Goal: Task Accomplishment & Management: Manage account settings

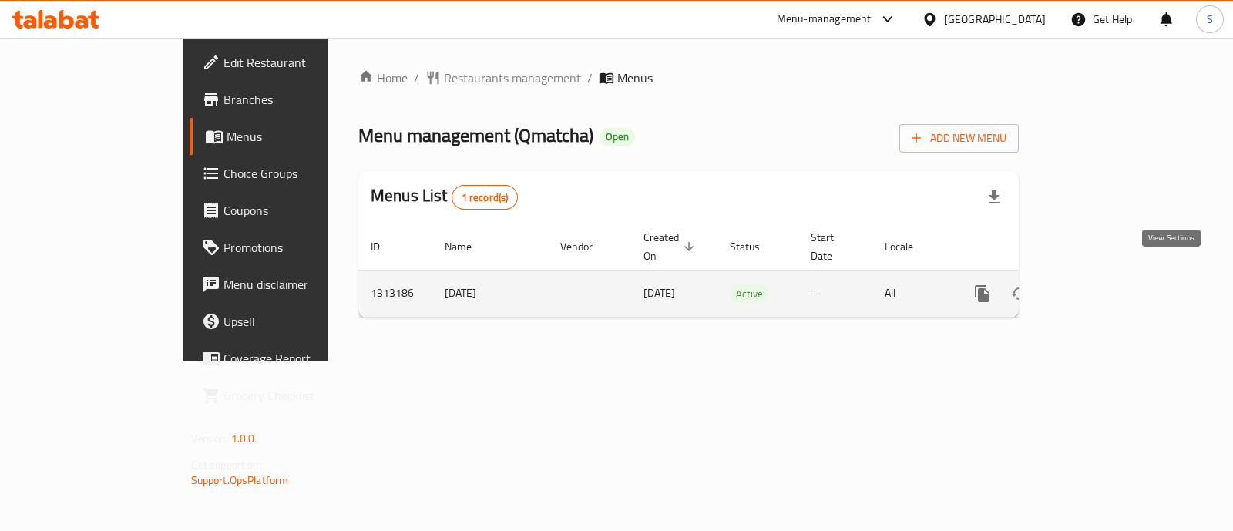
click at [1102, 284] on icon "enhanced table" at bounding box center [1093, 293] width 18 height 18
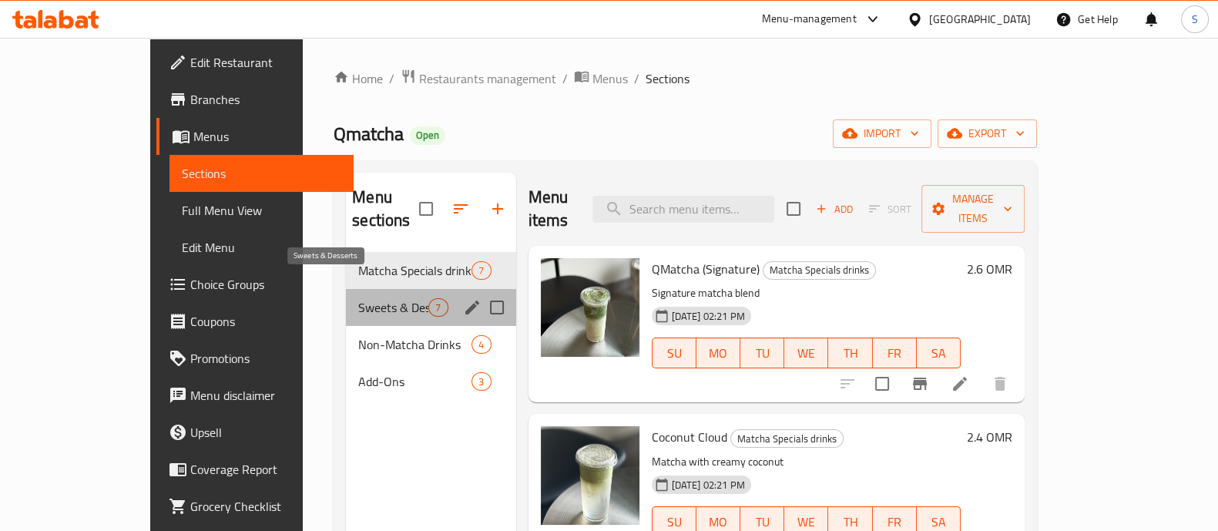
click at [358, 298] on span "Sweets & Desserts" at bounding box center [393, 307] width 70 height 18
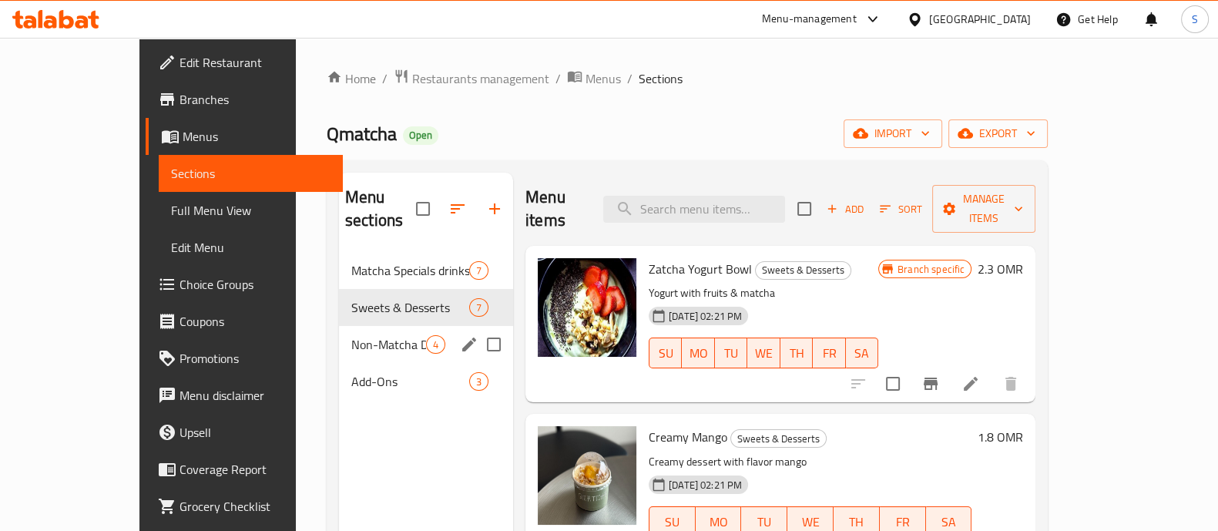
click at [351, 335] on span "Non-Matcha Drinks" at bounding box center [388, 344] width 75 height 18
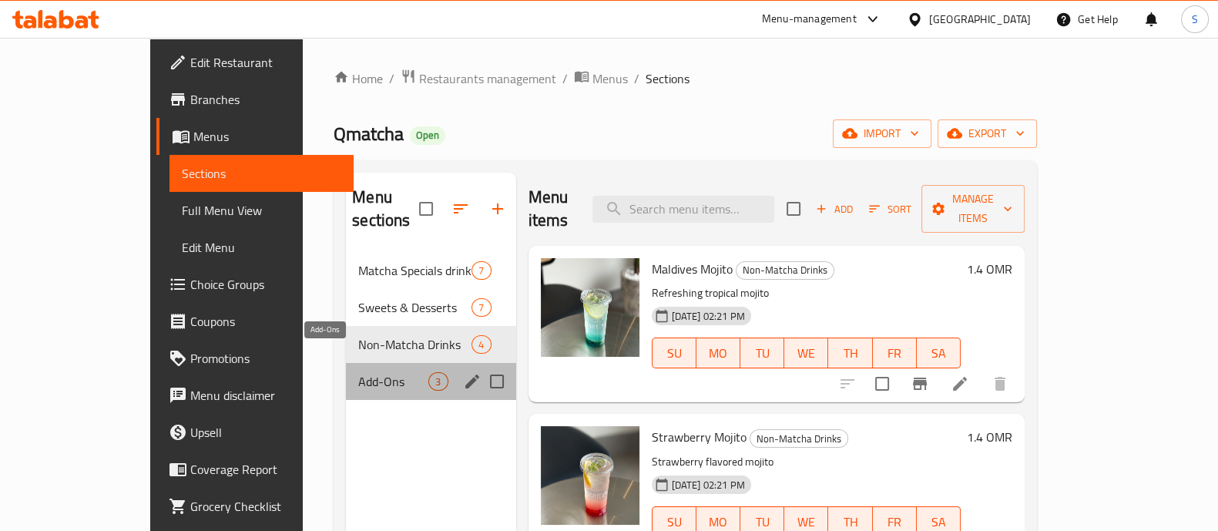
click at [358, 372] on span "Add-Ons" at bounding box center [393, 381] width 70 height 18
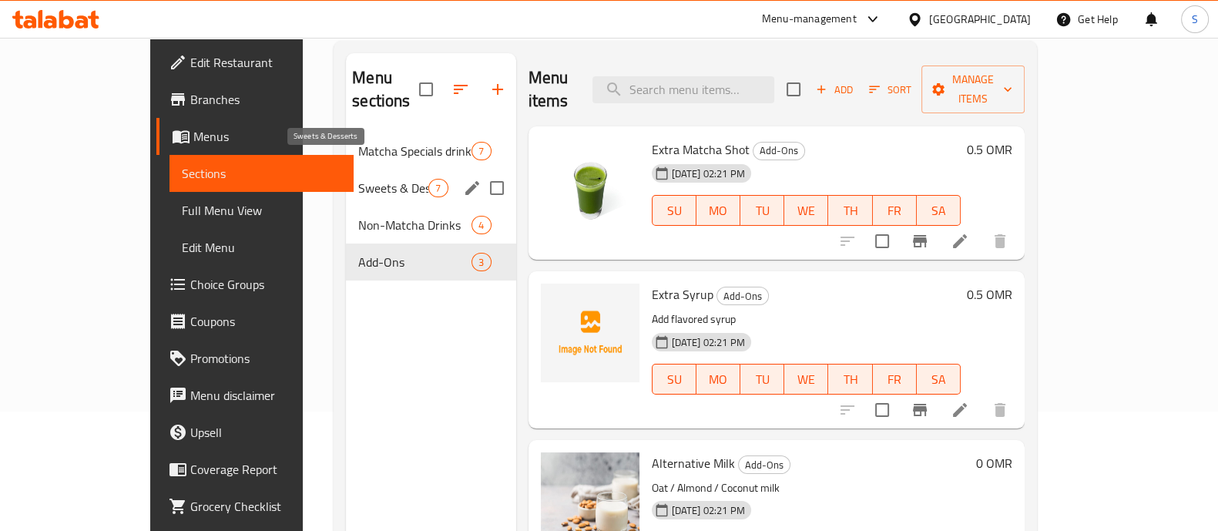
scroll to position [22, 0]
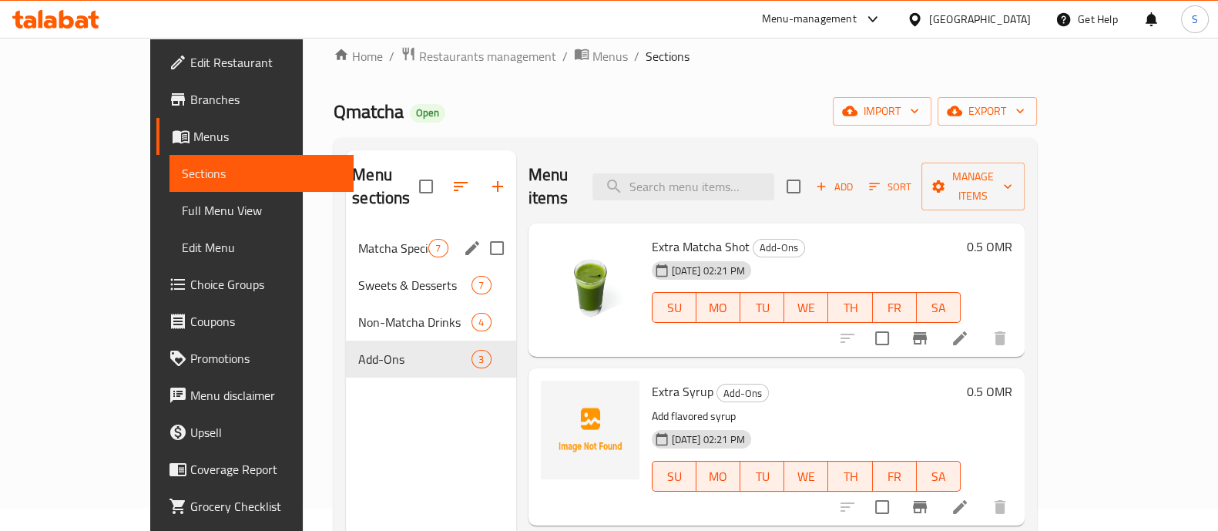
click at [346, 230] on div "Matcha Specials drinks 7" at bounding box center [430, 248] width 169 height 37
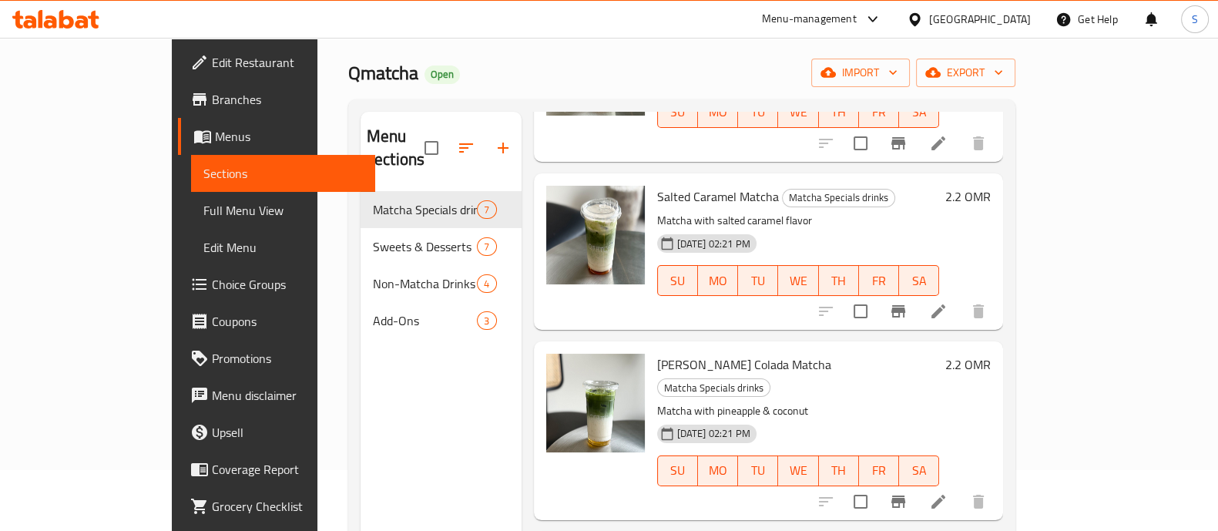
scroll to position [119, 0]
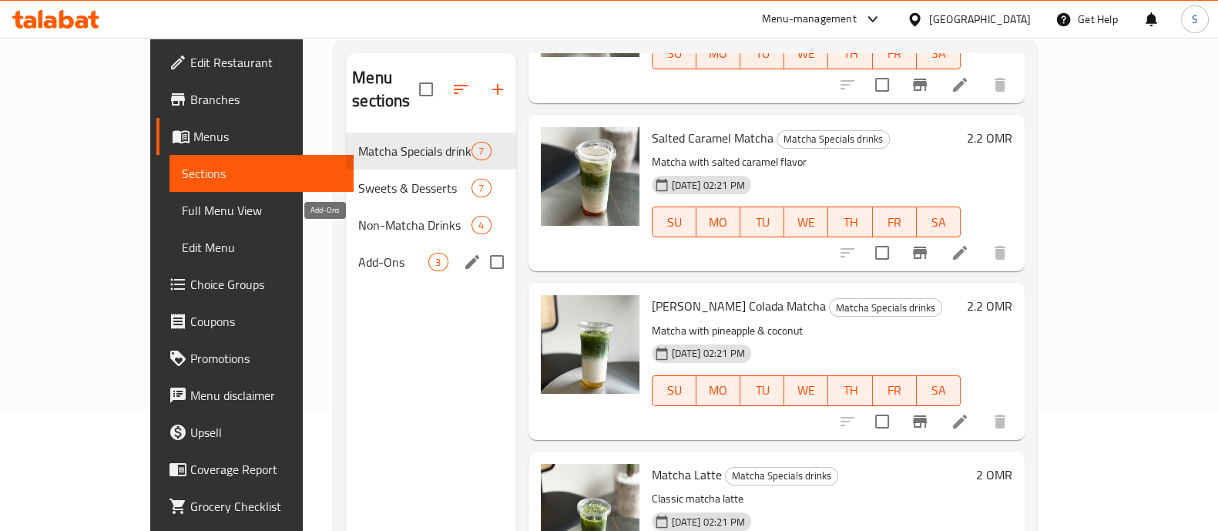
click at [358, 253] on span "Add-Ons" at bounding box center [393, 262] width 70 height 18
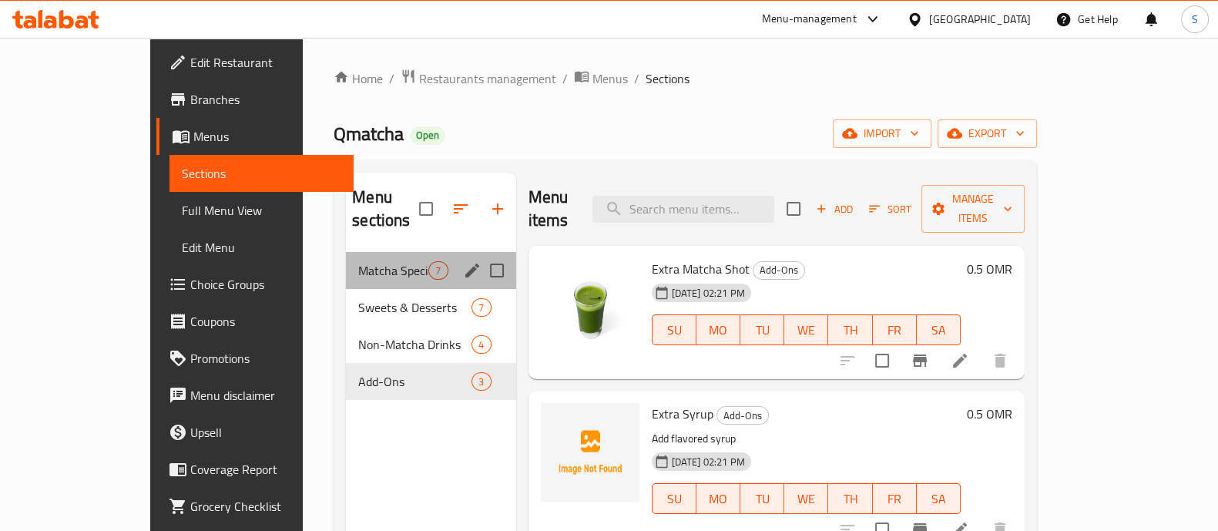
drag, startPoint x: 848, startPoint y: 411, endPoint x: 297, endPoint y: 236, distance: 578.6
click at [346, 252] on div "Matcha Specials drinks 7" at bounding box center [430, 270] width 169 height 37
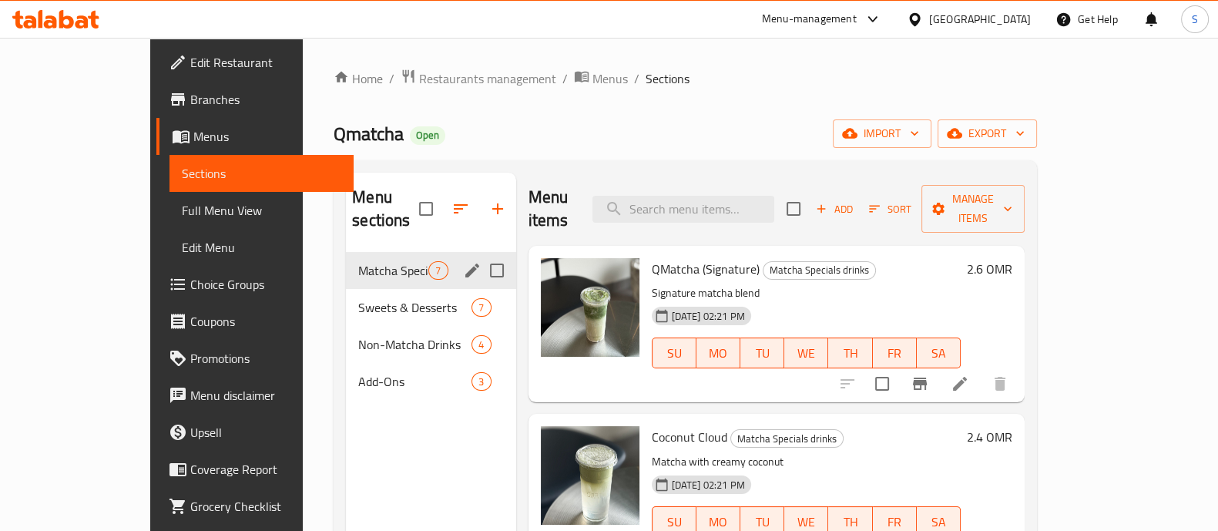
click at [346, 252] on div "Matcha Specials drinks 7" at bounding box center [430, 270] width 169 height 37
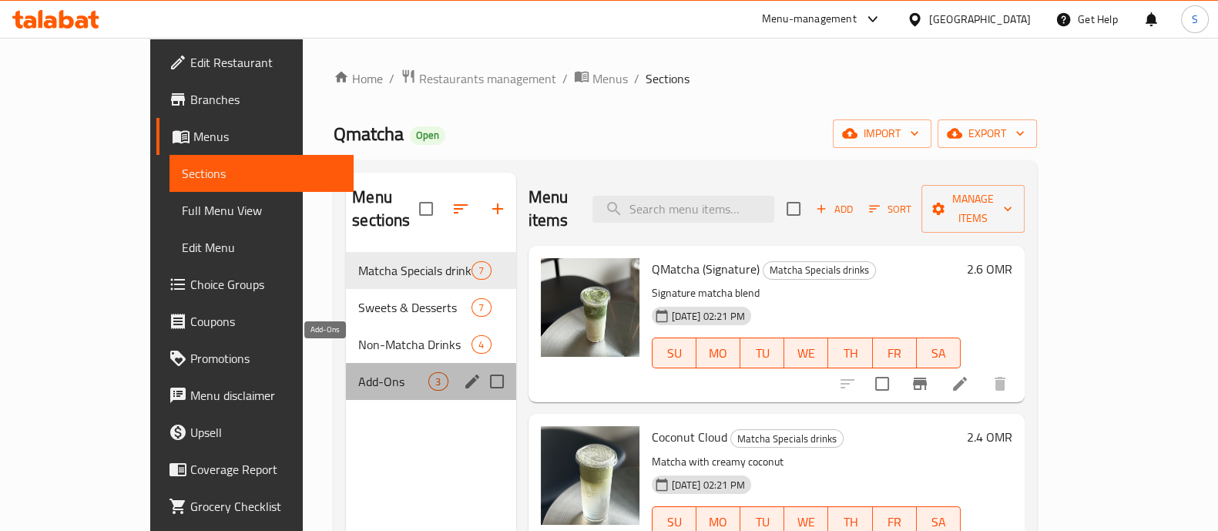
drag, startPoint x: 343, startPoint y: 354, endPoint x: 345, endPoint y: 346, distance: 8.0
click at [358, 372] on span "Add-Ons" at bounding box center [393, 381] width 70 height 18
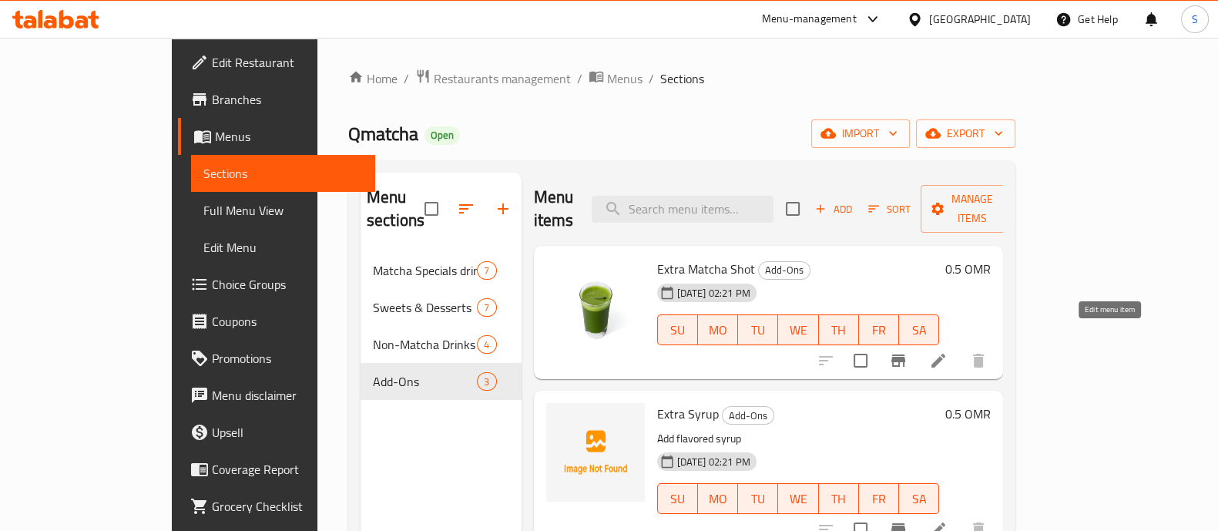
click at [948, 351] on icon at bounding box center [938, 360] width 18 height 18
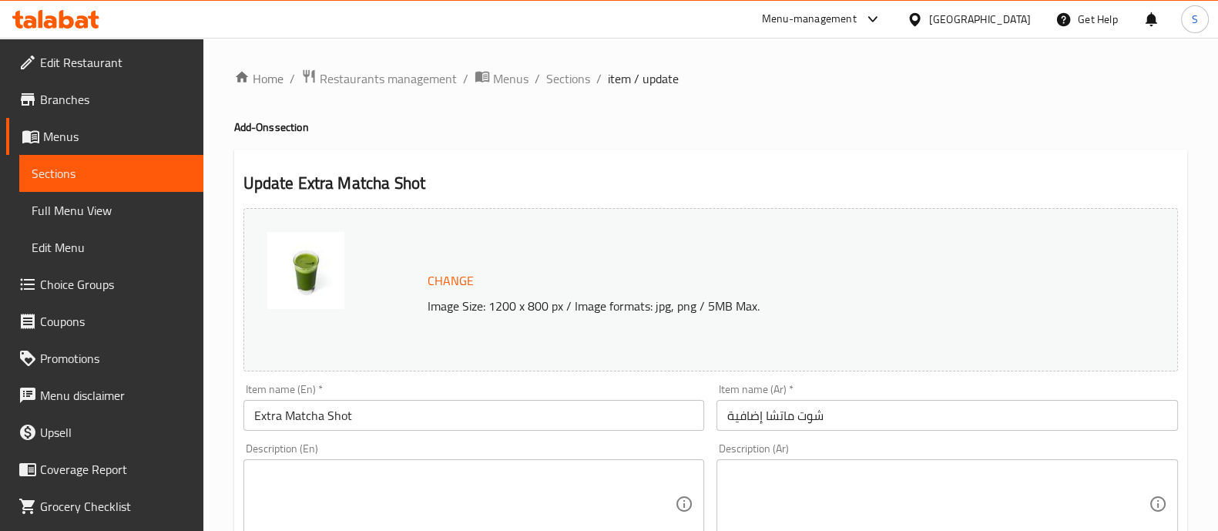
click at [320, 414] on input "Extra Matcha Shot" at bounding box center [473, 415] width 461 height 31
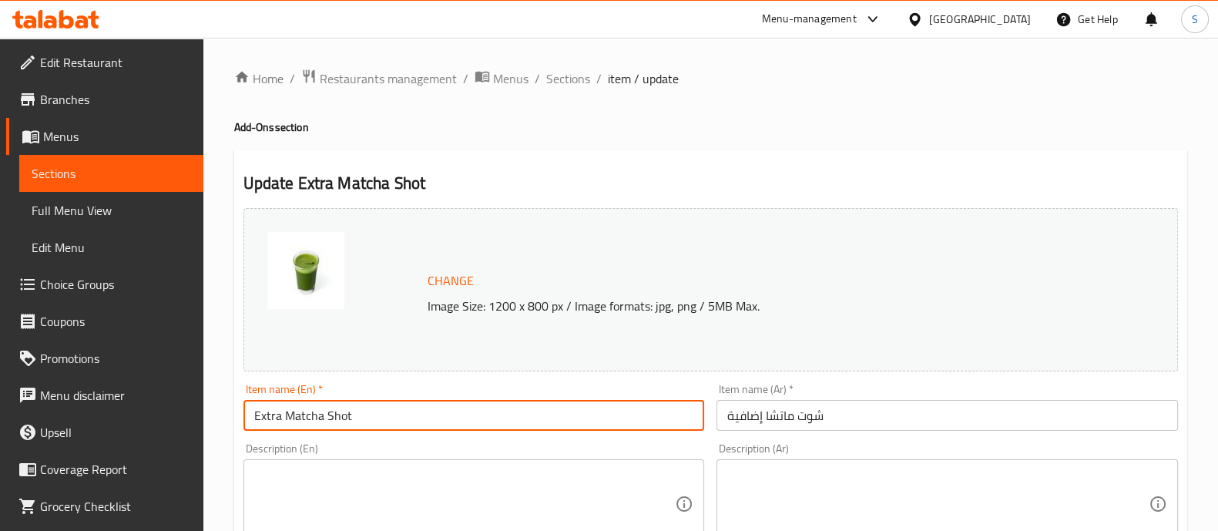
click at [320, 414] on input "Extra Matcha Shot" at bounding box center [473, 415] width 461 height 31
click at [785, 420] on input "شوت ماتشا إضافية" at bounding box center [946, 415] width 461 height 31
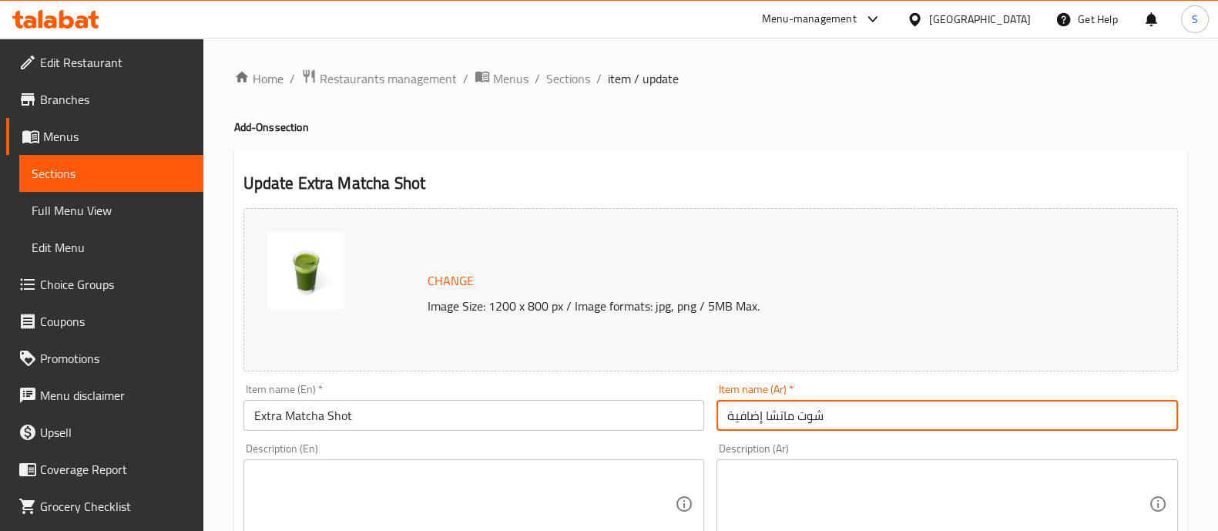
click at [785, 420] on input "شوت ماتشا إضافية" at bounding box center [946, 415] width 461 height 31
drag, startPoint x: 555, startPoint y: 81, endPoint x: 565, endPoint y: 93, distance: 15.9
click at [555, 81] on span "Sections" at bounding box center [568, 78] width 44 height 18
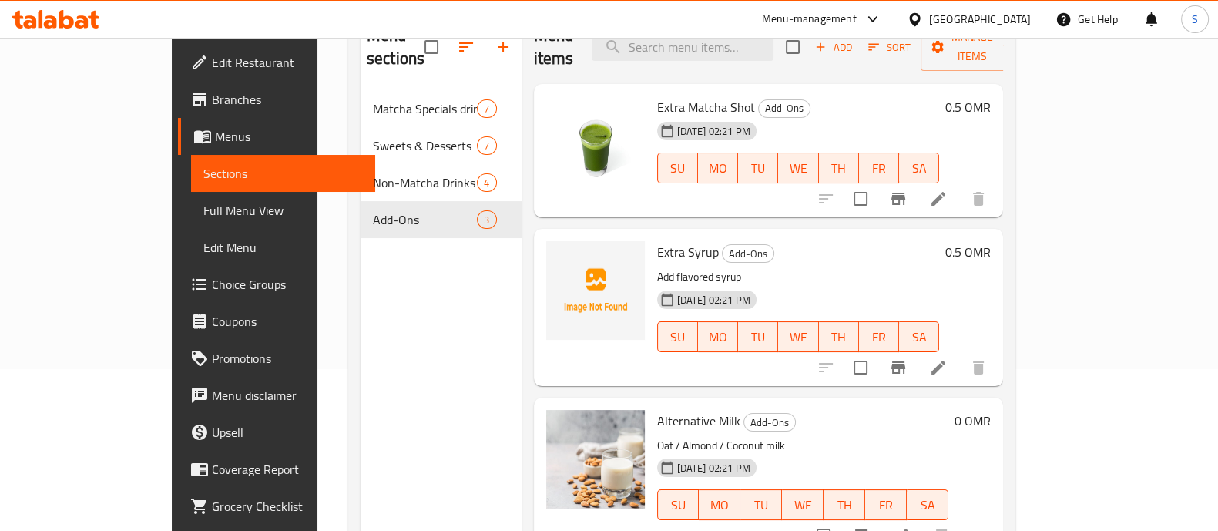
scroll to position [192, 0]
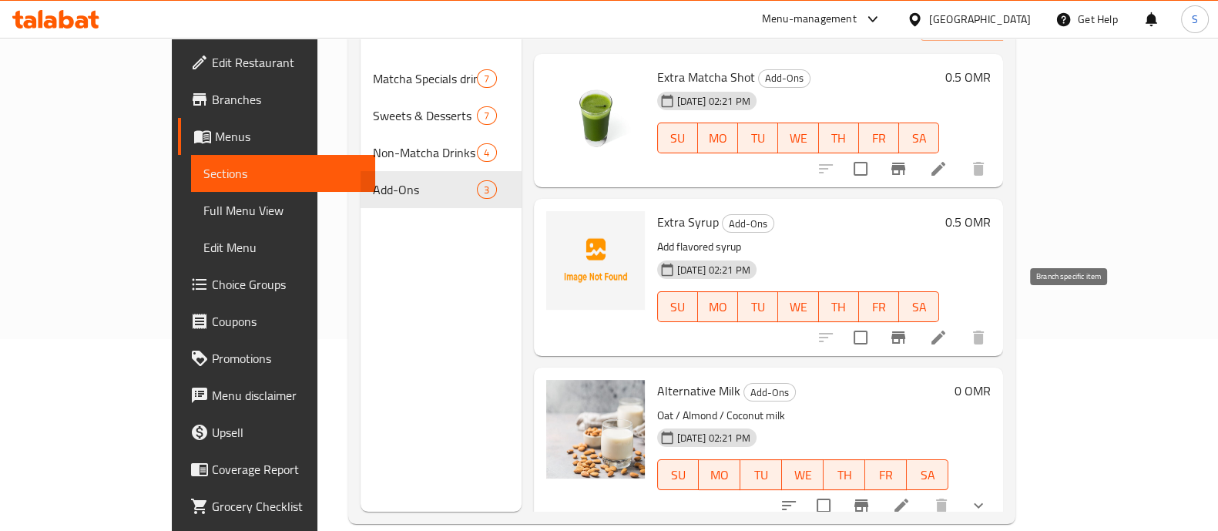
click at [907, 328] on icon "Branch-specific-item" at bounding box center [898, 337] width 18 height 18
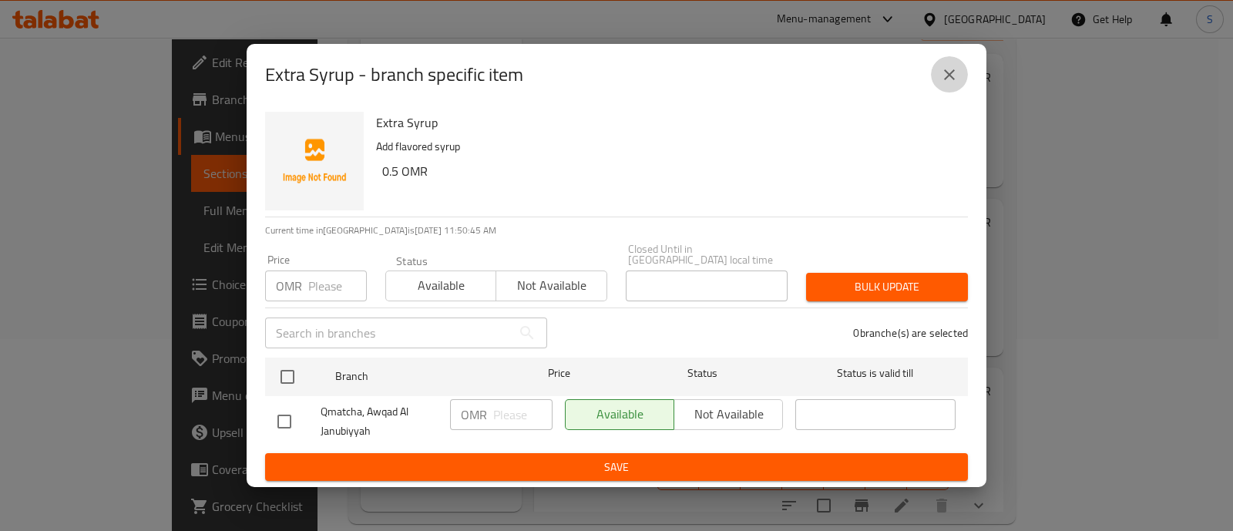
click at [951, 75] on icon "close" at bounding box center [949, 74] width 18 height 18
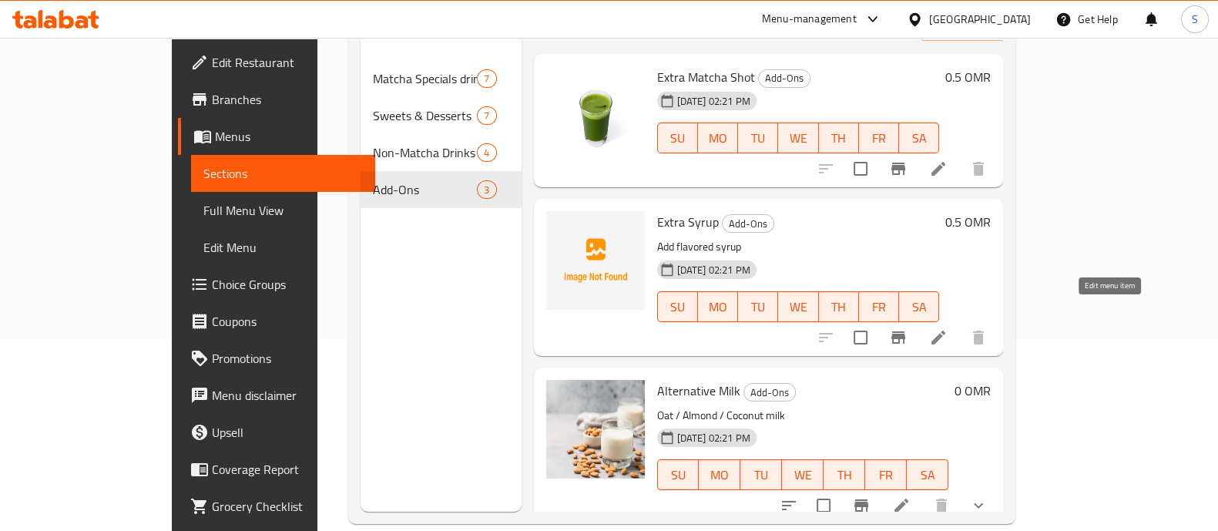
click at [948, 328] on icon at bounding box center [938, 337] width 18 height 18
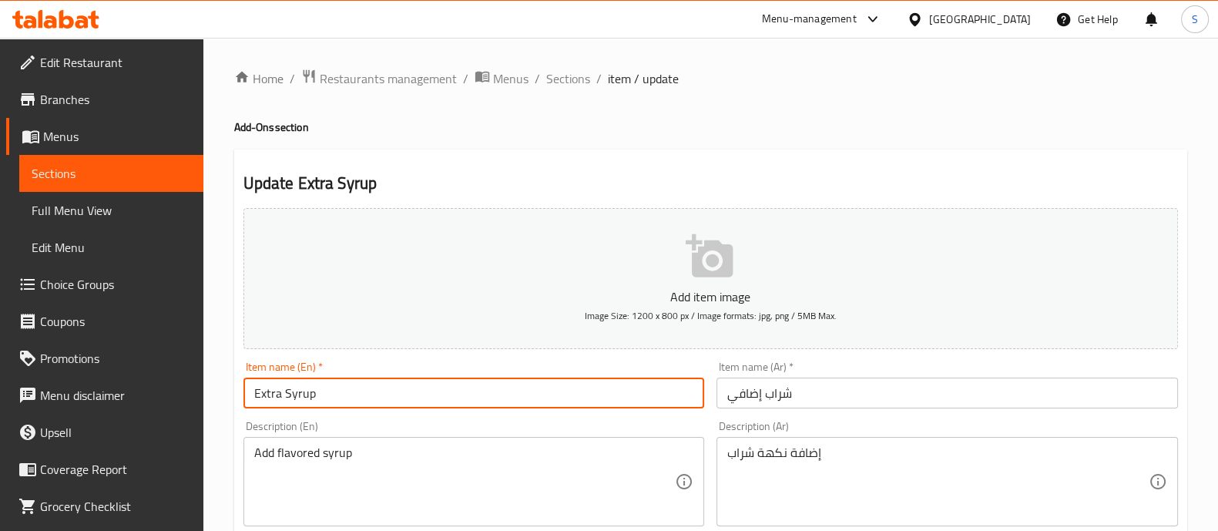
click at [365, 391] on input "Extra Syrup" at bounding box center [473, 392] width 461 height 31
click at [747, 402] on input "شراب إضافي" at bounding box center [946, 392] width 461 height 31
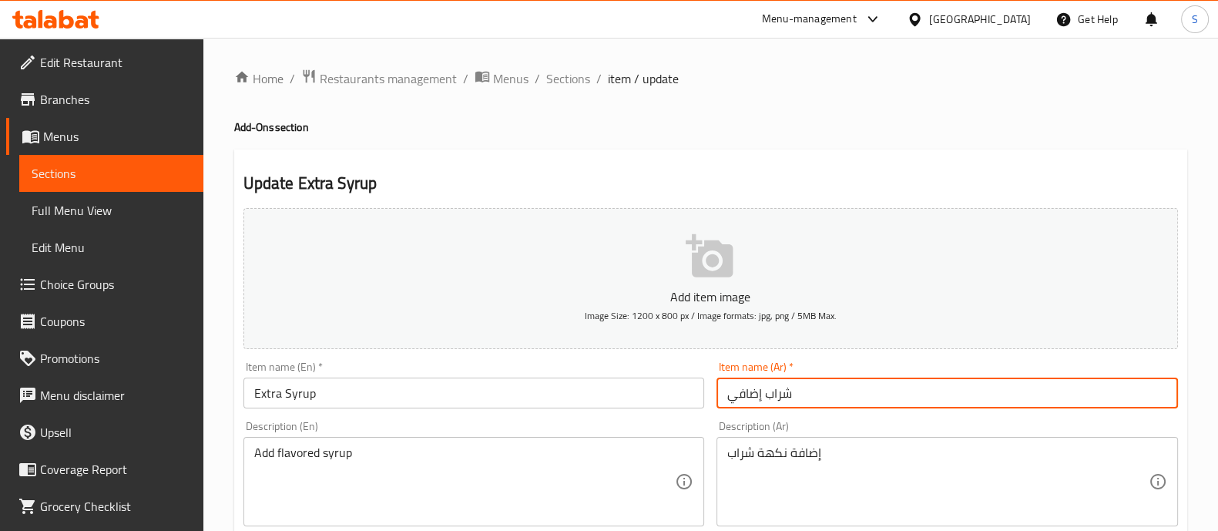
click at [747, 402] on input "شراب إضافي" at bounding box center [946, 392] width 461 height 31
click at [747, 401] on input "شراب إضافي" at bounding box center [946, 392] width 461 height 31
click at [401, 393] on input "Extra Syrup" at bounding box center [473, 392] width 461 height 31
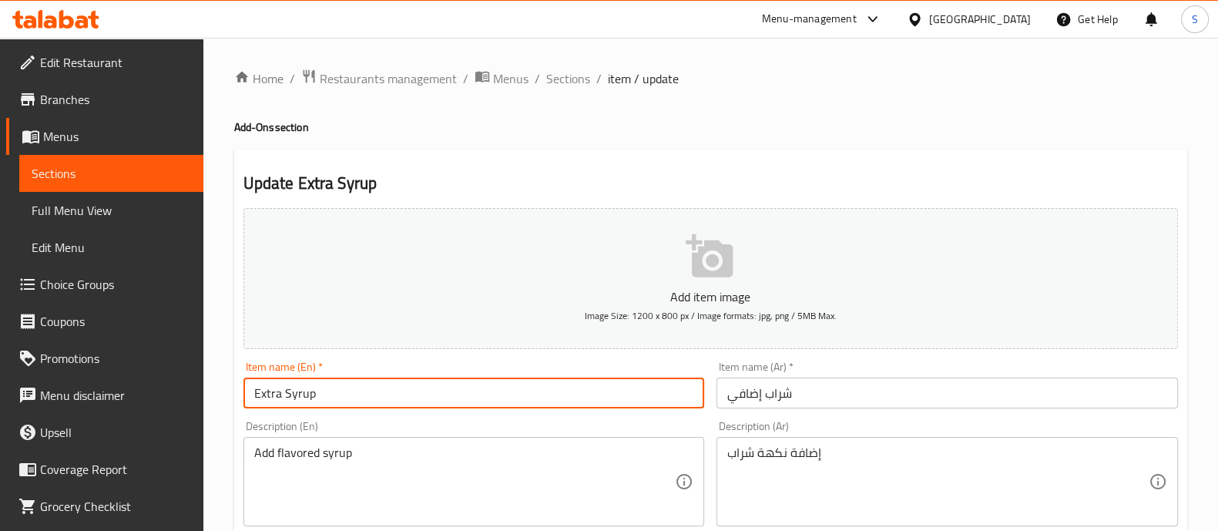
click at [401, 393] on input "Extra Syrup" at bounding box center [473, 392] width 461 height 31
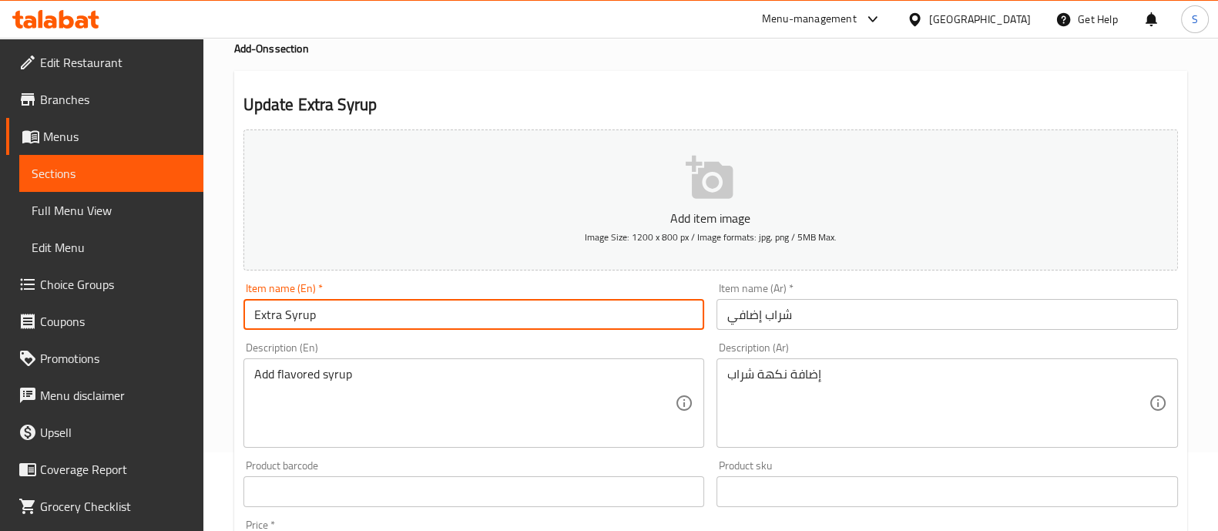
scroll to position [289, 0]
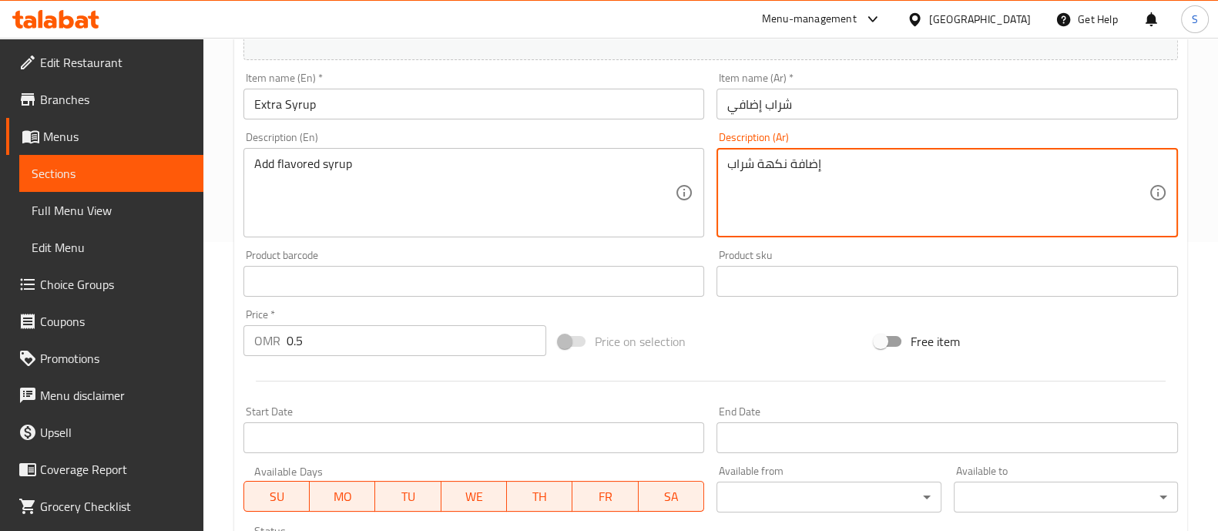
click at [773, 163] on textarea "إضافة نكهة شراب" at bounding box center [937, 192] width 421 height 73
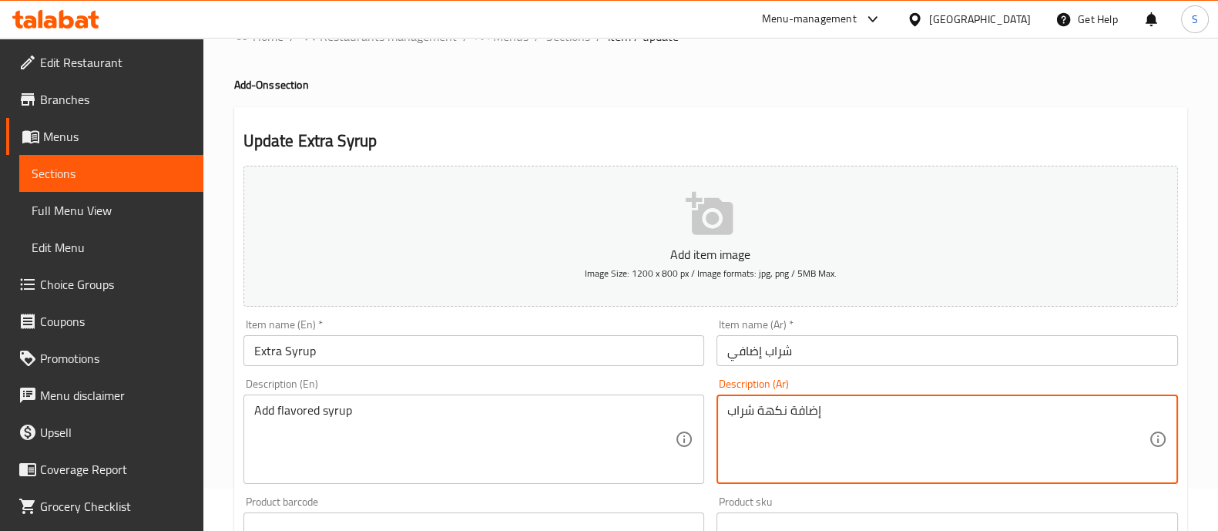
scroll to position [0, 0]
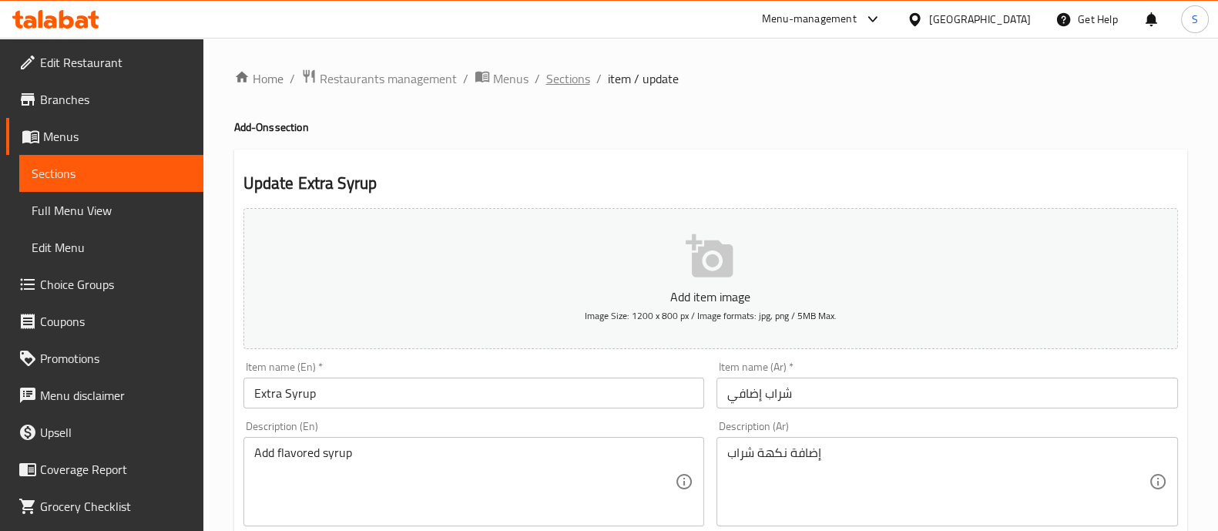
click at [570, 82] on span "Sections" at bounding box center [568, 78] width 44 height 18
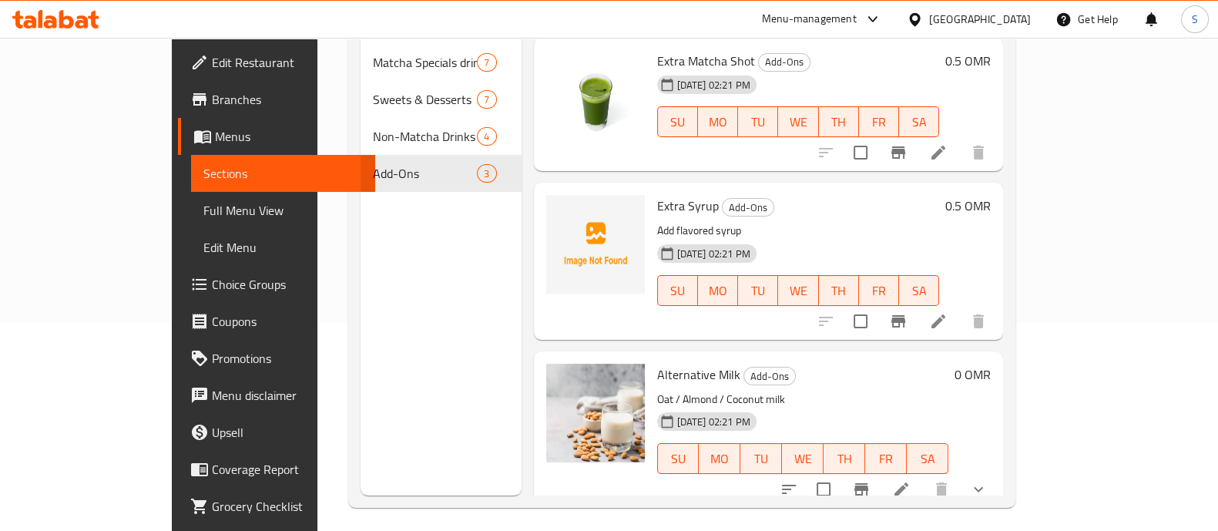
scroll to position [216, 0]
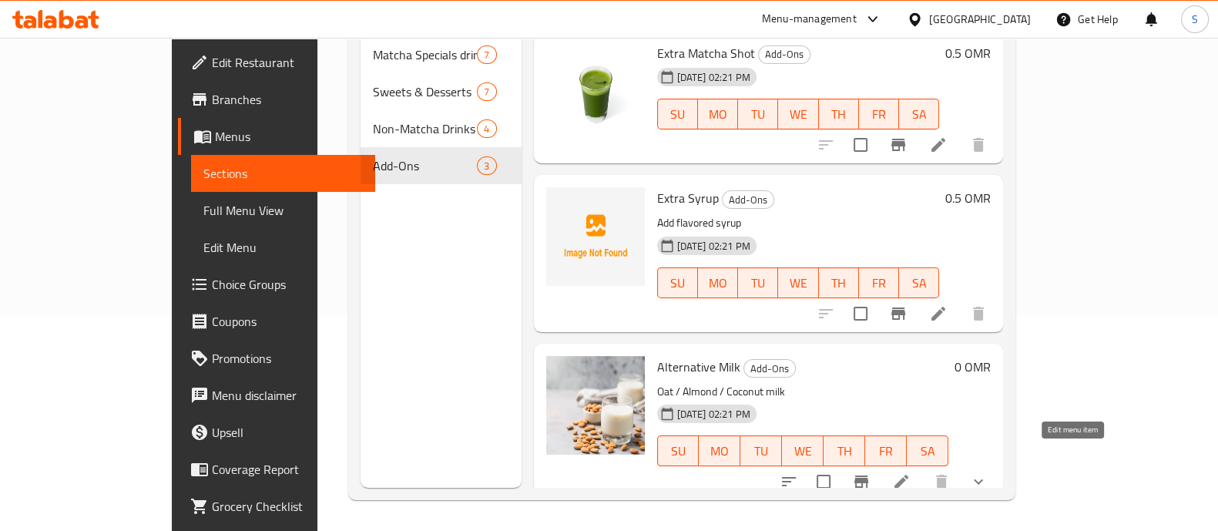
click at [911, 472] on icon at bounding box center [901, 481] width 18 height 18
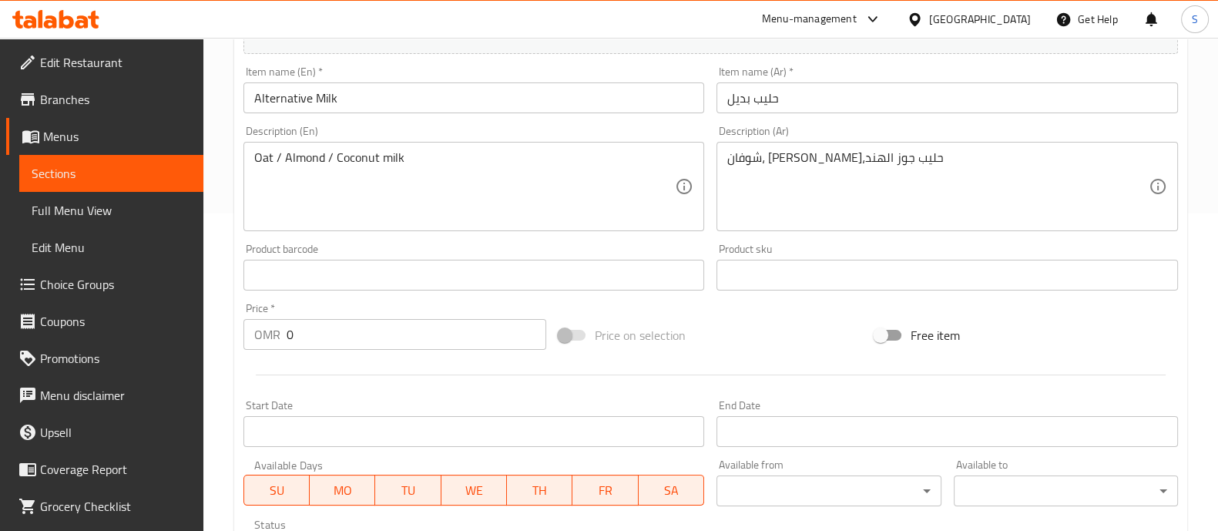
scroll to position [272, 0]
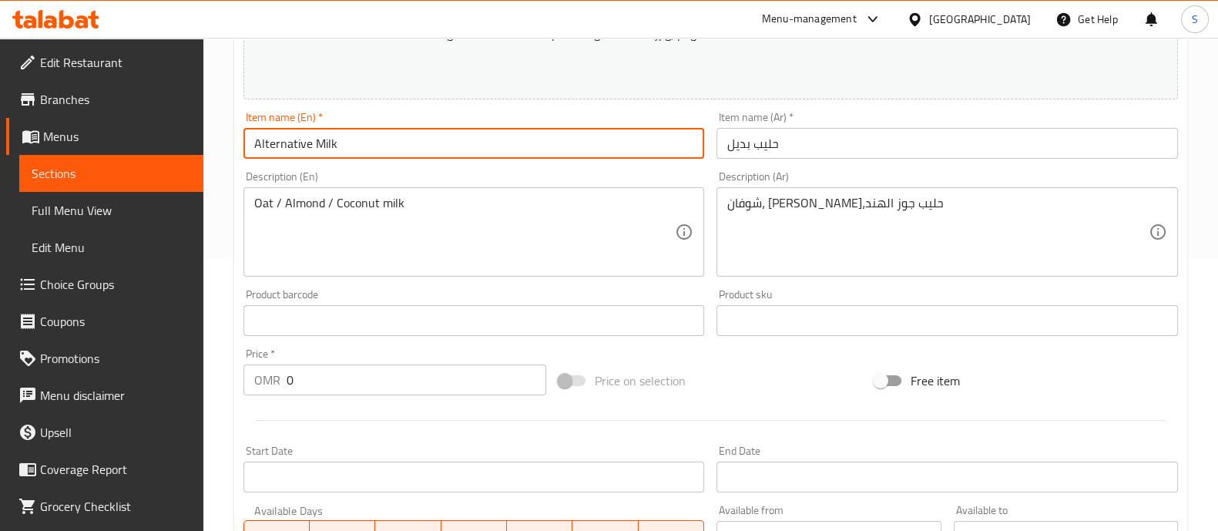
click at [374, 143] on input "Alternative Milk" at bounding box center [473, 143] width 461 height 31
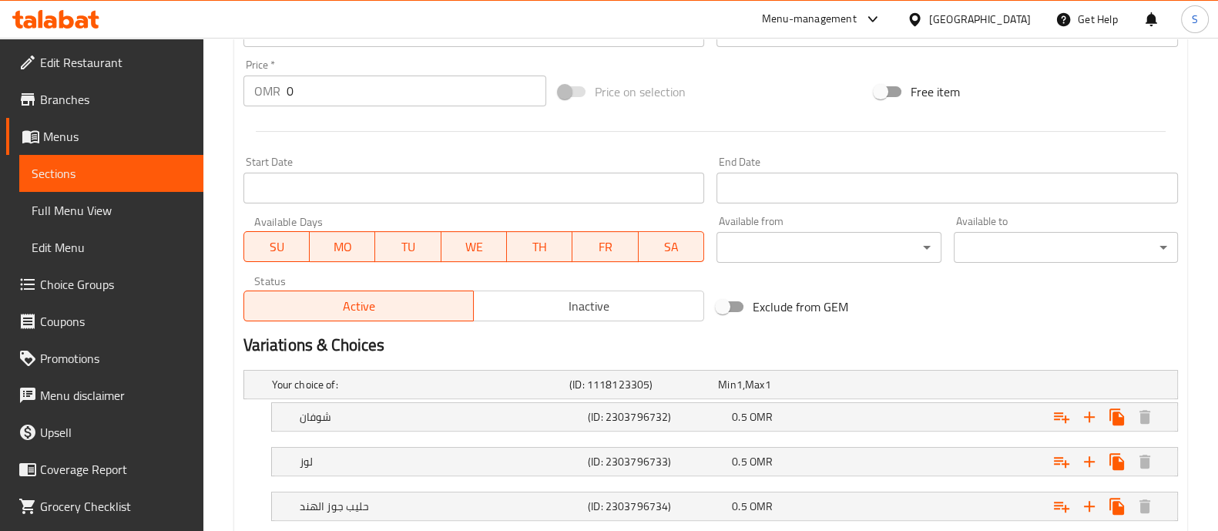
scroll to position [657, 0]
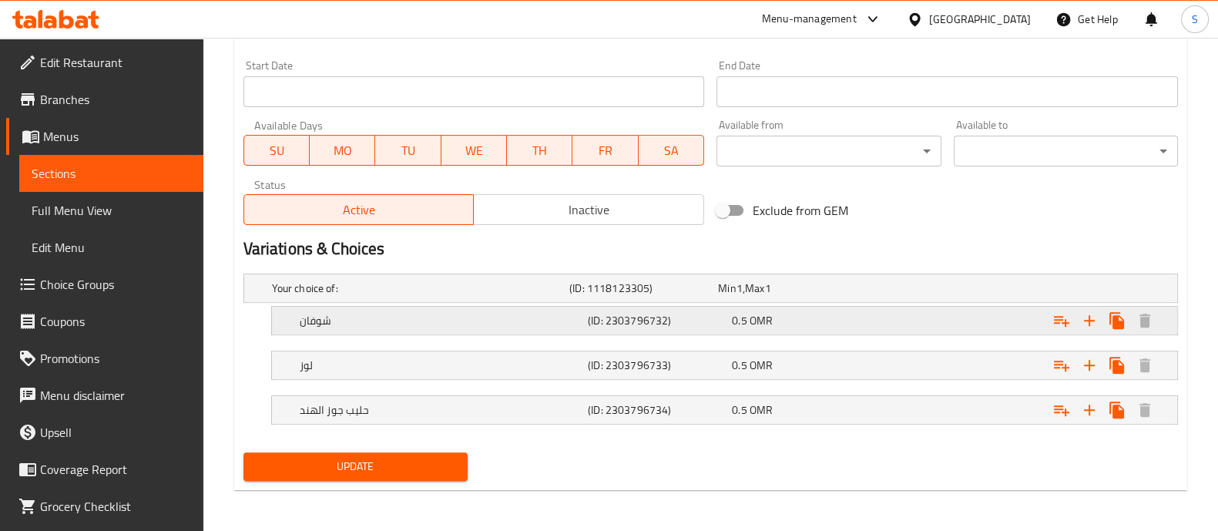
click at [461, 329] on div "شوفان" at bounding box center [441, 321] width 288 height 22
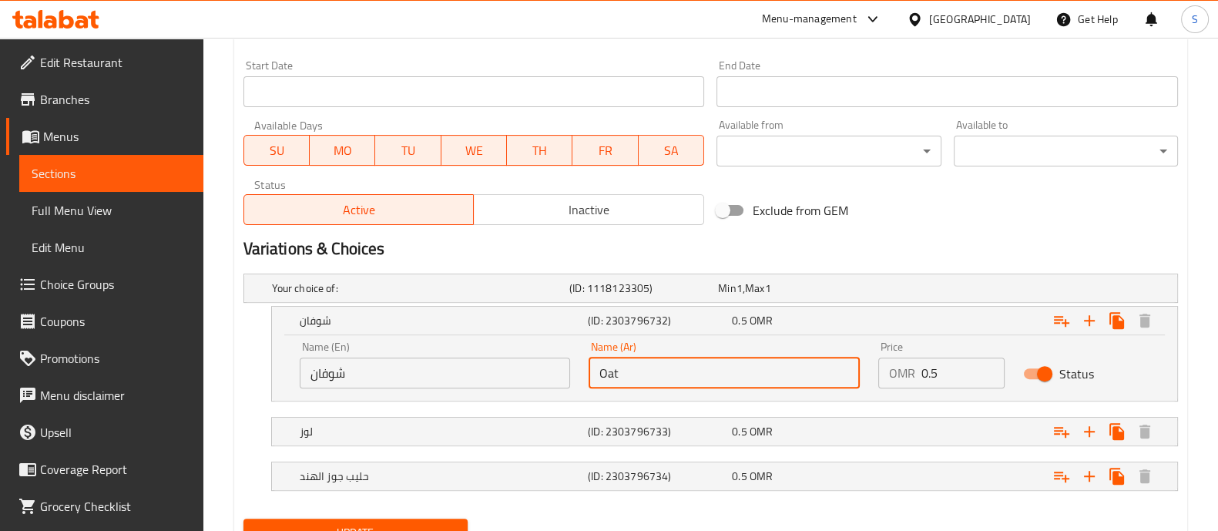
click at [686, 370] on input "Oat" at bounding box center [724, 372] width 271 height 31
click at [360, 373] on input "شوفان" at bounding box center [435, 372] width 271 height 31
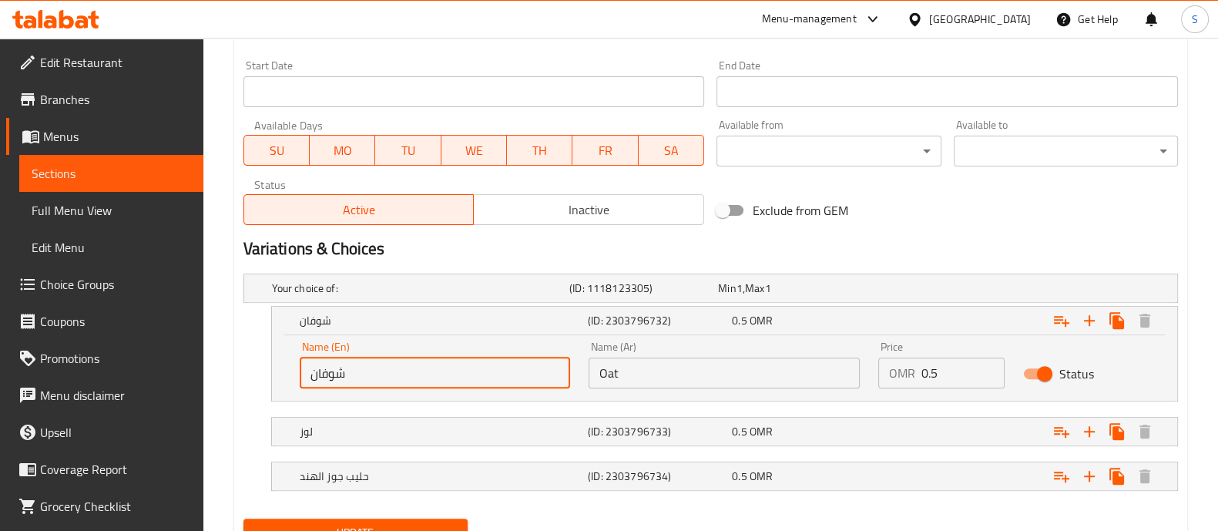
click at [360, 373] on input "شوفان" at bounding box center [435, 372] width 271 height 31
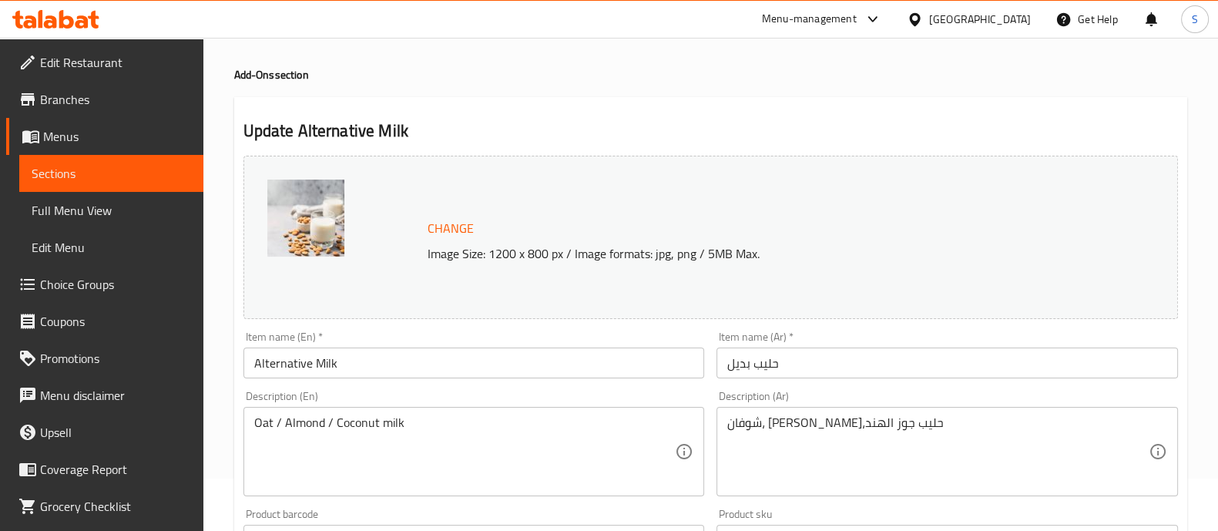
scroll to position [96, 0]
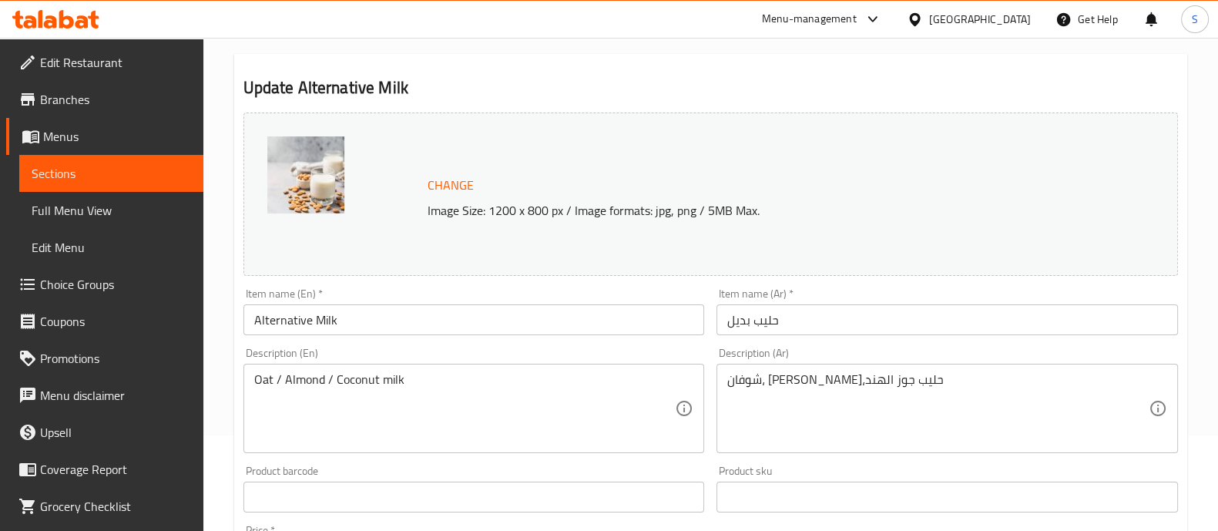
click at [755, 325] on input "حليب بديل" at bounding box center [946, 319] width 461 height 31
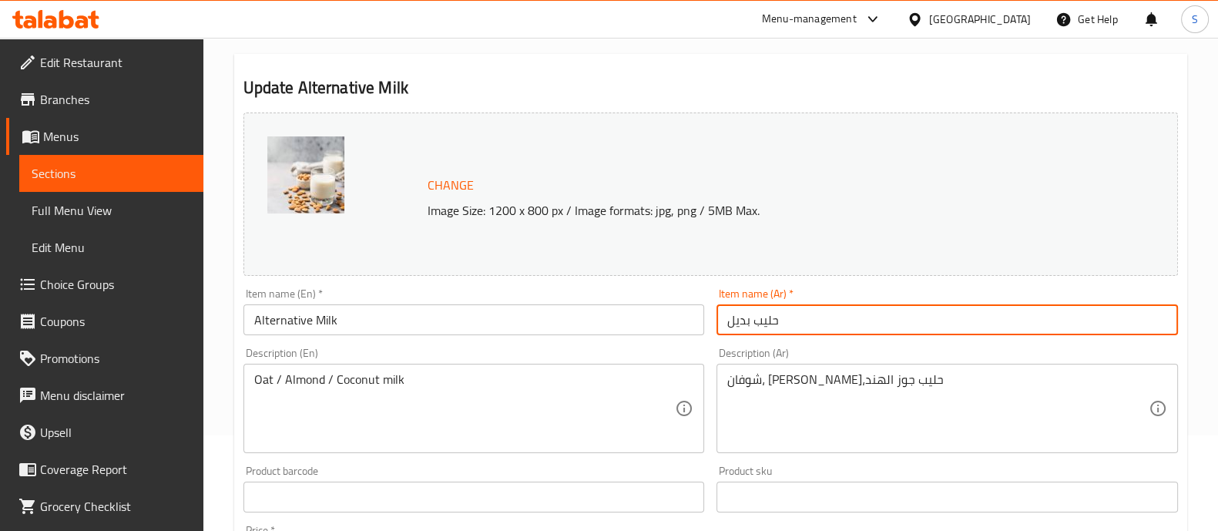
click at [755, 325] on input "حليب بديل" at bounding box center [946, 319] width 461 height 31
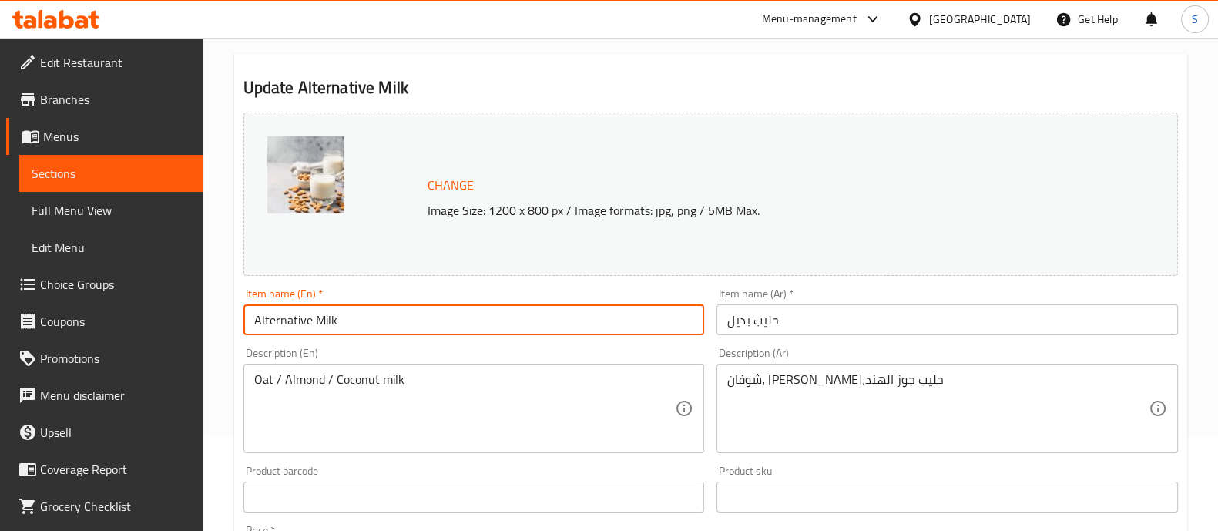
drag, startPoint x: 351, startPoint y: 321, endPoint x: 24, endPoint y: 320, distance: 326.6
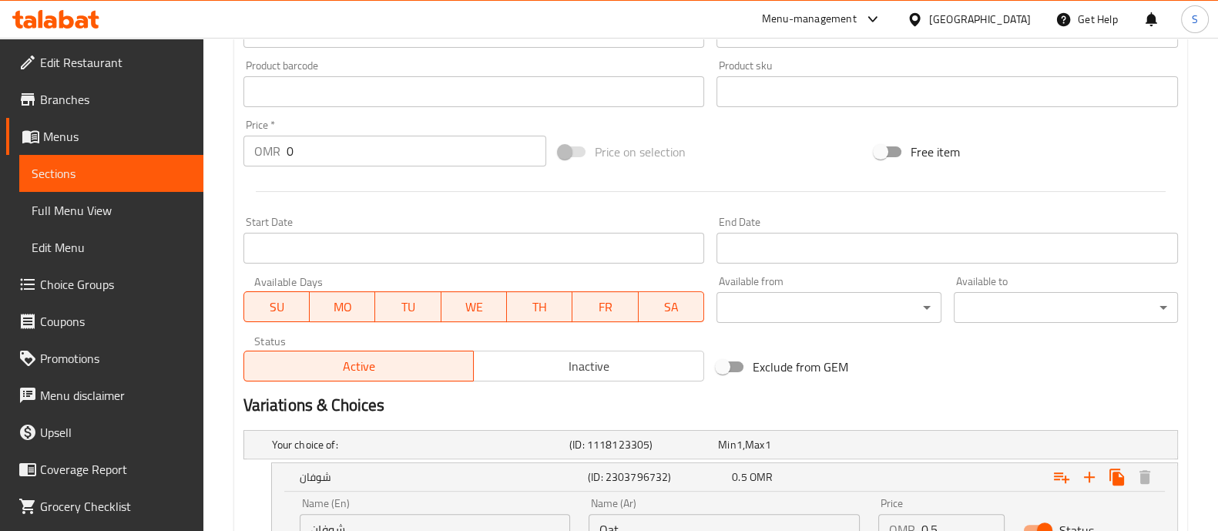
scroll to position [723, 0]
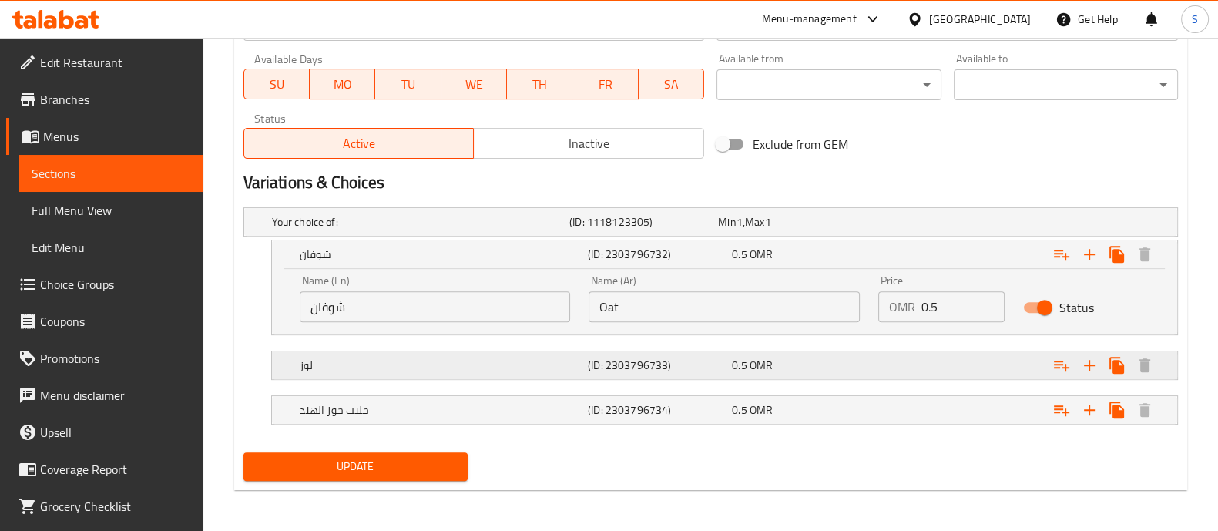
click at [502, 367] on h5 "لوز" at bounding box center [441, 364] width 282 height 15
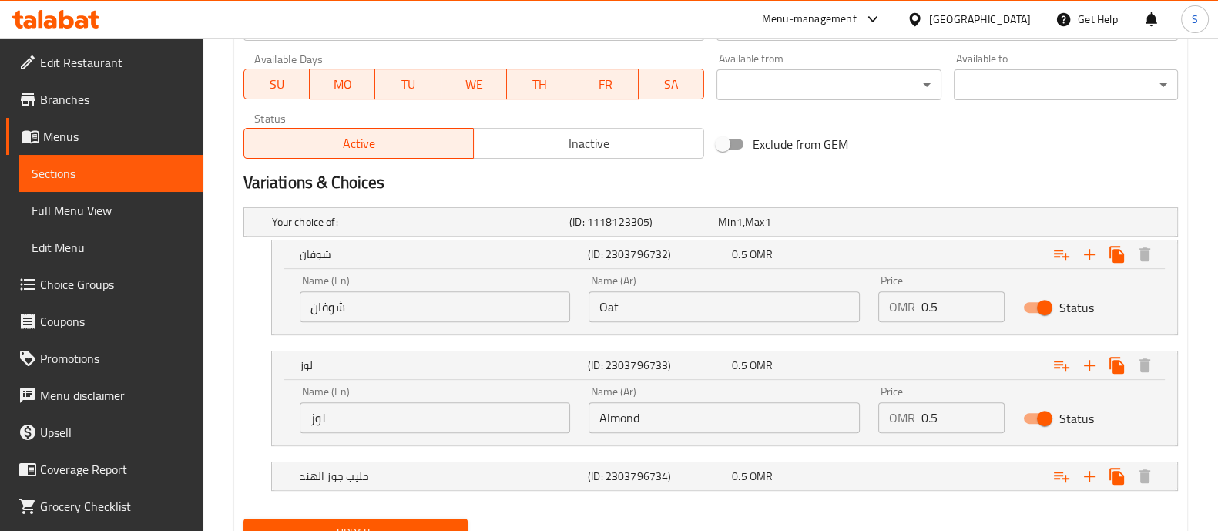
drag, startPoint x: 643, startPoint y: 411, endPoint x: 521, endPoint y: 411, distance: 122.5
click at [521, 411] on div "Name (En) لوز Name (En) Name (Ar) Almond Name (Ar) Price OMR 0.5 Price Status" at bounding box center [724, 409] width 868 height 65
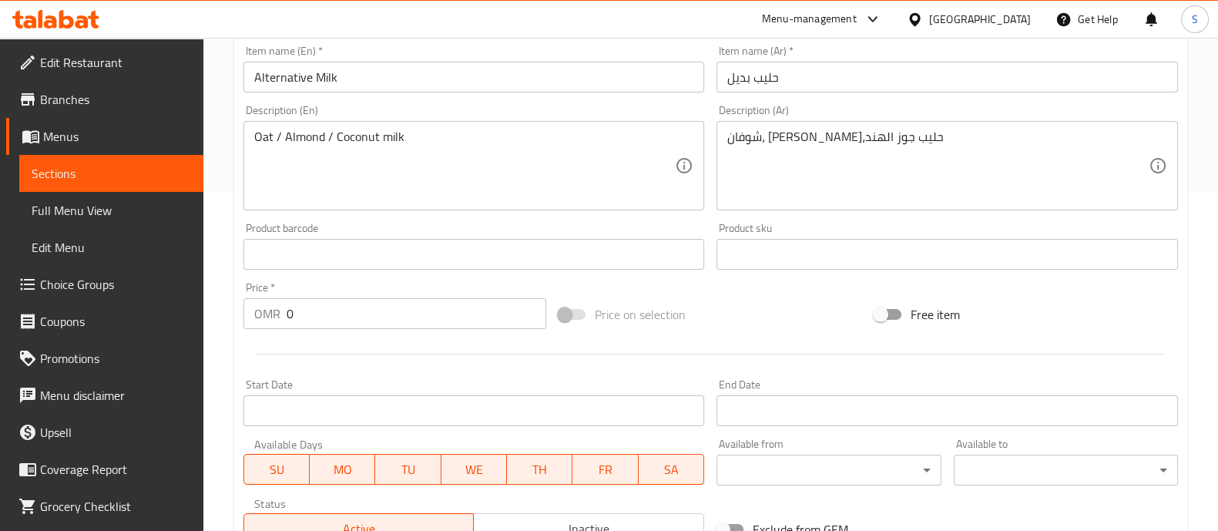
scroll to position [0, 0]
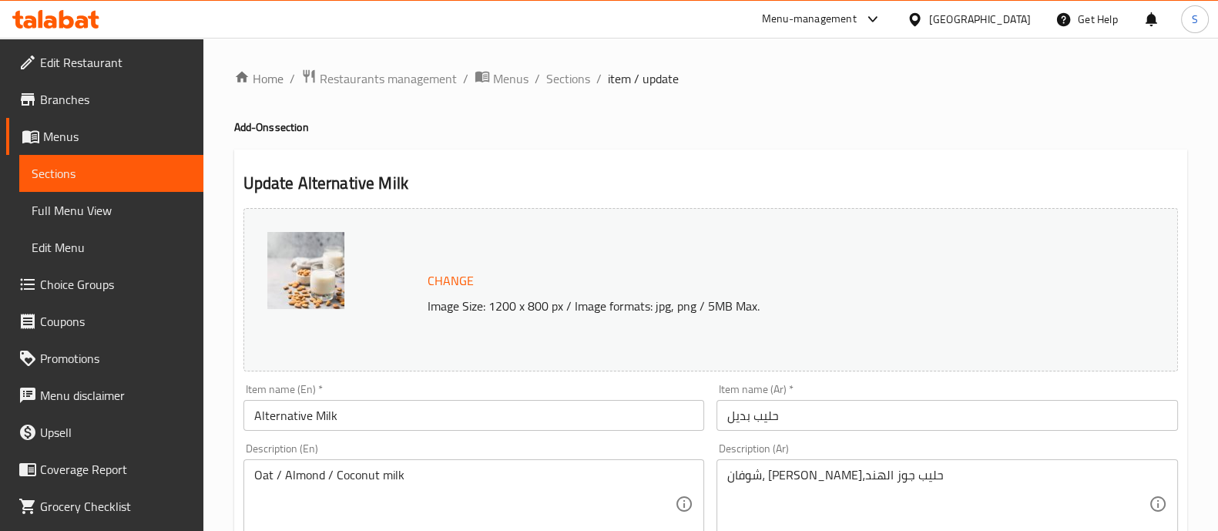
click at [787, 423] on input "حليب بديل" at bounding box center [946, 415] width 461 height 31
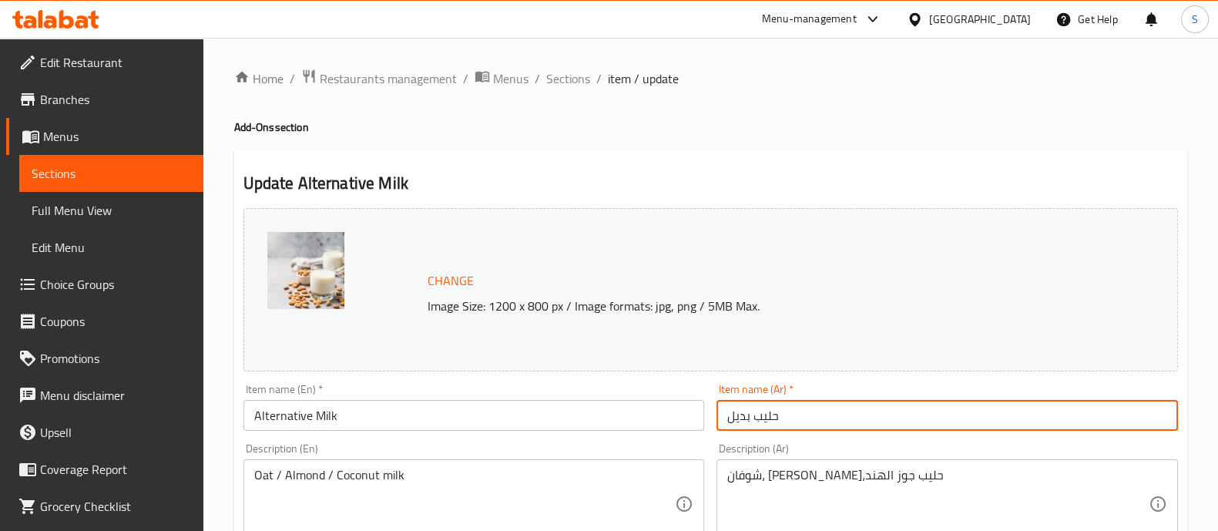
click at [787, 423] on input "حليب بديل" at bounding box center [946, 415] width 461 height 31
click at [366, 421] on input "Alternative Milk" at bounding box center [473, 415] width 461 height 31
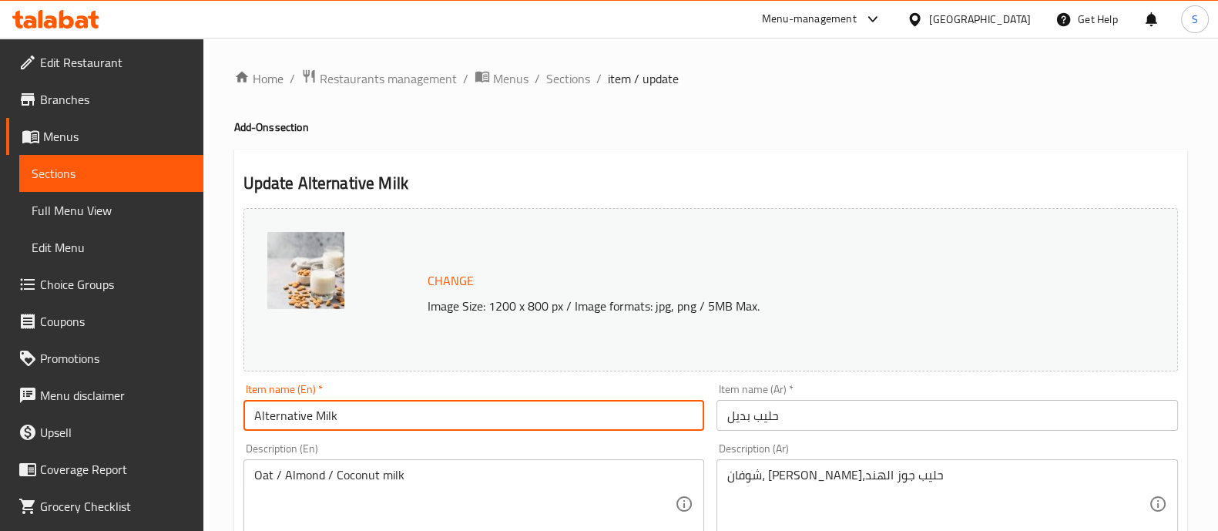
click at [366, 421] on input "Alternative Milk" at bounding box center [473, 415] width 461 height 31
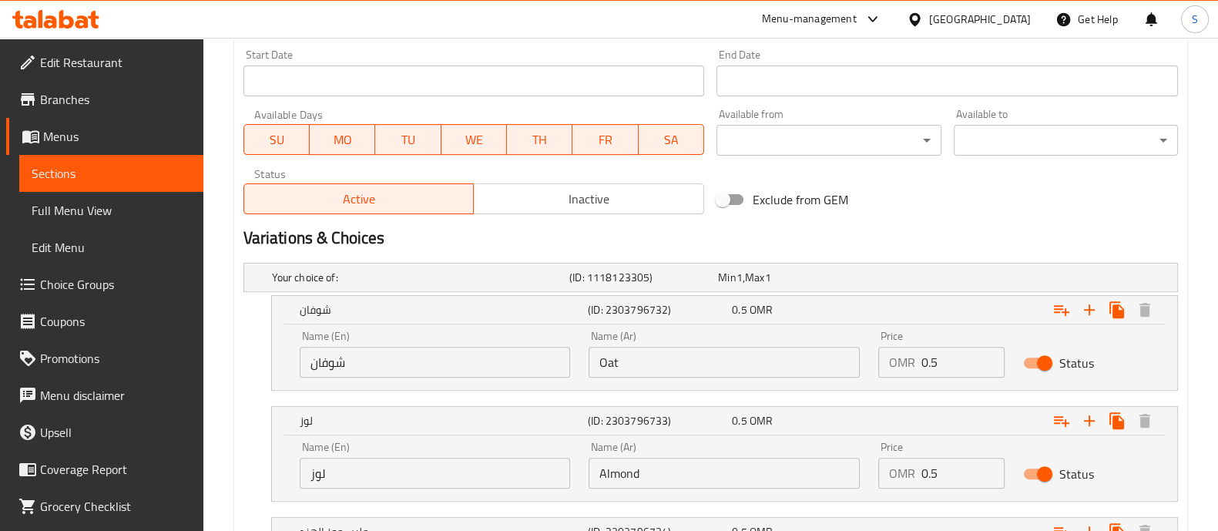
scroll to position [790, 0]
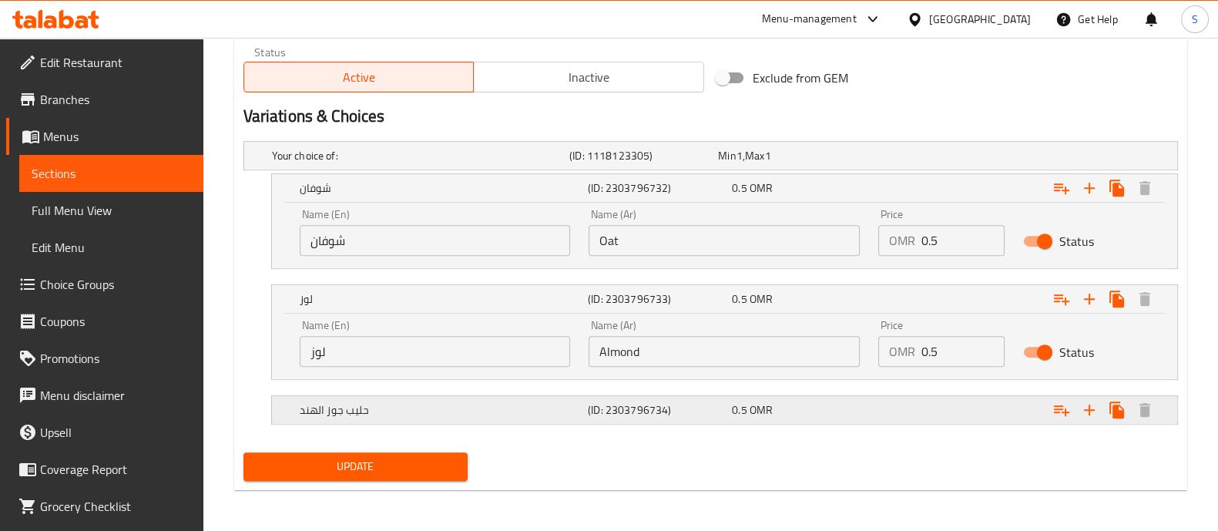
click at [693, 402] on h5 "(ID: 2303796734)" at bounding box center [657, 409] width 138 height 15
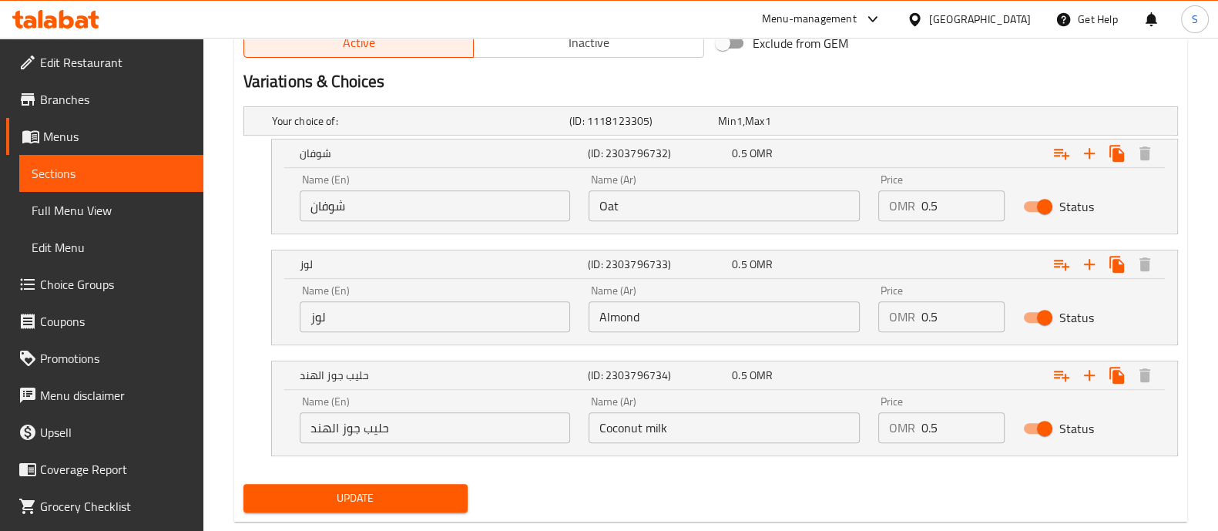
scroll to position [856, 0]
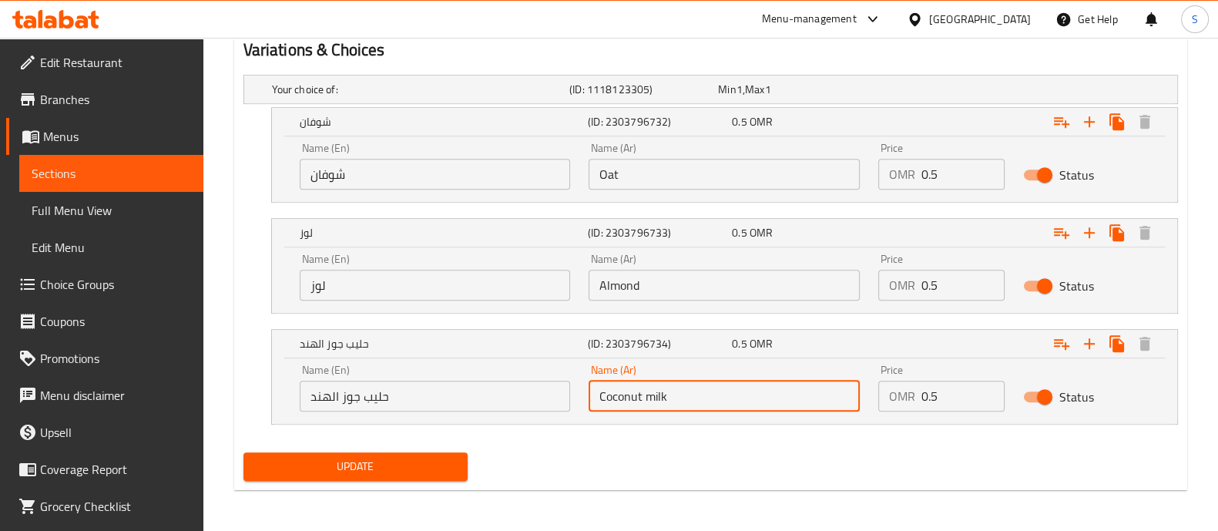
click at [687, 401] on input "Coconut milk" at bounding box center [724, 396] width 271 height 31
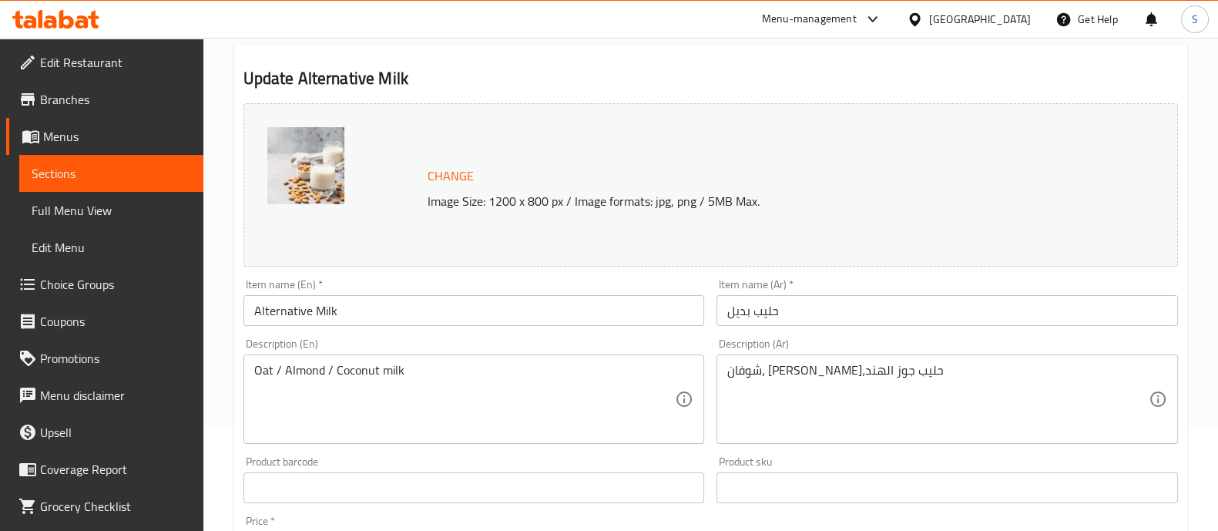
scroll to position [86, 0]
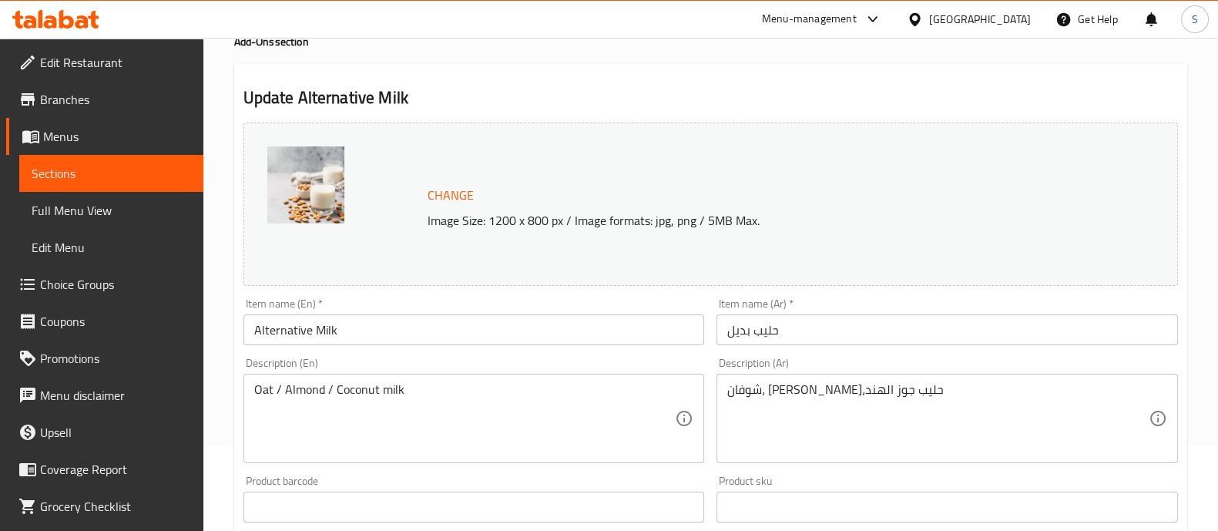
click at [785, 325] on input "حليب بديل" at bounding box center [946, 329] width 461 height 31
click at [784, 324] on input "حليب بديل" at bounding box center [946, 329] width 461 height 31
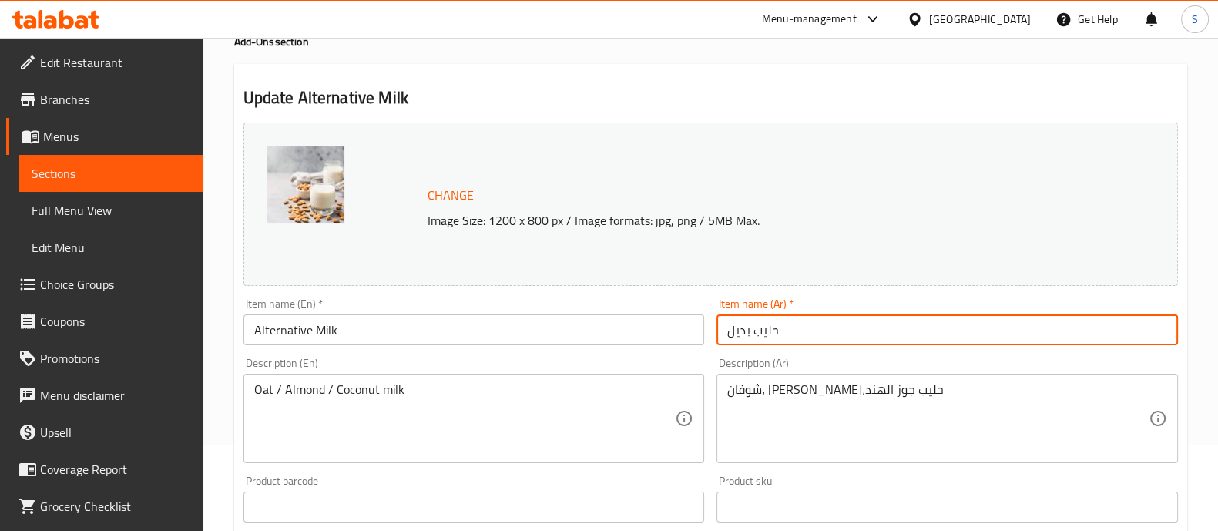
click at [784, 324] on input "حليب بديل" at bounding box center [946, 329] width 461 height 31
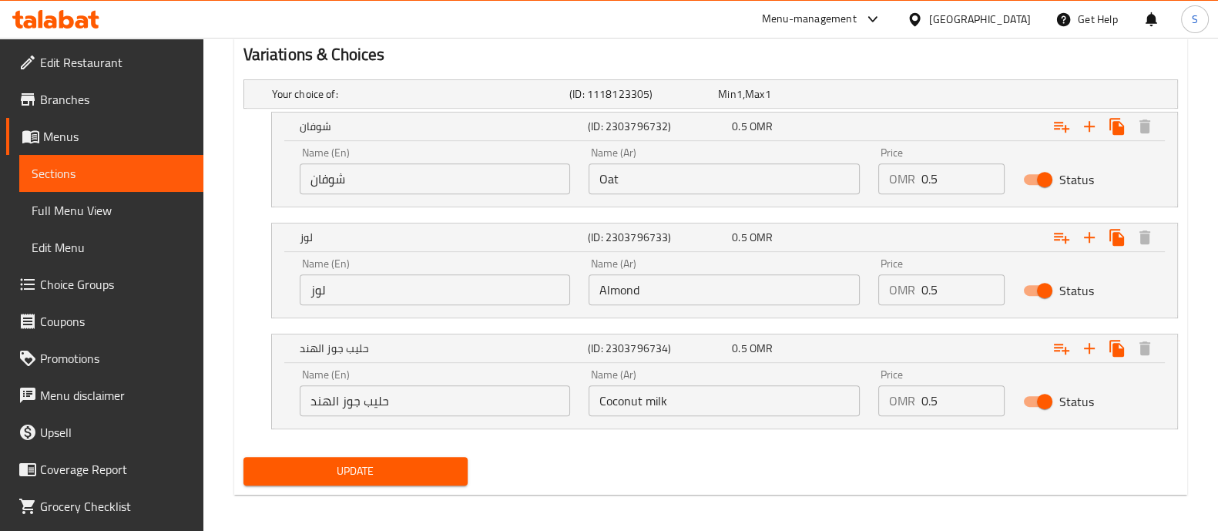
scroll to position [856, 0]
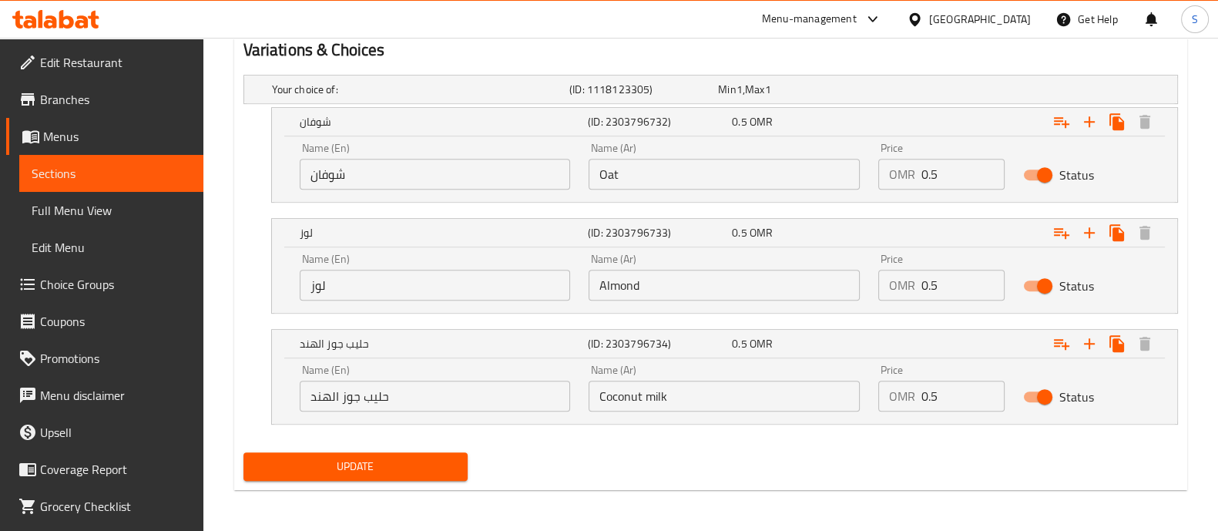
click at [428, 401] on input "حليب جوز الهند" at bounding box center [435, 396] width 271 height 31
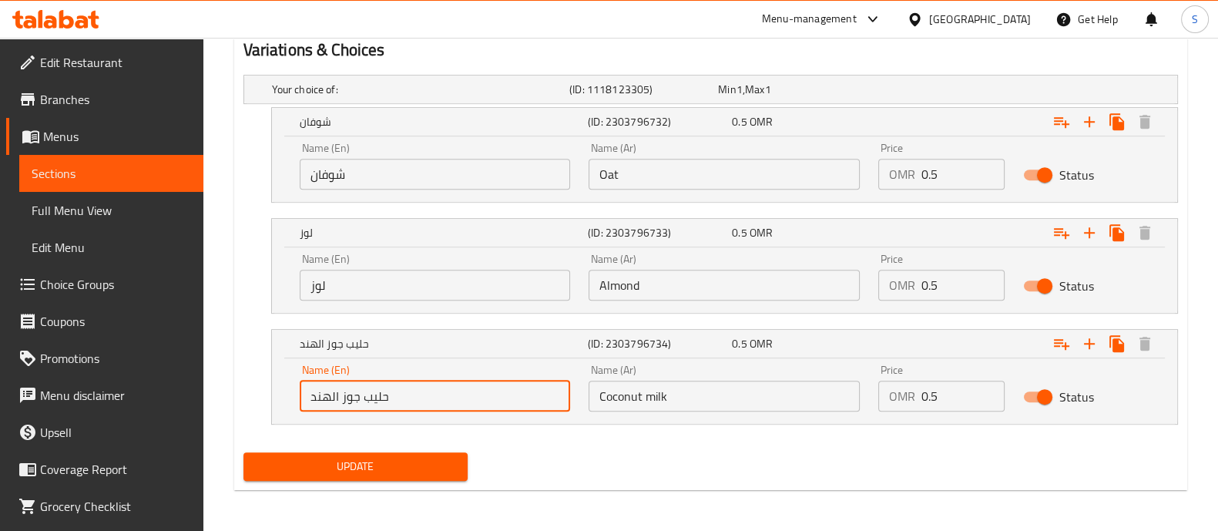
click at [428, 401] on input "حليب جوز الهند" at bounding box center [435, 396] width 271 height 31
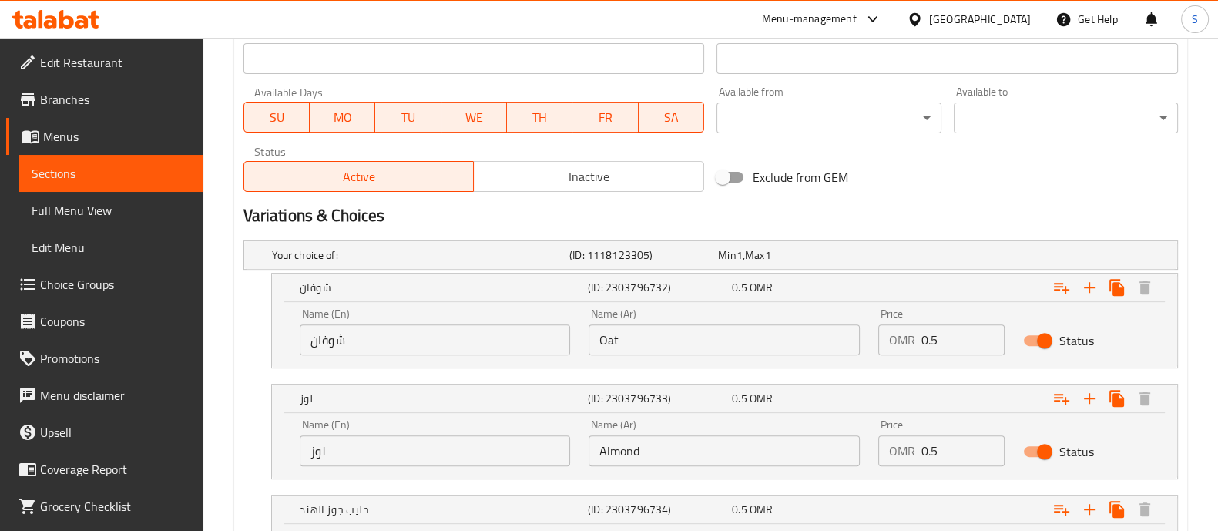
scroll to position [663, 0]
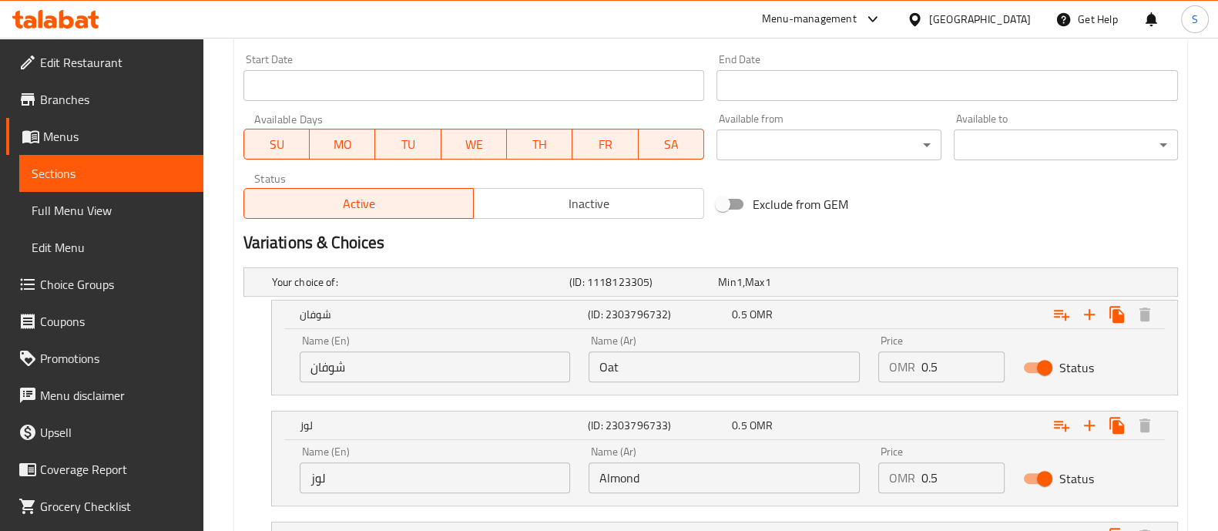
click at [561, 229] on div "Variations & Choices" at bounding box center [710, 242] width 947 height 35
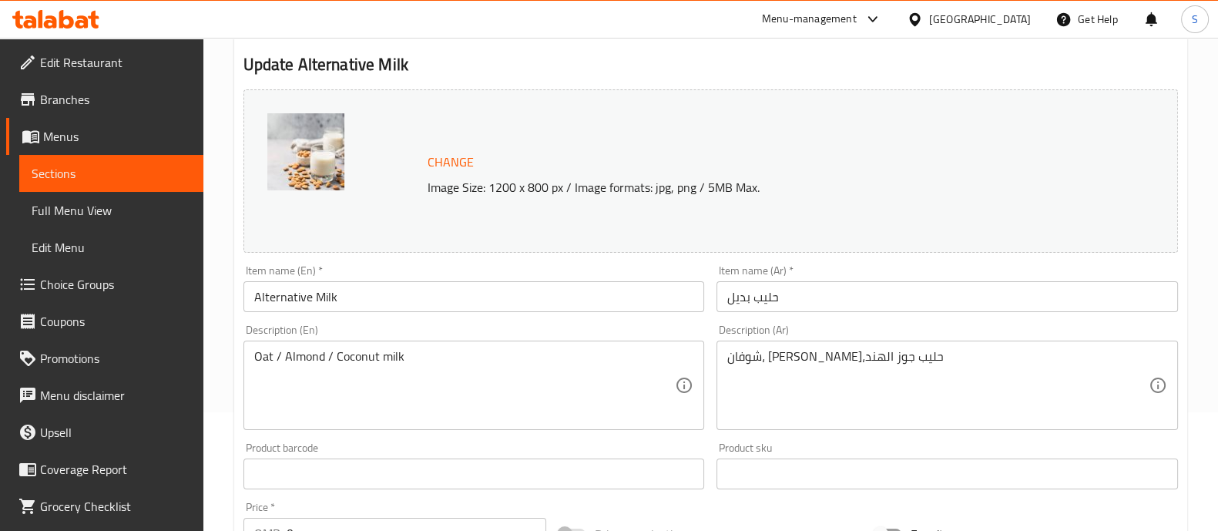
scroll to position [0, 0]
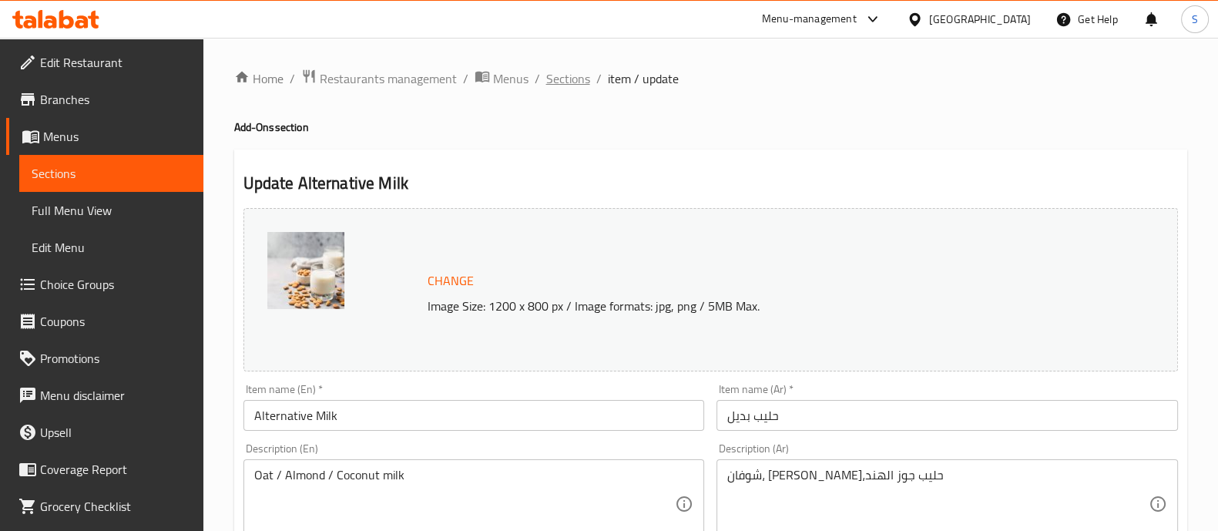
click at [569, 82] on span "Sections" at bounding box center [568, 78] width 44 height 18
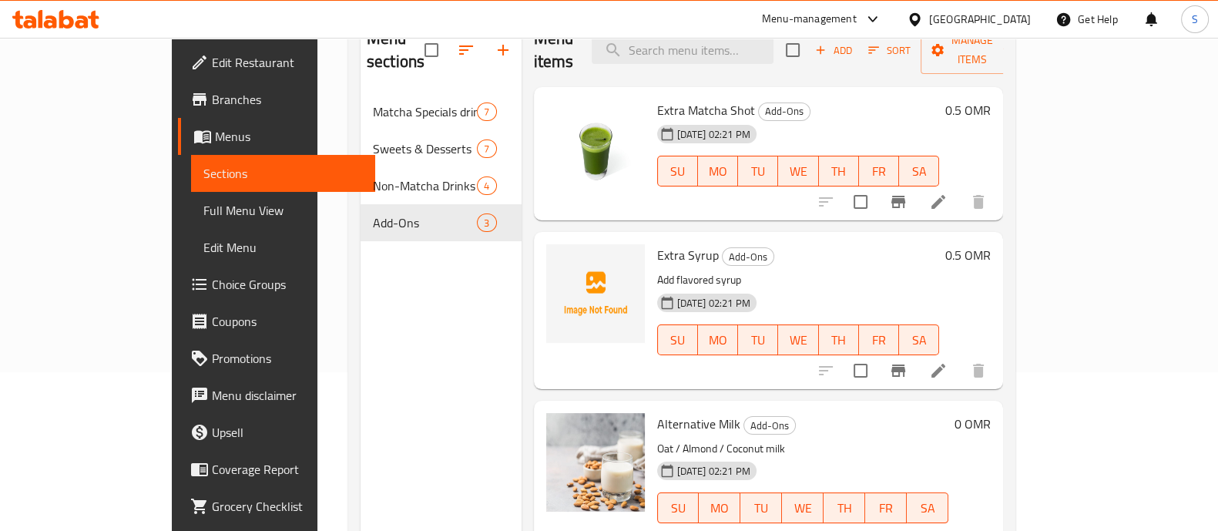
scroll to position [216, 0]
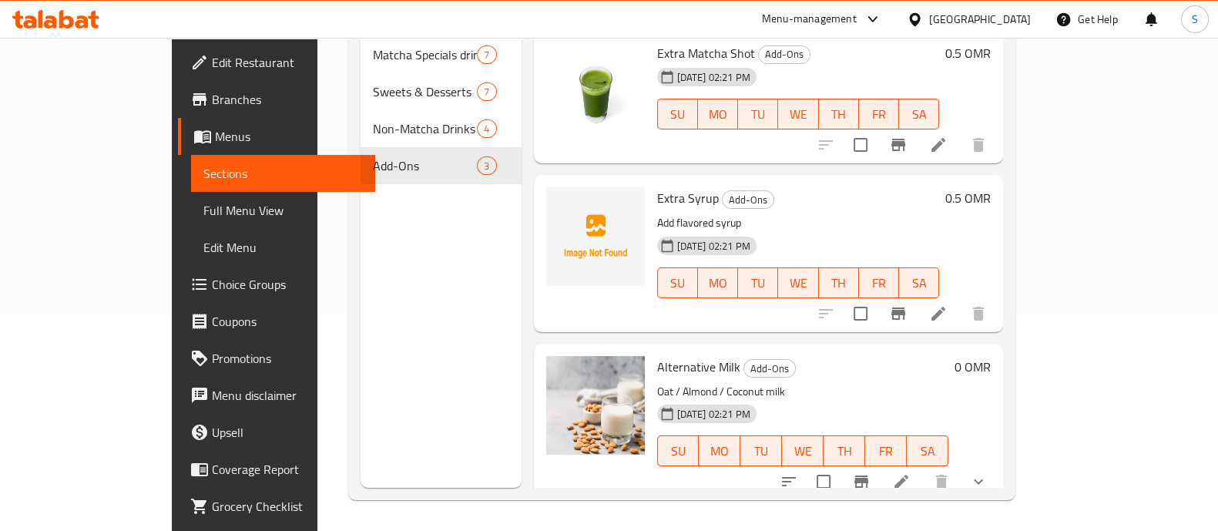
click at [674, 355] on span "Alternative Milk" at bounding box center [698, 366] width 83 height 23
copy h6 "Alternative Milk"
click at [212, 281] on span "Choice Groups" at bounding box center [287, 284] width 151 height 18
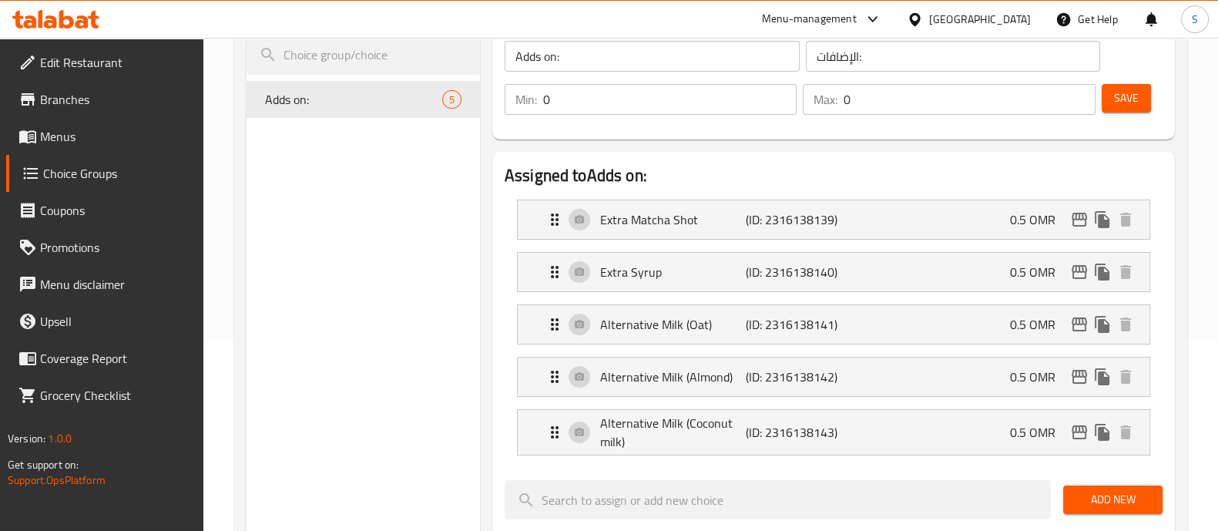
scroll to position [192, 0]
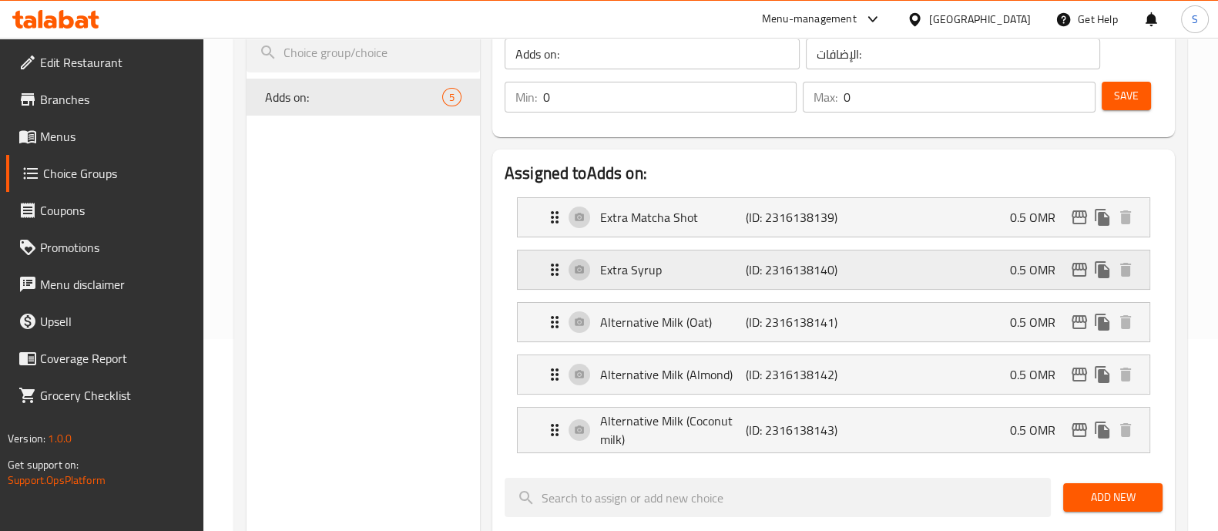
click at [883, 273] on div "Extra Syrup (ID: 2316138140) 0.5 OMR" at bounding box center [837, 269] width 585 height 39
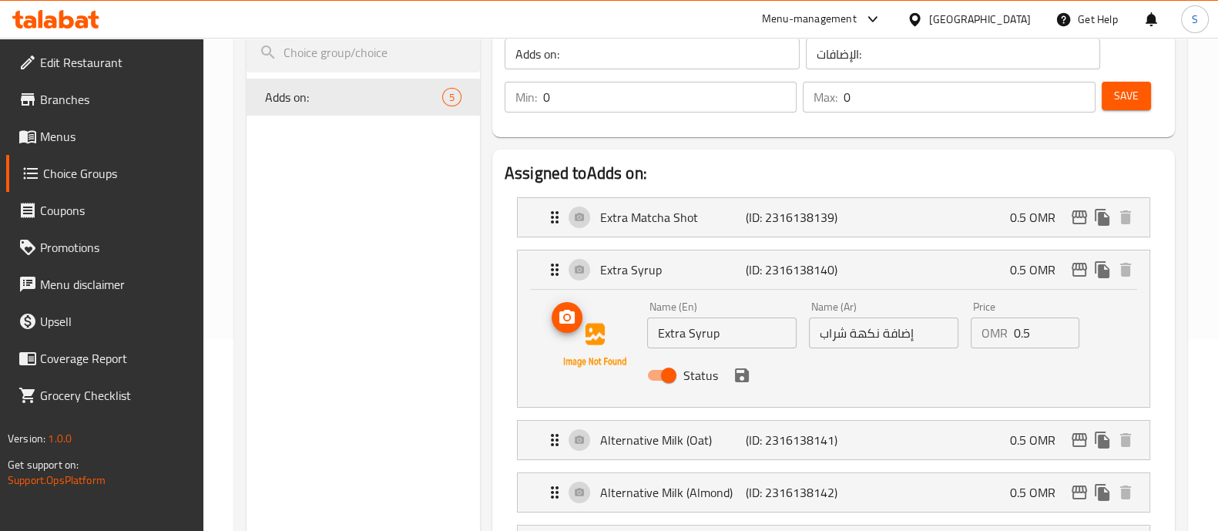
click at [602, 340] on img at bounding box center [594, 345] width 99 height 99
click at [577, 324] on span "upload picture" at bounding box center [567, 317] width 31 height 18
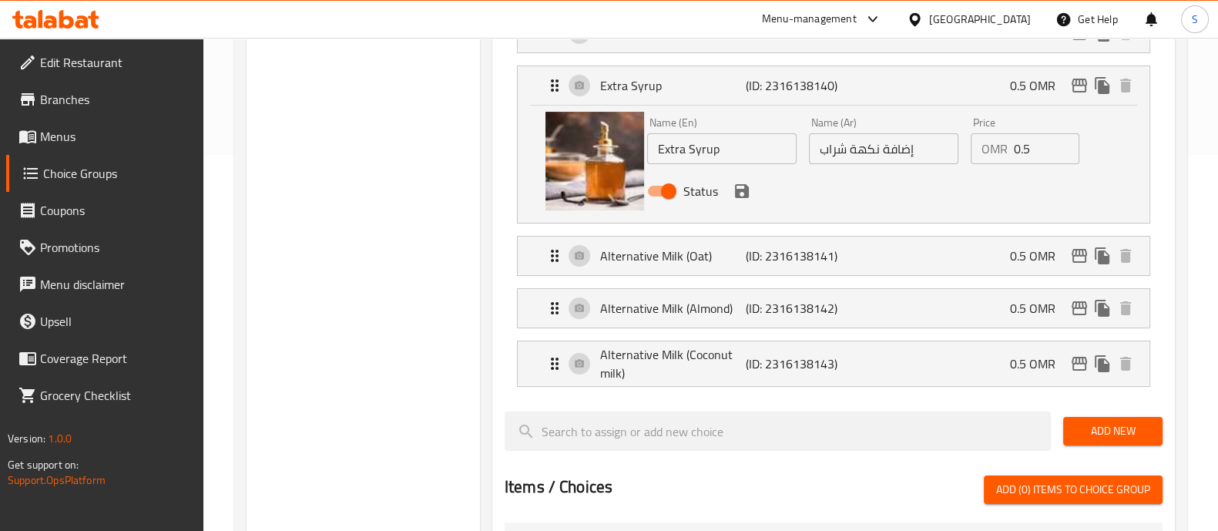
scroll to position [384, 0]
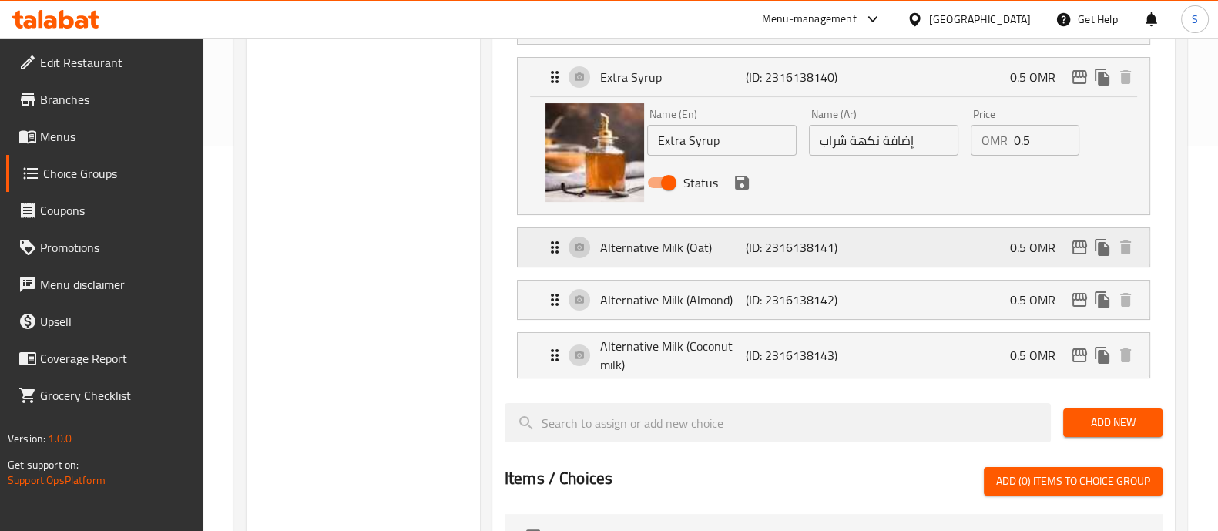
click at [844, 256] on div "Alternative Milk (Oat) (ID: 2316138141) 0.5 OMR" at bounding box center [837, 247] width 585 height 39
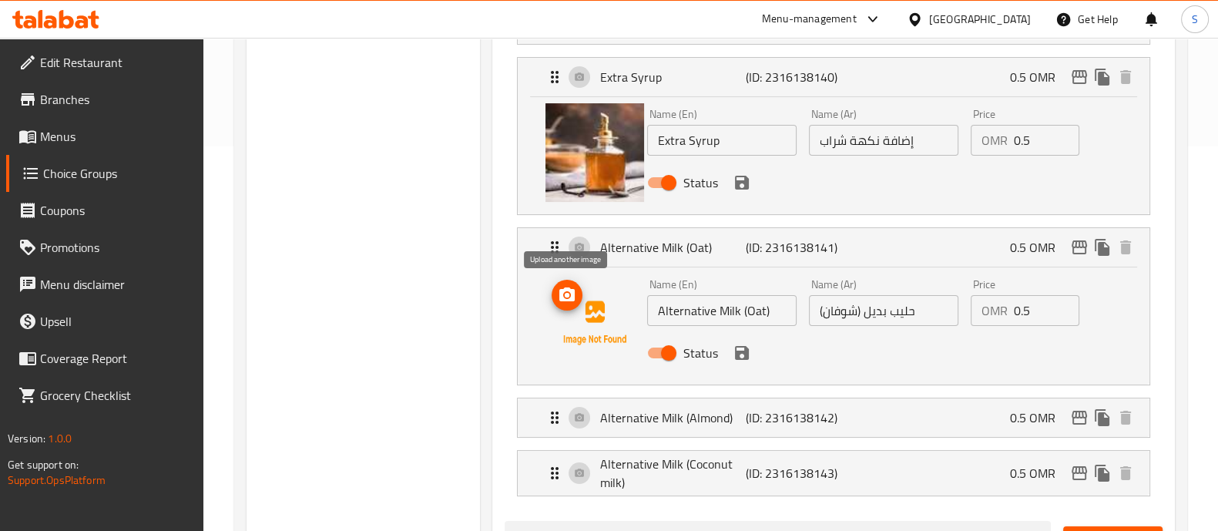
click at [576, 304] on button "upload picture" at bounding box center [567, 295] width 31 height 31
click at [567, 300] on icon "upload picture" at bounding box center [567, 295] width 18 height 18
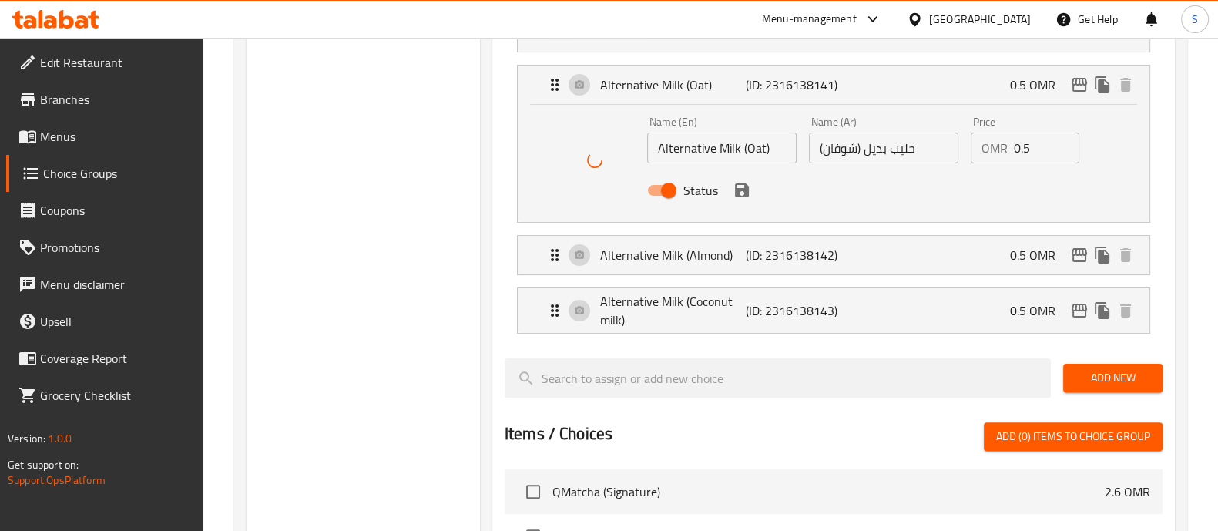
scroll to position [578, 0]
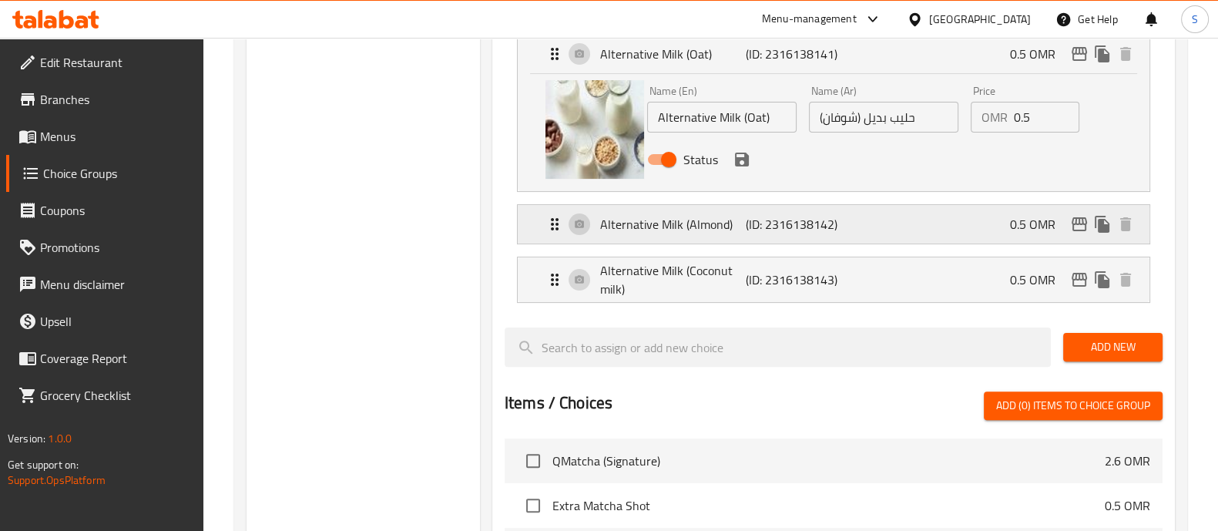
click at [683, 229] on p "Alternative Milk (Almond)" at bounding box center [673, 224] width 146 height 18
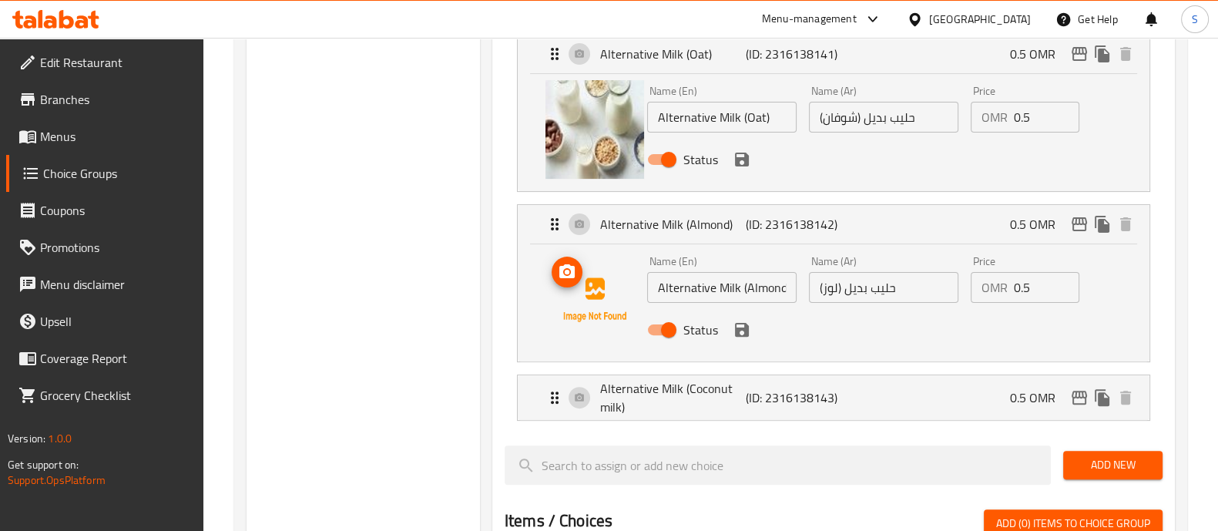
click at [576, 287] on img at bounding box center [594, 299] width 99 height 99
click at [573, 273] on icon "upload picture" at bounding box center [566, 271] width 15 height 14
click at [741, 402] on p "Alternative Milk (Coconut milk)" at bounding box center [673, 397] width 146 height 37
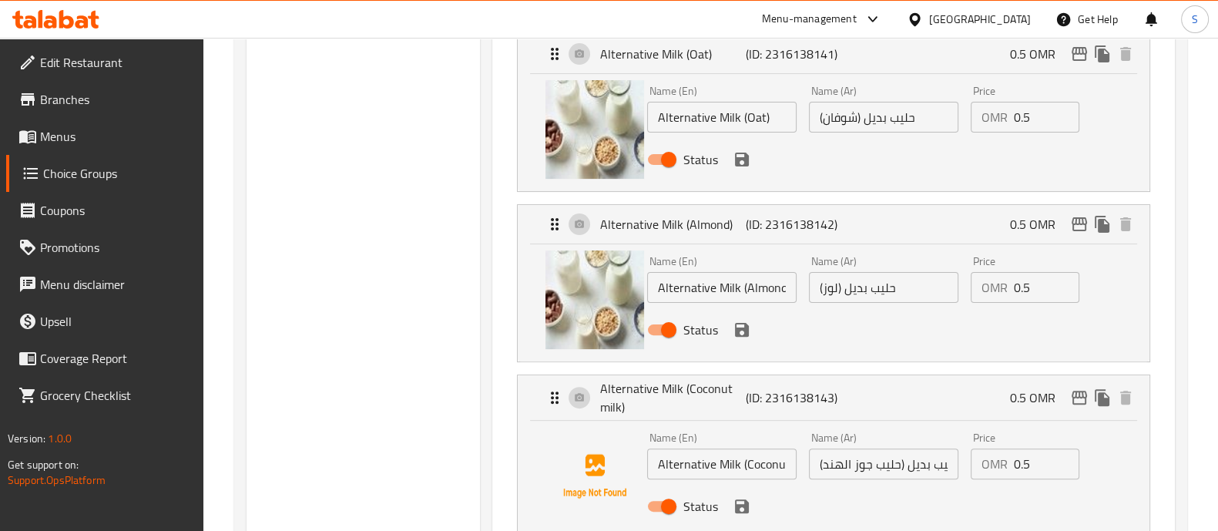
scroll to position [673, 0]
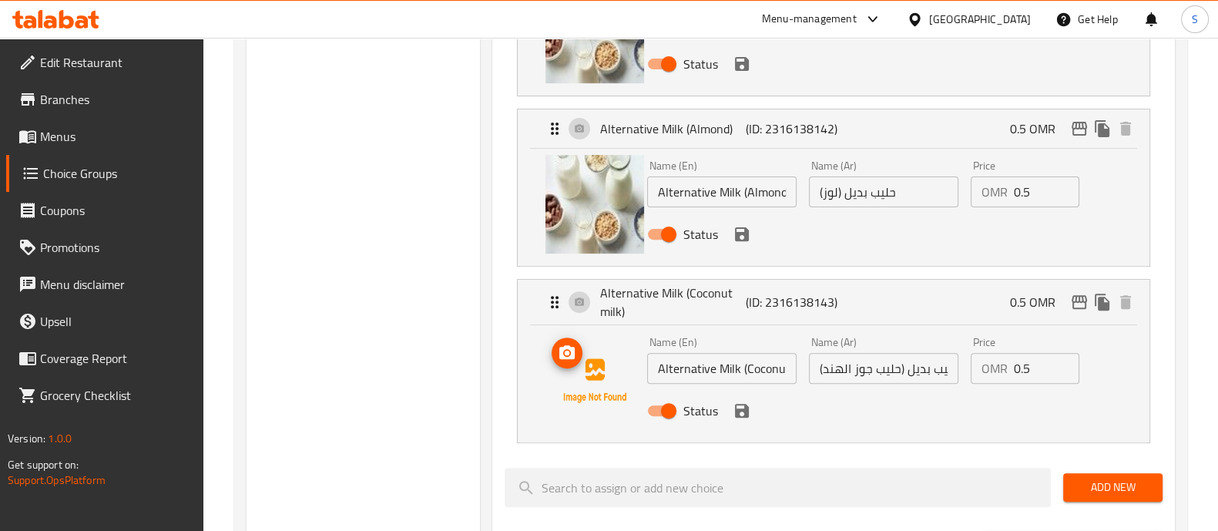
click at [566, 351] on circle "upload picture" at bounding box center [567, 353] width 5 height 5
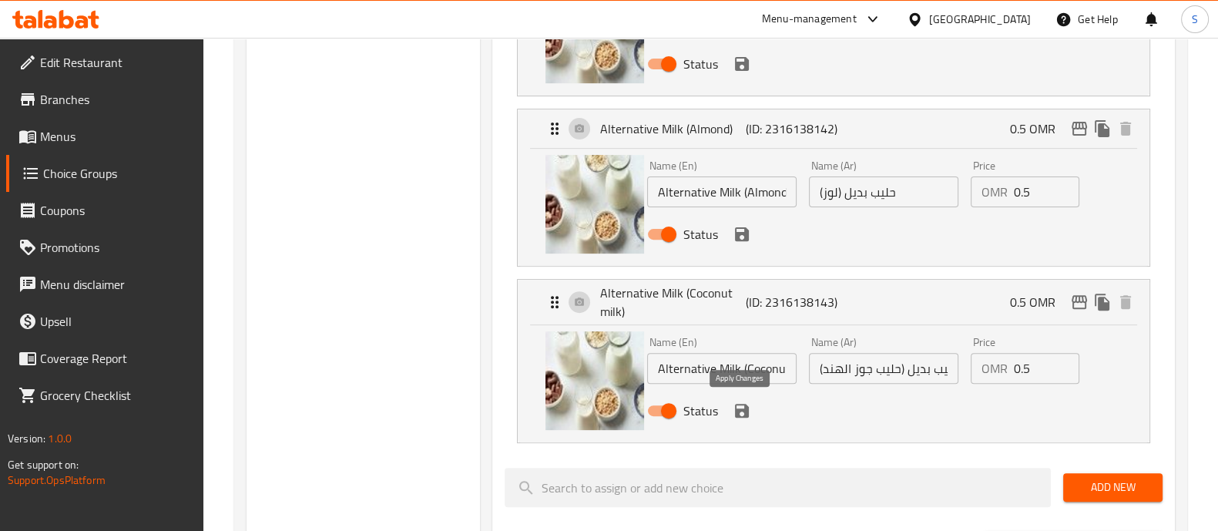
click at [746, 411] on icon "save" at bounding box center [742, 411] width 14 height 14
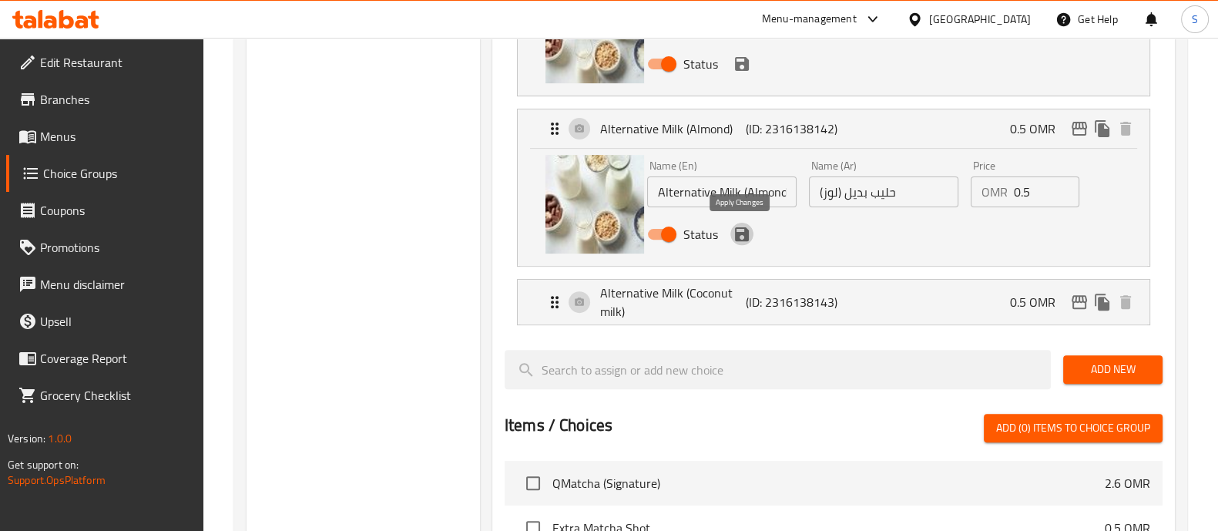
click at [742, 230] on icon "save" at bounding box center [742, 234] width 14 height 14
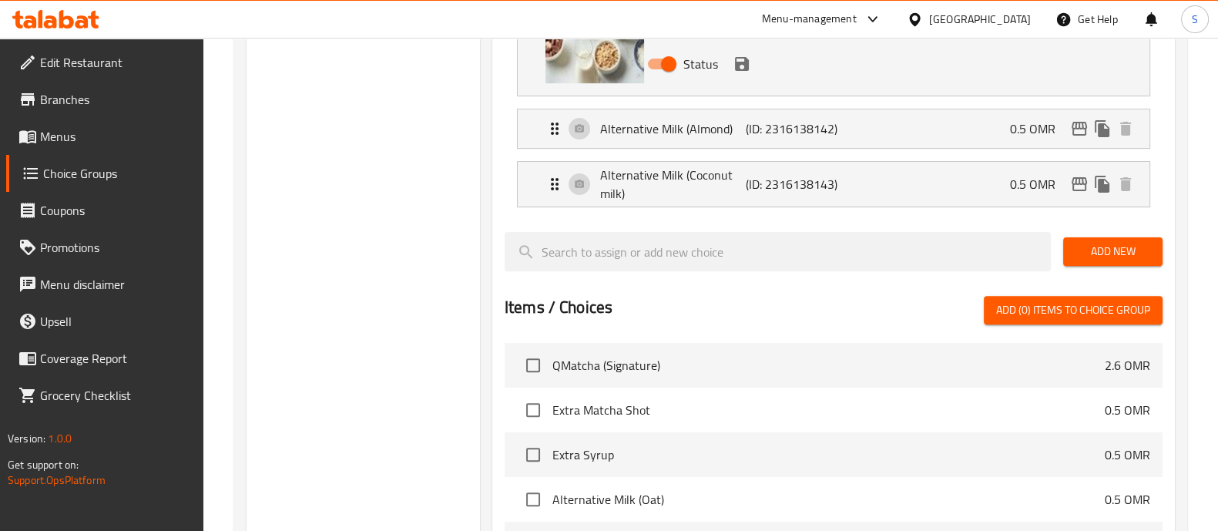
click at [743, 75] on div "Status" at bounding box center [883, 64] width 485 height 42
click at [746, 65] on icon "save" at bounding box center [742, 64] width 14 height 14
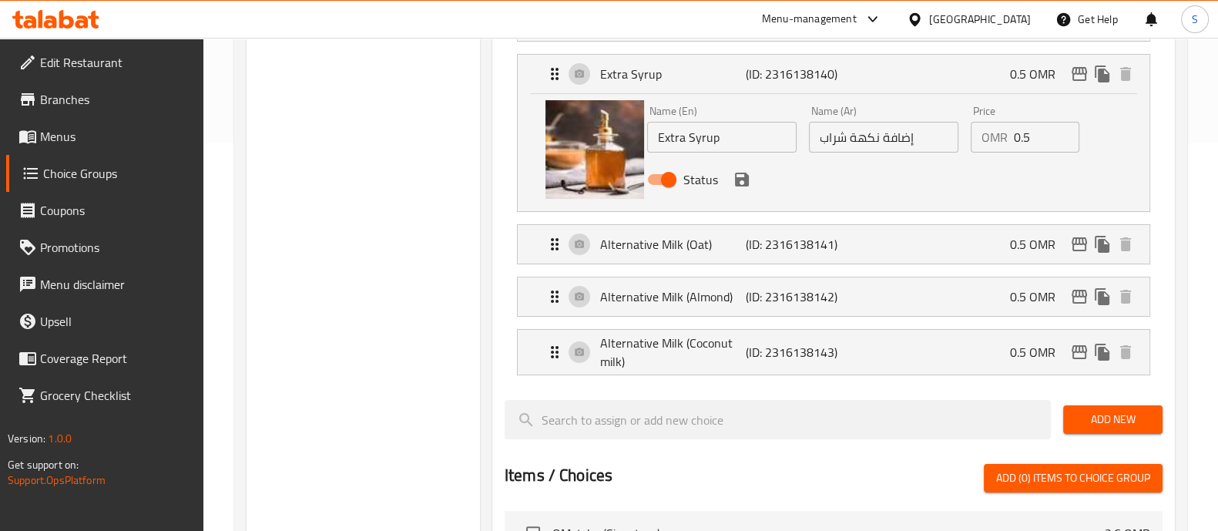
scroll to position [384, 0]
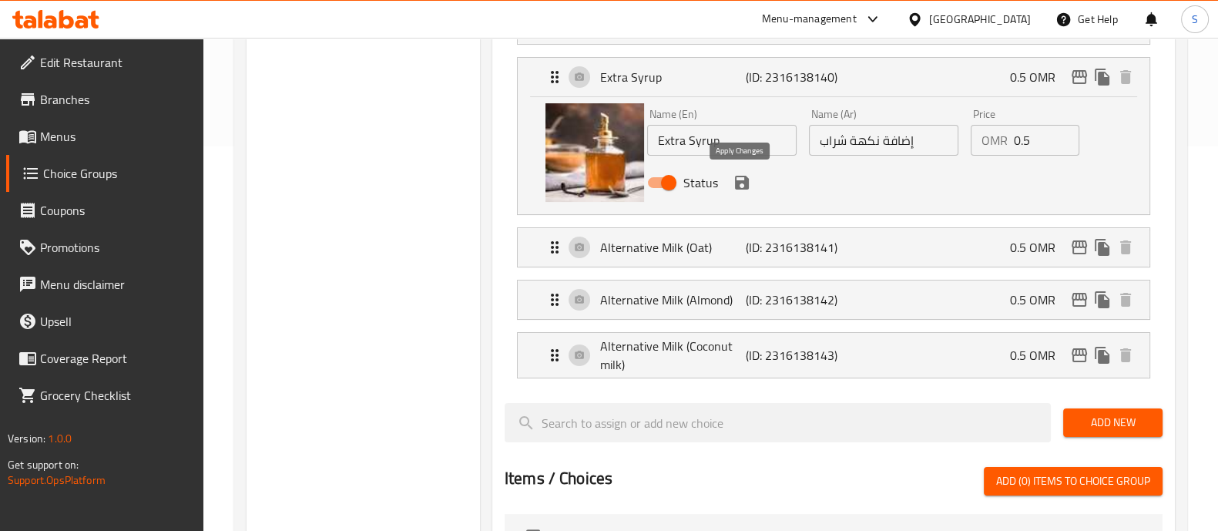
click at [744, 183] on icon "save" at bounding box center [742, 183] width 14 height 14
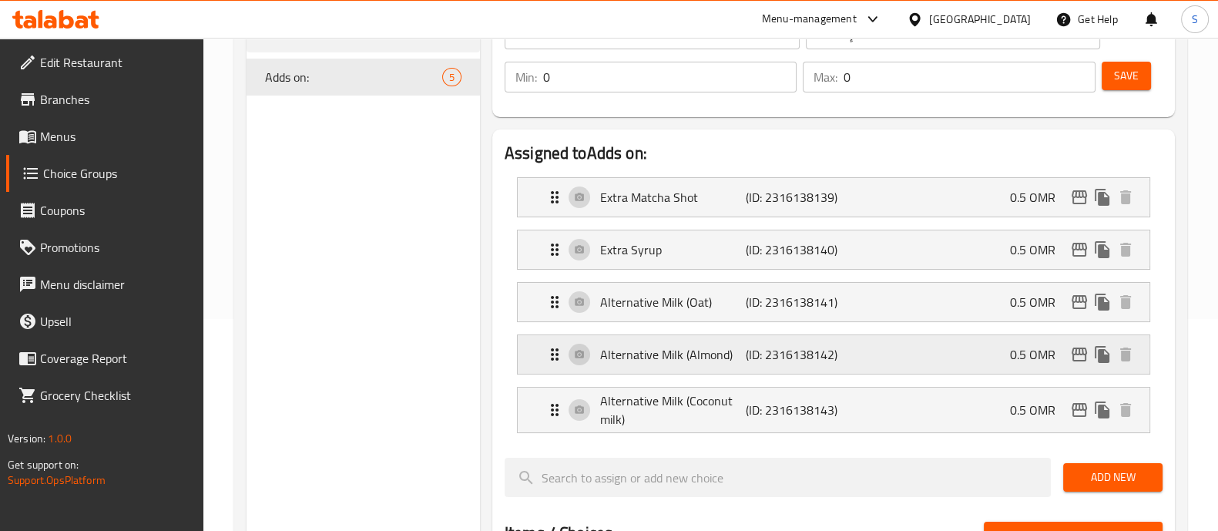
scroll to position [0, 0]
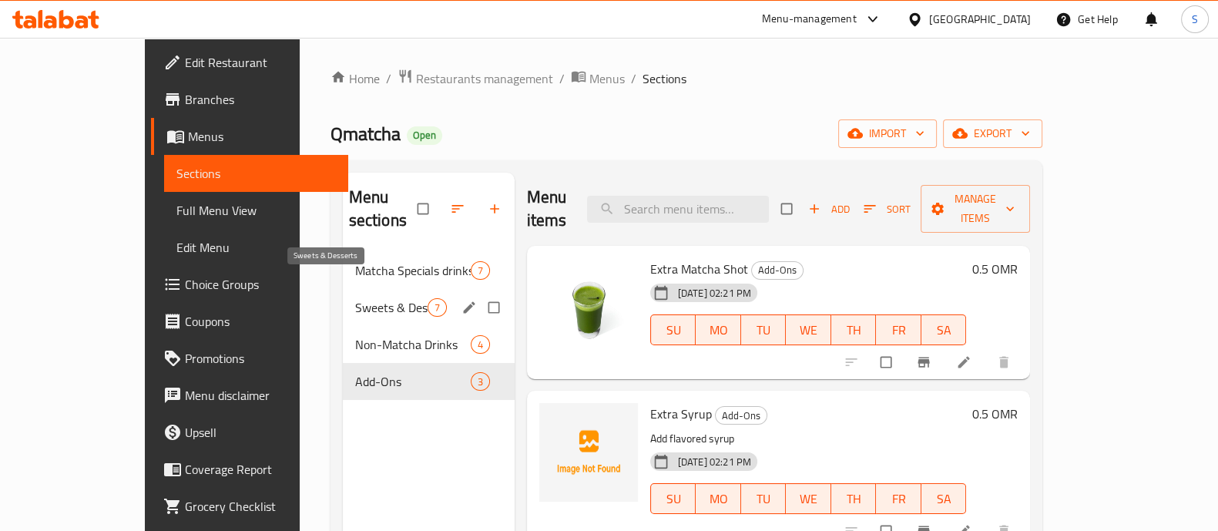
click at [367, 298] on span "Sweets & Desserts" at bounding box center [391, 307] width 72 height 18
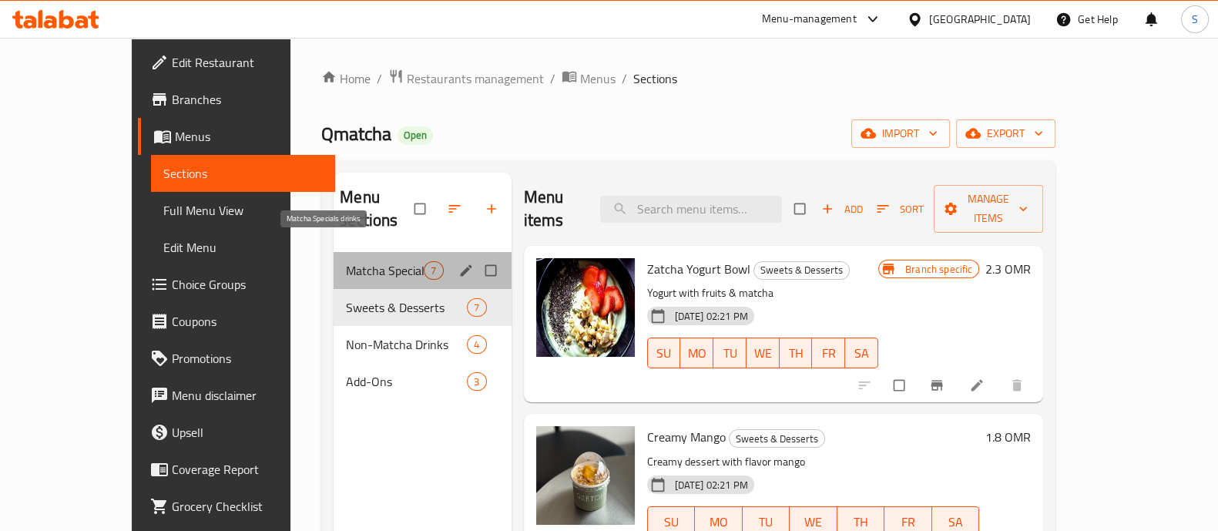
click at [358, 261] on span "Matcha Specials drinks" at bounding box center [385, 270] width 78 height 18
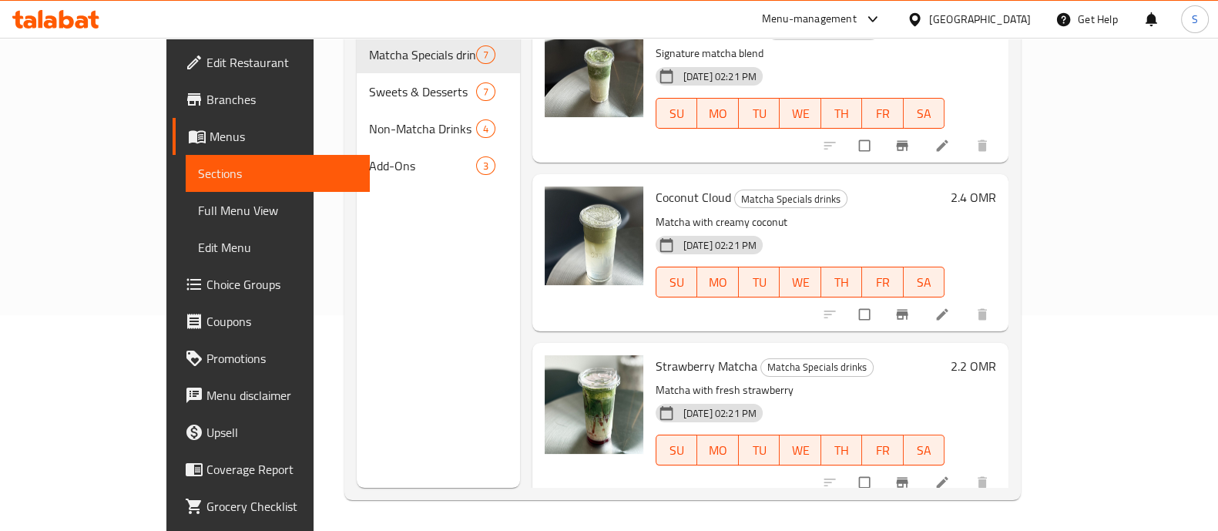
scroll to position [11, 0]
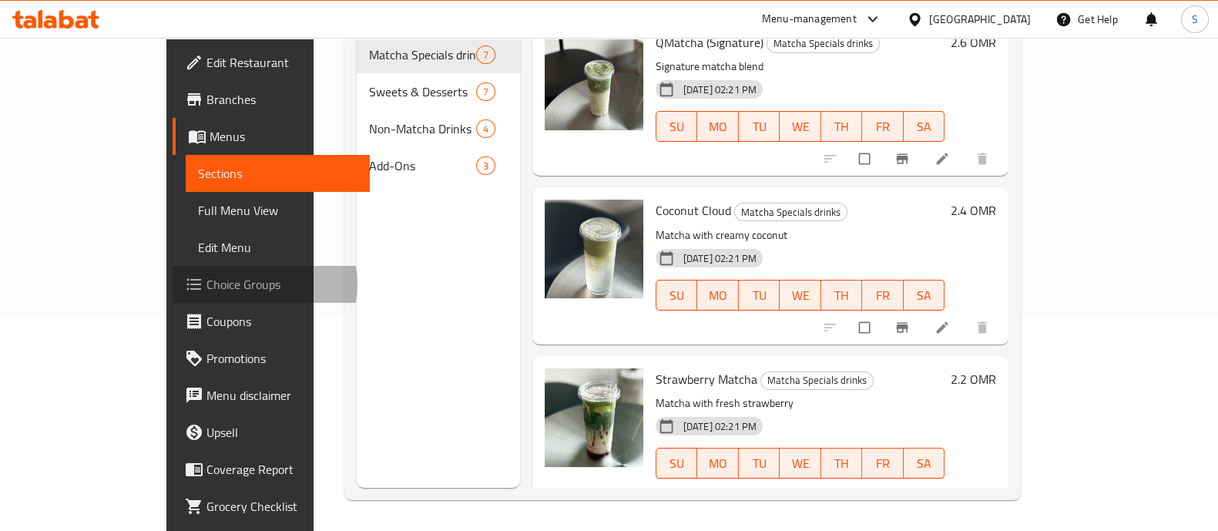
click at [206, 284] on span "Choice Groups" at bounding box center [281, 284] width 151 height 18
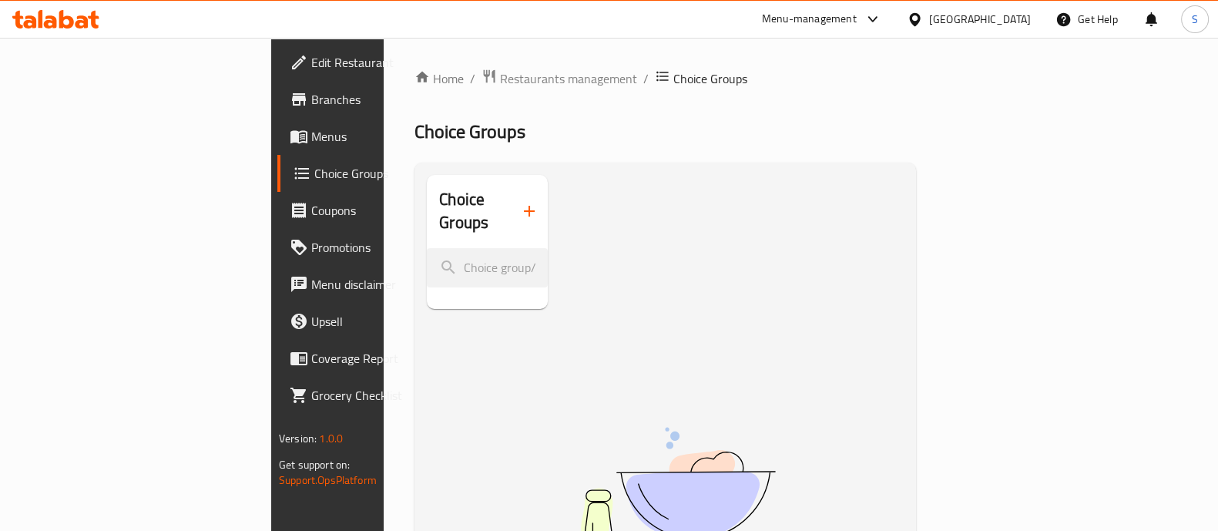
click at [520, 208] on icon "button" at bounding box center [529, 211] width 18 height 18
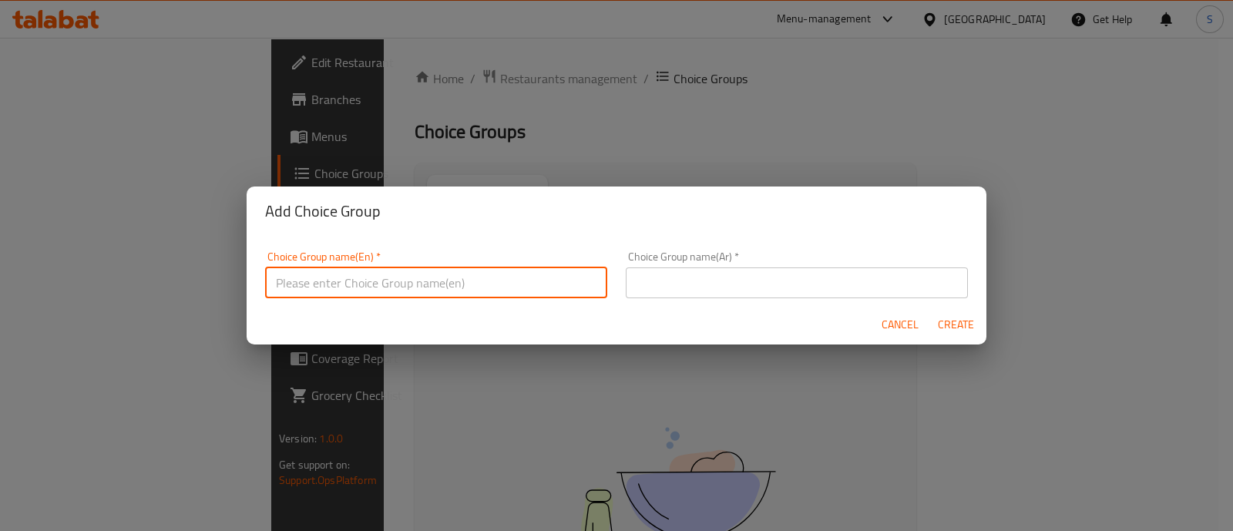
click at [422, 293] on input "text" at bounding box center [436, 282] width 342 height 31
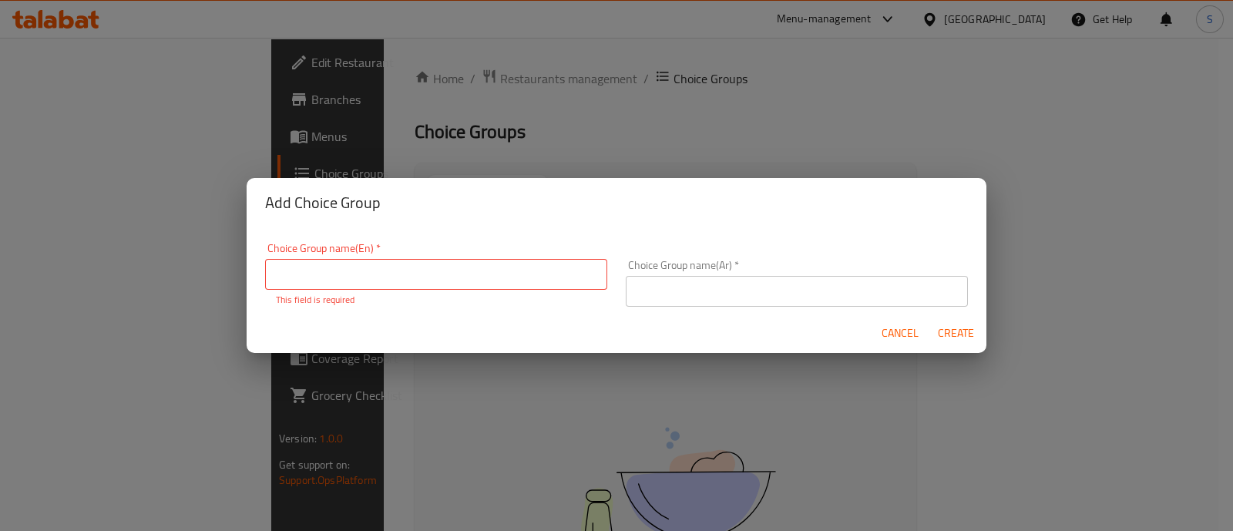
click at [447, 133] on div "Add Choice Group Choice Group name(En)   * Choice Group name(En) * This field i…" at bounding box center [616, 265] width 1233 height 531
click at [125, 141] on div "Add Choice Group Choice Group name(En)   * Choice Group name(En) * This field i…" at bounding box center [616, 265] width 1233 height 531
click at [461, 102] on div "Add Choice Group Choice Group name(En)   * Choice Group name(En) * This field i…" at bounding box center [616, 265] width 1233 height 531
click at [326, 293] on p "This field is required" at bounding box center [436, 300] width 320 height 14
drag, startPoint x: 334, startPoint y: 283, endPoint x: 340, endPoint y: 273, distance: 11.1
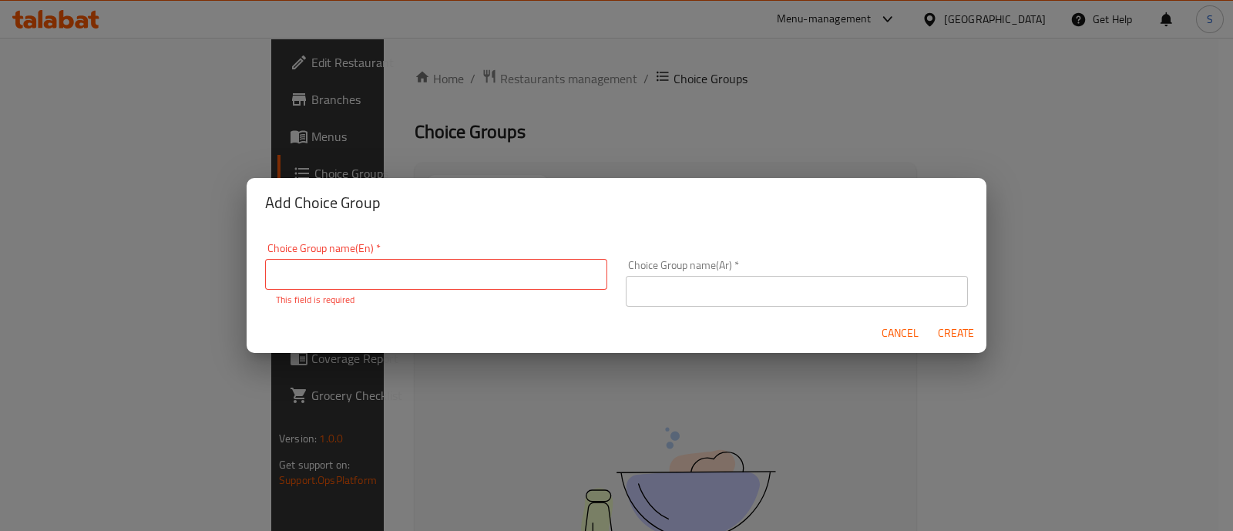
click at [335, 282] on input "text" at bounding box center [436, 274] width 342 height 31
click at [298, 278] on input "Add on:" at bounding box center [436, 274] width 342 height 31
type input "Adds on:"
click at [689, 298] on div "Choice Group name(Ar)   * Choice Group name(Ar) *" at bounding box center [796, 282] width 361 height 65
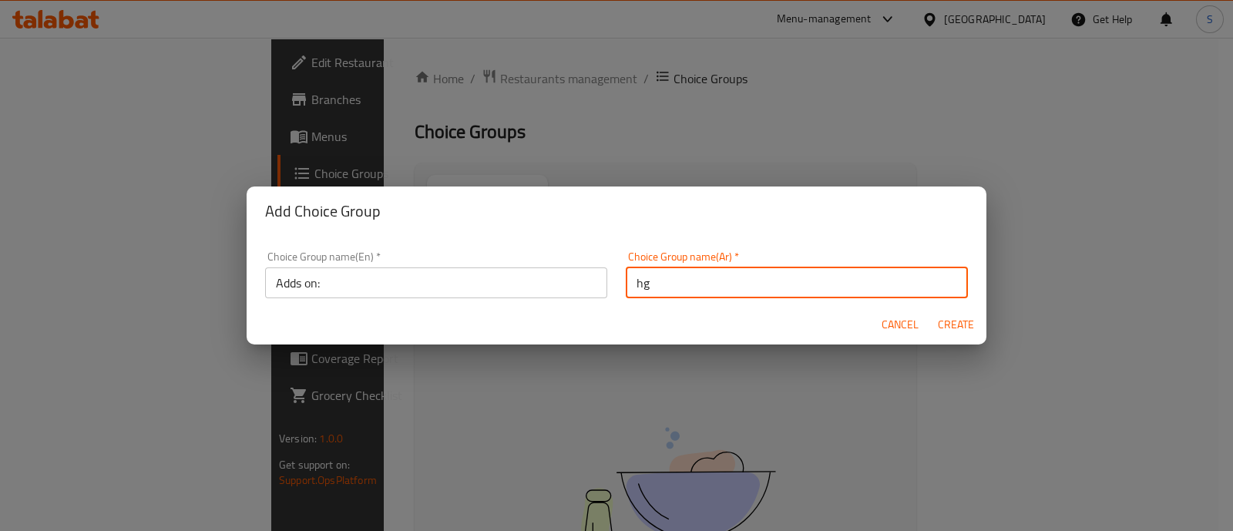
type input "h"
type input "ا"
type input "الإضافات:"
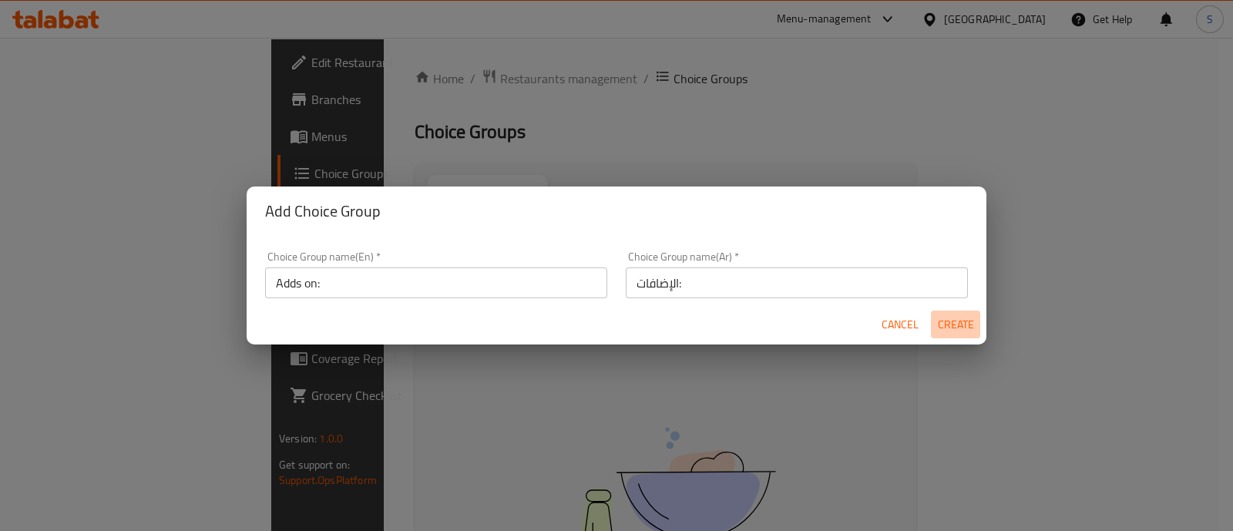
click at [960, 334] on button "Create" at bounding box center [955, 324] width 49 height 29
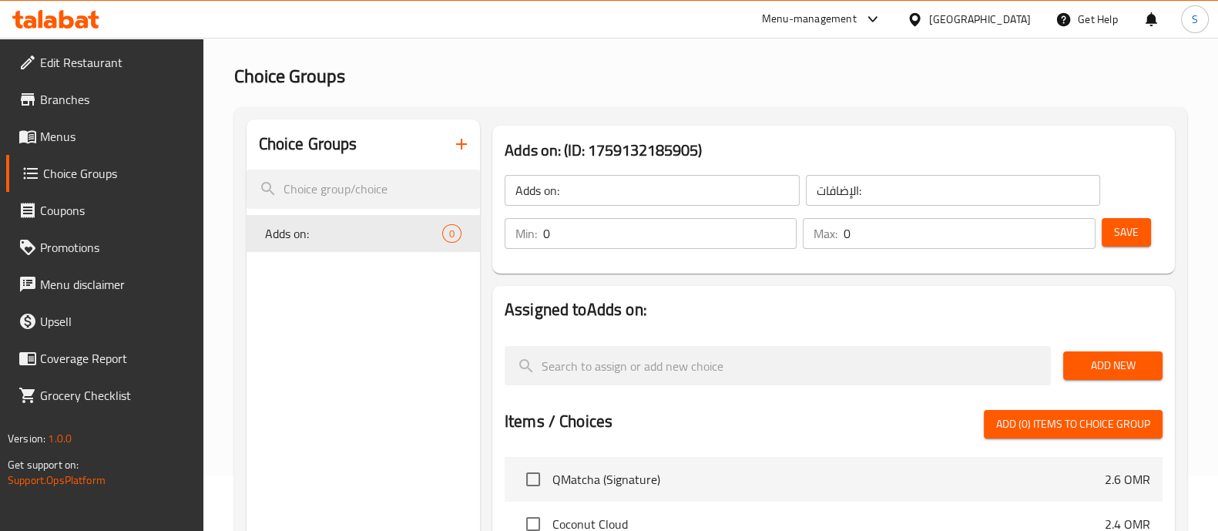
scroll to position [96, 0]
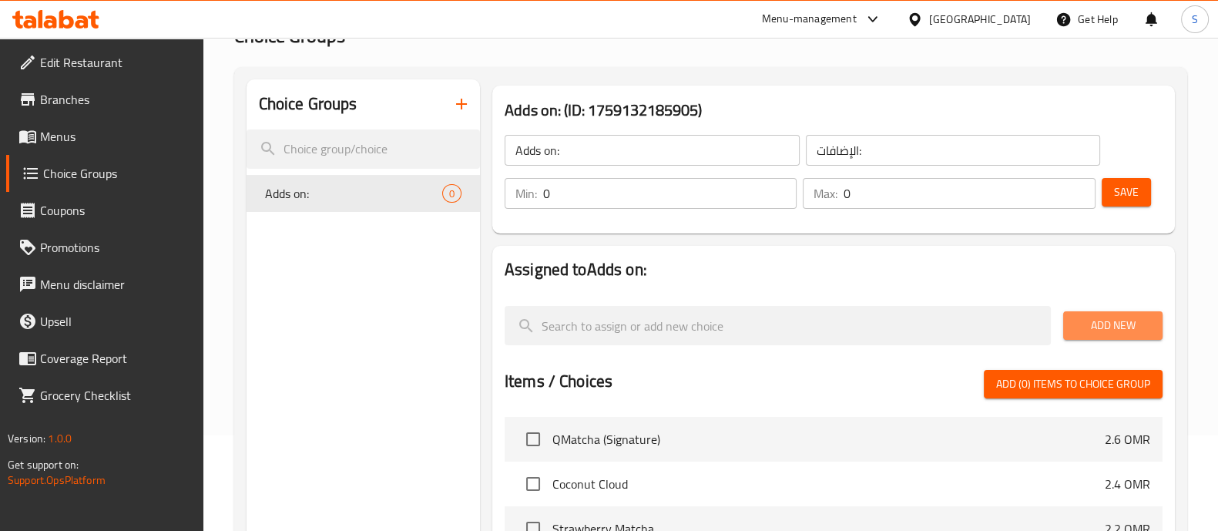
click at [1072, 318] on button "Add New" at bounding box center [1112, 325] width 99 height 29
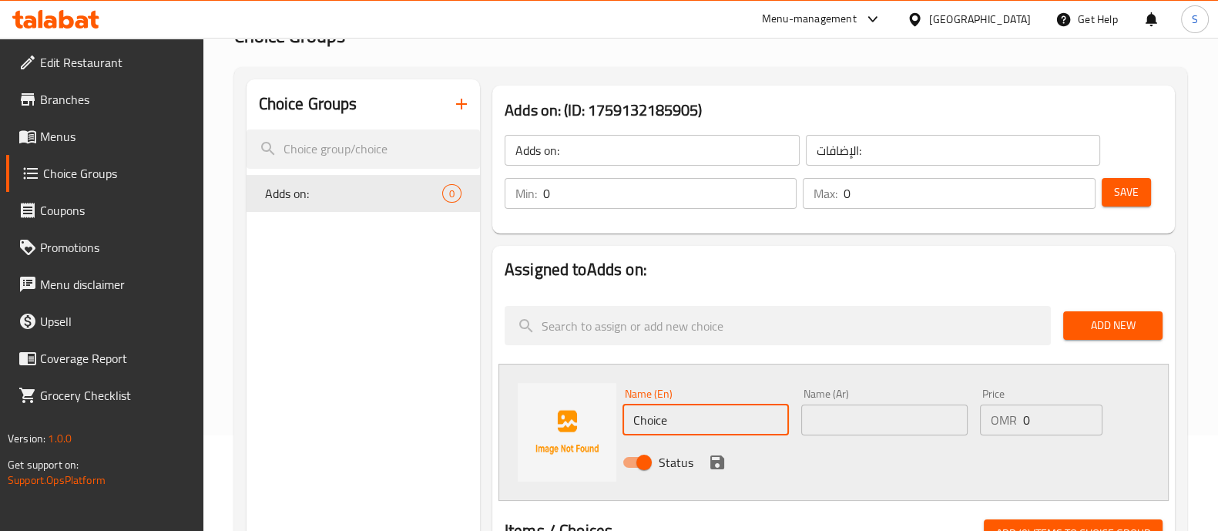
click at [699, 417] on input "Choice" at bounding box center [705, 419] width 166 height 31
paste input "Extra Matcha Shot"
type input "Extra Matcha Shot"
click at [848, 422] on input "text" at bounding box center [884, 419] width 166 height 31
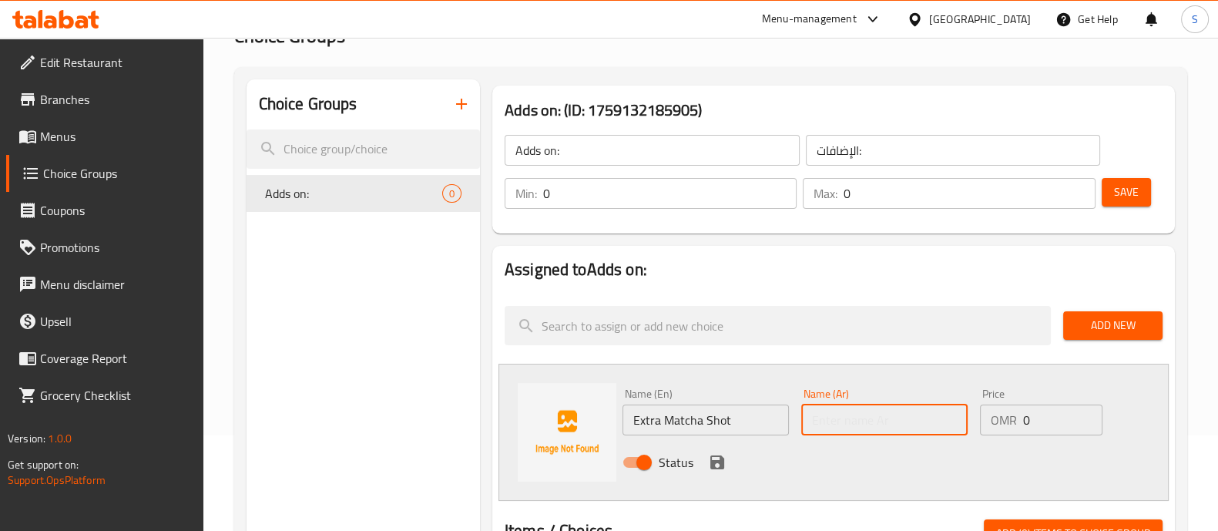
paste input "شوت ماتشا إضافية"
type input "شوت ماتشا إضافية"
drag, startPoint x: 1032, startPoint y: 415, endPoint x: 1109, endPoint y: 412, distance: 76.3
click at [1035, 415] on input "0" at bounding box center [1062, 419] width 79 height 31
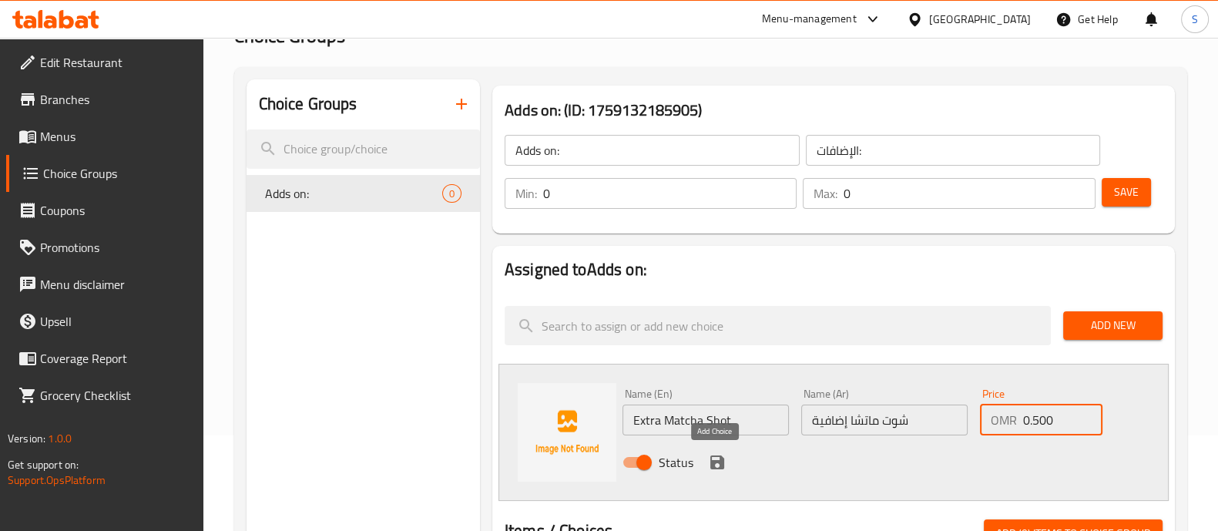
type input "0.500"
click at [719, 461] on icon "save" at bounding box center [717, 462] width 14 height 14
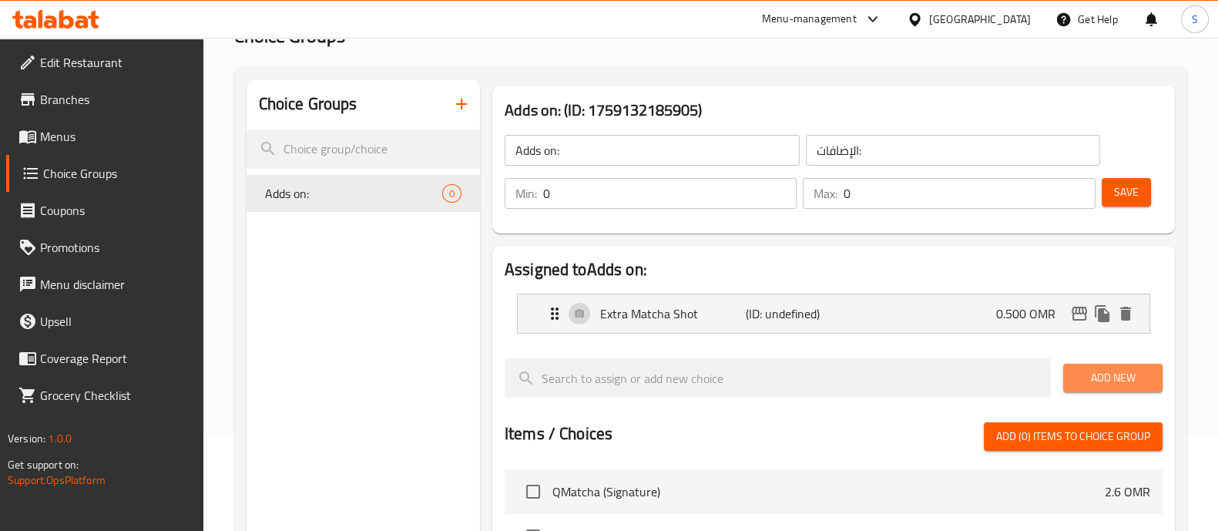
click at [1115, 377] on span "Add New" at bounding box center [1112, 377] width 75 height 19
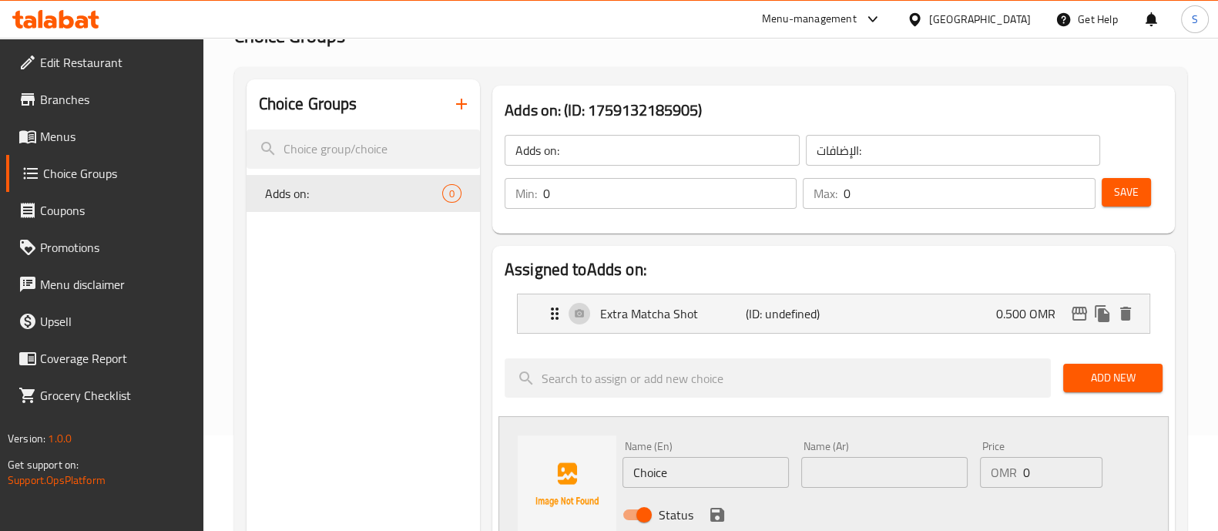
click at [1125, 368] on span "Add New" at bounding box center [1112, 377] width 75 height 19
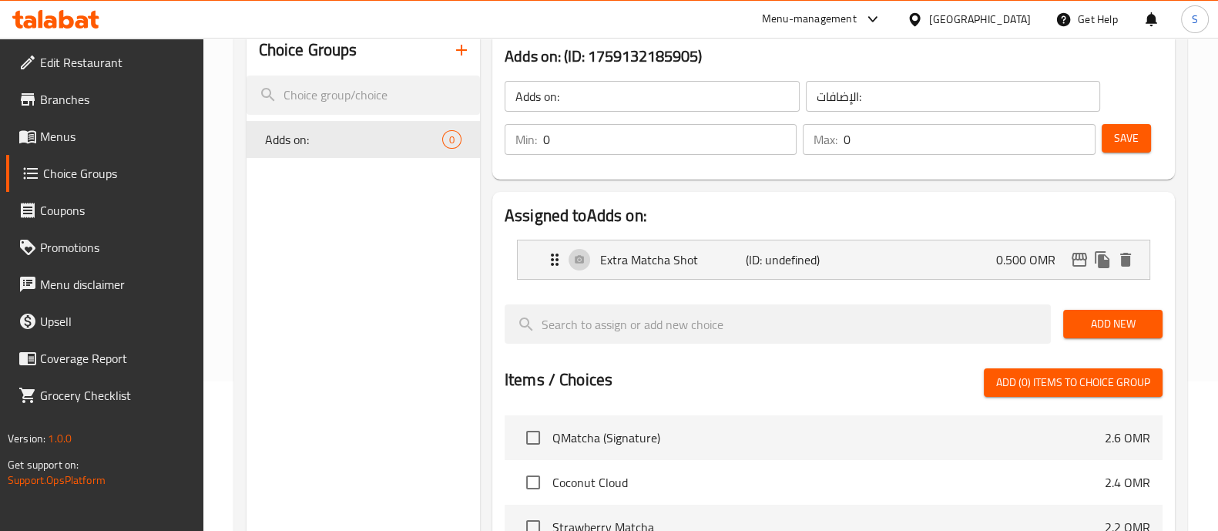
scroll to position [192, 0]
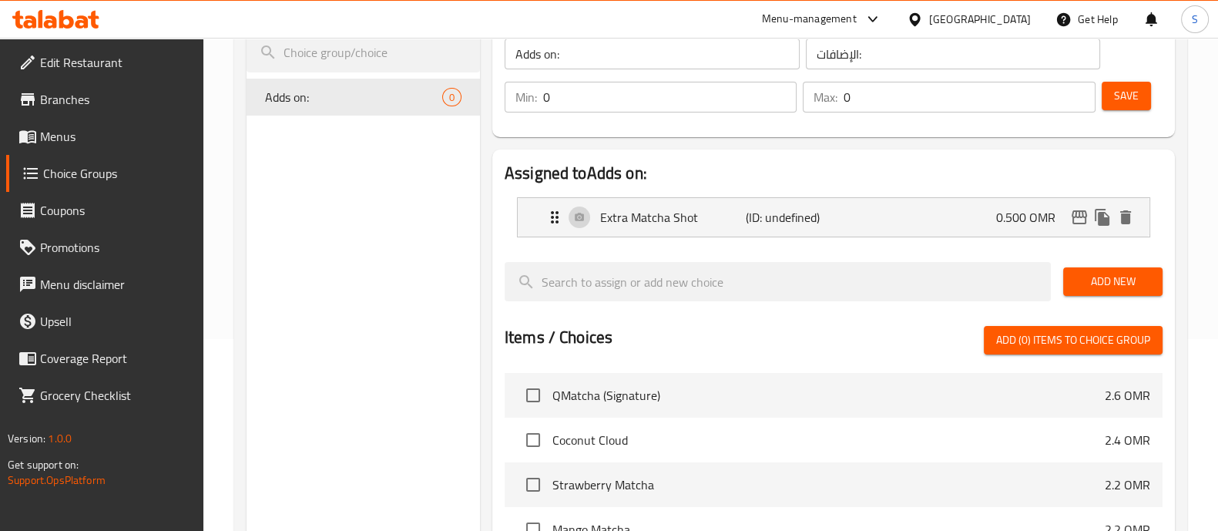
click at [1102, 293] on button "Add New" at bounding box center [1112, 281] width 99 height 29
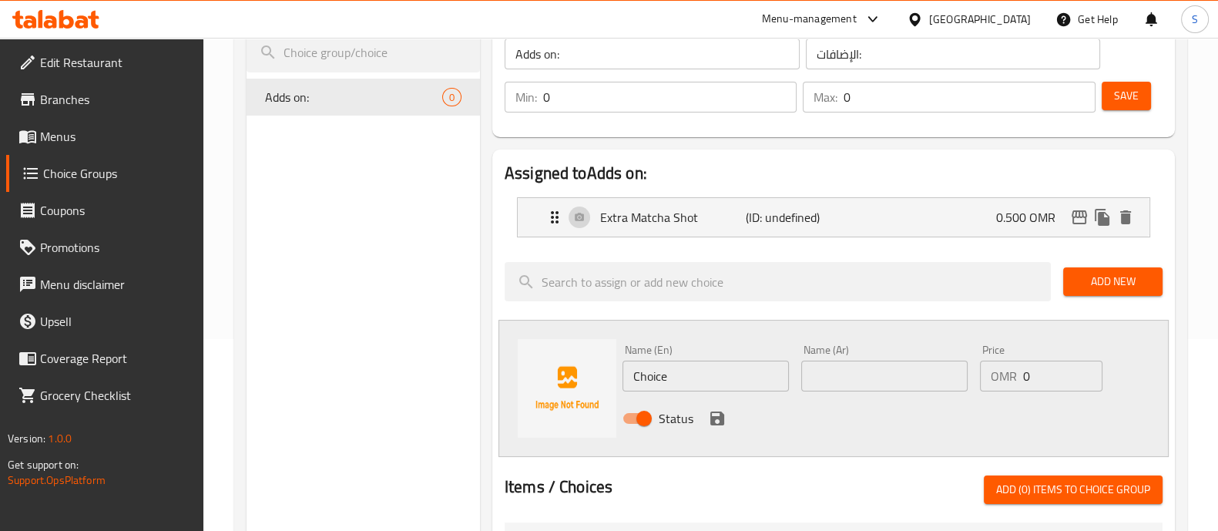
click at [693, 379] on input "Choice" at bounding box center [705, 376] width 166 height 31
paste input "Extra Syrup"
type input "Extra Syrup"
click at [851, 381] on input "text" at bounding box center [884, 376] width 166 height 31
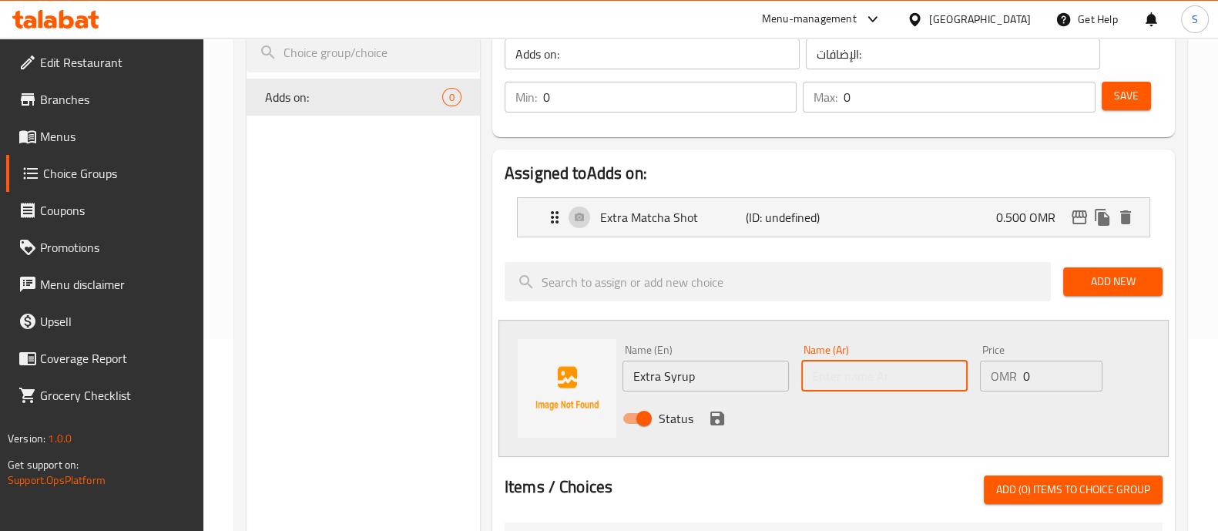
paste input "شراب إضافي"
click at [846, 379] on input "شراب إضافي" at bounding box center [884, 376] width 166 height 31
paste input "ضافة نكهة شراب"
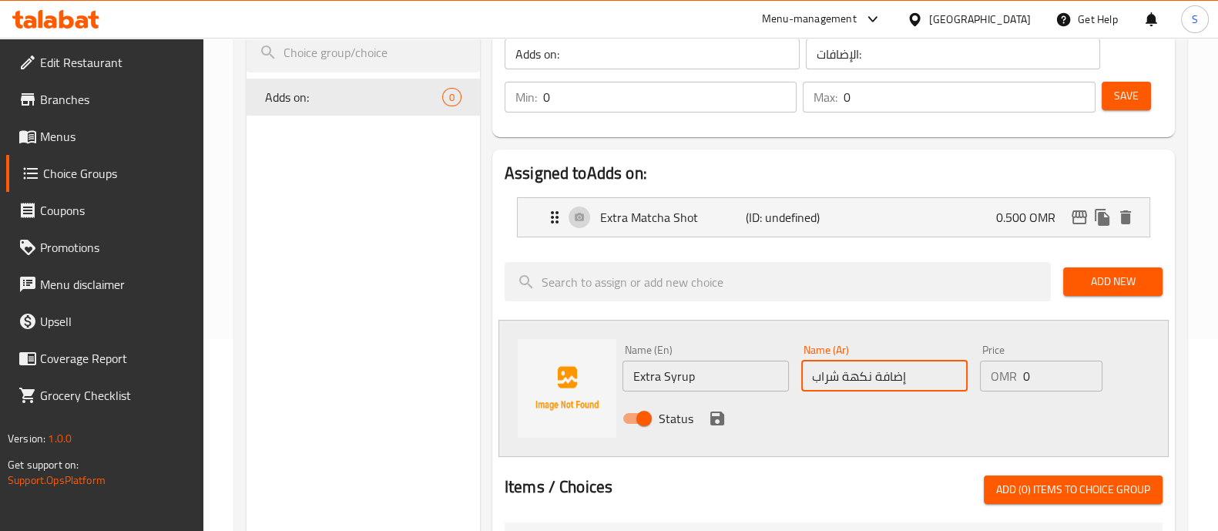
click at [897, 377] on input "إضافة نكهة شراب" at bounding box center [884, 376] width 166 height 31
click at [881, 379] on input "نكهة شراب" at bounding box center [884, 376] width 166 height 31
click at [881, 378] on input "نكهة شراب" at bounding box center [884, 376] width 166 height 31
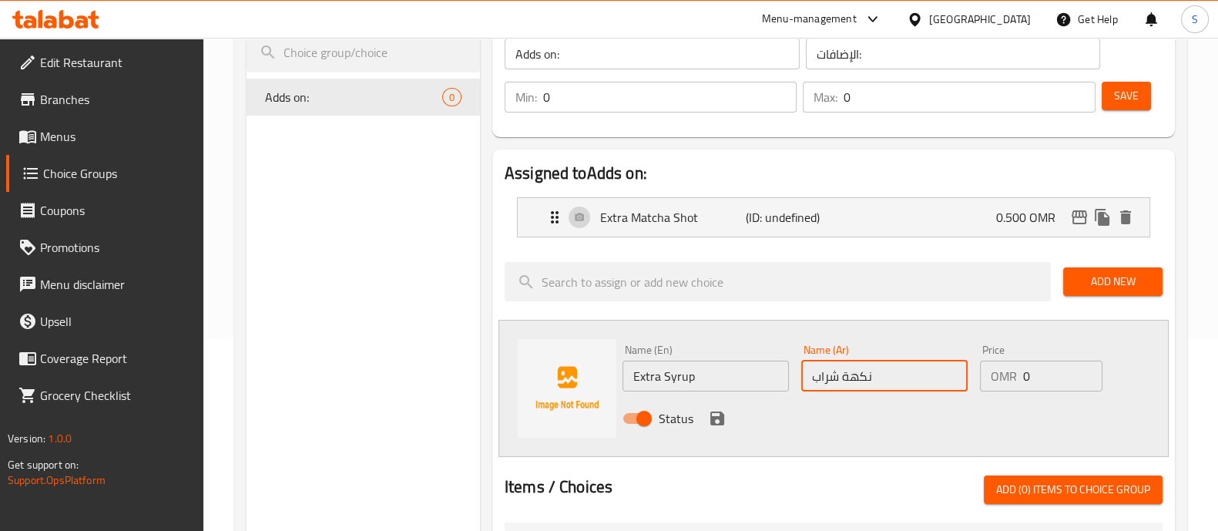
paste input "إضافة"
type input "إضافة نكهة شراب"
click at [1037, 377] on input "0" at bounding box center [1062, 376] width 79 height 31
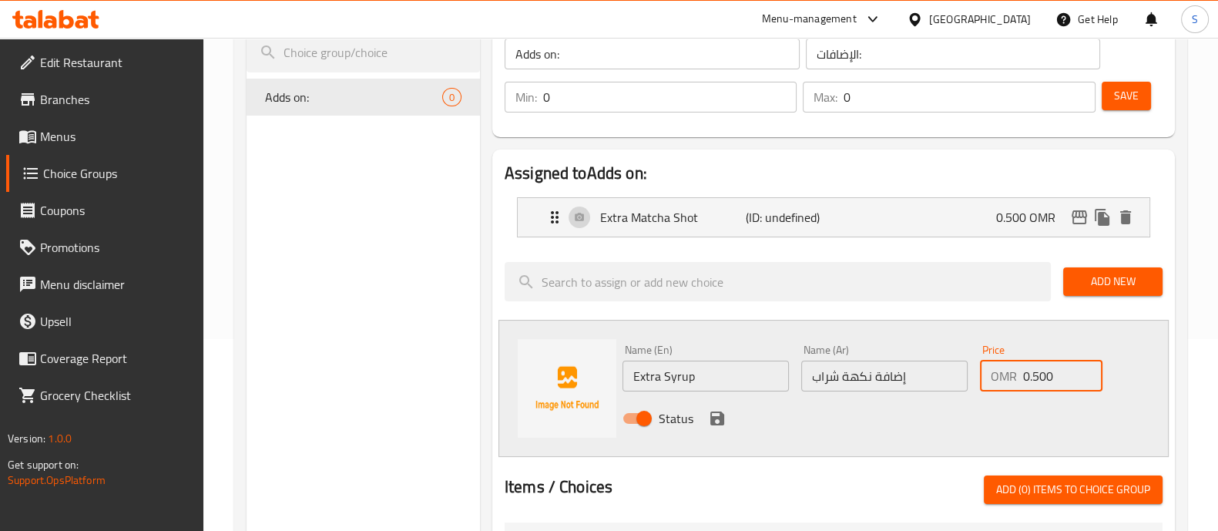
type input "0.500"
click at [716, 418] on icon "save" at bounding box center [717, 418] width 18 height 18
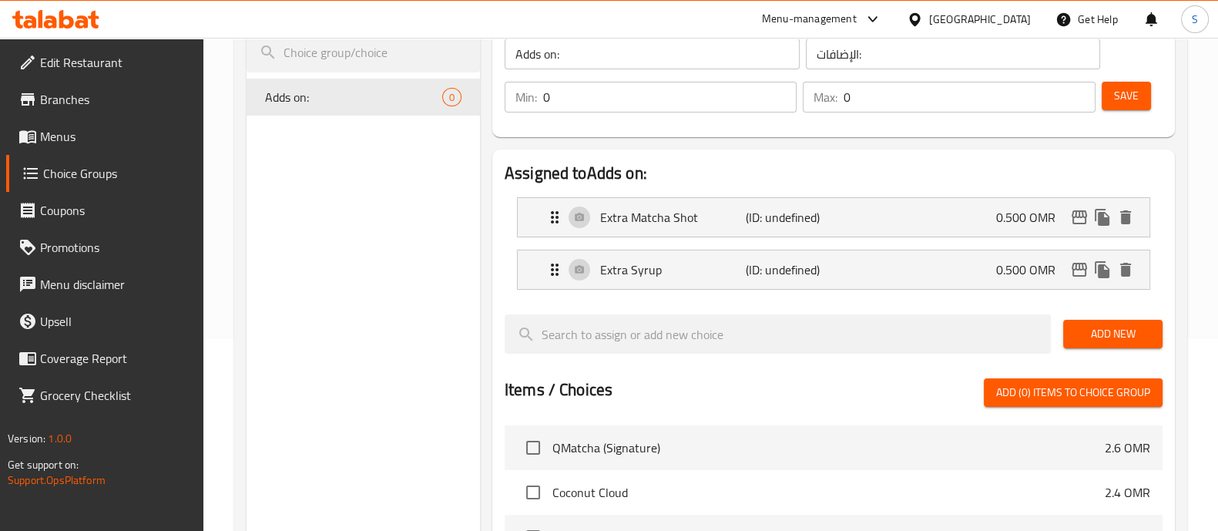
click at [1111, 327] on span "Add New" at bounding box center [1112, 333] width 75 height 19
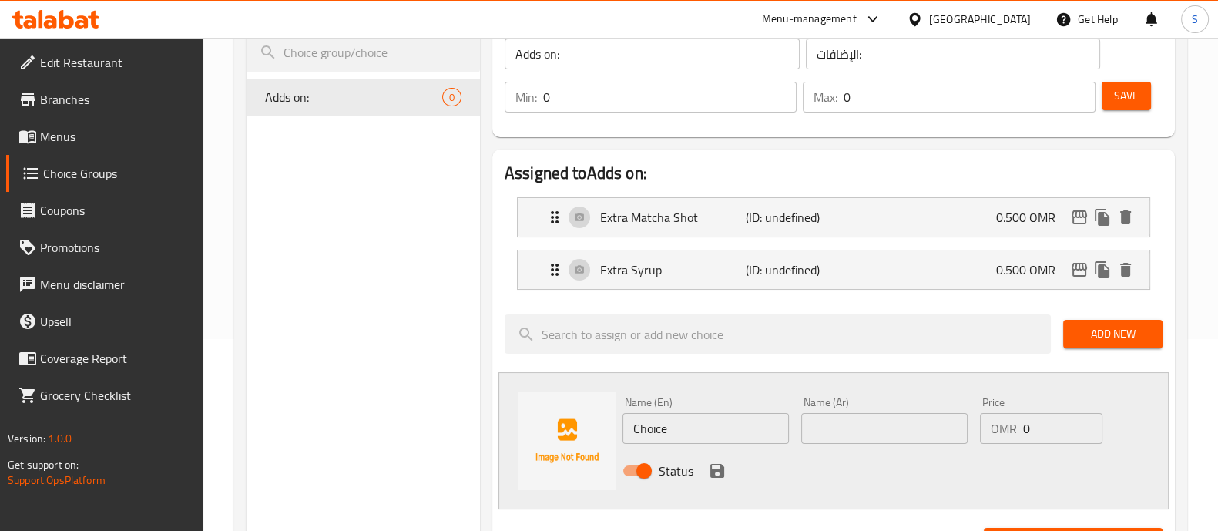
click at [720, 433] on input "Choice" at bounding box center [705, 428] width 166 height 31
paste input "Alternative Milk"
paste input "Oat"
type input "Alternative Milk (Oat)"
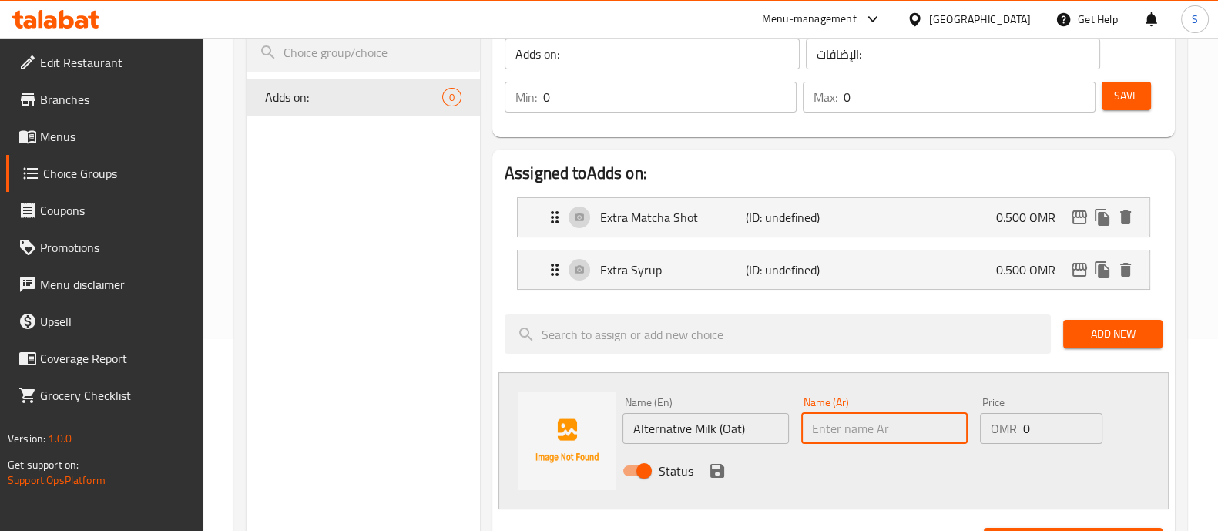
click at [849, 424] on input "text" at bounding box center [884, 428] width 166 height 31
paste input "حليب بديل"
type input "حليب بديل"
click at [894, 432] on input "حليب بديل" at bounding box center [884, 428] width 166 height 31
click at [894, 431] on input "حليب بديل" at bounding box center [884, 428] width 166 height 31
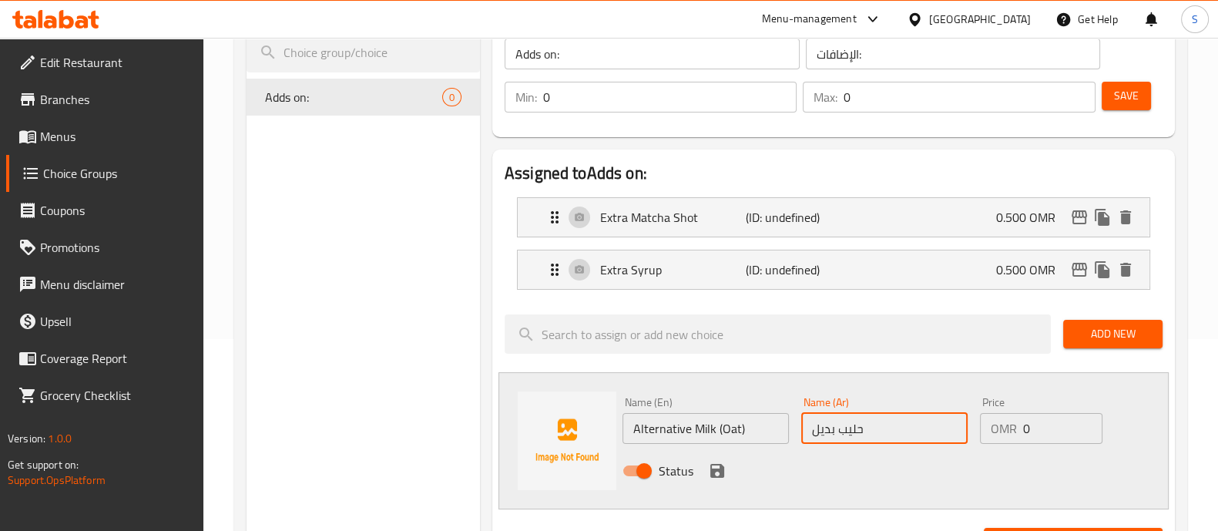
click at [894, 431] on input "حليب بديل" at bounding box center [884, 428] width 166 height 31
paste input "حليب بديل"
type input "حليب بديل (شوفان)"
click at [1032, 427] on input "0" at bounding box center [1062, 428] width 79 height 31
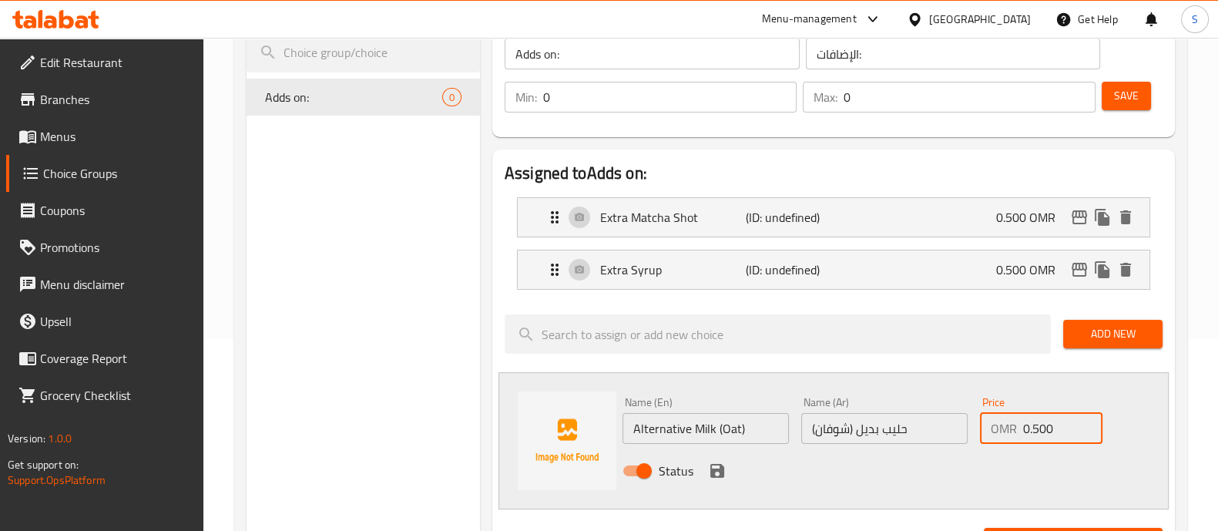
type input "0.500"
click at [722, 466] on icon "save" at bounding box center [717, 471] width 14 height 14
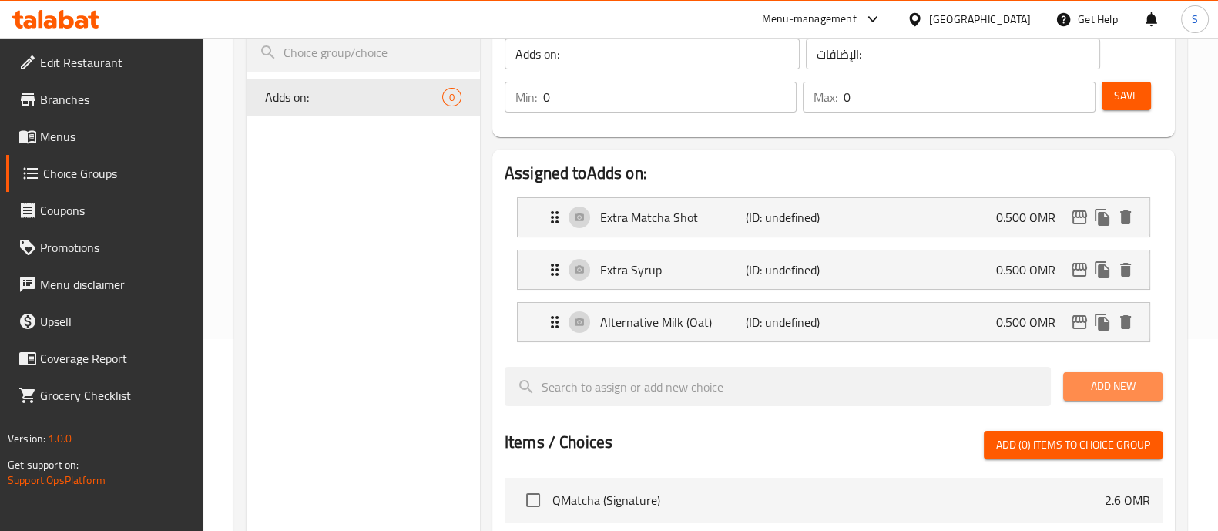
click at [1092, 387] on span "Add New" at bounding box center [1112, 386] width 75 height 19
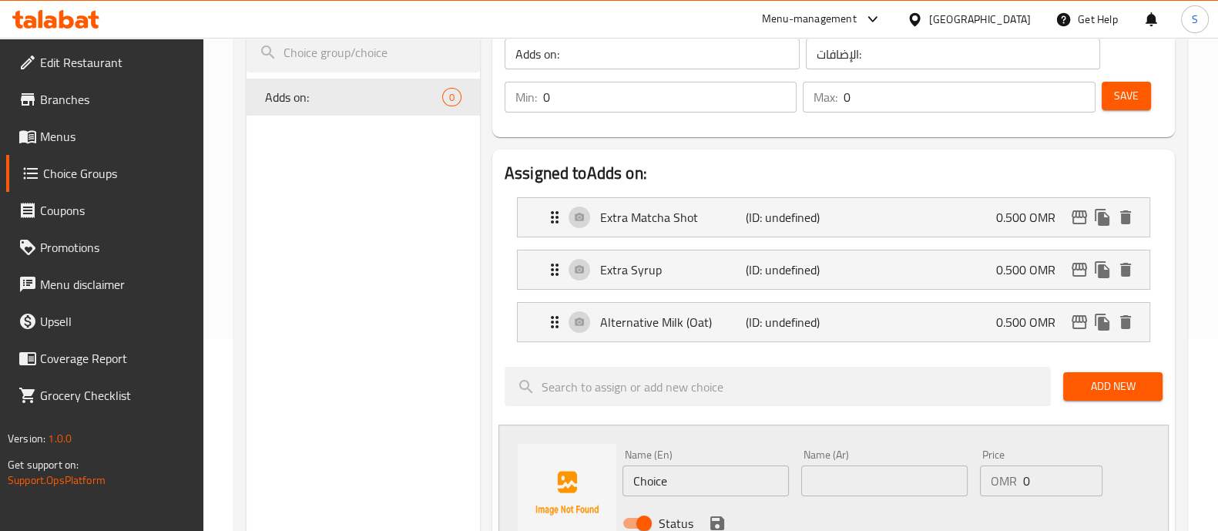
click at [683, 470] on input "Choice" at bounding box center [705, 480] width 166 height 31
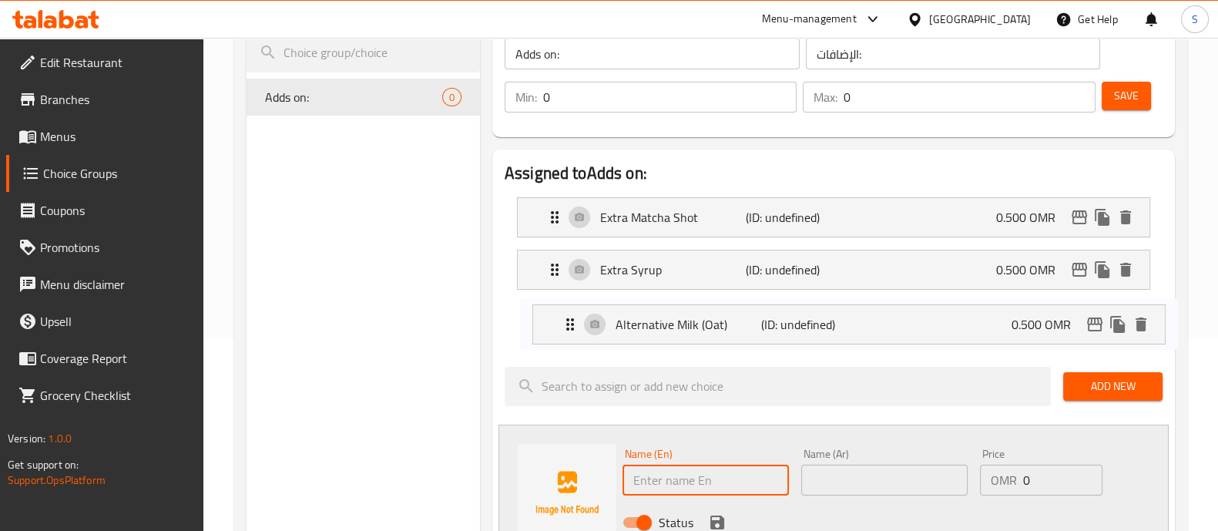
drag, startPoint x: 595, startPoint y: 324, endPoint x: 616, endPoint y: 325, distance: 21.6
click at [616, 325] on nav "Extra Matcha Shot (ID: undefined) 0.500 OMR Name (En) Extra Matcha Shot Name (E…" at bounding box center [834, 269] width 658 height 169
paste input "Alternative Milk"
paste input "Almond"
type input "Alternative Milk (Almond)"
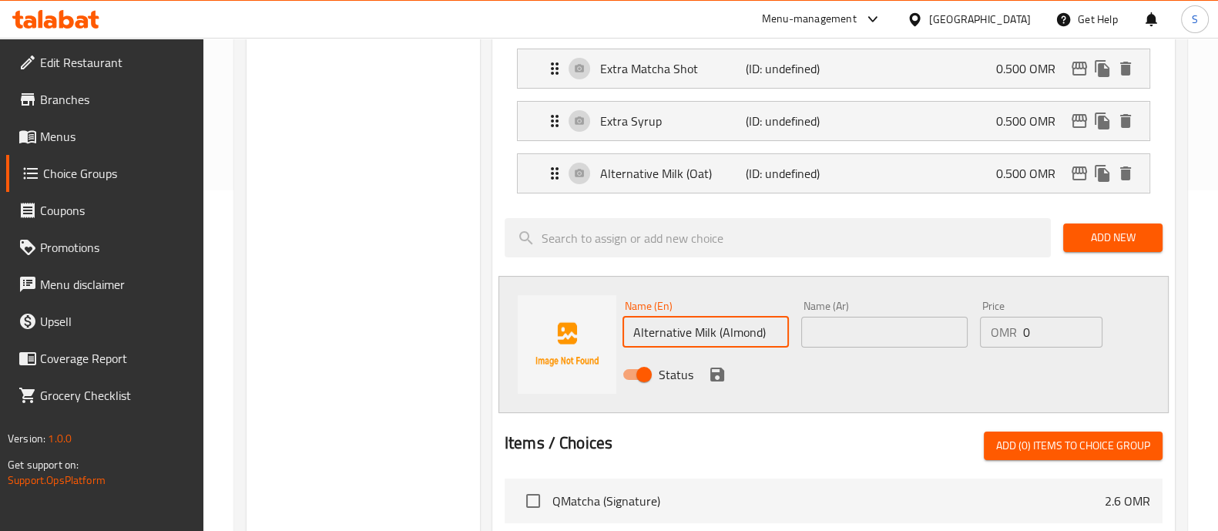
scroll to position [481, 0]
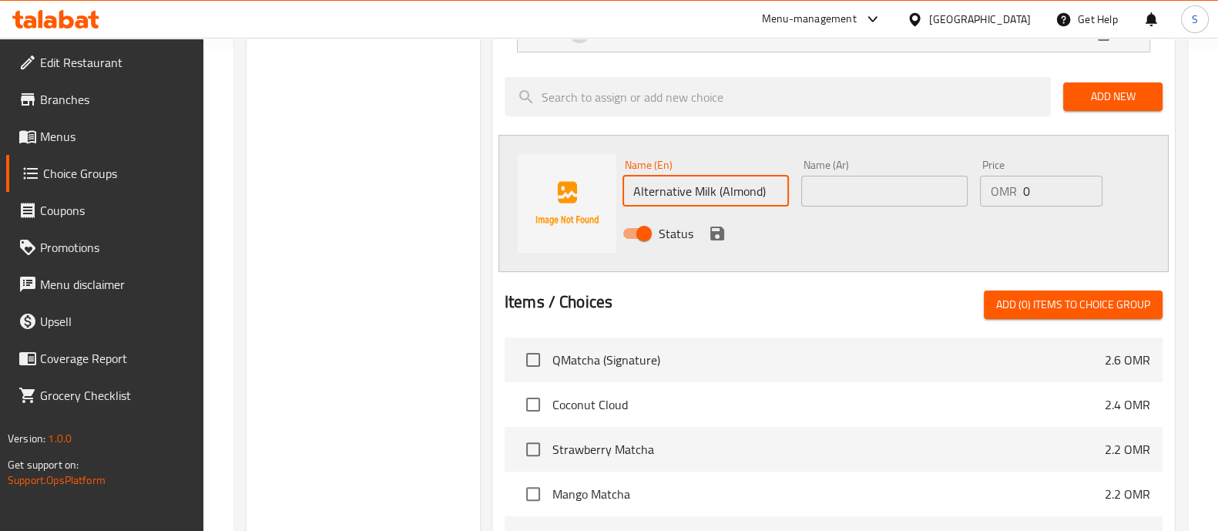
click at [855, 190] on input "text" at bounding box center [884, 191] width 166 height 31
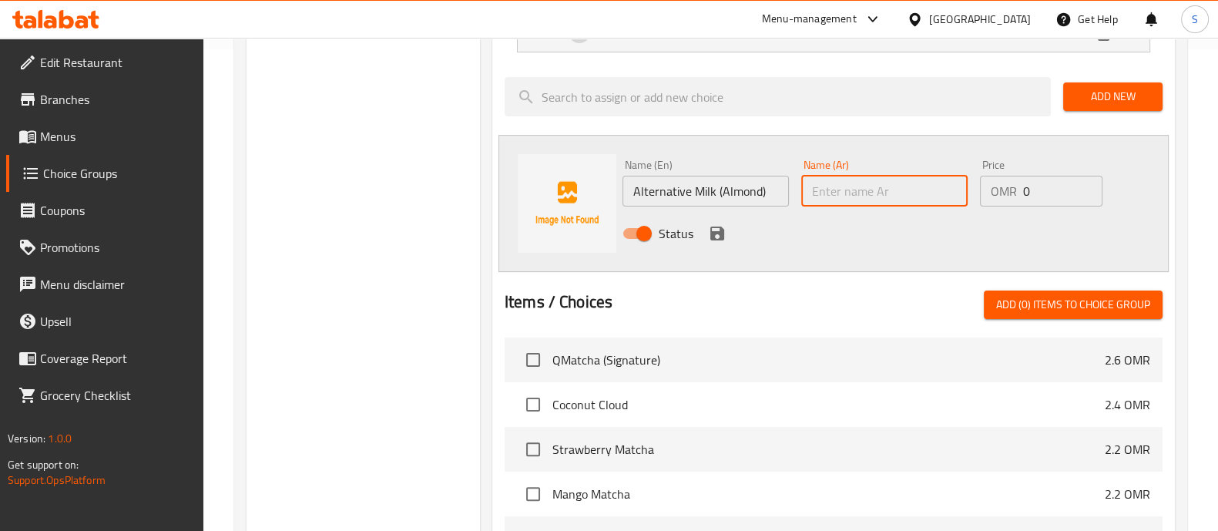
paste input "حليب بديل"
type input "حليب بديل (لوز)"
click at [1045, 186] on input "0" at bounding box center [1062, 191] width 79 height 31
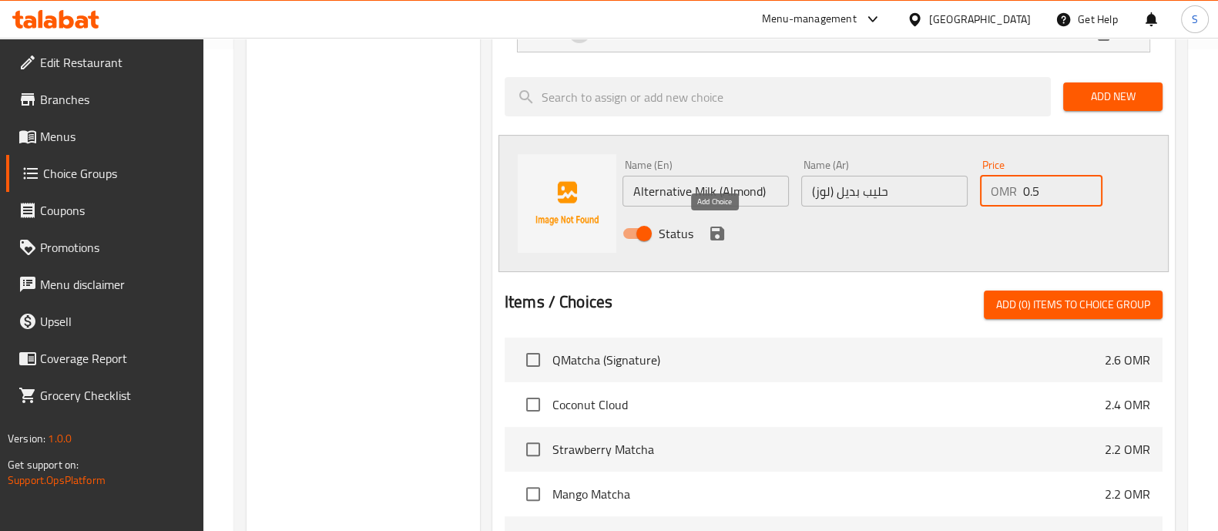
type input "0.5"
click at [713, 230] on icon "save" at bounding box center [717, 233] width 14 height 14
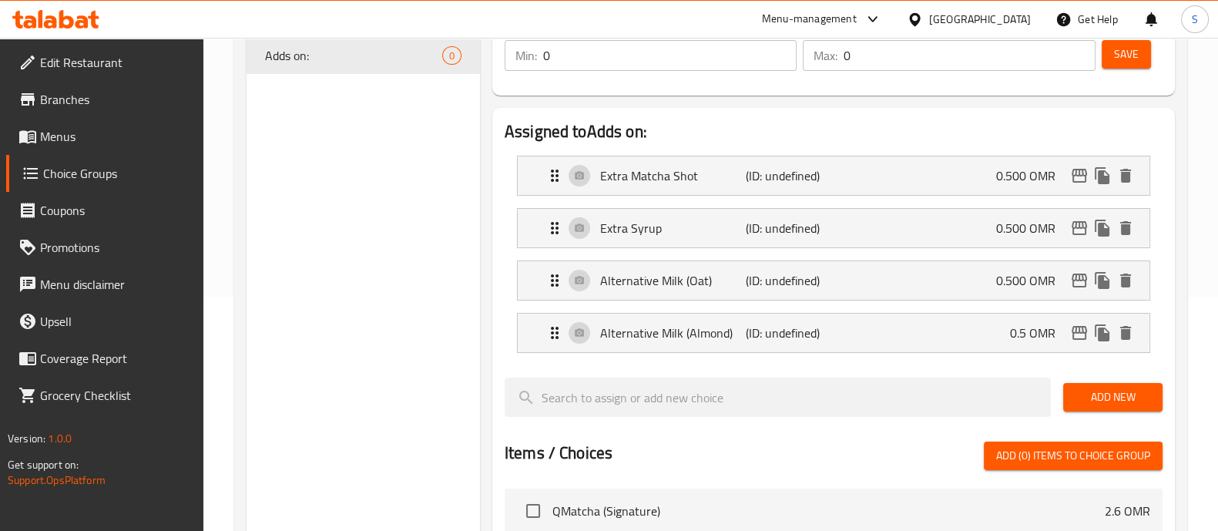
scroll to position [96, 0]
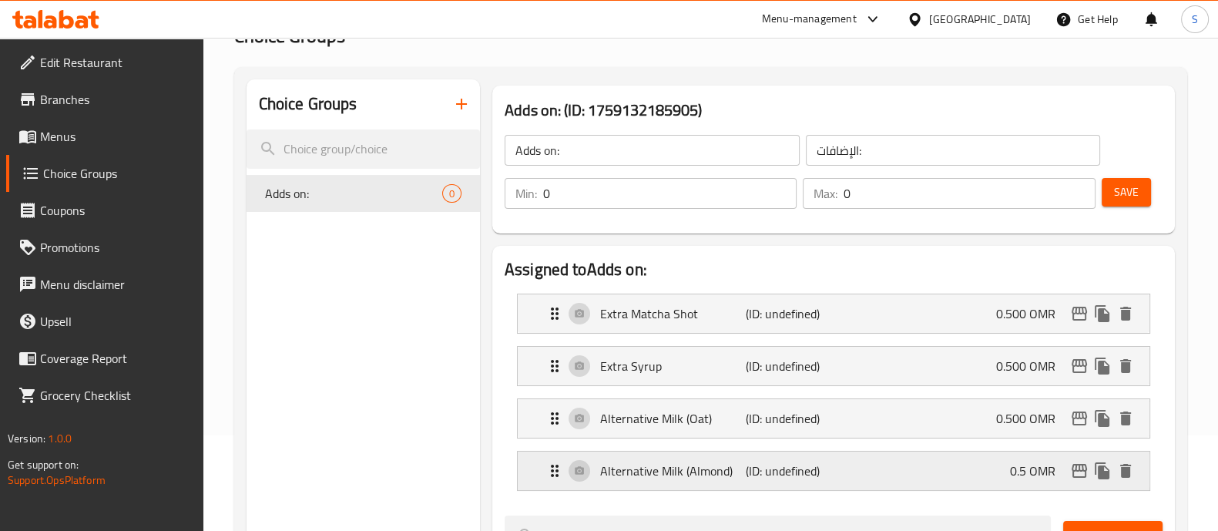
click at [963, 472] on div "Alternative Milk (Almond) (ID: undefined) 0.5 OMR" at bounding box center [837, 470] width 585 height 39
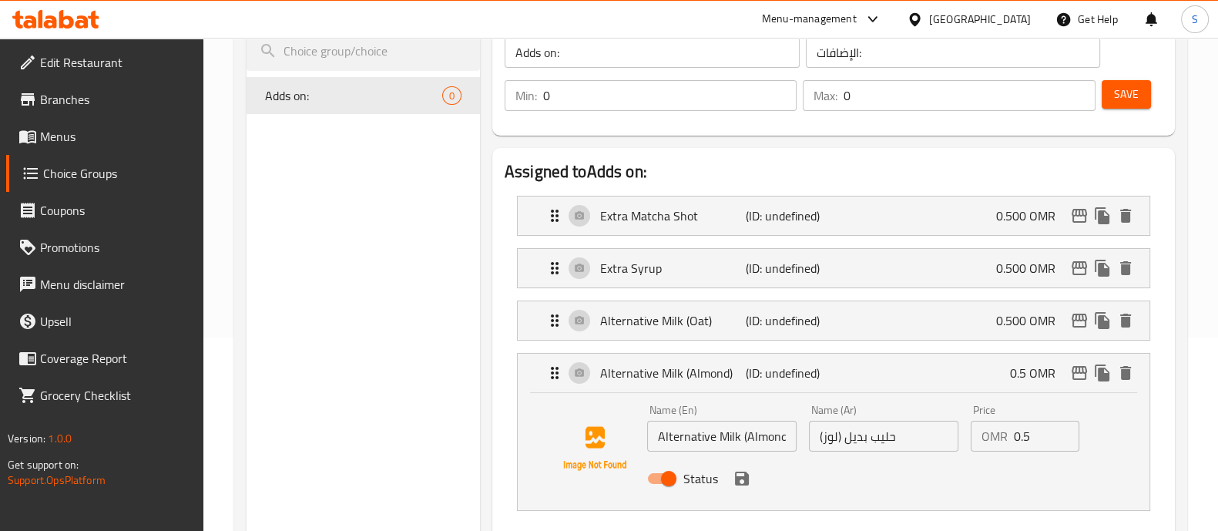
scroll to position [289, 0]
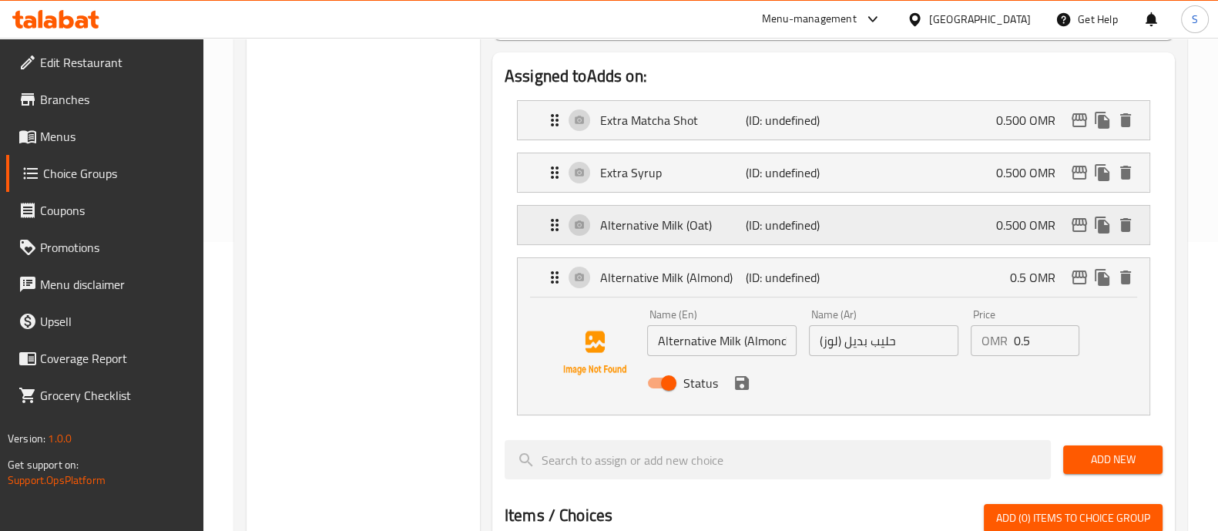
click at [932, 226] on div "Alternative Milk (Oat) (ID: undefined) 0.500 OMR" at bounding box center [837, 225] width 585 height 39
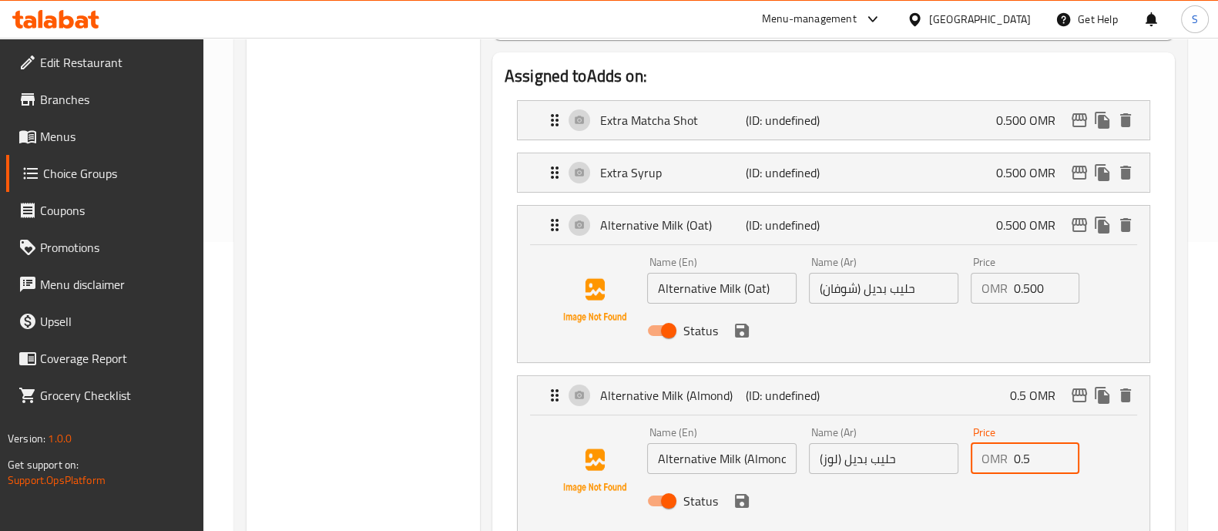
click at [1042, 462] on input "0.5" at bounding box center [1047, 458] width 66 height 31
click at [746, 507] on icon "save" at bounding box center [742, 500] width 18 height 18
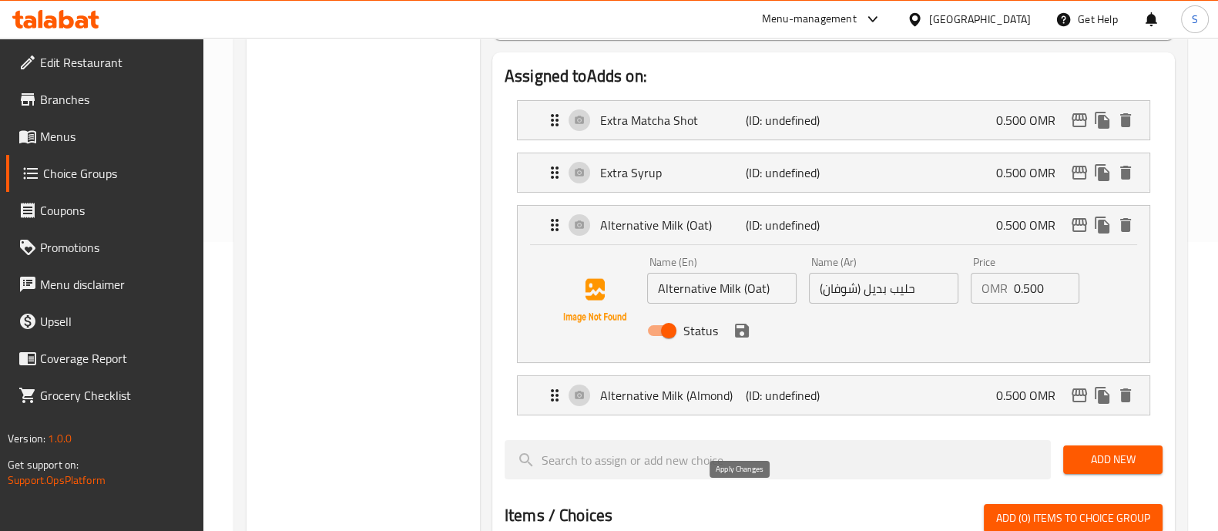
type input "0.500"
click at [938, 220] on div "Alternative Milk (Oat) (ID: undefined) 0.500 OMR" at bounding box center [837, 225] width 585 height 39
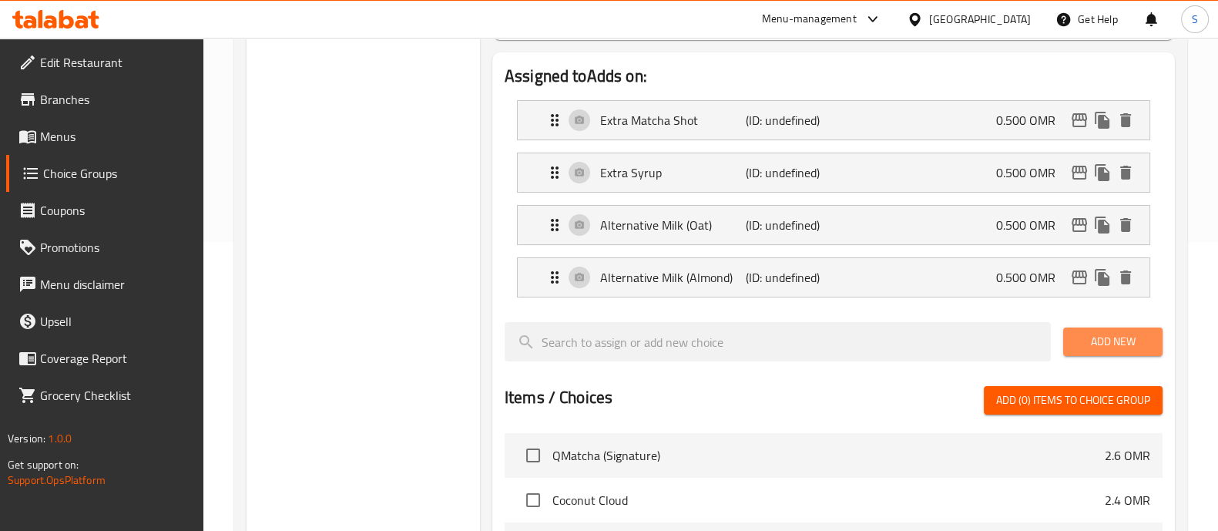
click at [1097, 332] on span "Add New" at bounding box center [1112, 341] width 75 height 19
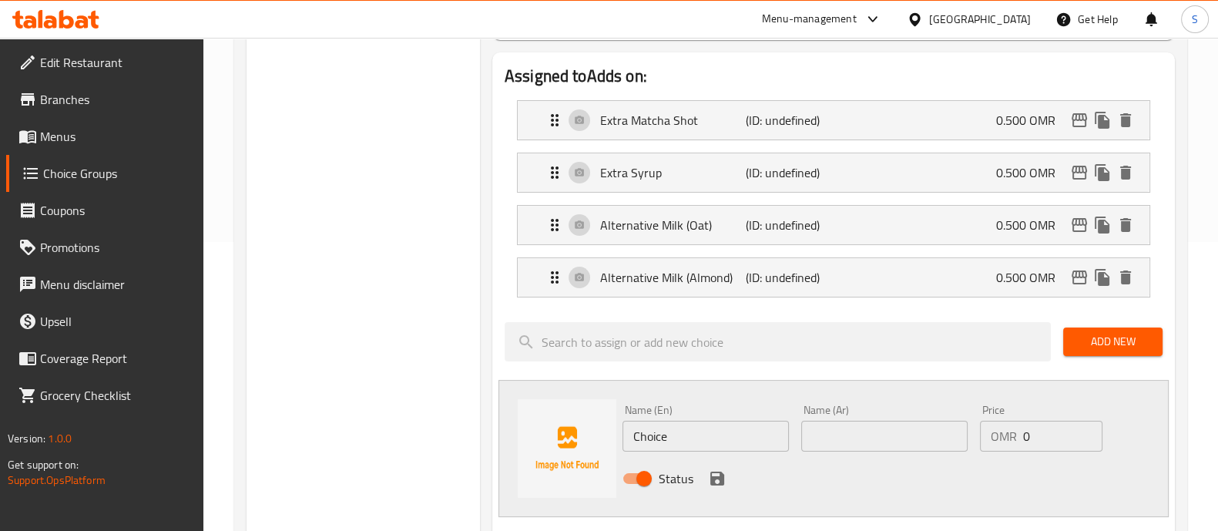
click at [709, 439] on input "Choice" at bounding box center [705, 436] width 166 height 31
click at [709, 436] on input "Choice" at bounding box center [705, 436] width 166 height 31
paste input "Alternative Milk"
paste input "Coconut milk"
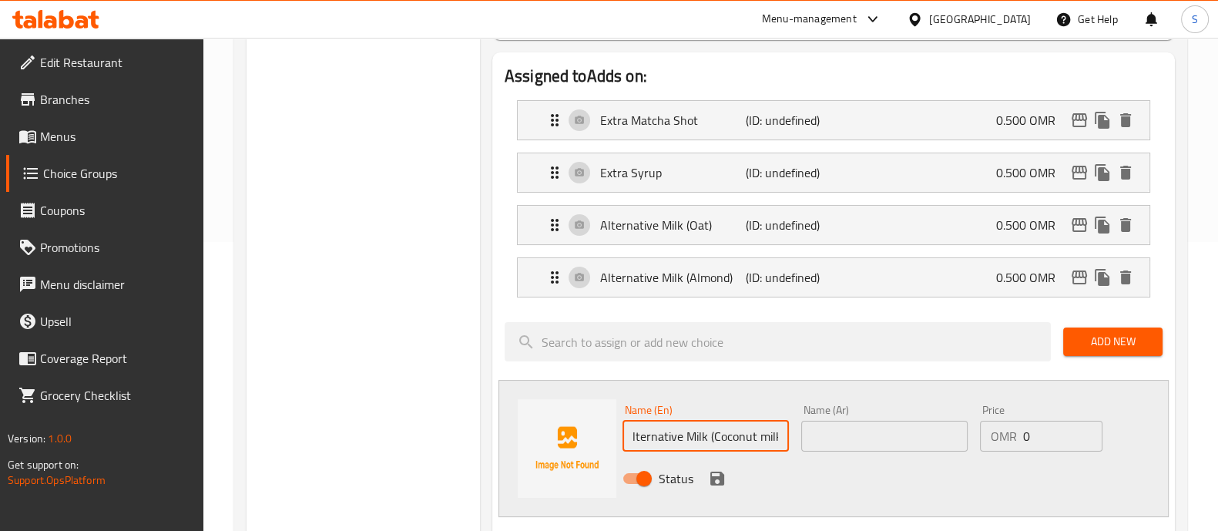
scroll to position [0, 12]
type input "Alternative Milk (Coconut milk)"
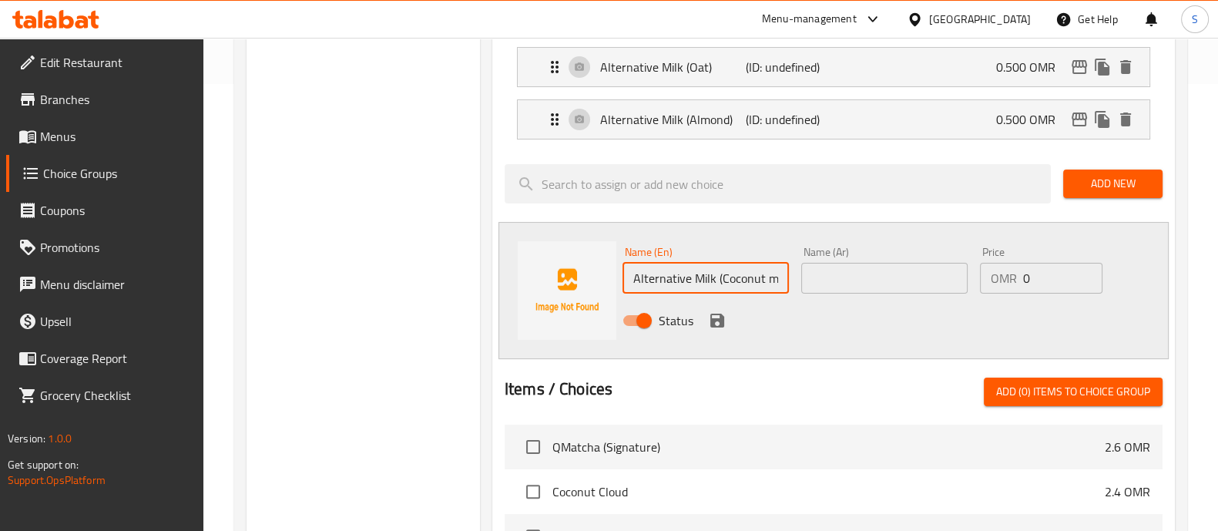
scroll to position [578, 0]
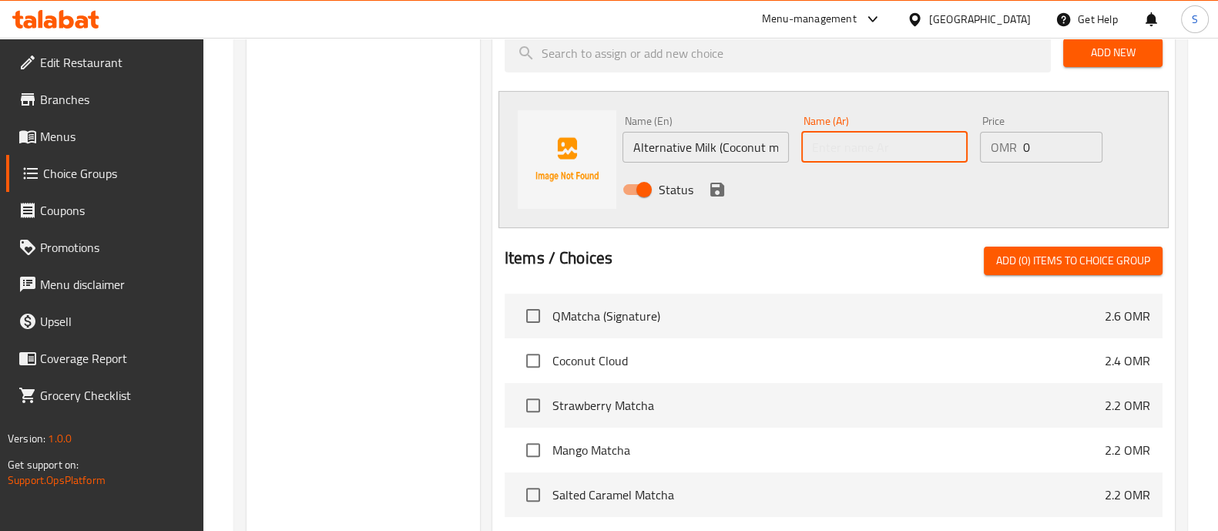
drag, startPoint x: 845, startPoint y: 144, endPoint x: 895, endPoint y: 150, distance: 50.5
click at [846, 144] on input "text" at bounding box center [884, 147] width 166 height 31
paste input "حليب بديل"
paste input "حليب جوز الهند"
type input "حليب بديل (حليب جوز الهند)"
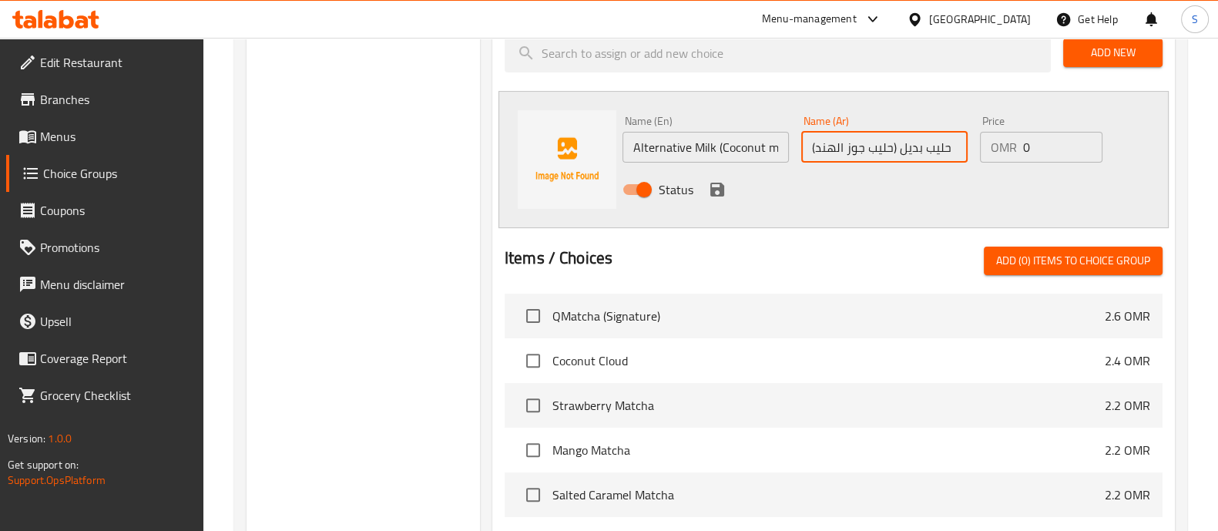
click at [1041, 144] on input "0" at bounding box center [1062, 147] width 79 height 31
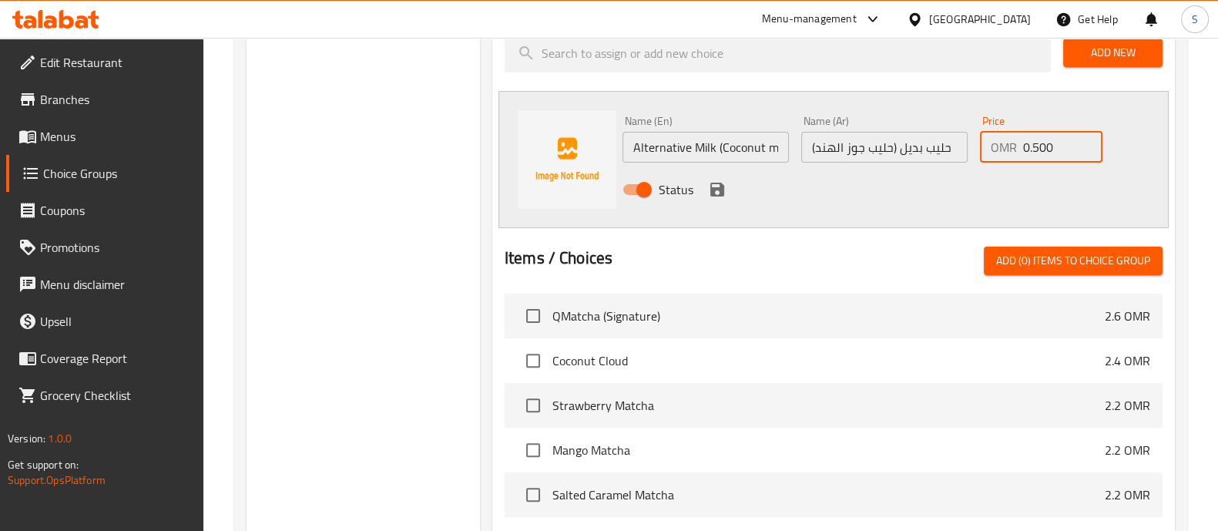
type input "0.500"
click at [710, 194] on icon "save" at bounding box center [717, 190] width 14 height 14
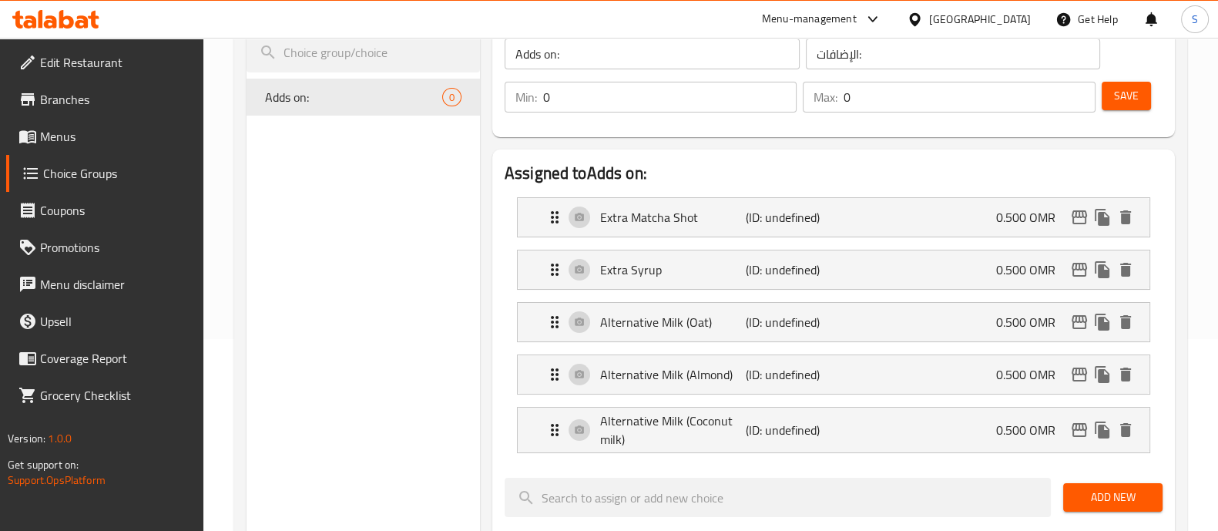
scroll to position [0, 0]
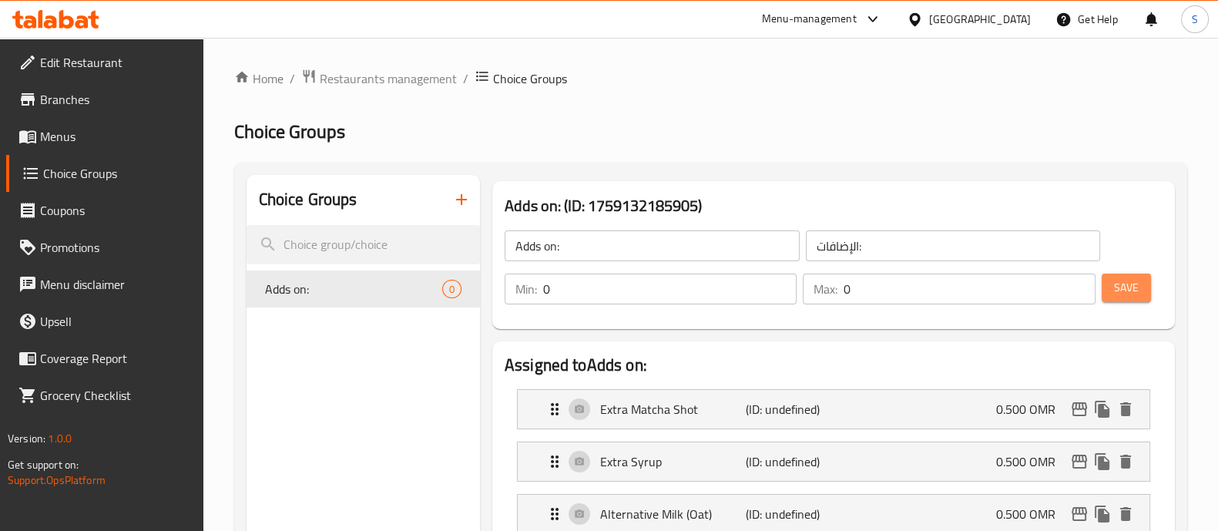
click at [1140, 294] on button "Save" at bounding box center [1126, 287] width 49 height 29
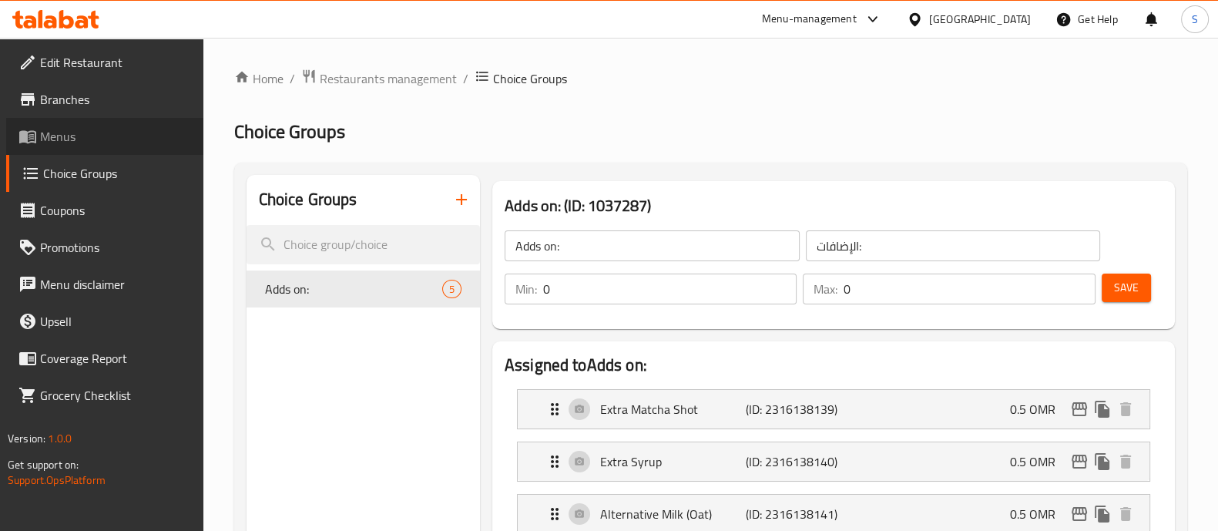
click at [92, 136] on span "Menus" at bounding box center [115, 136] width 151 height 18
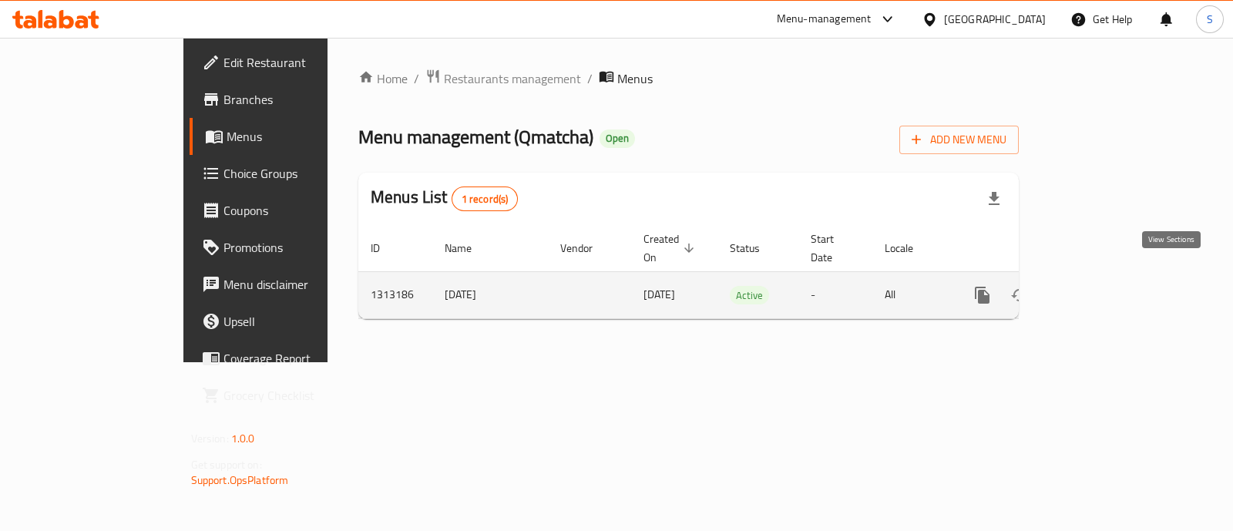
click at [1112, 294] on link "enhanced table" at bounding box center [1093, 295] width 37 height 37
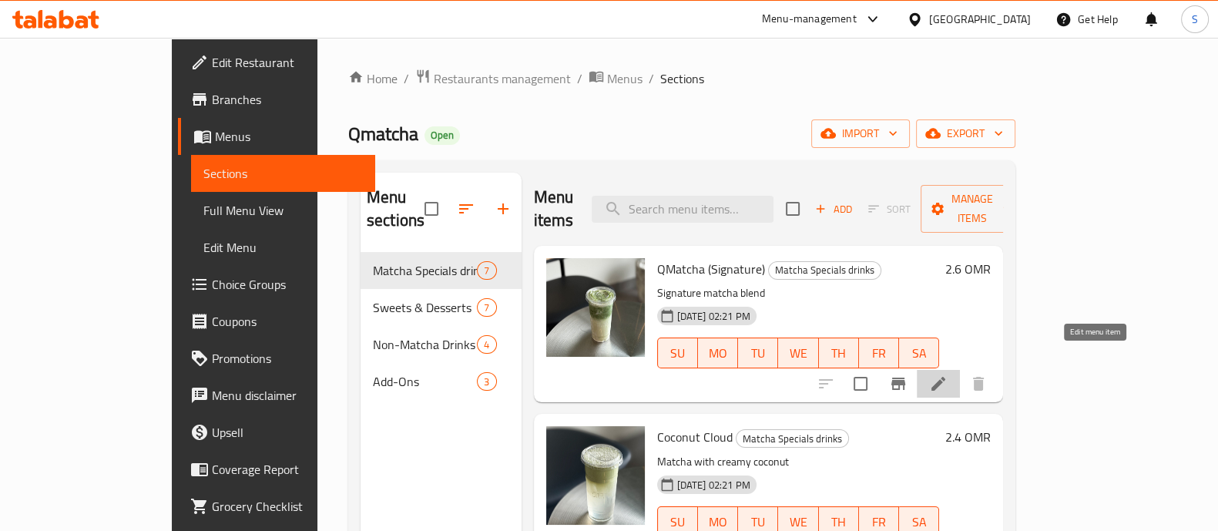
click at [948, 374] on icon at bounding box center [938, 383] width 18 height 18
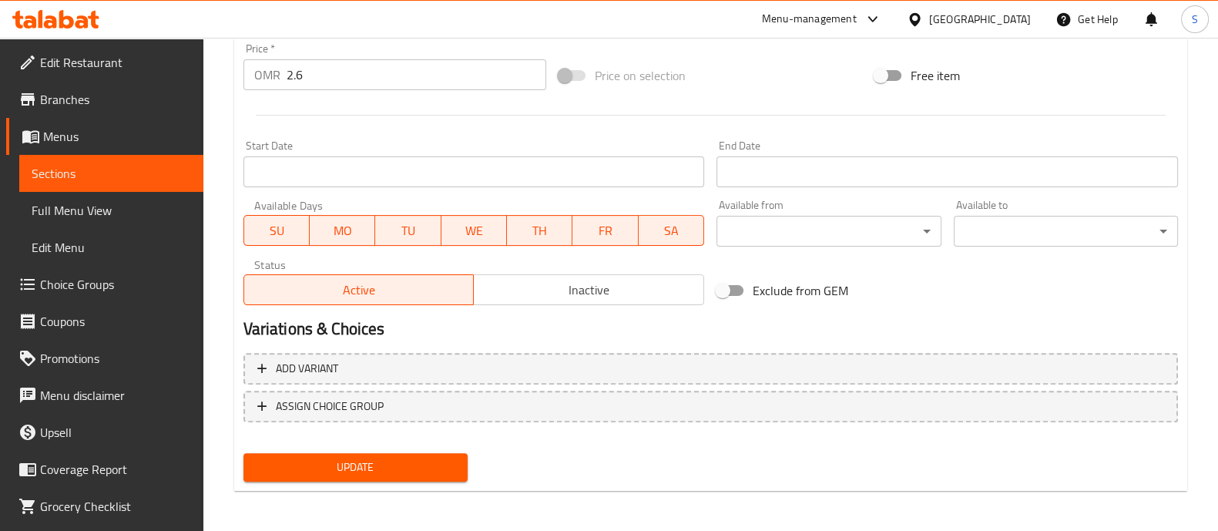
scroll to position [569, 0]
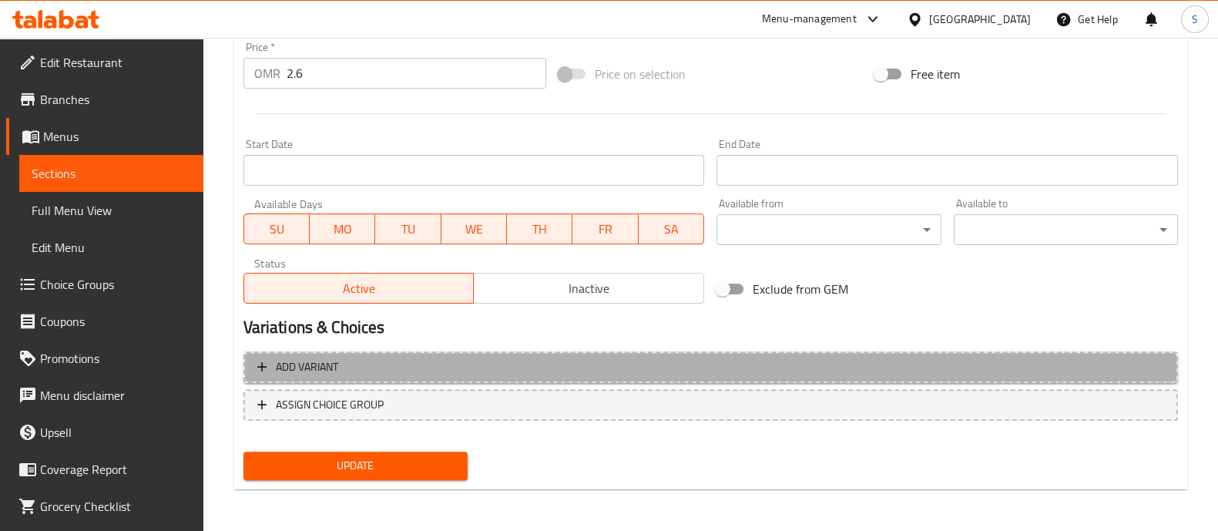
click at [390, 360] on span "Add variant" at bounding box center [710, 366] width 907 height 19
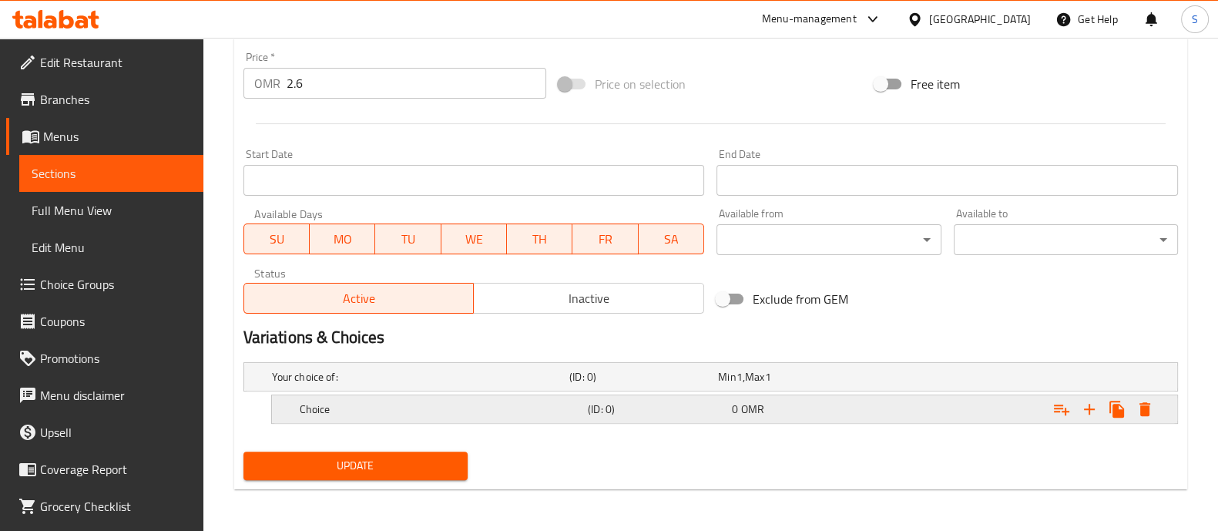
click at [439, 411] on h5 "Choice" at bounding box center [441, 408] width 282 height 15
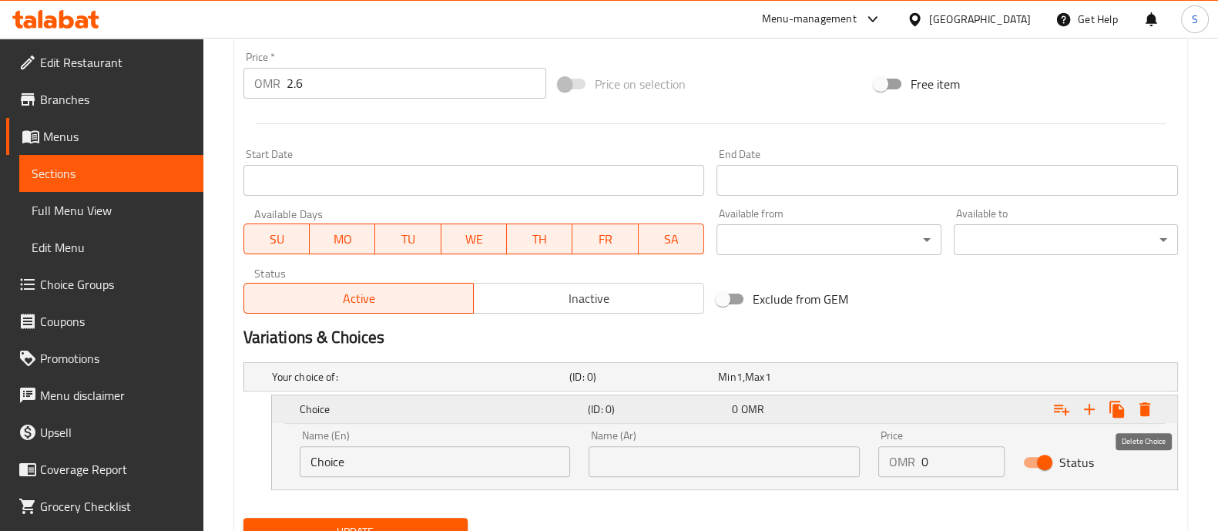
click at [1148, 415] on icon "Expand" at bounding box center [1145, 409] width 18 height 18
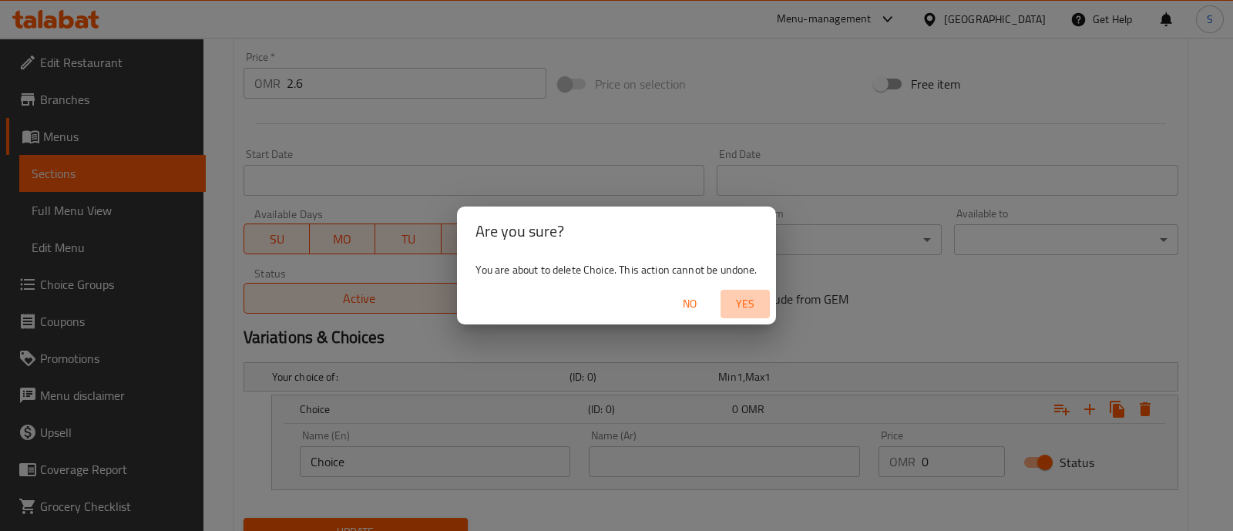
click at [743, 306] on span "Yes" at bounding box center [744, 303] width 37 height 19
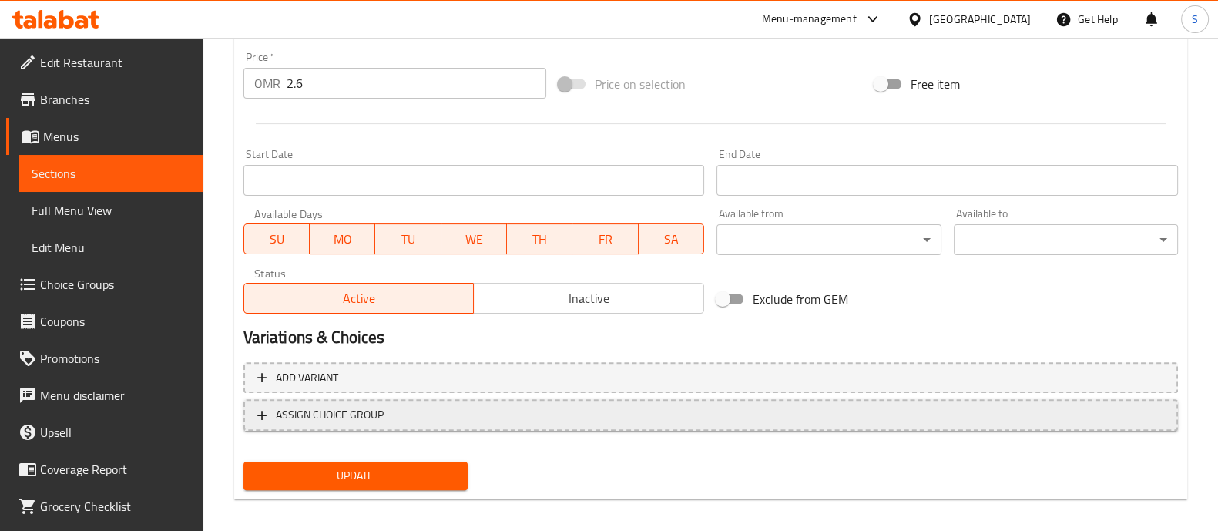
click at [438, 409] on span "ASSIGN CHOICE GROUP" at bounding box center [710, 414] width 907 height 19
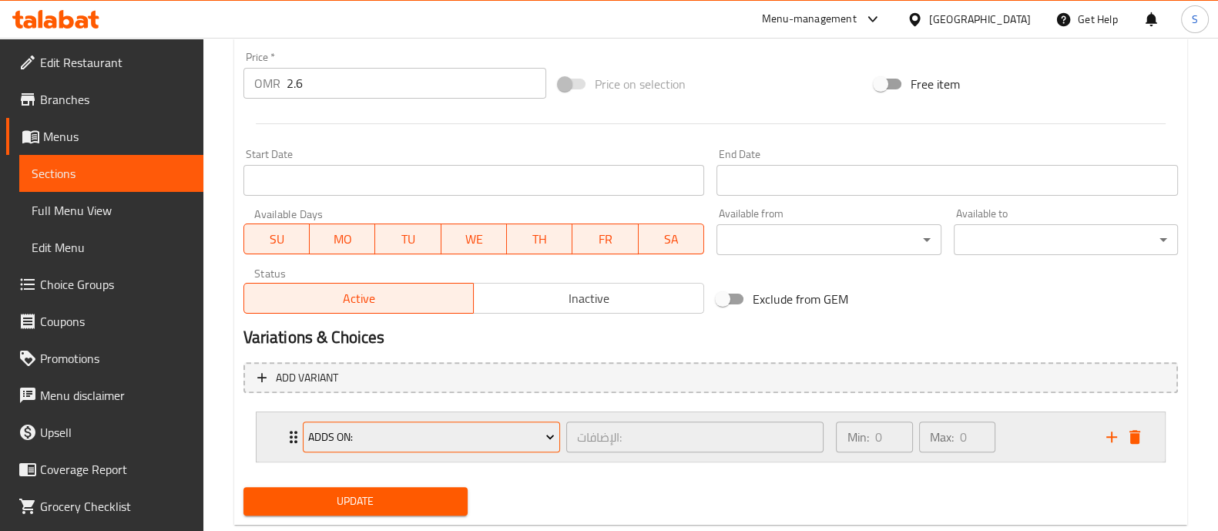
click at [518, 429] on span "Adds on:" at bounding box center [431, 437] width 247 height 19
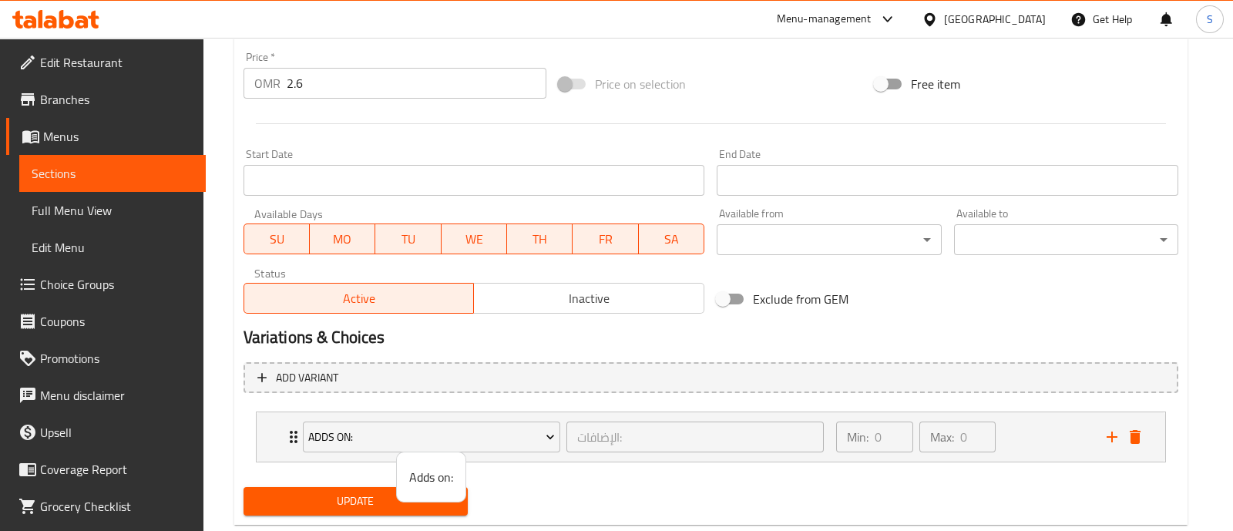
click at [429, 482] on span "Adds on:" at bounding box center [431, 477] width 44 height 18
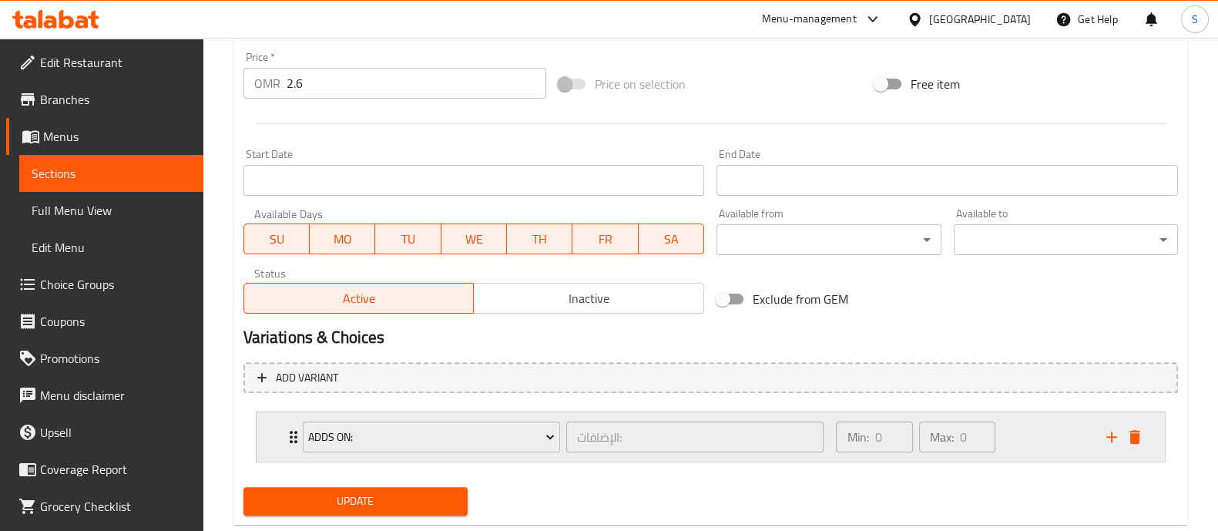
click at [1035, 438] on div "Min: 0 ​ Max: 0 ​" at bounding box center [962, 436] width 270 height 49
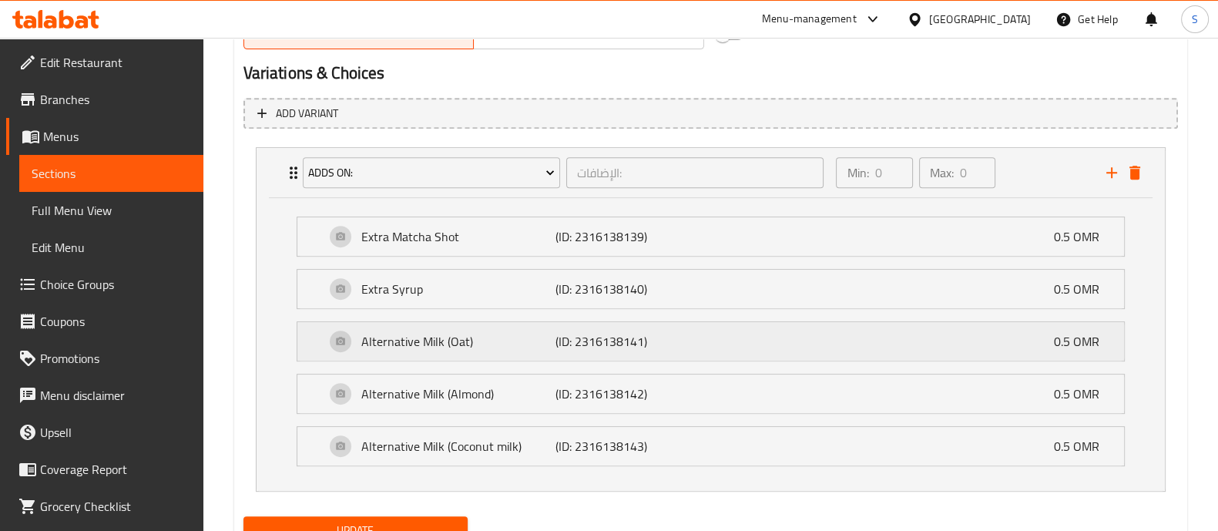
scroll to position [857, 0]
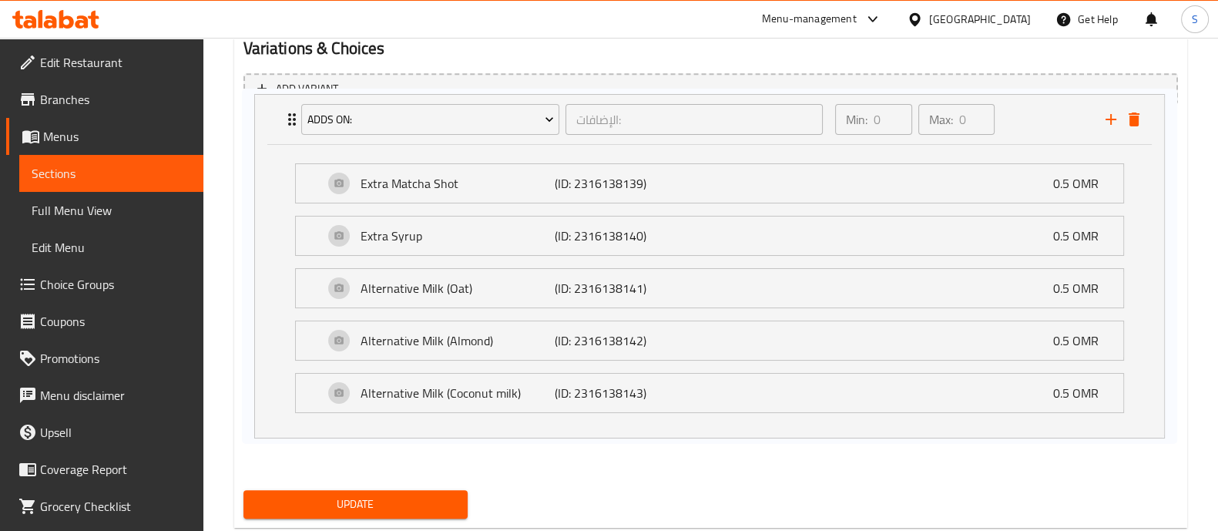
drag, startPoint x: 664, startPoint y: 269, endPoint x: 665, endPoint y: 236, distance: 32.4
click at [665, 236] on div "Adds on: الإضافات: ​ Min: 0 ​ Max: 0 ​ Extra Matcha Shot (ID: 2316138139) 0.5 O…" at bounding box center [710, 293] width 934 height 355
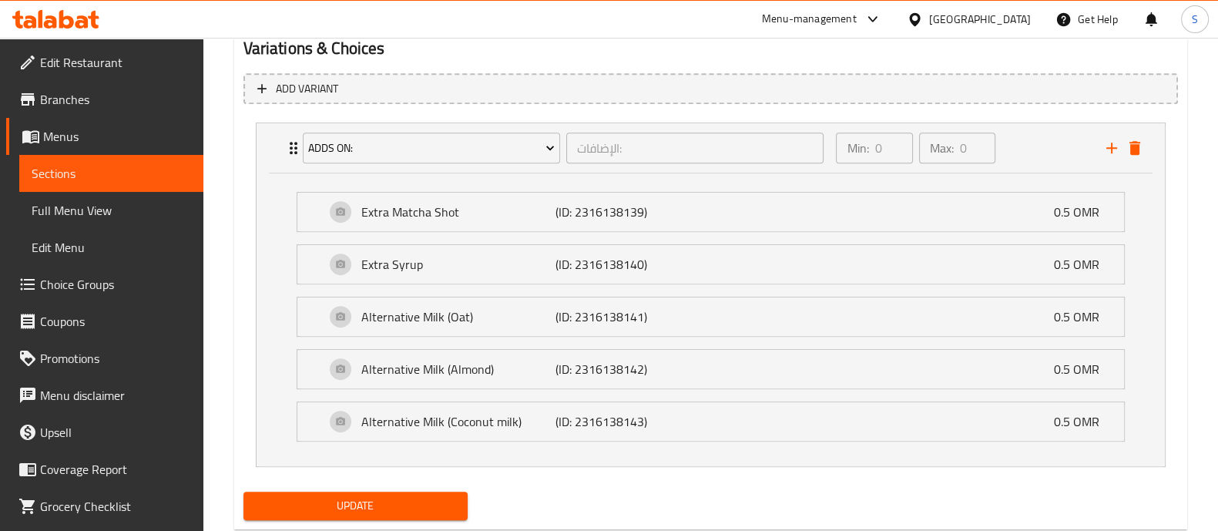
drag, startPoint x: 667, startPoint y: 236, endPoint x: 653, endPoint y: 236, distance: 13.9
click at [653, 236] on div "Adds on: الإضافات: ​ Min: 0 ​ Max: 0 ​ Extra Matcha Shot (ID: 2316138139) 0.5 O…" at bounding box center [710, 294] width 934 height 357
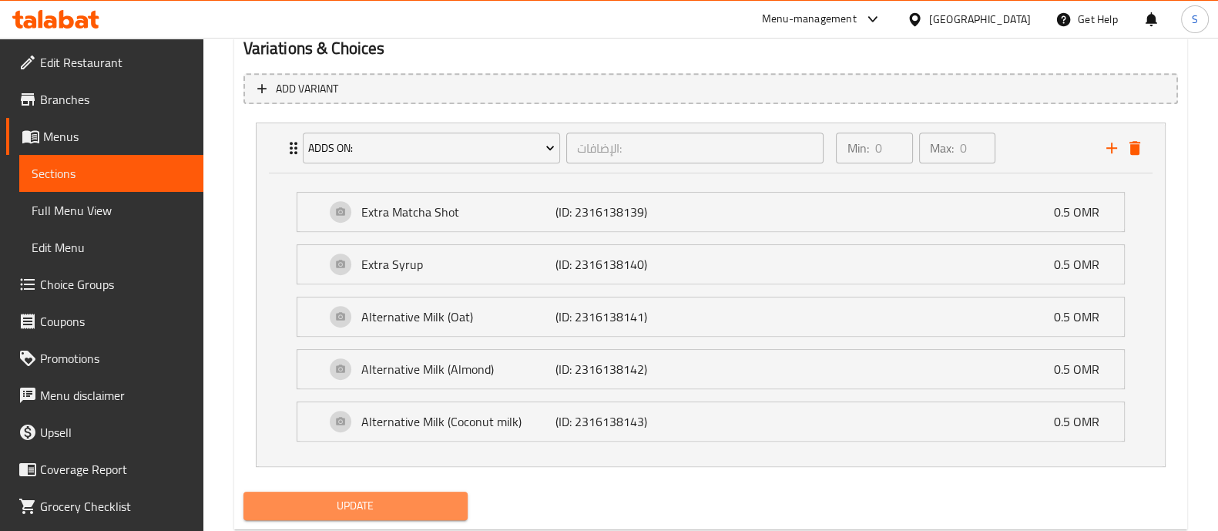
click at [421, 496] on span "Update" at bounding box center [356, 505] width 200 height 19
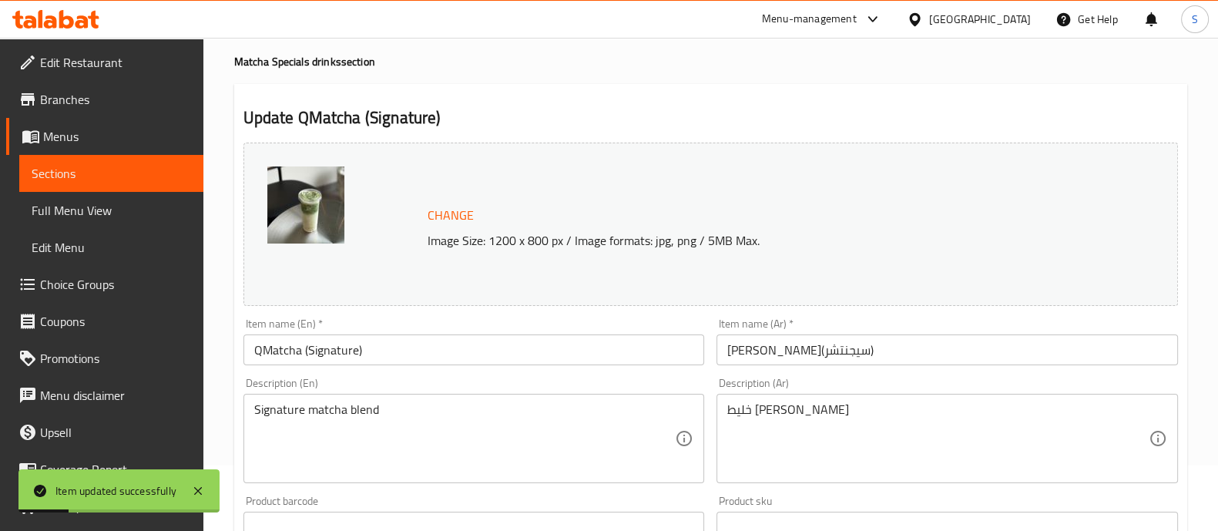
scroll to position [0, 0]
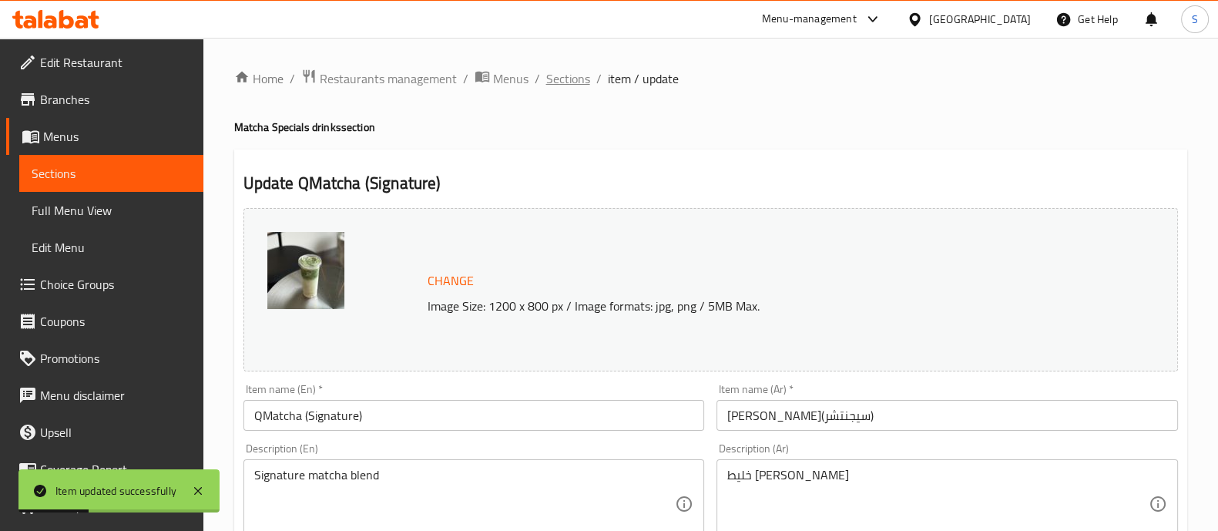
click at [562, 77] on span "Sections" at bounding box center [568, 78] width 44 height 18
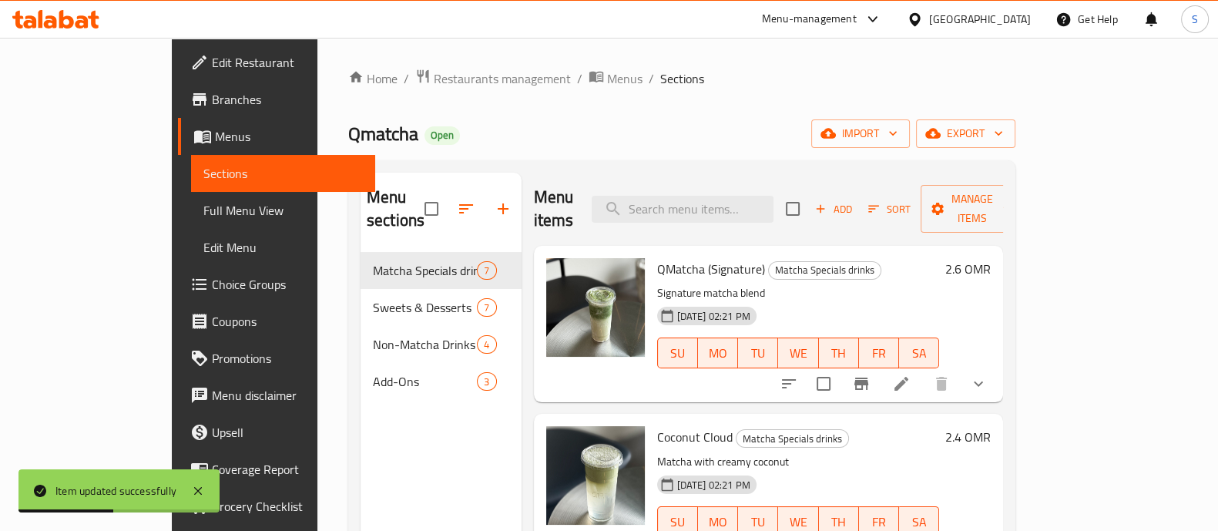
scroll to position [96, 0]
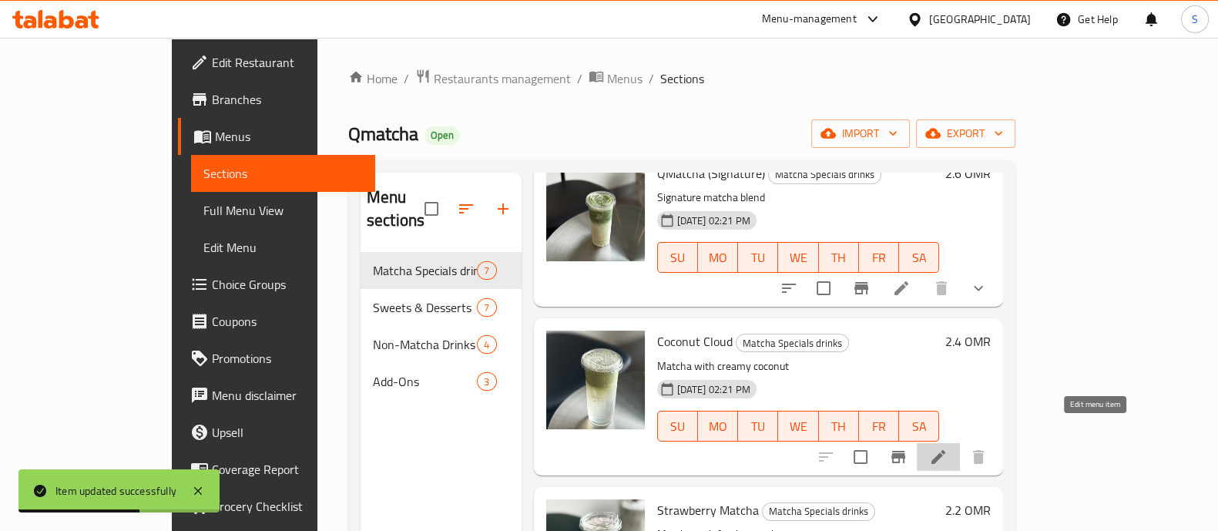
click at [948, 448] on icon at bounding box center [938, 457] width 18 height 18
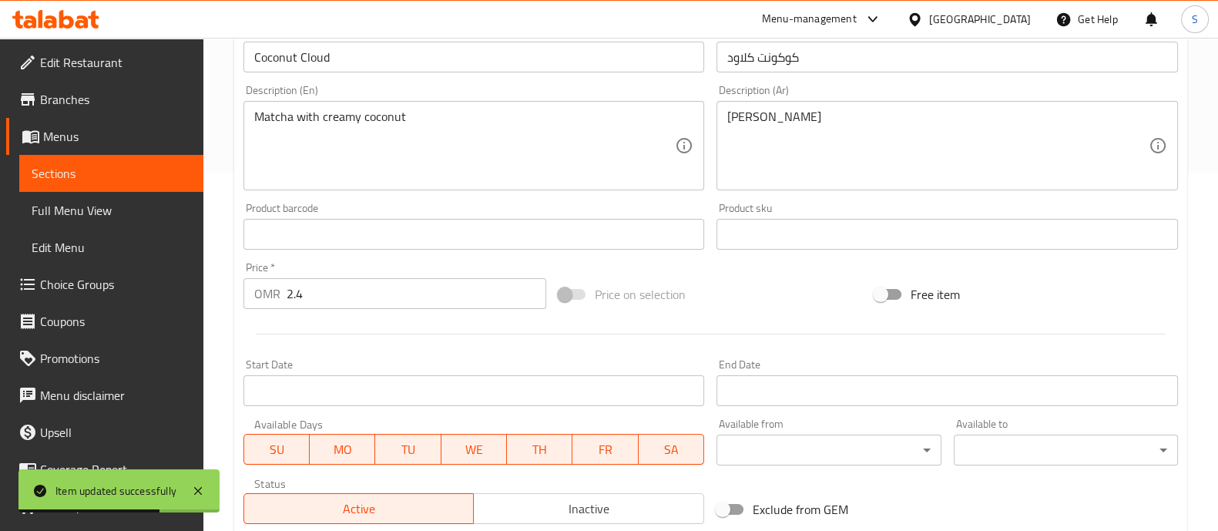
scroll to position [579, 0]
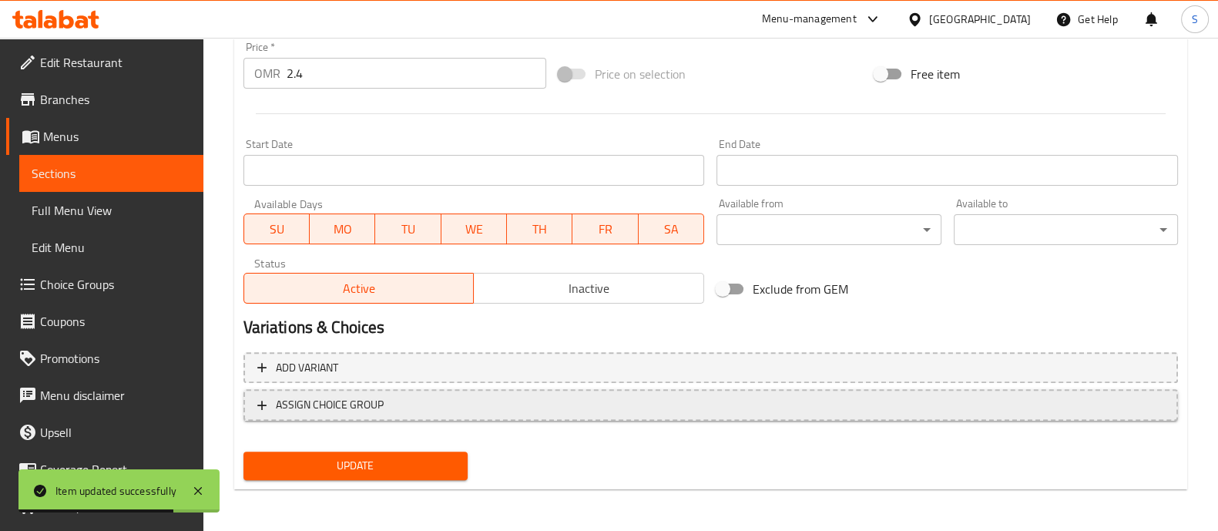
click at [392, 398] on span "ASSIGN CHOICE GROUP" at bounding box center [710, 404] width 907 height 19
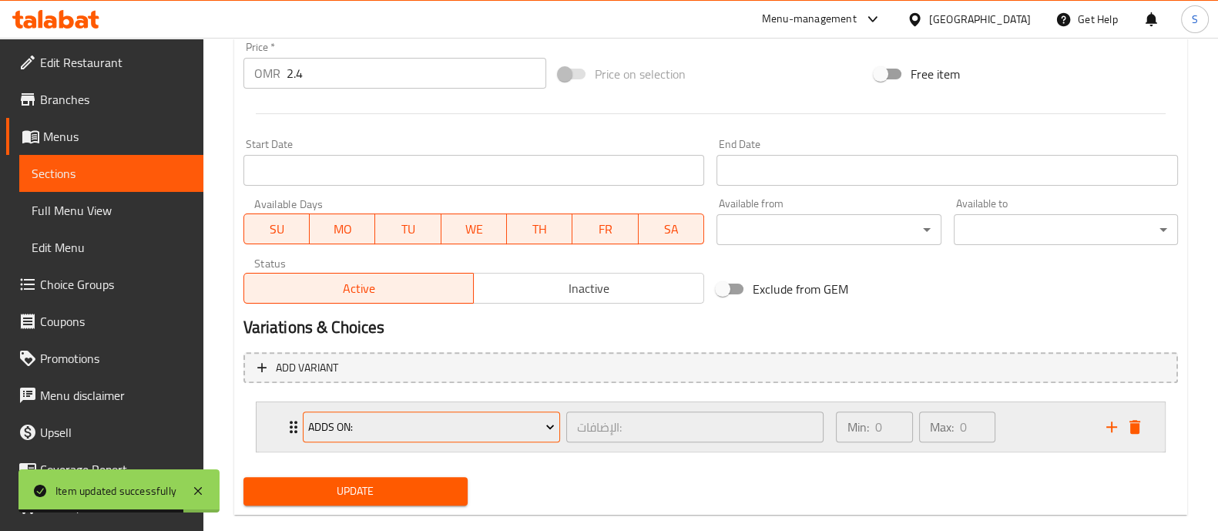
scroll to position [604, 0]
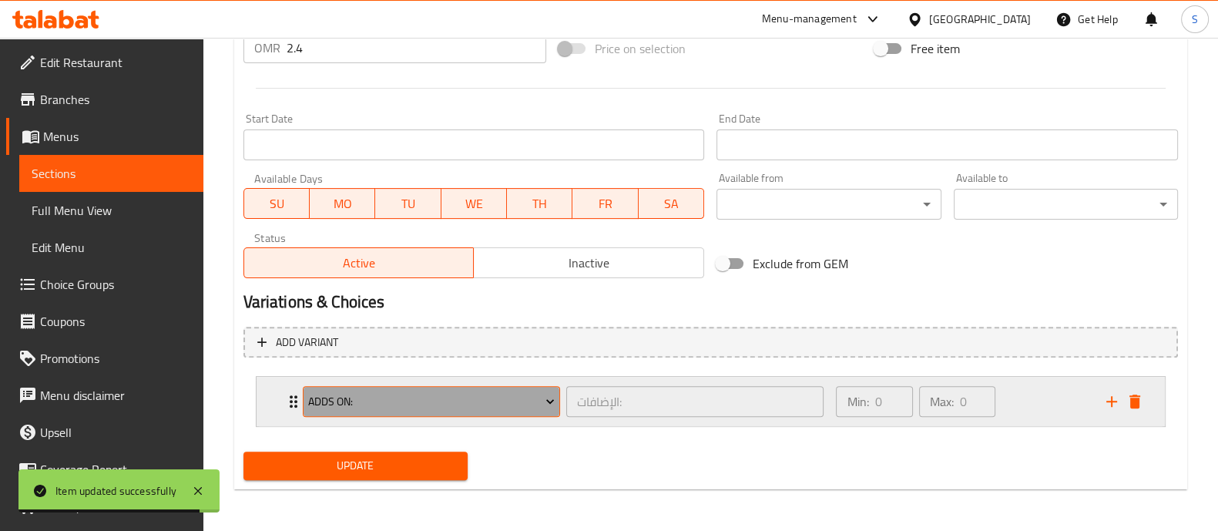
click at [468, 400] on span "Adds on:" at bounding box center [431, 401] width 247 height 19
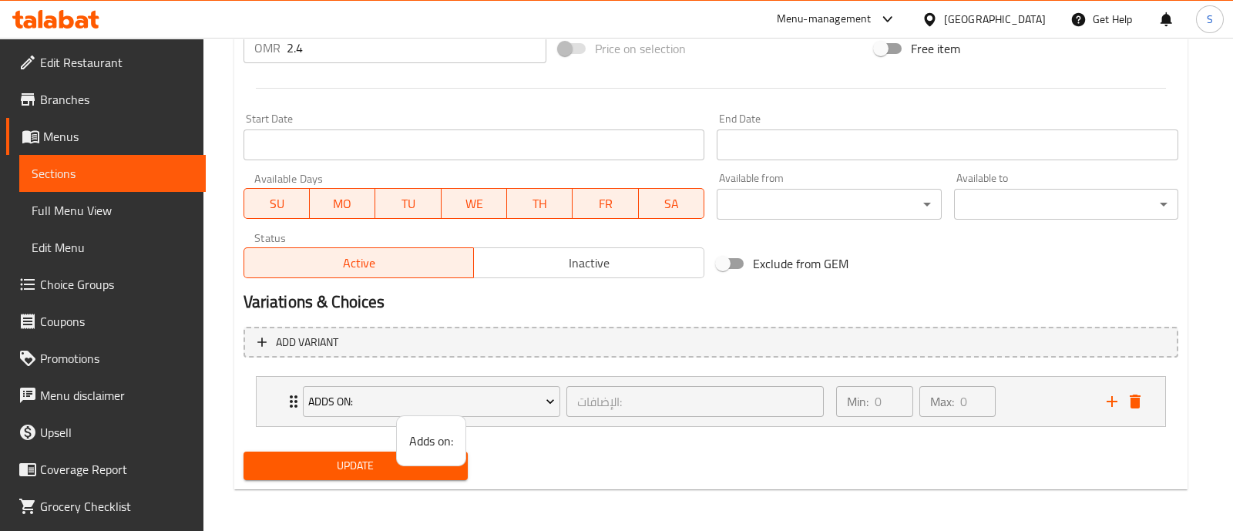
drag, startPoint x: 639, startPoint y: 442, endPoint x: 699, endPoint y: 431, distance: 61.0
click at [642, 442] on div at bounding box center [616, 265] width 1233 height 531
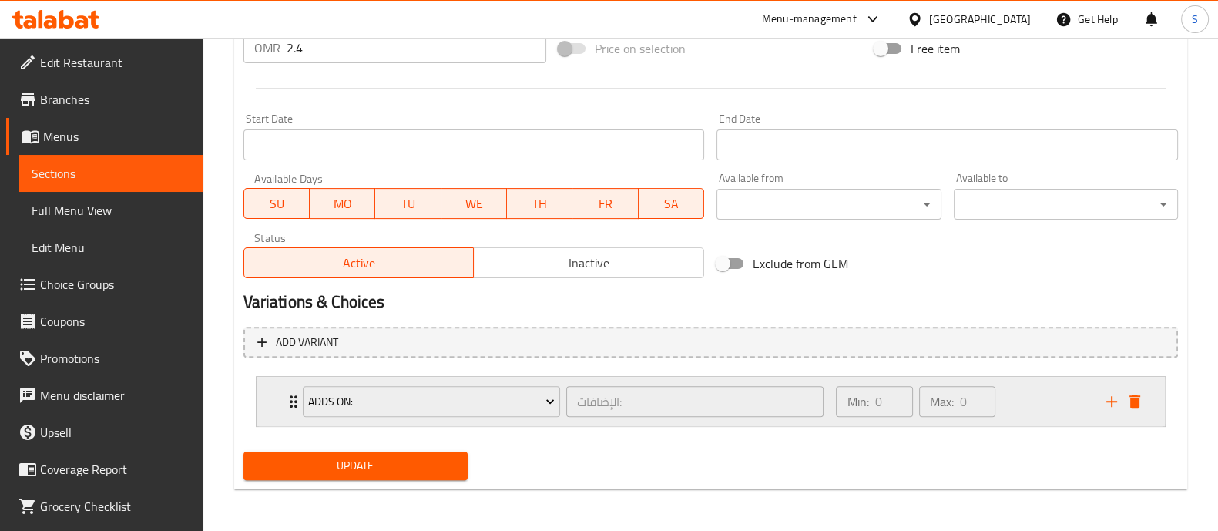
click at [1048, 401] on div "Min: 0 ​ Max: 0 ​" at bounding box center [962, 401] width 270 height 49
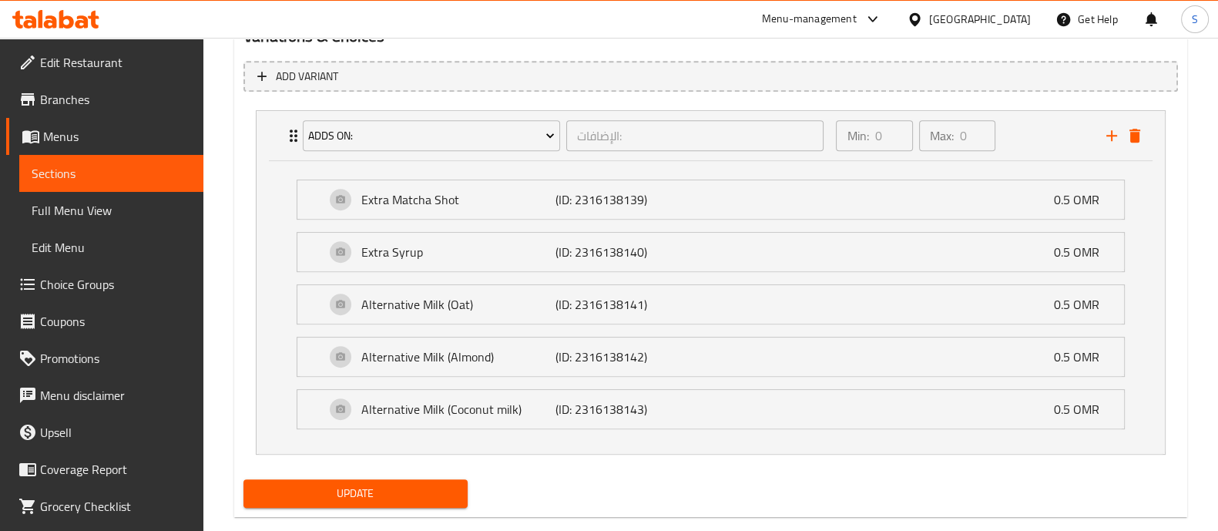
scroll to position [897, 0]
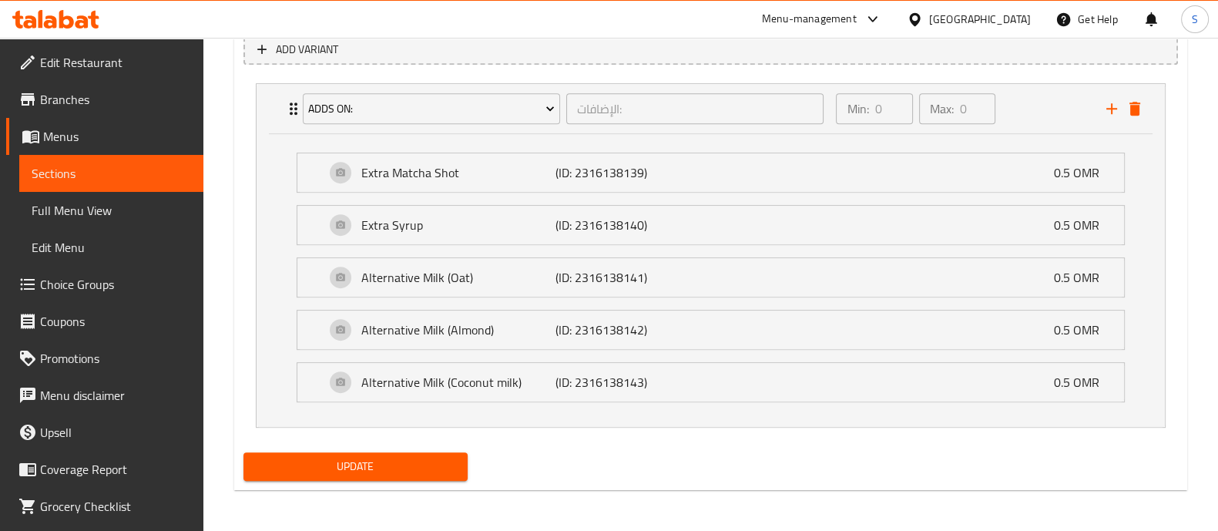
click at [427, 470] on span "Update" at bounding box center [356, 466] width 200 height 19
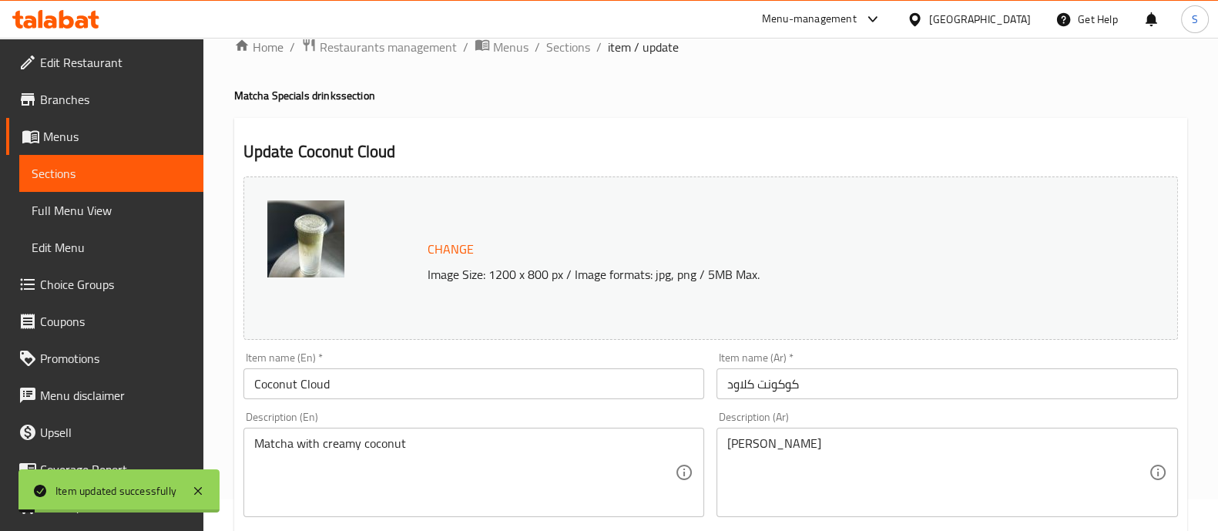
scroll to position [0, 0]
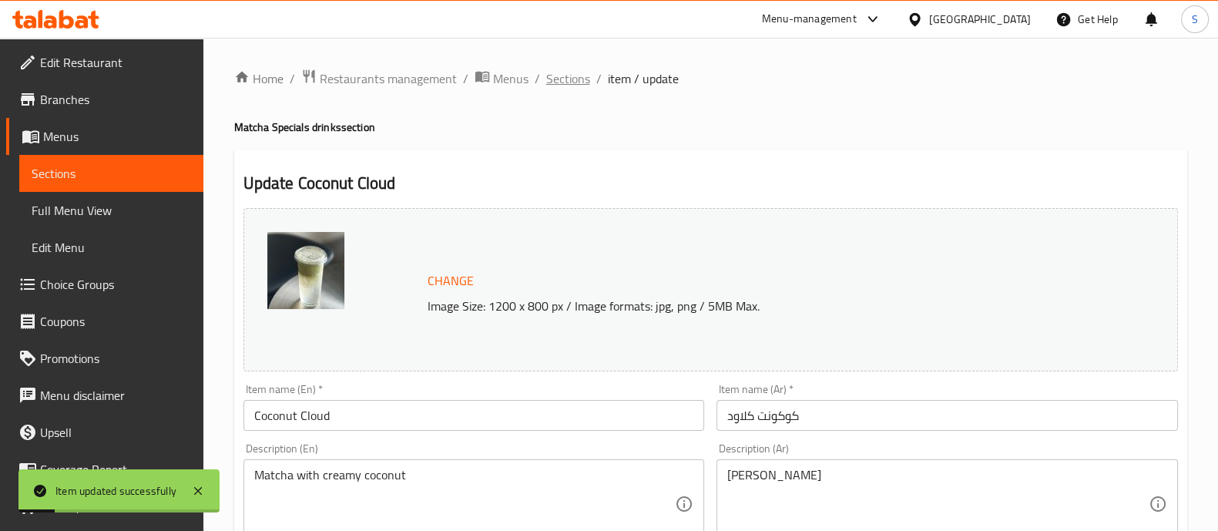
click at [563, 83] on span "Sections" at bounding box center [568, 78] width 44 height 18
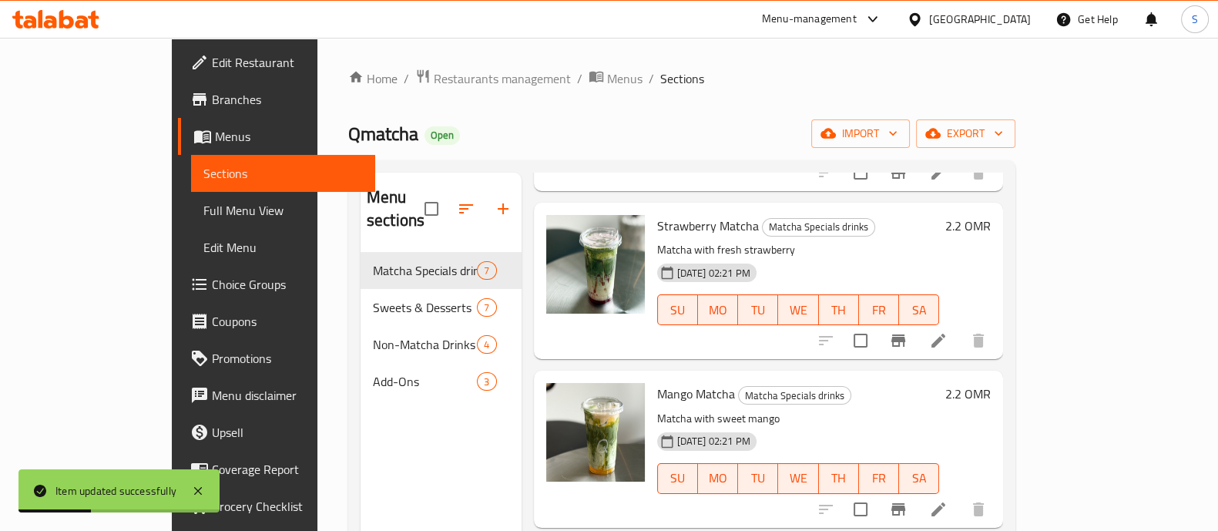
scroll to position [384, 0]
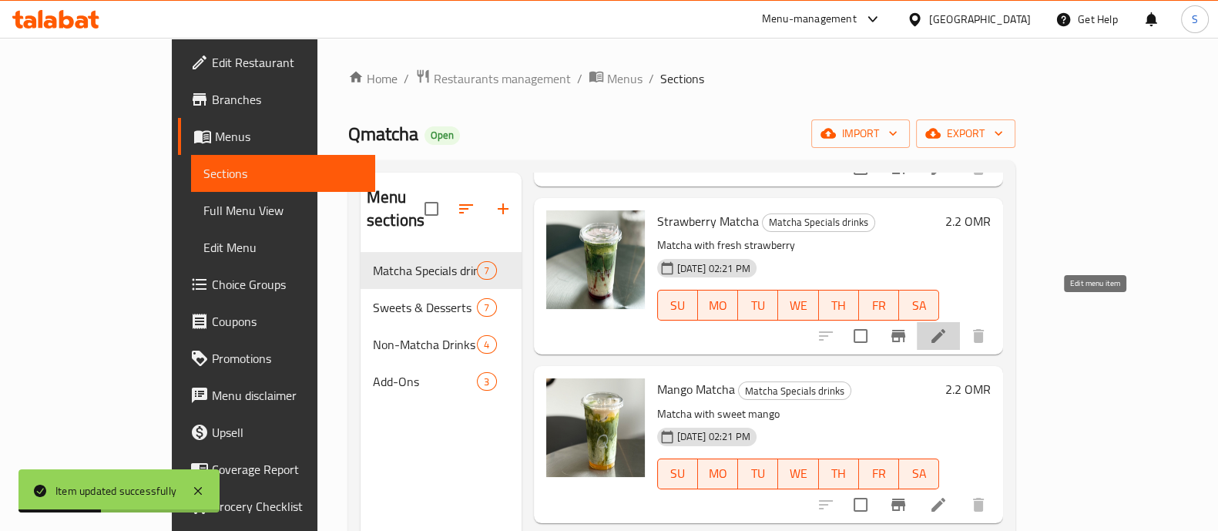
click at [945, 329] on icon at bounding box center [938, 336] width 14 height 14
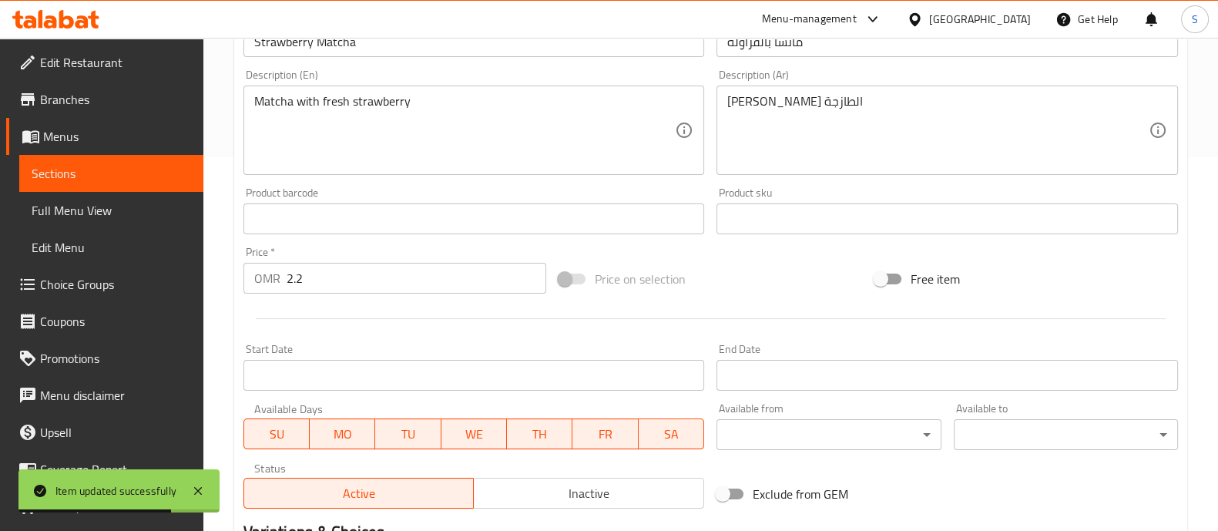
scroll to position [579, 0]
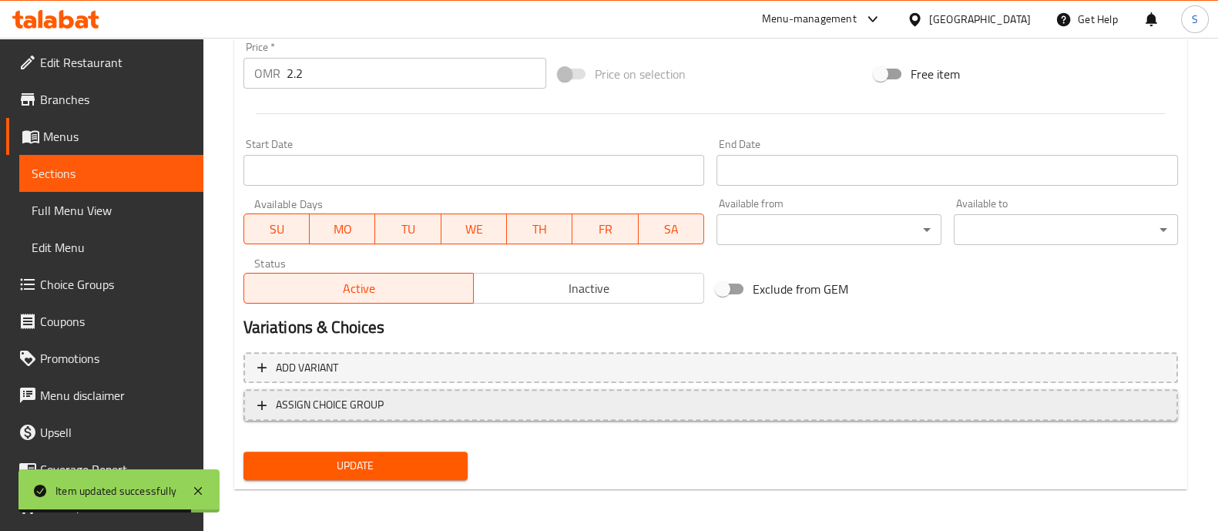
click at [493, 408] on span "ASSIGN CHOICE GROUP" at bounding box center [710, 404] width 907 height 19
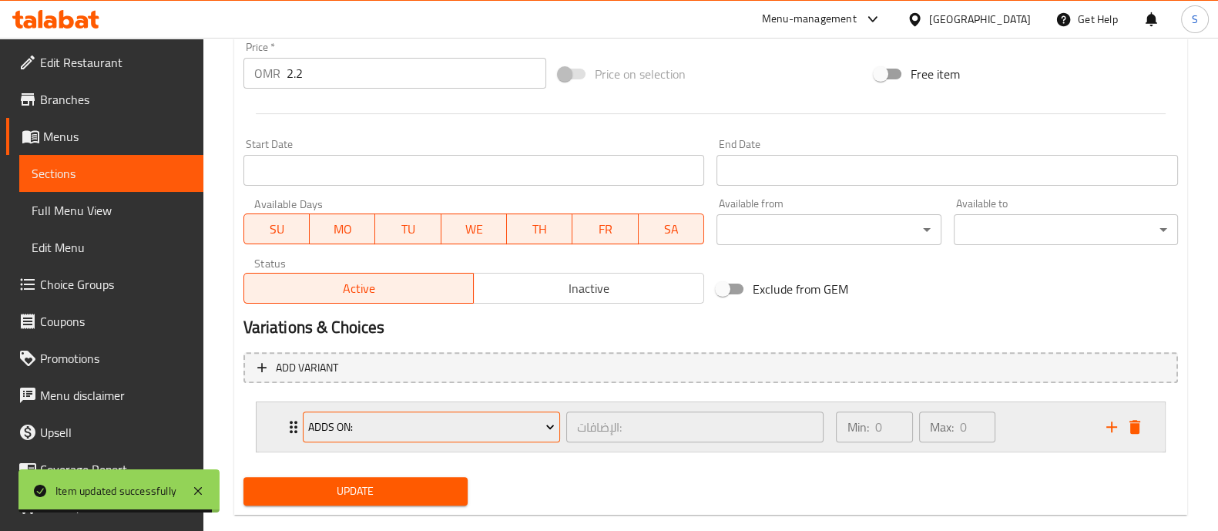
click at [481, 421] on span "Adds on:" at bounding box center [431, 427] width 247 height 19
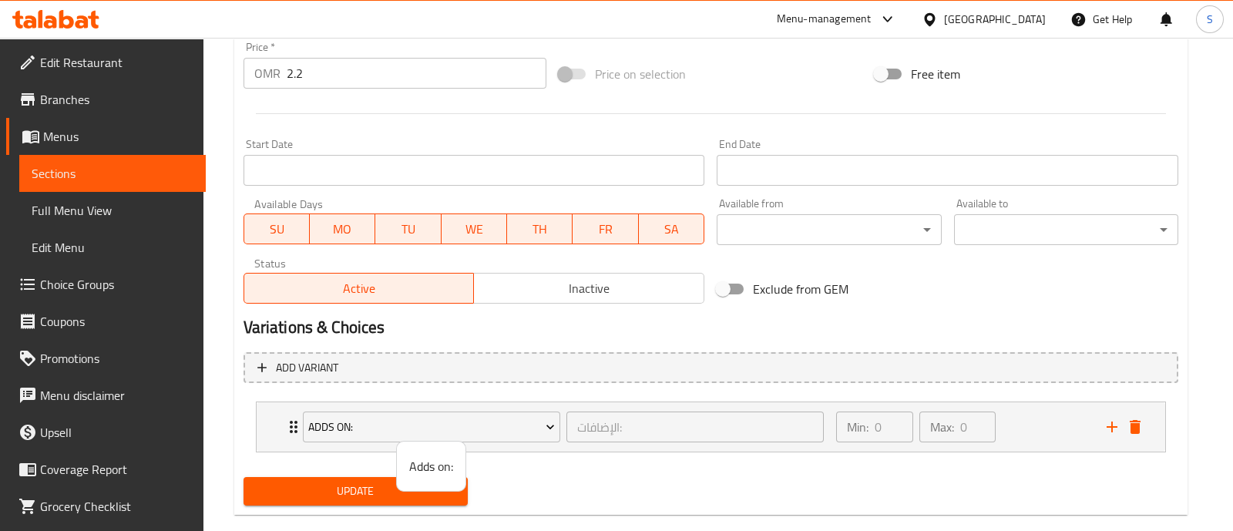
click at [971, 431] on div at bounding box center [616, 265] width 1233 height 531
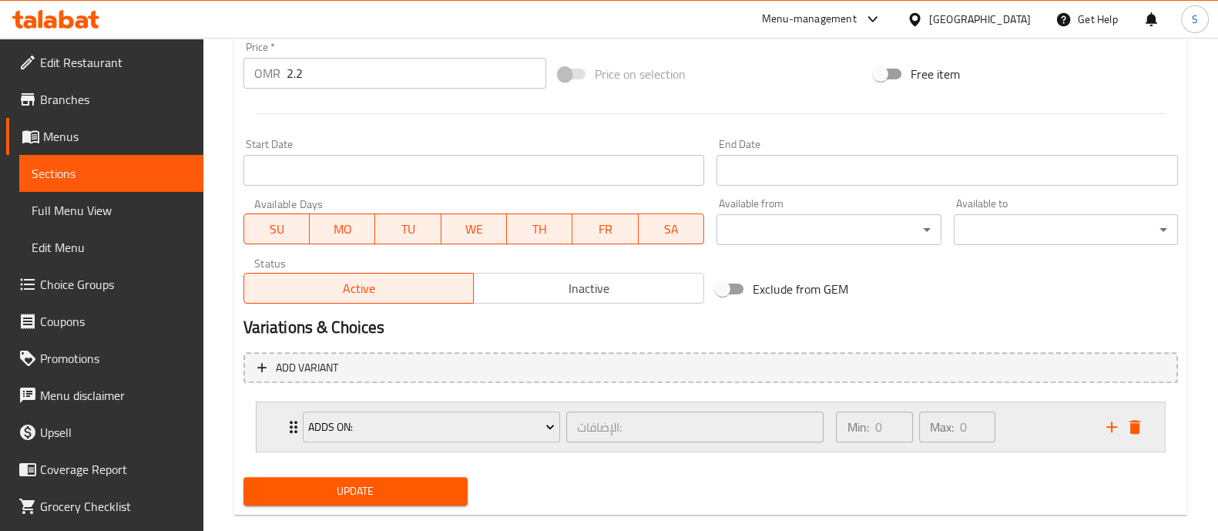
click at [1036, 421] on div "Min: 0 ​ Max: 0 ​" at bounding box center [962, 426] width 270 height 49
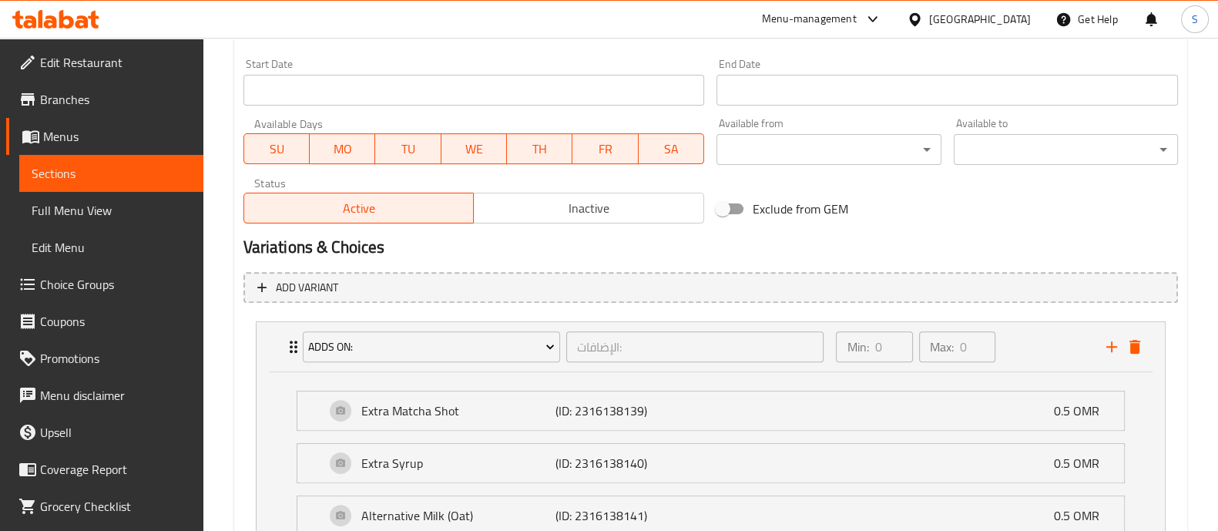
scroll to position [867, 0]
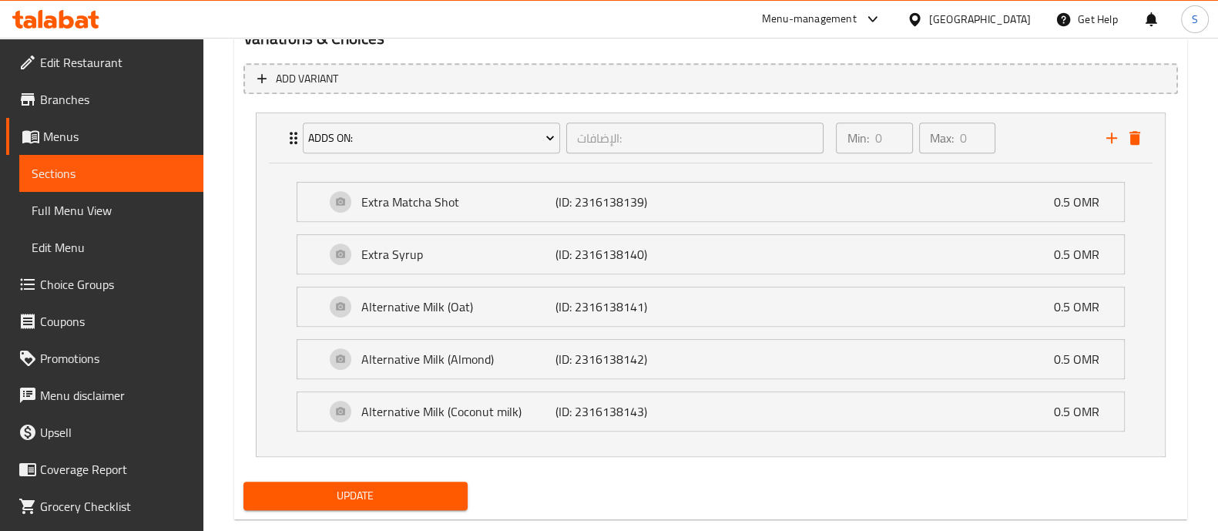
click at [440, 495] on span "Update" at bounding box center [356, 495] width 200 height 19
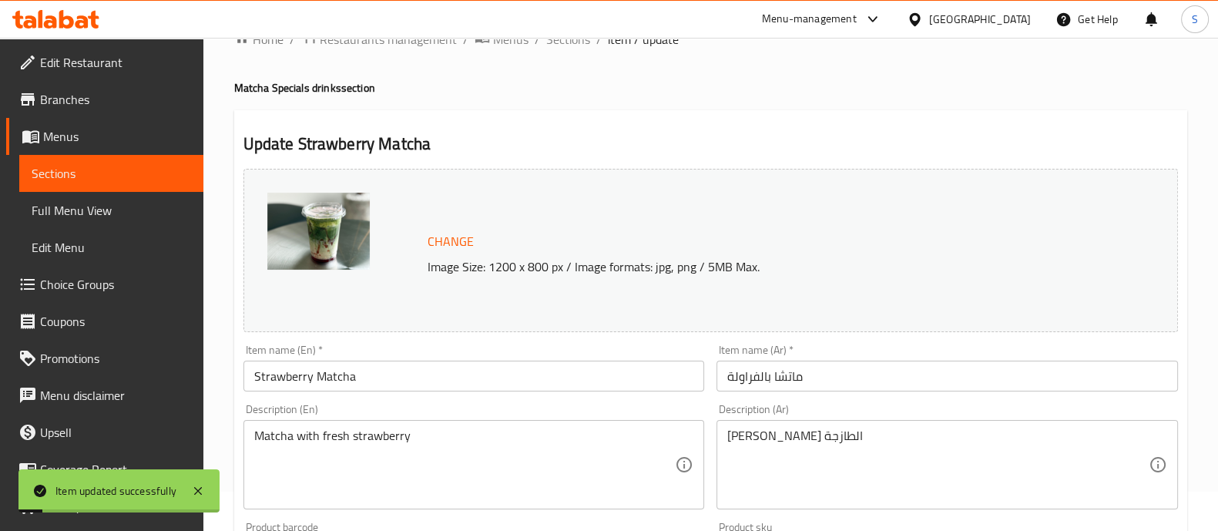
scroll to position [0, 0]
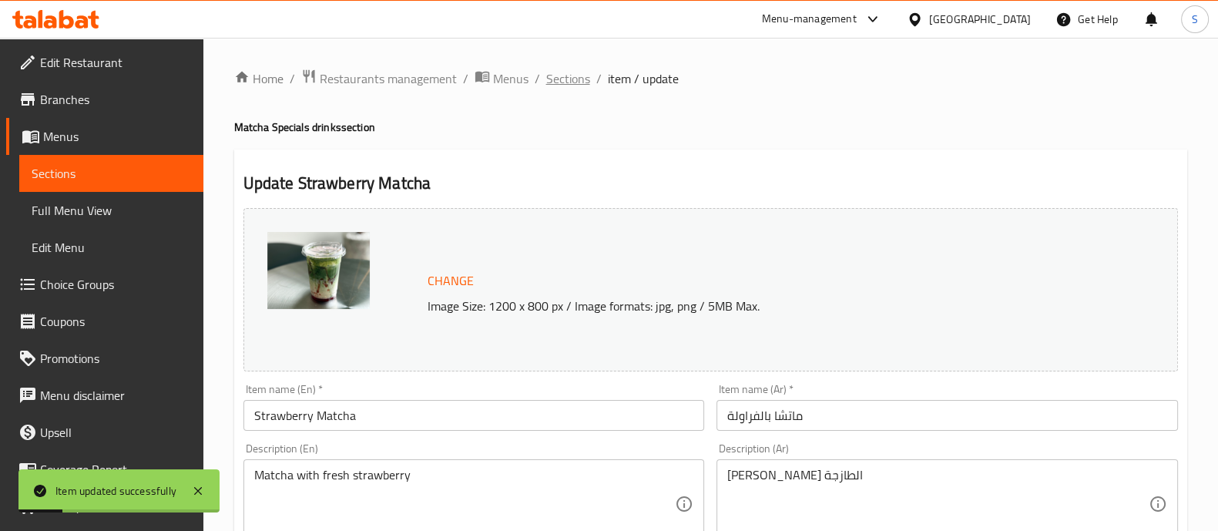
click at [566, 71] on span "Sections" at bounding box center [568, 78] width 44 height 18
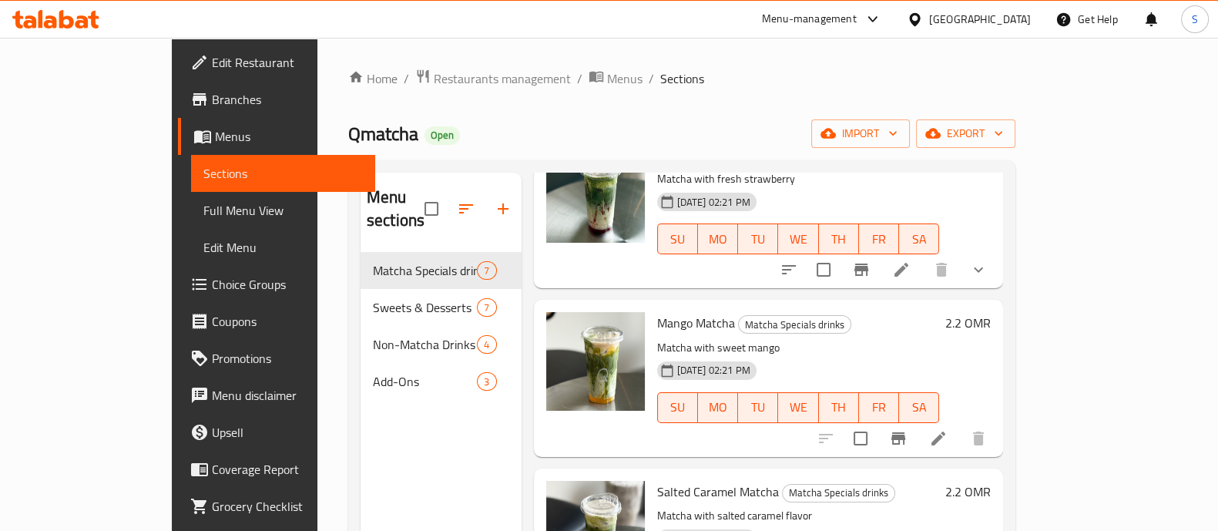
scroll to position [481, 0]
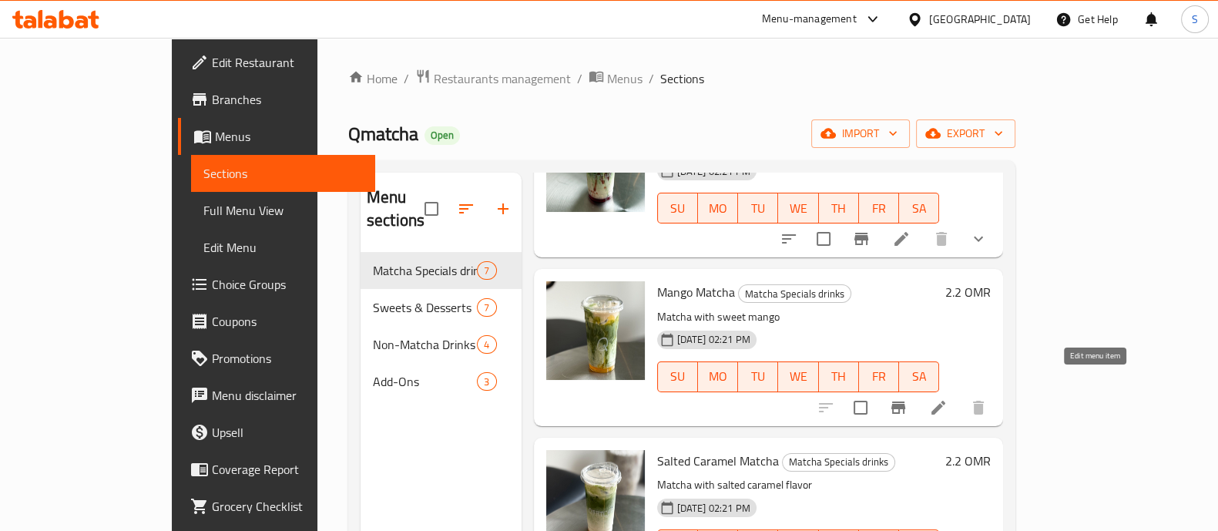
click at [948, 398] on icon at bounding box center [938, 407] width 18 height 18
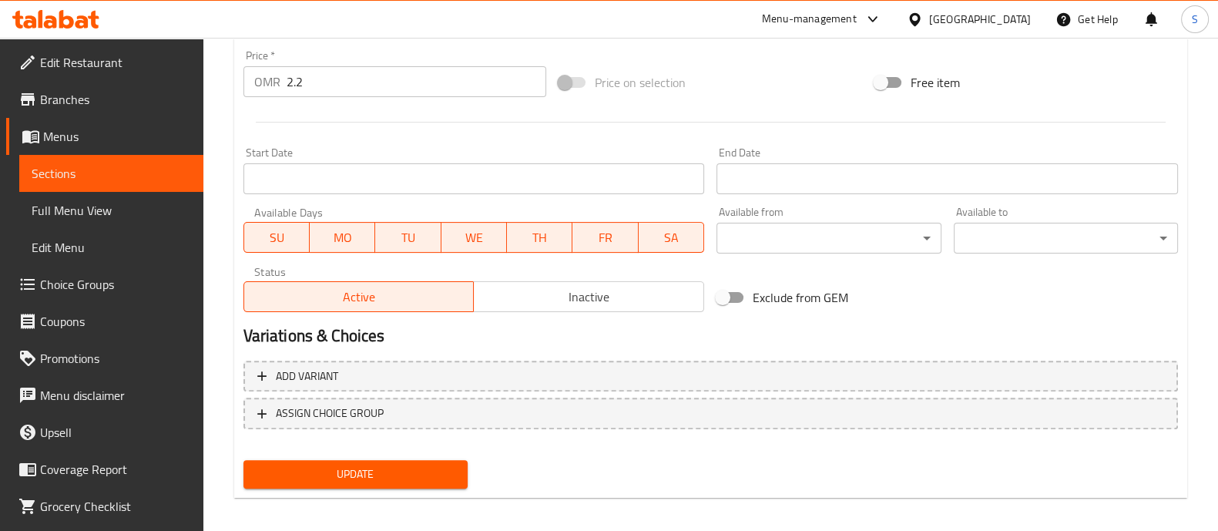
scroll to position [578, 0]
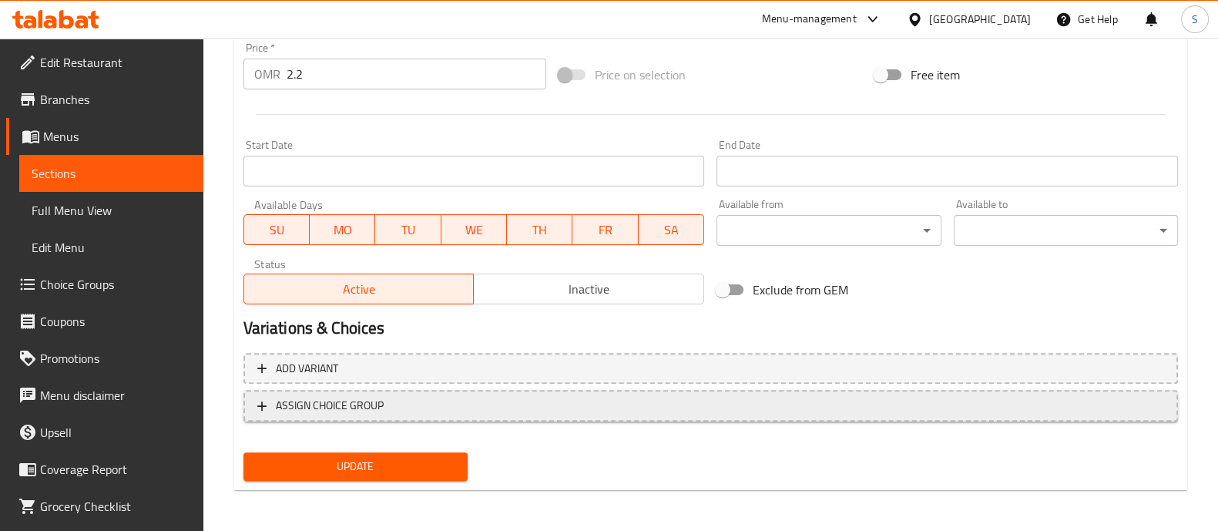
click at [411, 414] on span "ASSIGN CHOICE GROUP" at bounding box center [710, 405] width 907 height 19
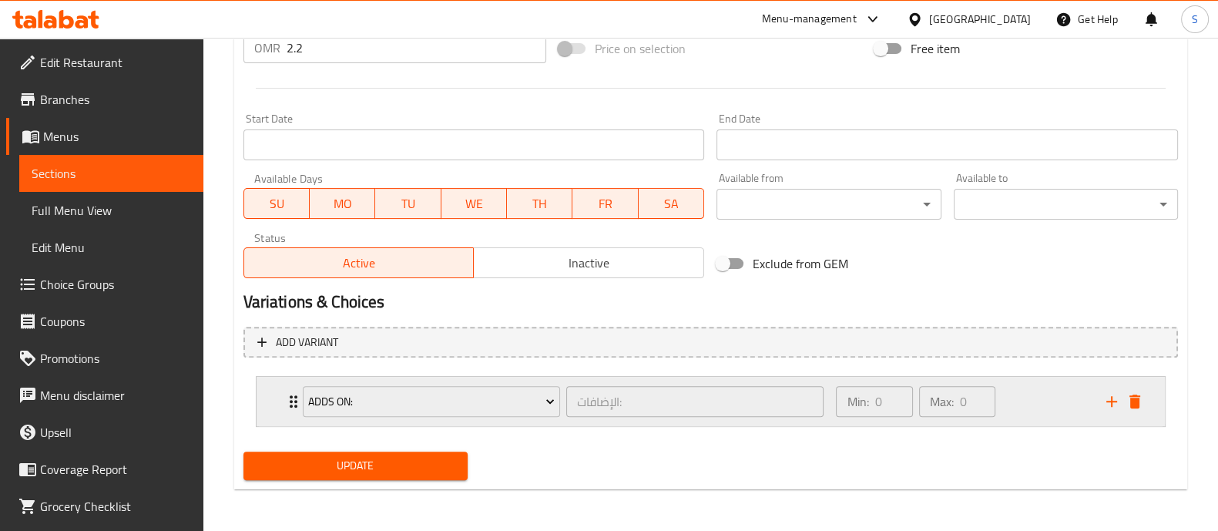
click at [1013, 410] on div "Min: 0 ​ Max: 0 ​" at bounding box center [962, 401] width 270 height 49
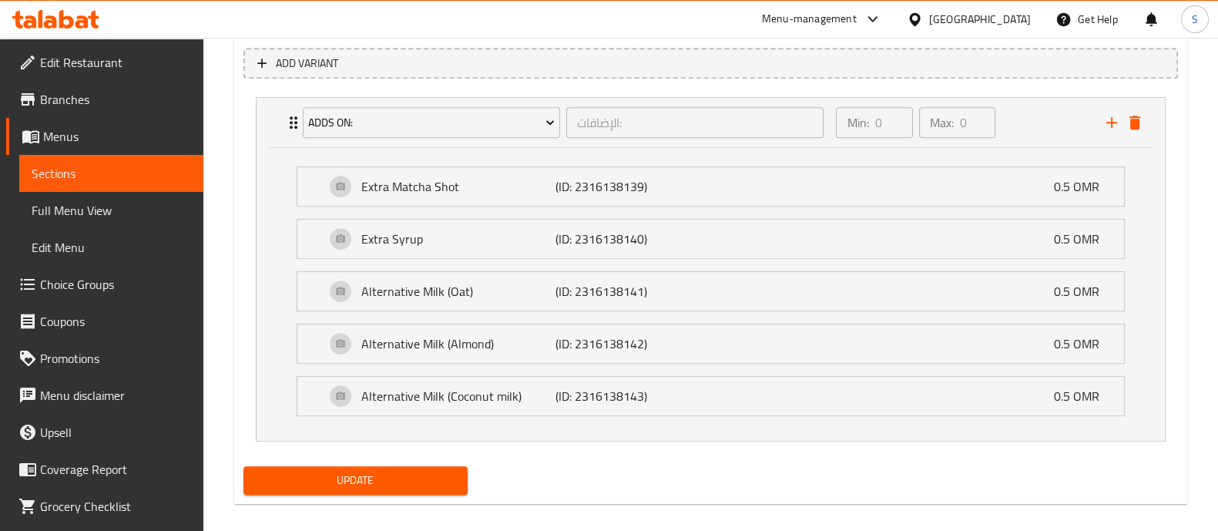
scroll to position [897, 0]
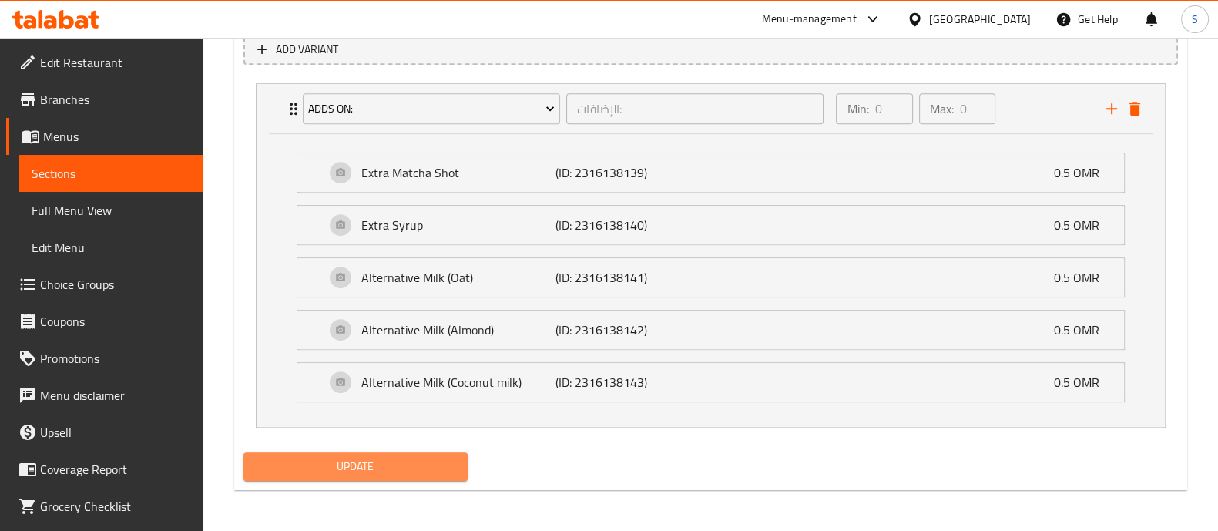
click at [439, 465] on span "Update" at bounding box center [356, 466] width 200 height 19
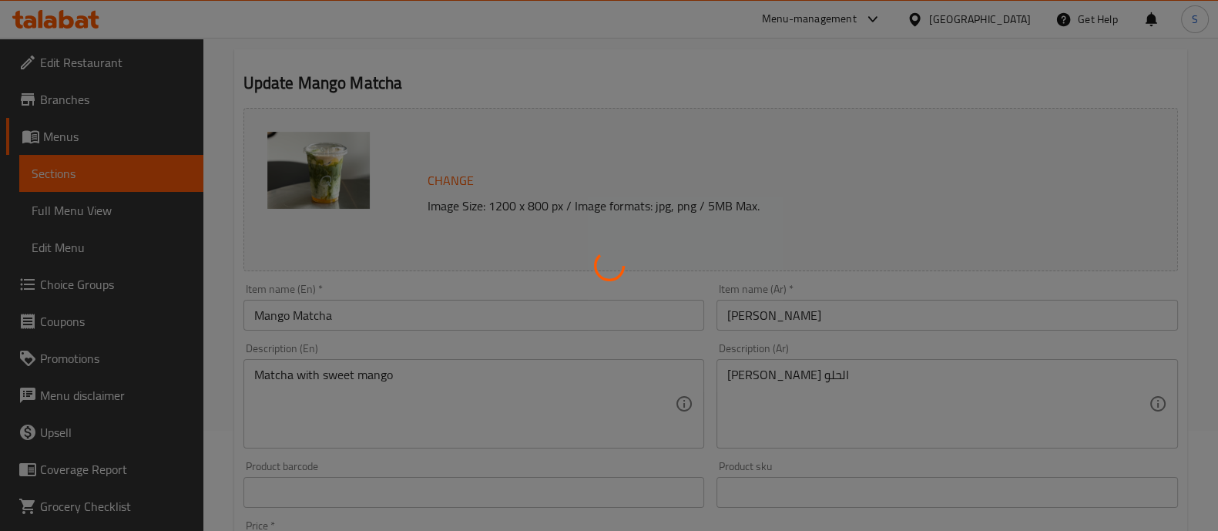
scroll to position [30, 0]
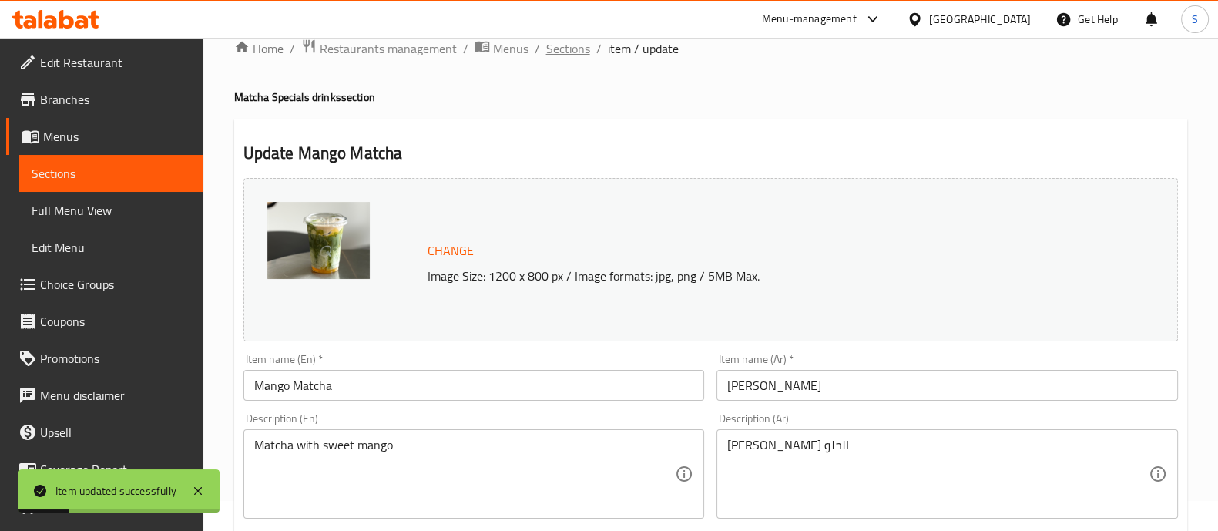
click at [579, 45] on span "Sections" at bounding box center [568, 48] width 44 height 18
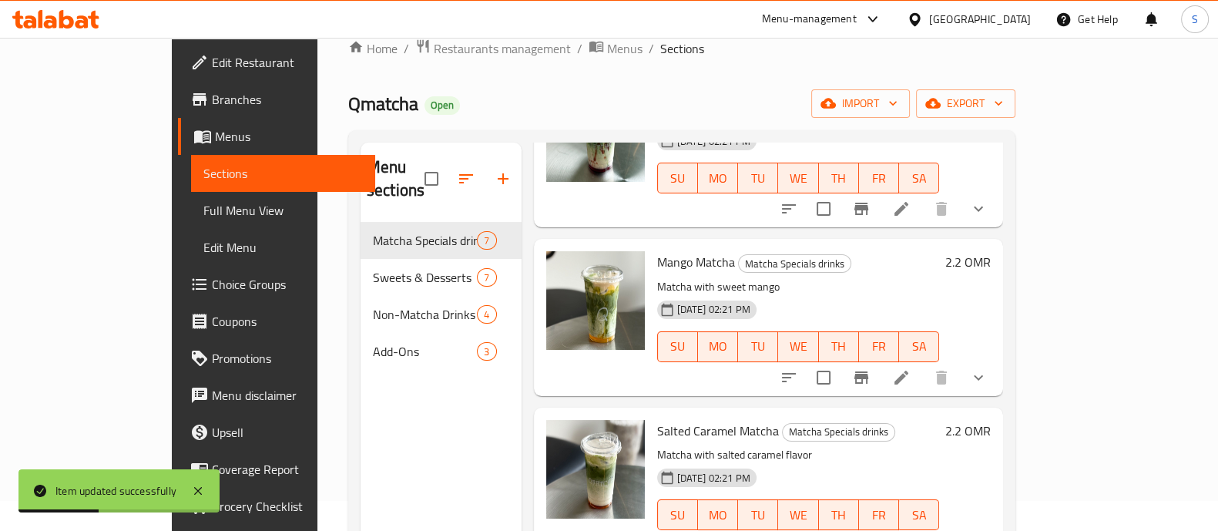
scroll to position [578, 0]
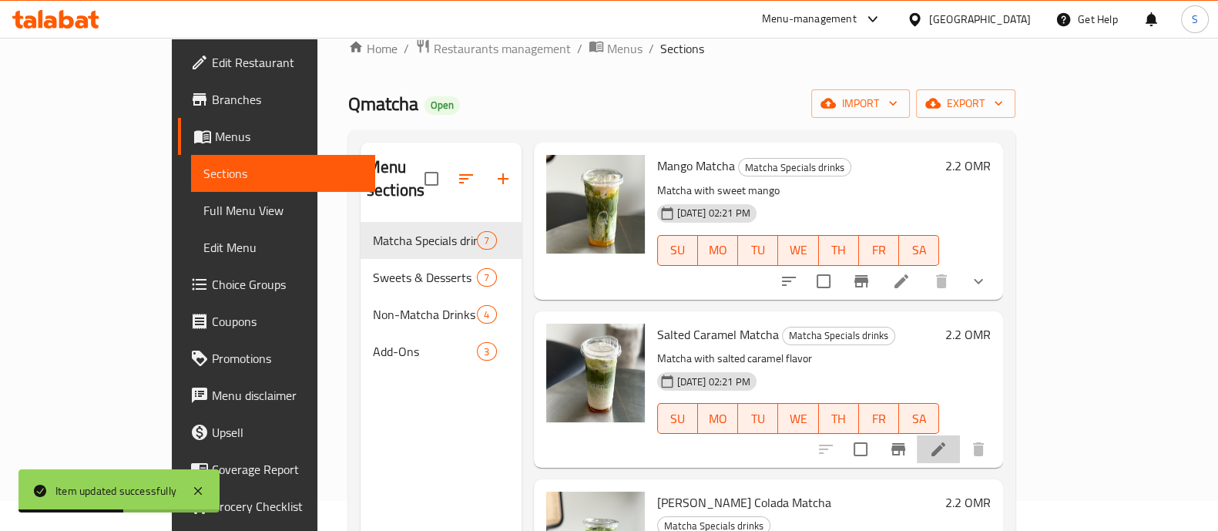
click at [960, 435] on li at bounding box center [938, 449] width 43 height 28
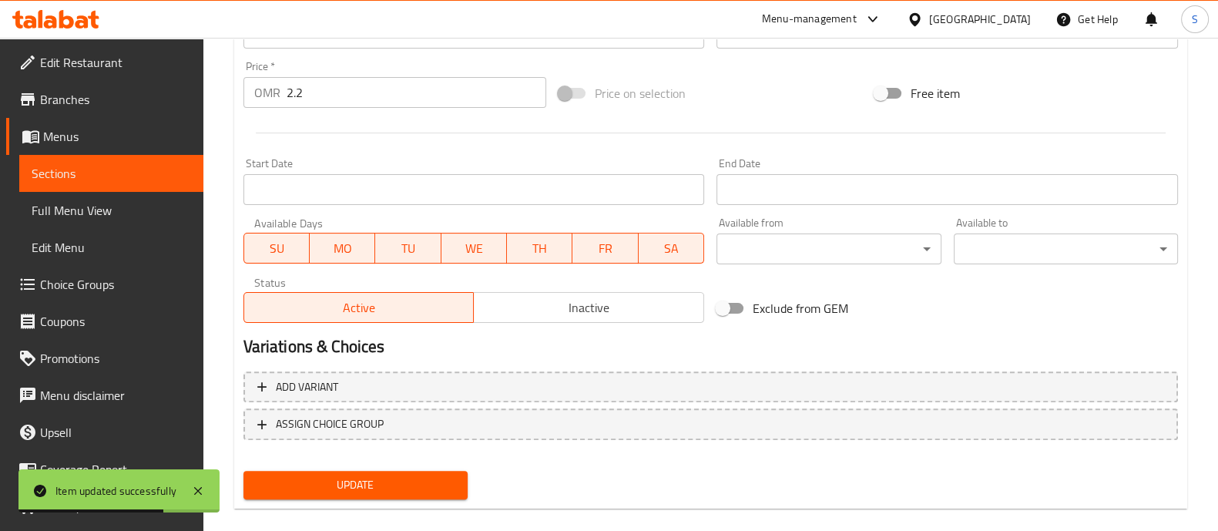
scroll to position [579, 0]
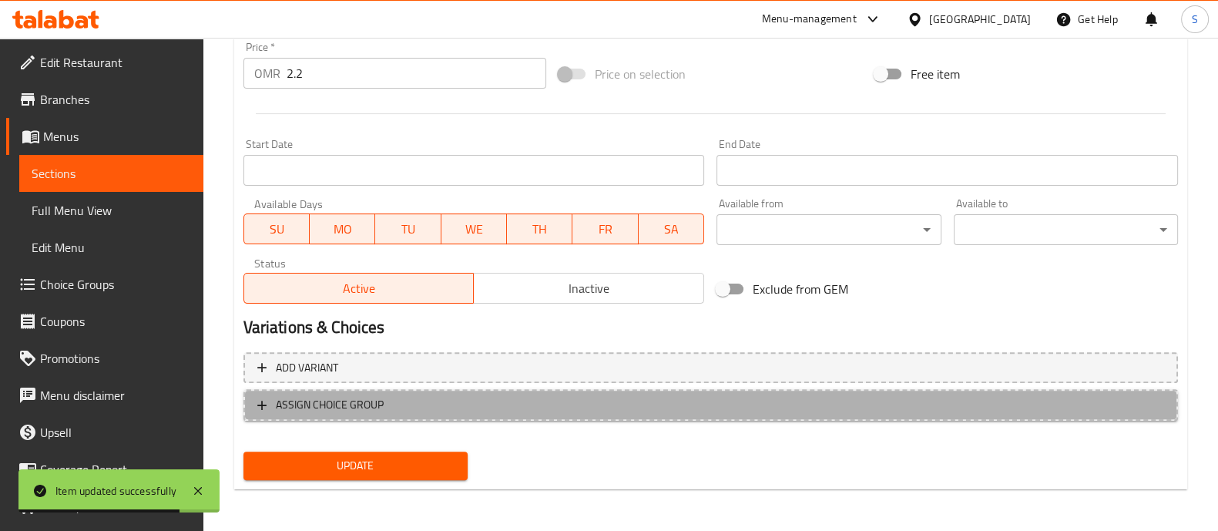
click at [394, 408] on span "ASSIGN CHOICE GROUP" at bounding box center [710, 404] width 907 height 19
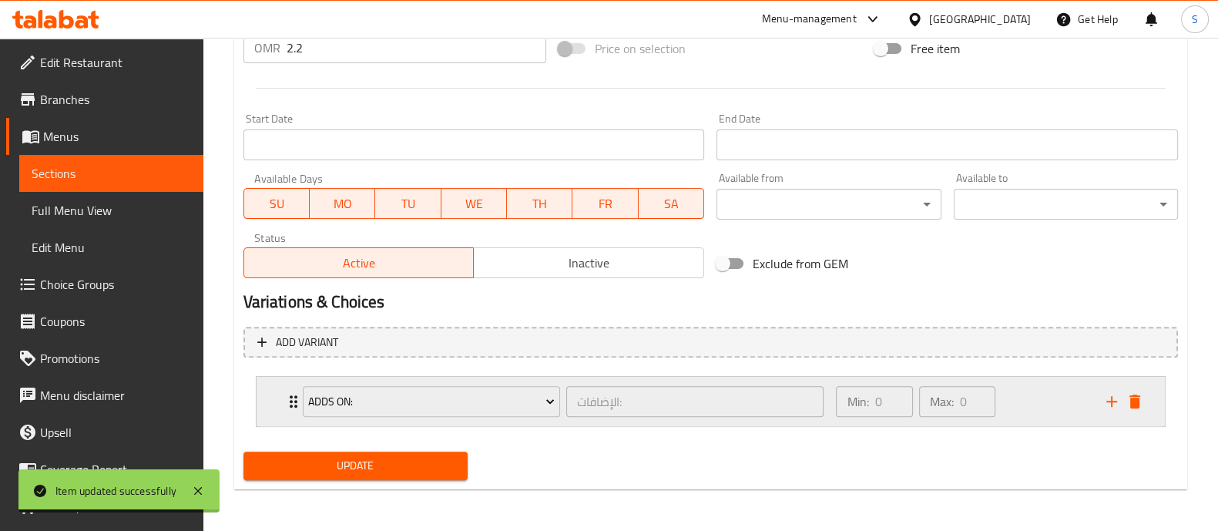
click at [1066, 396] on div "Min: 0 ​ Max: 0 ​" at bounding box center [962, 401] width 270 height 49
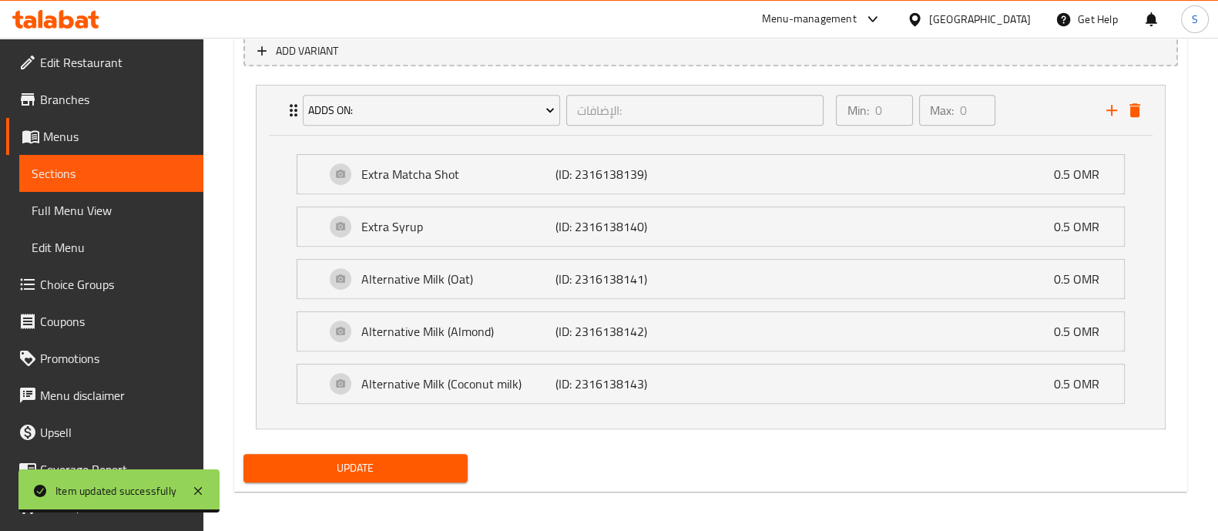
scroll to position [897, 0]
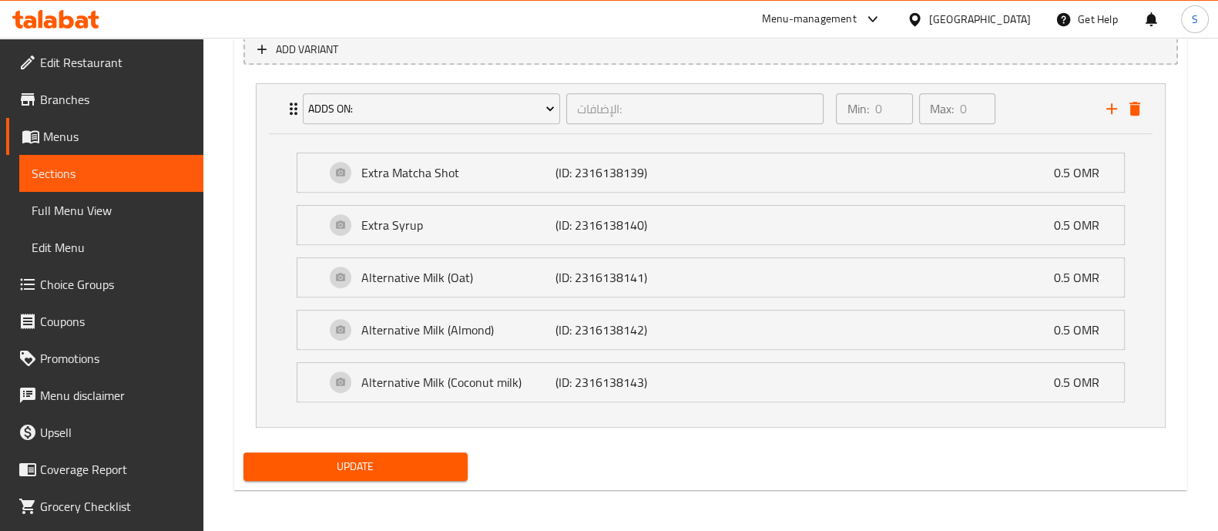
click at [443, 458] on span "Update" at bounding box center [356, 466] width 200 height 19
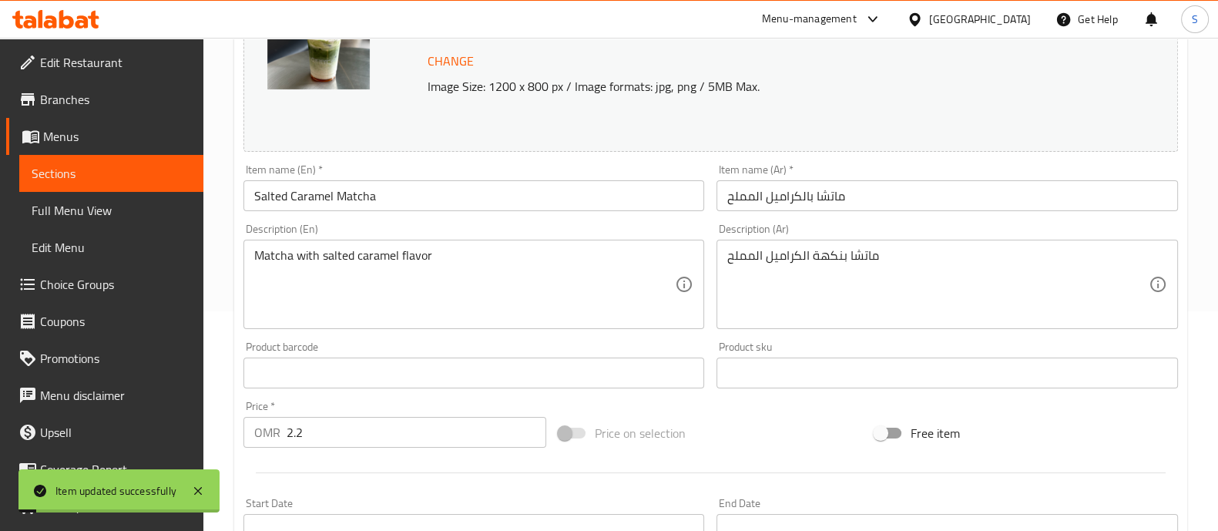
scroll to position [0, 0]
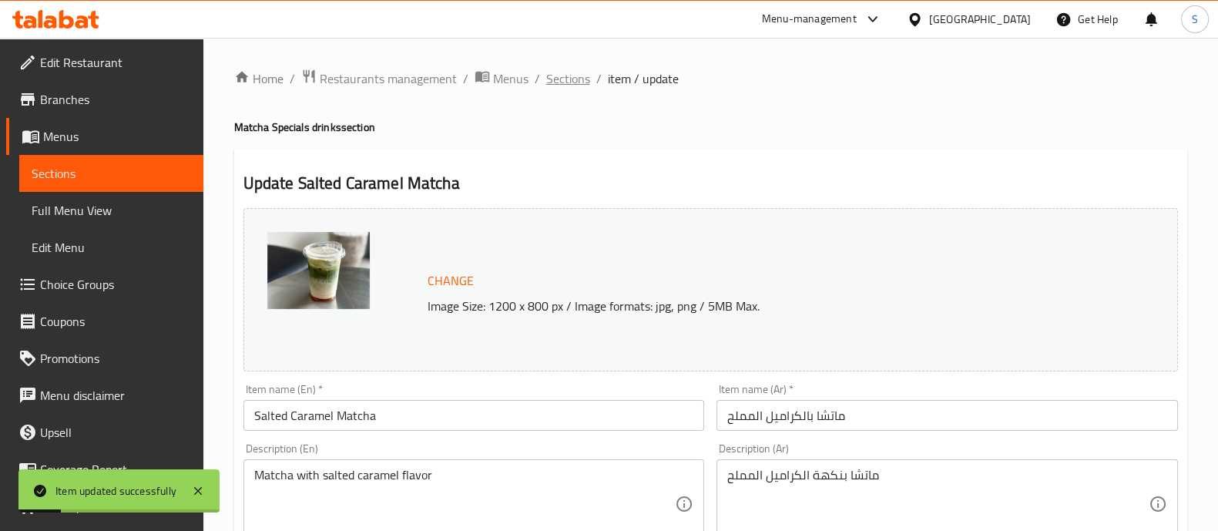
click at [584, 86] on span "Sections" at bounding box center [568, 78] width 44 height 18
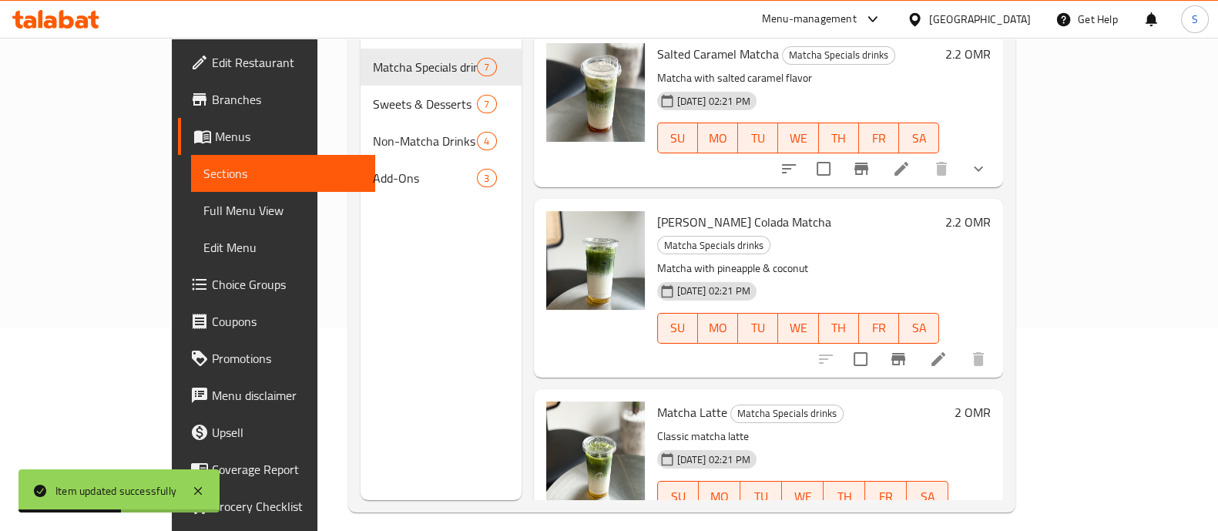
scroll to position [216, 0]
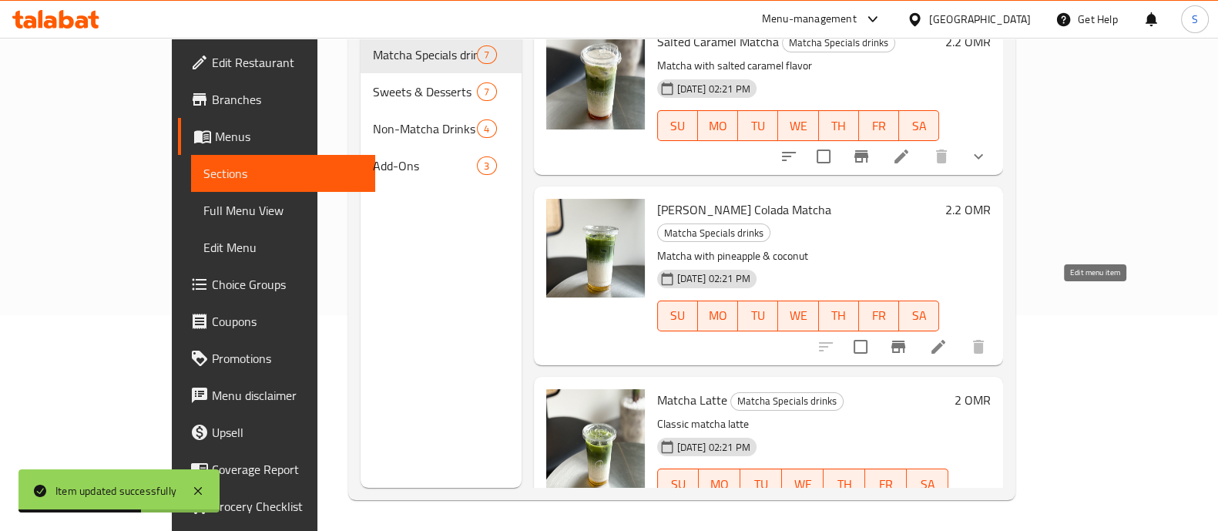
click at [945, 340] on icon at bounding box center [938, 347] width 14 height 14
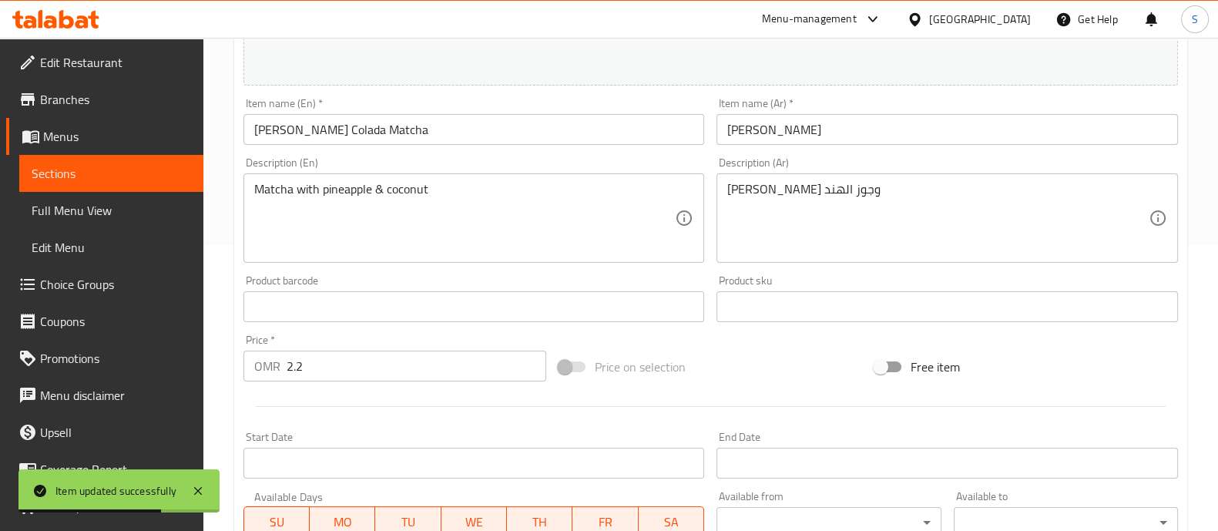
scroll to position [579, 0]
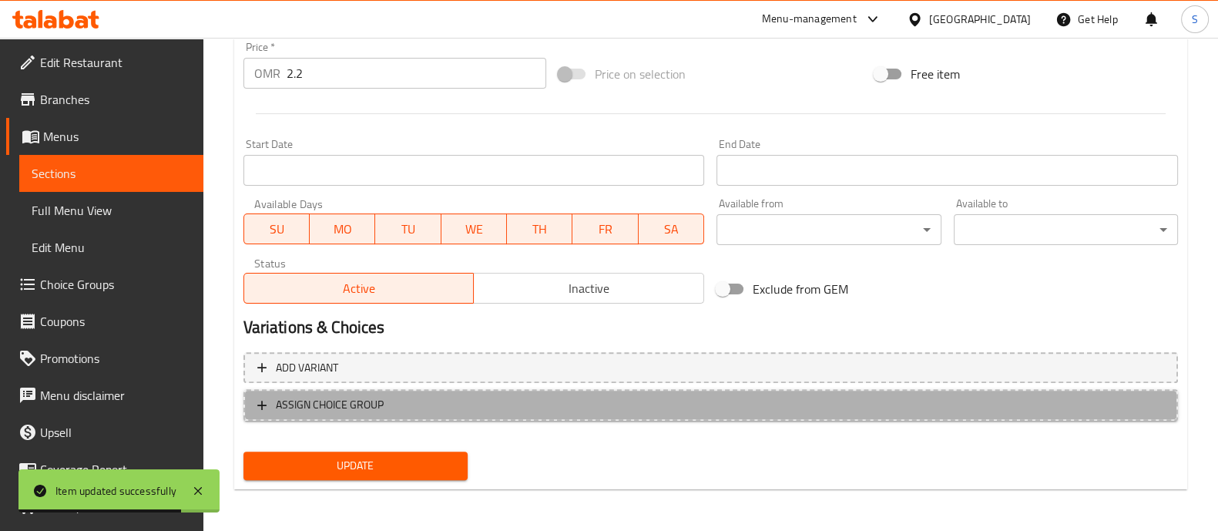
click at [431, 410] on span "ASSIGN CHOICE GROUP" at bounding box center [710, 404] width 907 height 19
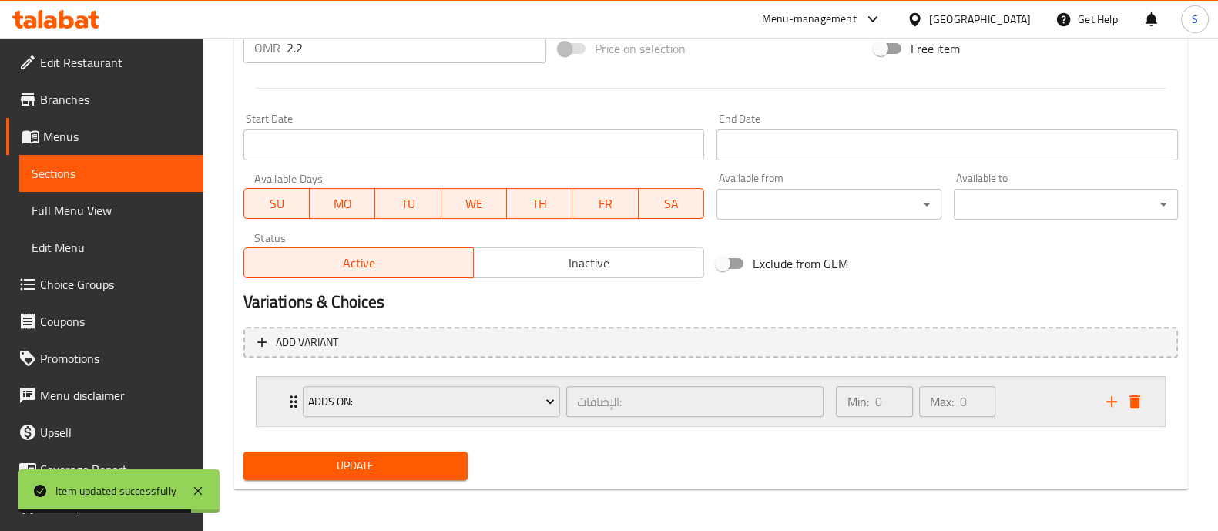
scroll to position [604, 0]
click at [1040, 402] on div "Min: 0 ​ Max: 0 ​" at bounding box center [962, 401] width 270 height 49
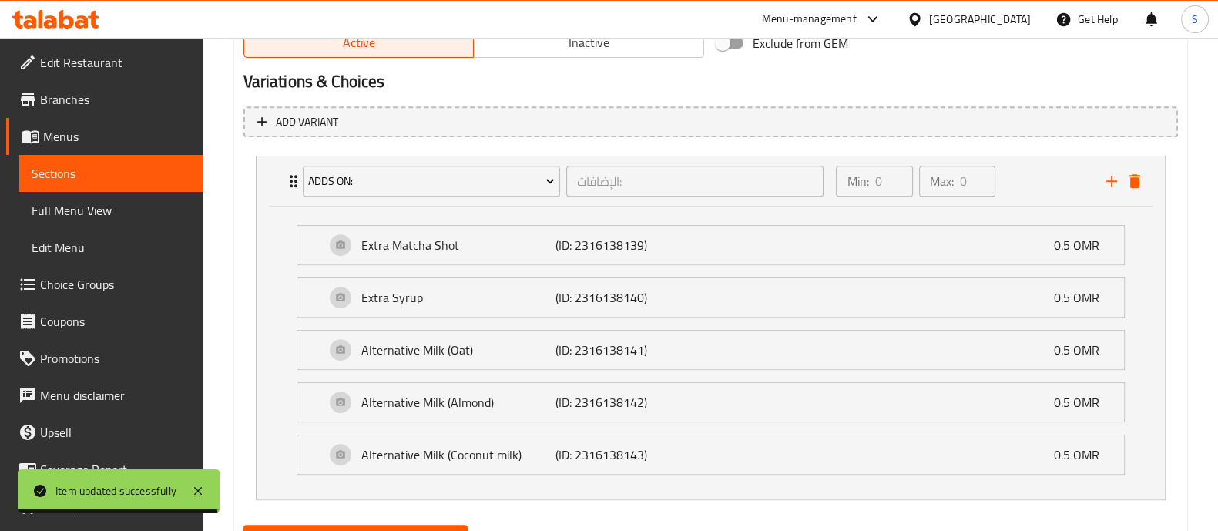
scroll to position [897, 0]
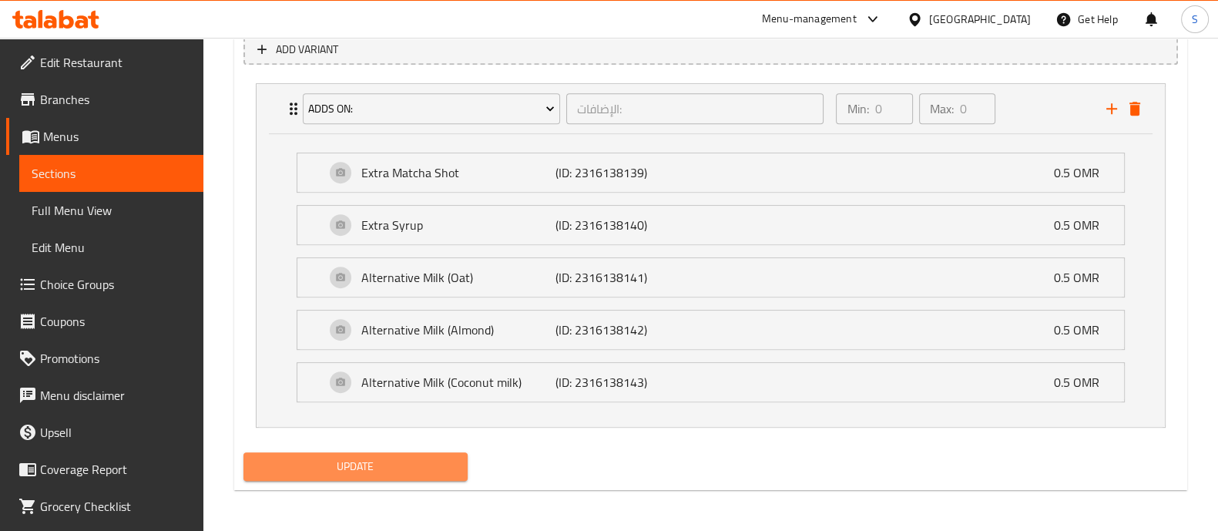
click at [439, 464] on span "Update" at bounding box center [356, 466] width 200 height 19
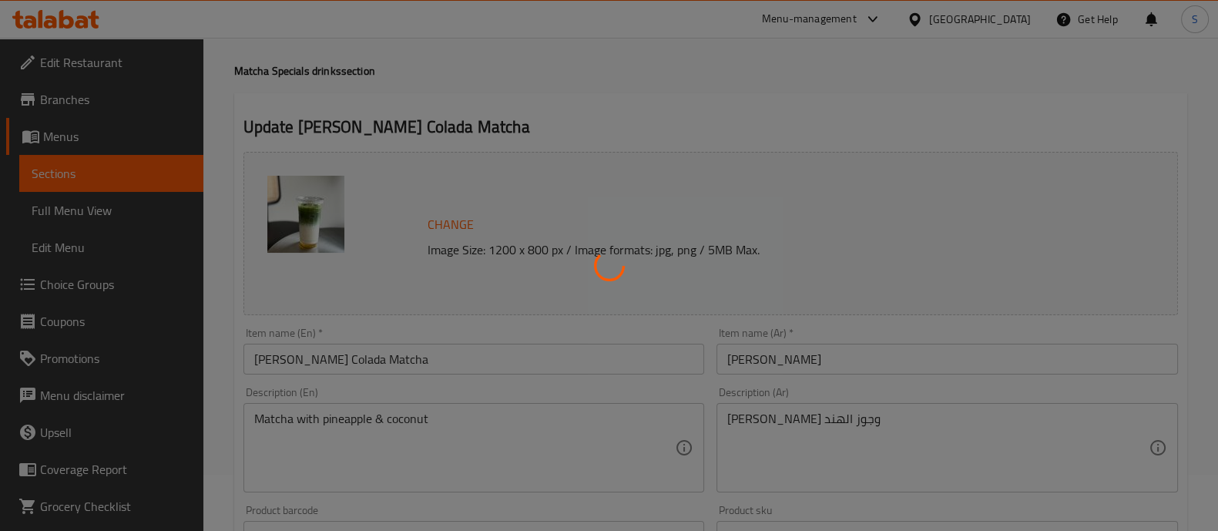
scroll to position [0, 0]
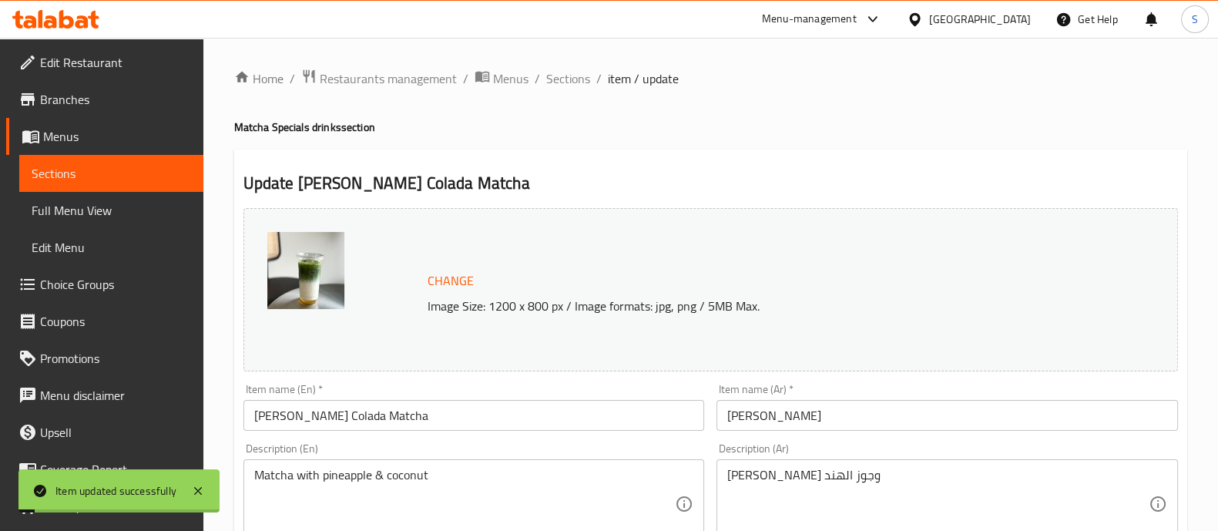
drag, startPoint x: 555, startPoint y: 82, endPoint x: 666, endPoint y: 153, distance: 131.9
click at [555, 82] on span "Sections" at bounding box center [568, 78] width 44 height 18
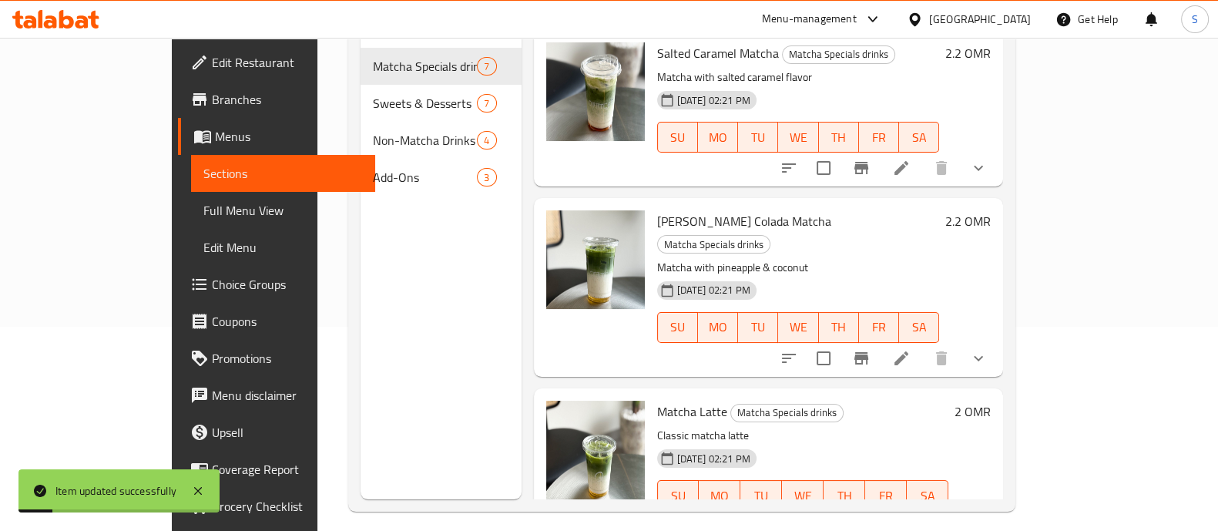
scroll to position [216, 0]
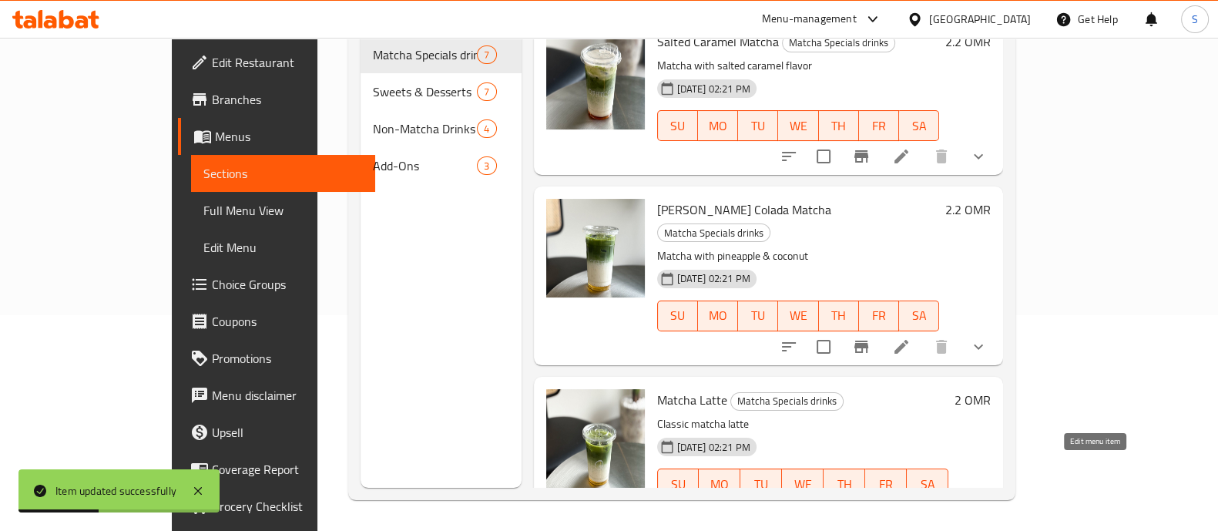
click at [948, 505] on icon at bounding box center [938, 514] width 18 height 18
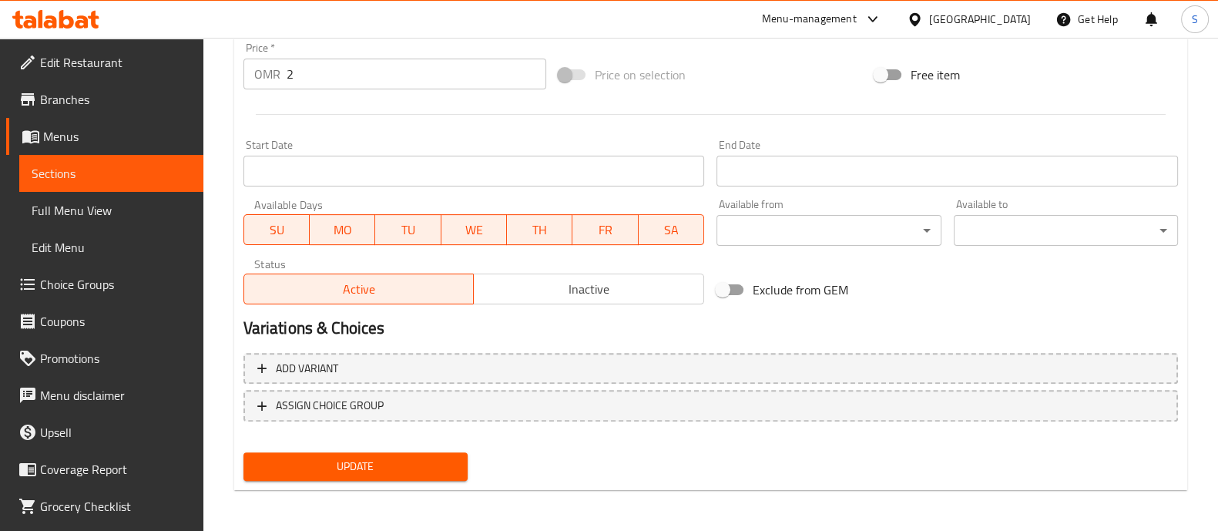
scroll to position [579, 0]
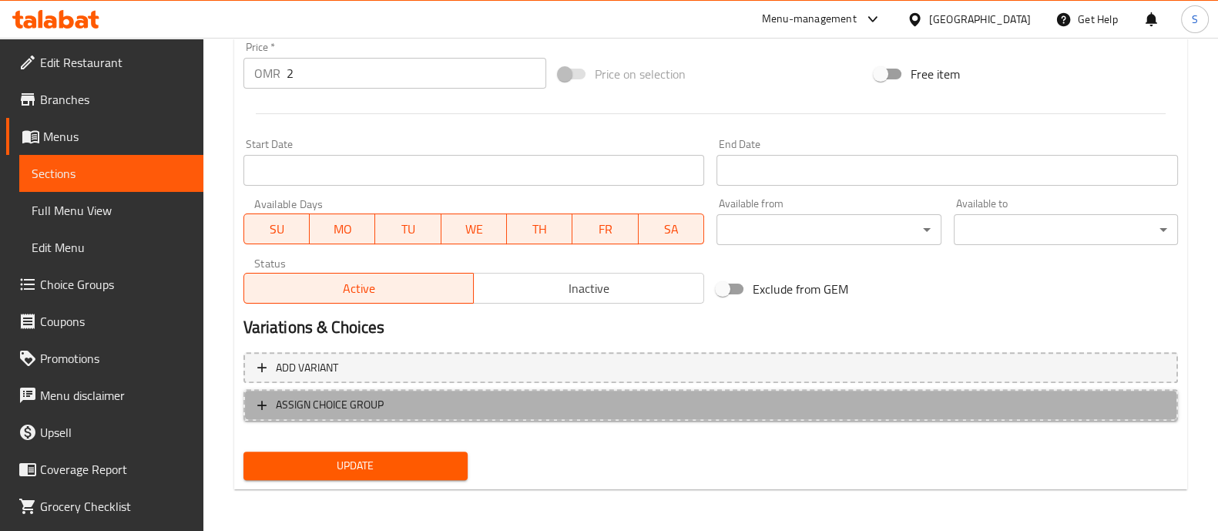
click at [566, 418] on button "ASSIGN CHOICE GROUP" at bounding box center [710, 405] width 934 height 32
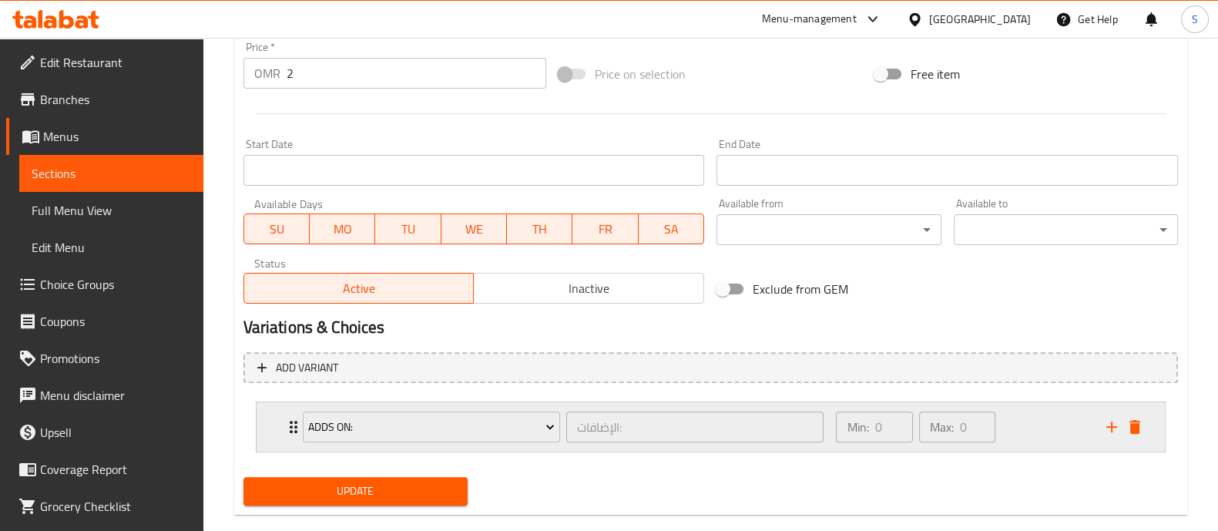
click at [1028, 429] on div "Min: 0 ​ Max: 0 ​" at bounding box center [962, 426] width 270 height 49
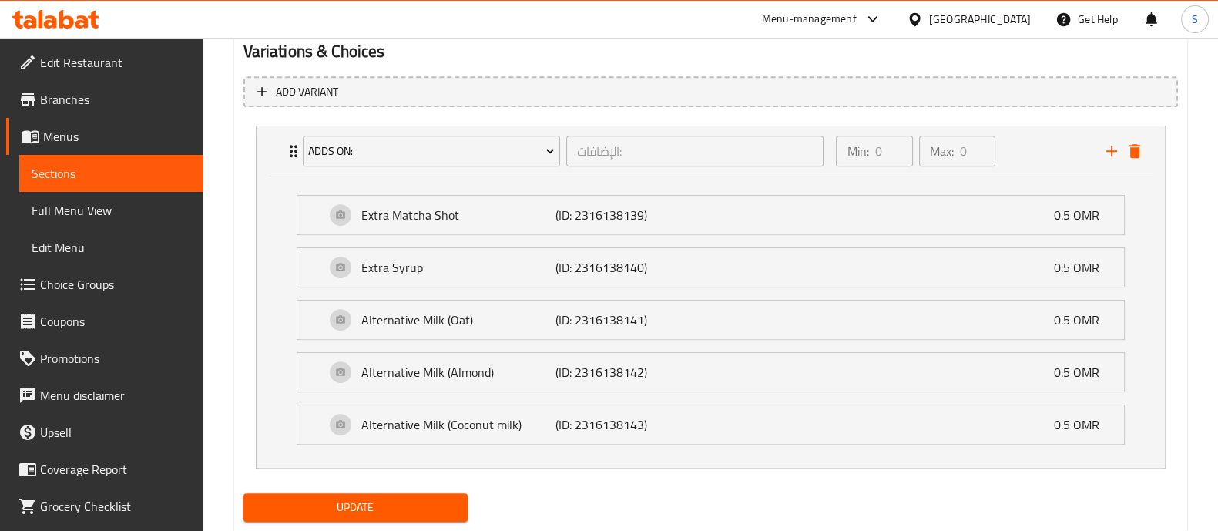
scroll to position [885, 0]
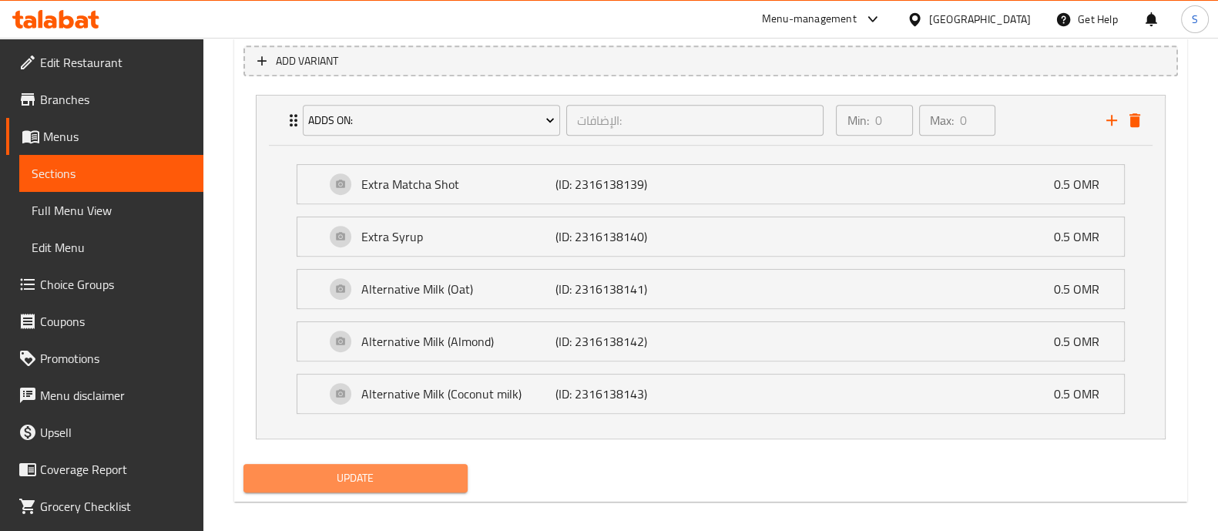
click at [438, 478] on span "Update" at bounding box center [356, 477] width 200 height 19
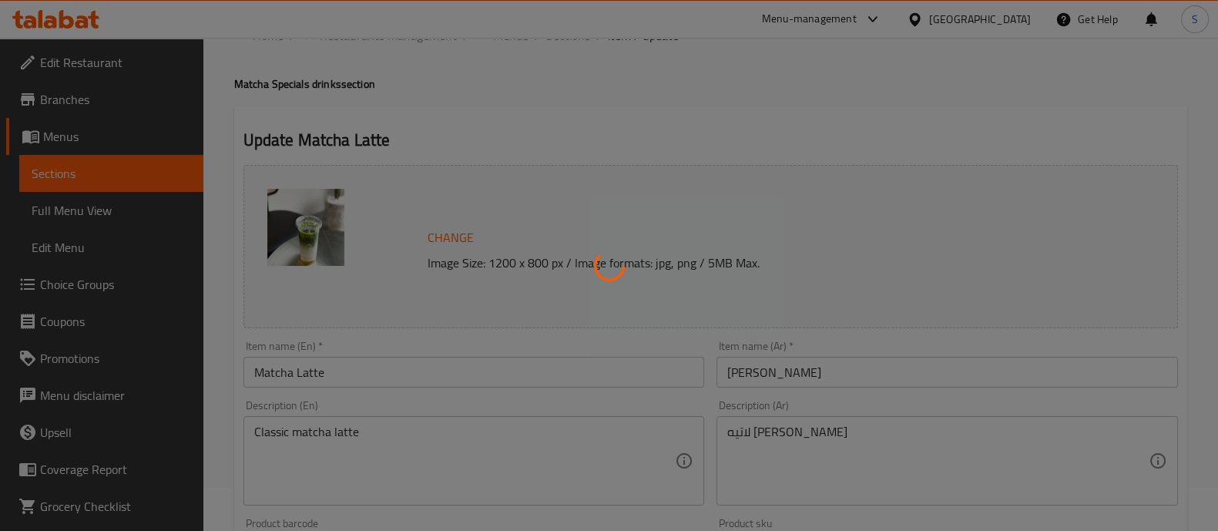
scroll to position [0, 0]
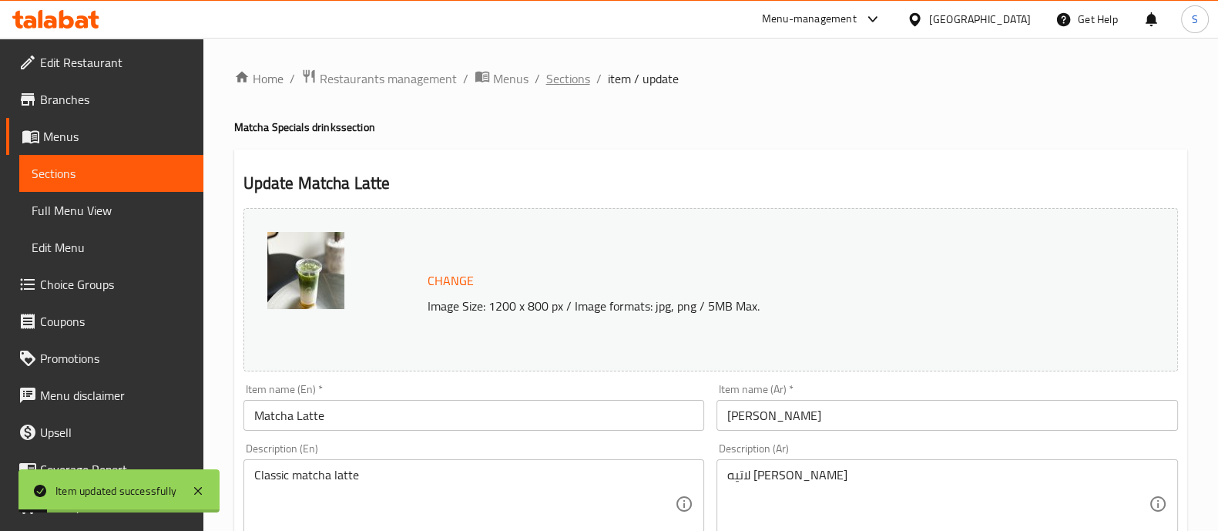
click at [574, 79] on span "Sections" at bounding box center [568, 78] width 44 height 18
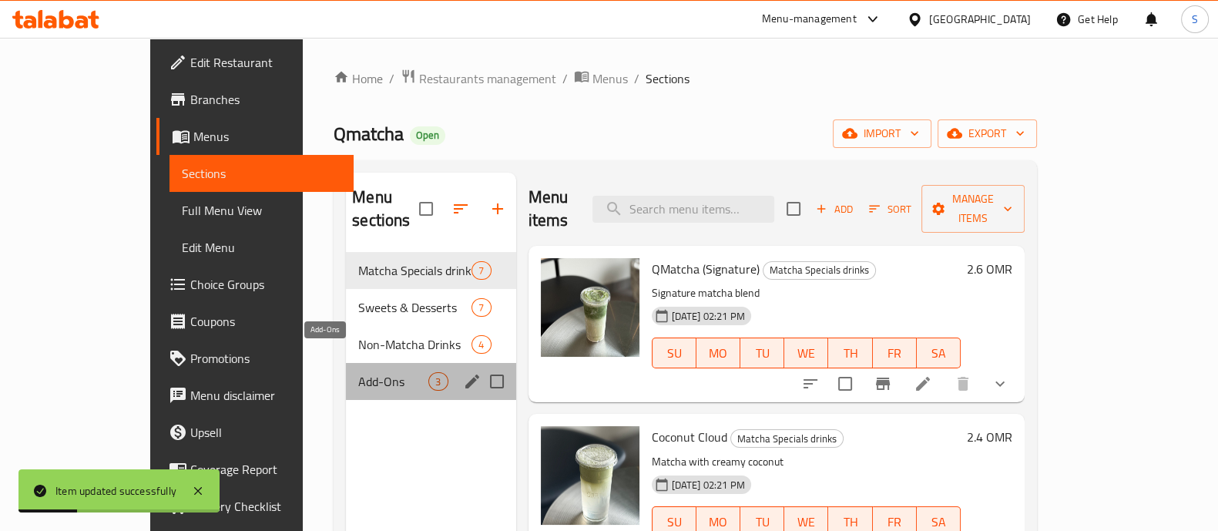
click at [358, 372] on span "Add-Ons" at bounding box center [393, 381] width 70 height 18
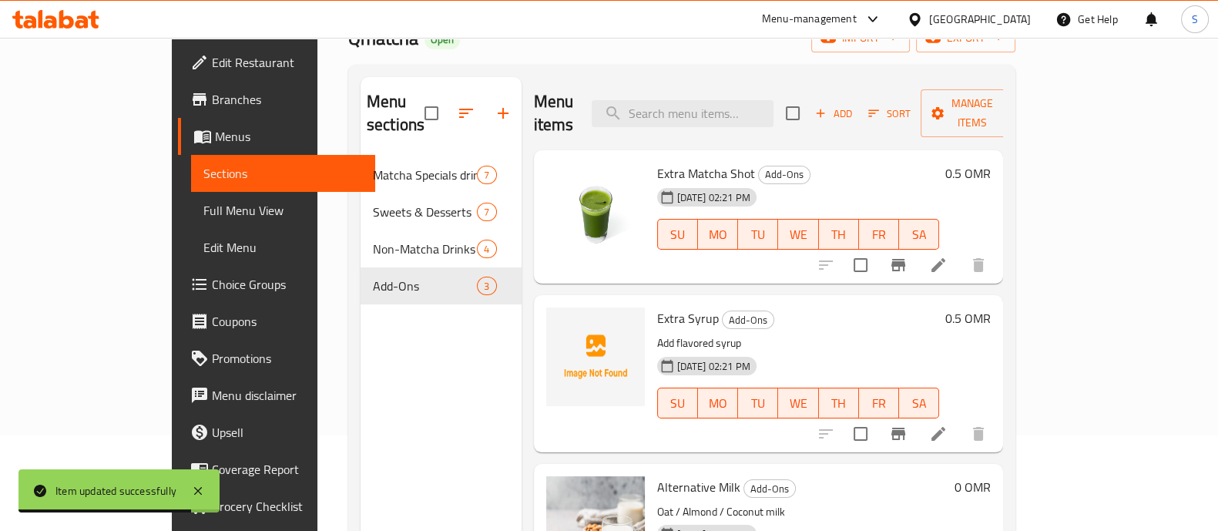
scroll to position [192, 0]
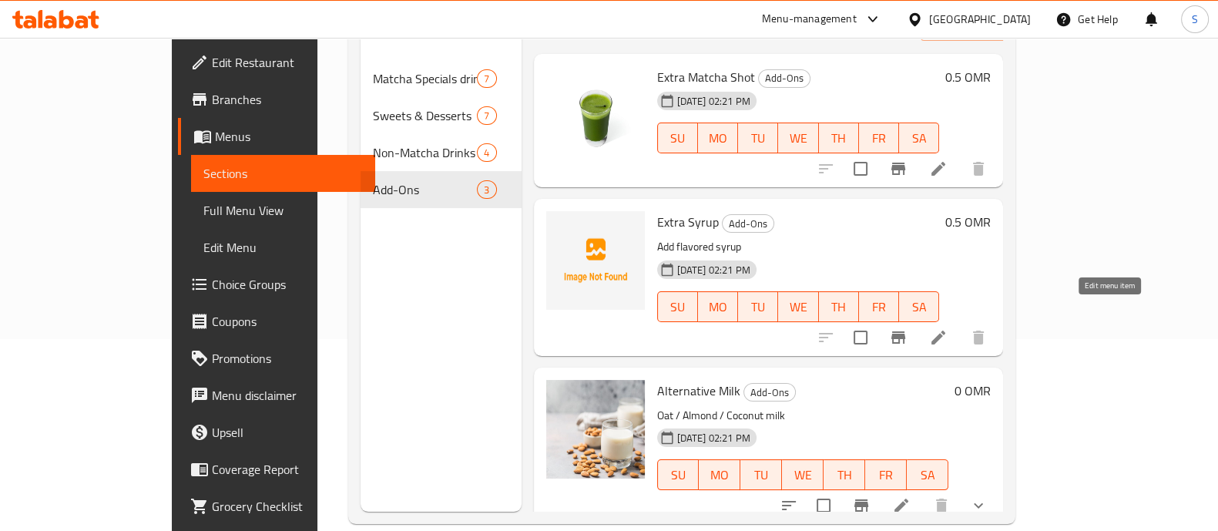
click at [948, 328] on icon at bounding box center [938, 337] width 18 height 18
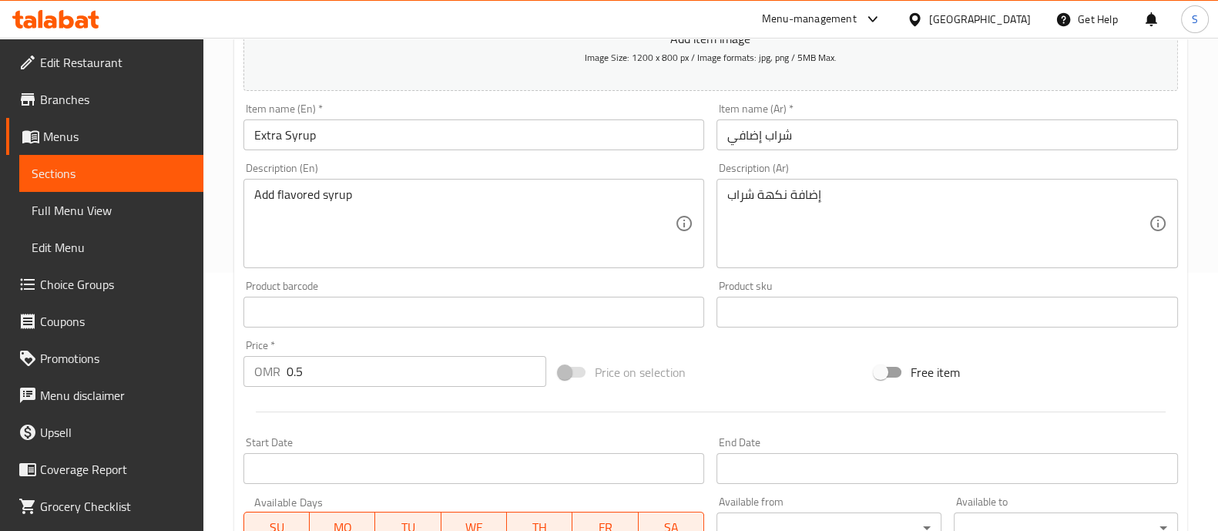
scroll to position [384, 0]
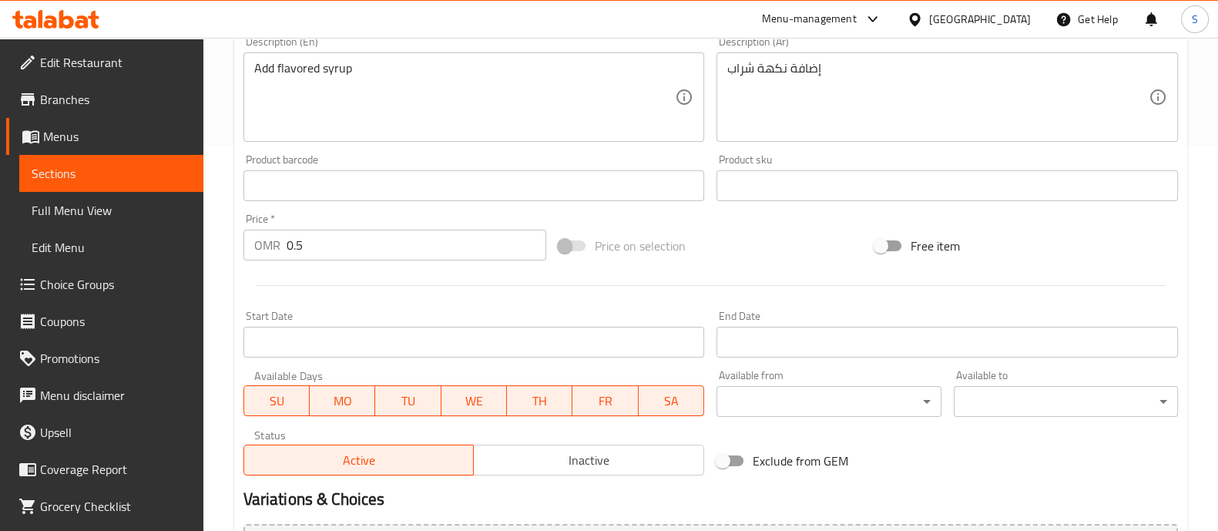
click at [562, 464] on span "Inactive" at bounding box center [589, 460] width 218 height 22
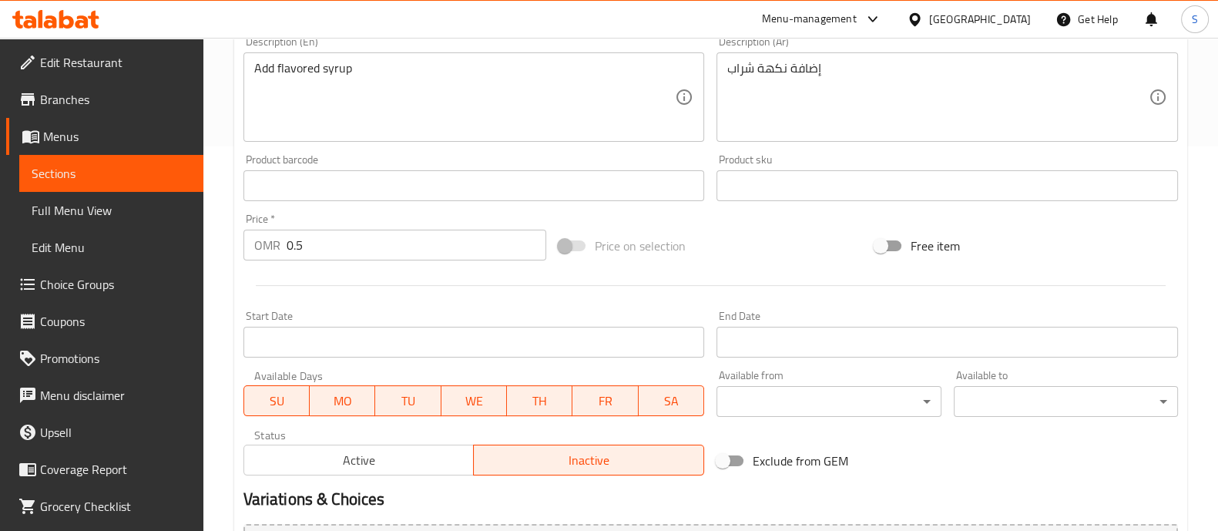
scroll to position [556, 0]
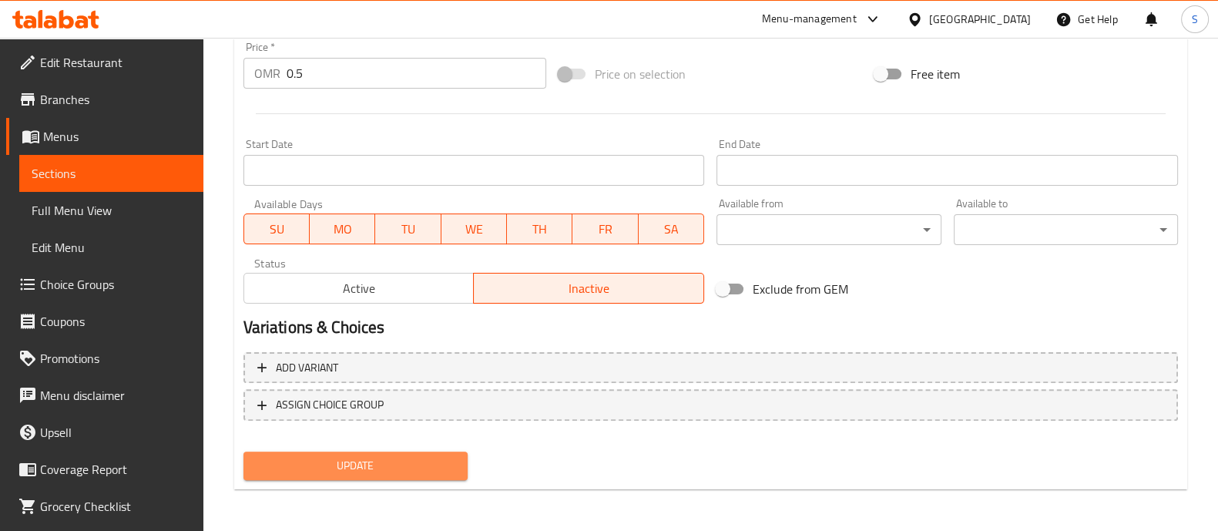
click at [441, 461] on span "Update" at bounding box center [356, 465] width 200 height 19
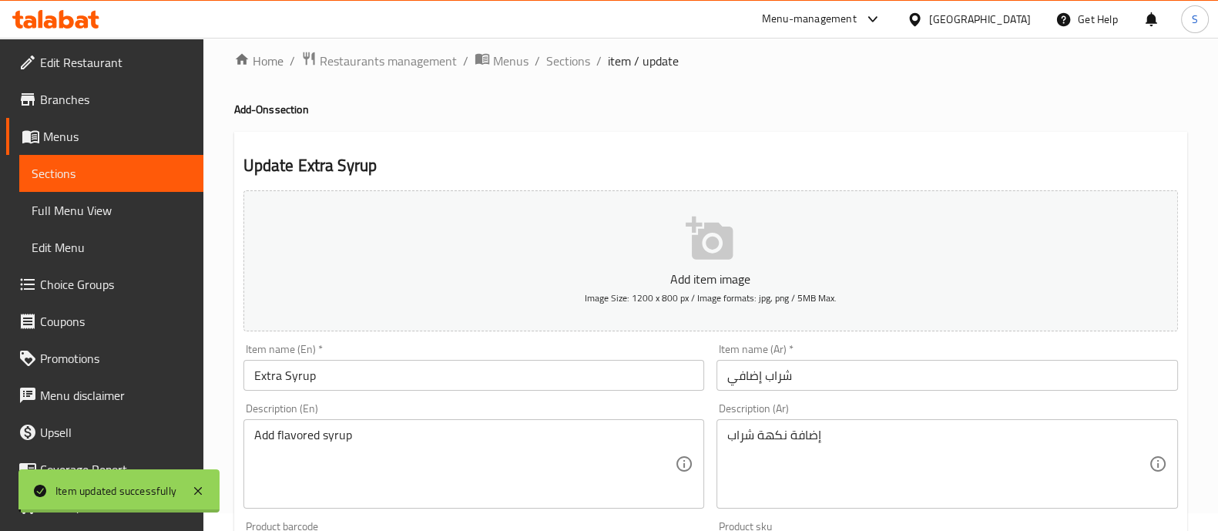
scroll to position [0, 0]
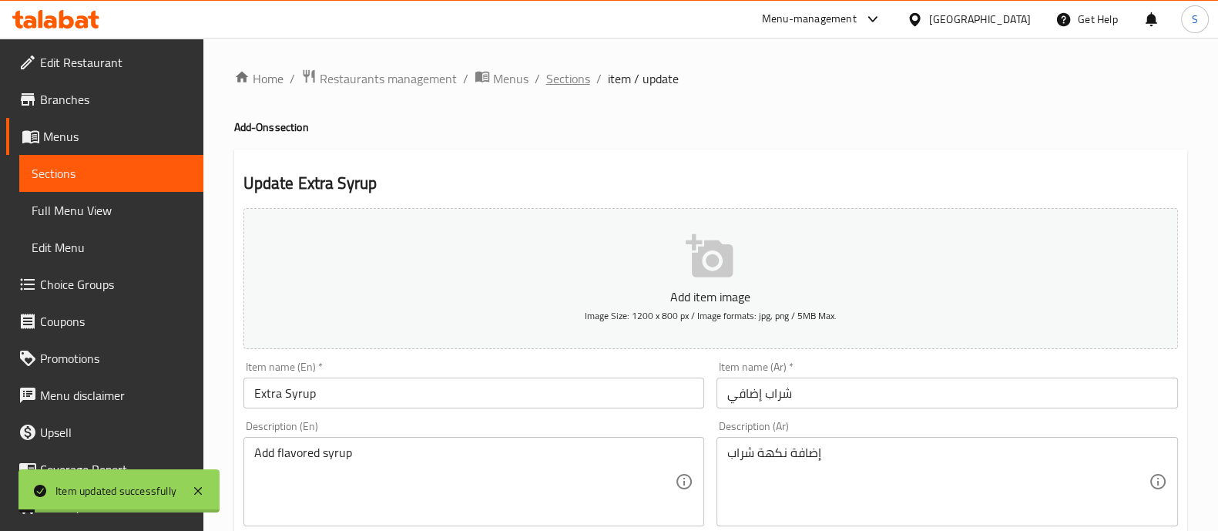
click at [582, 75] on span "Sections" at bounding box center [568, 78] width 44 height 18
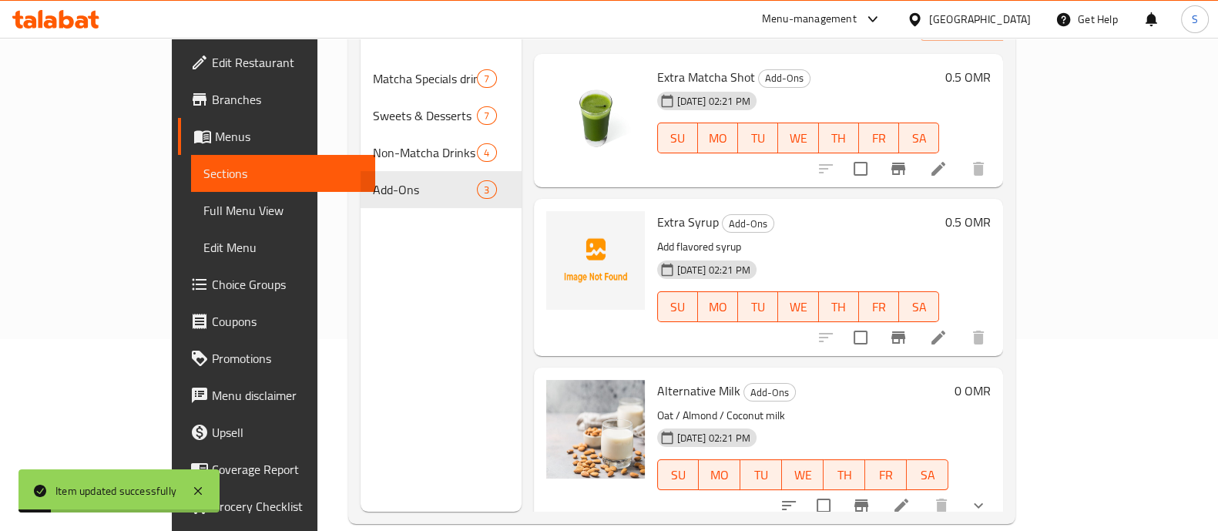
scroll to position [216, 0]
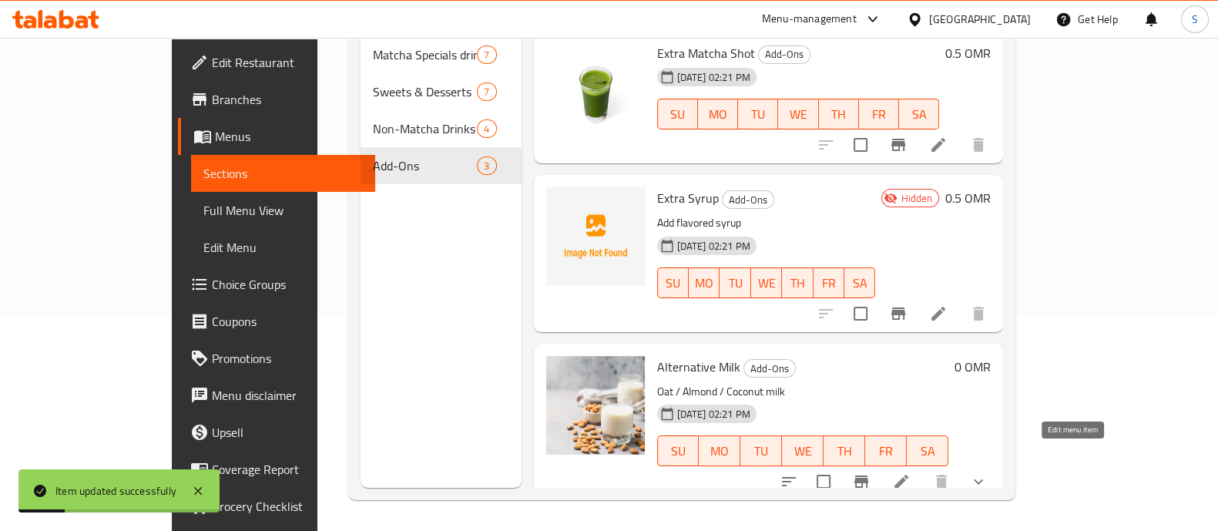
click at [911, 472] on icon at bounding box center [901, 481] width 18 height 18
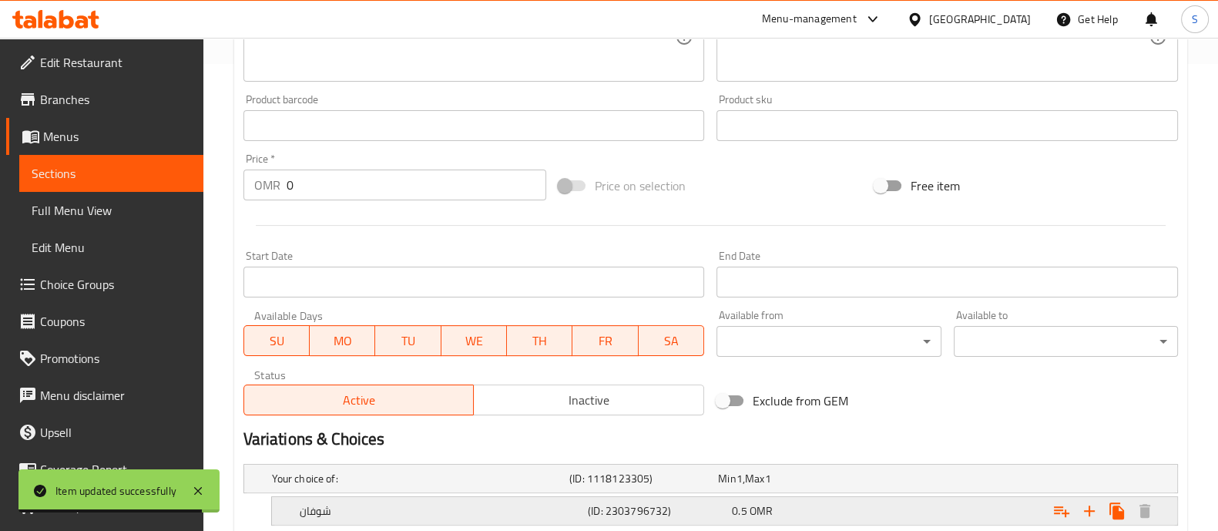
scroll to position [561, 0]
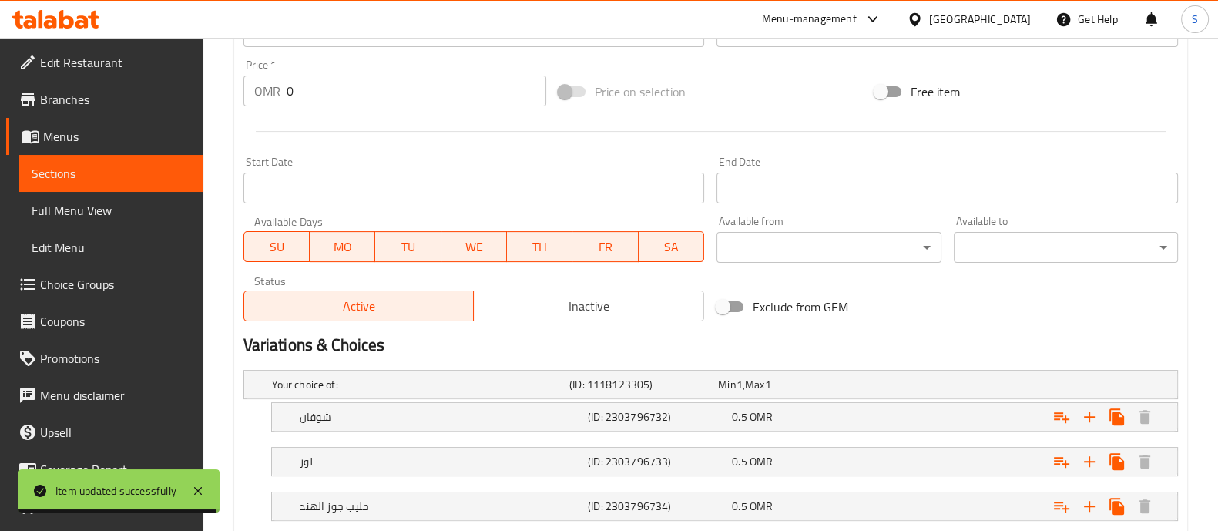
click at [623, 310] on span "Inactive" at bounding box center [589, 306] width 218 height 22
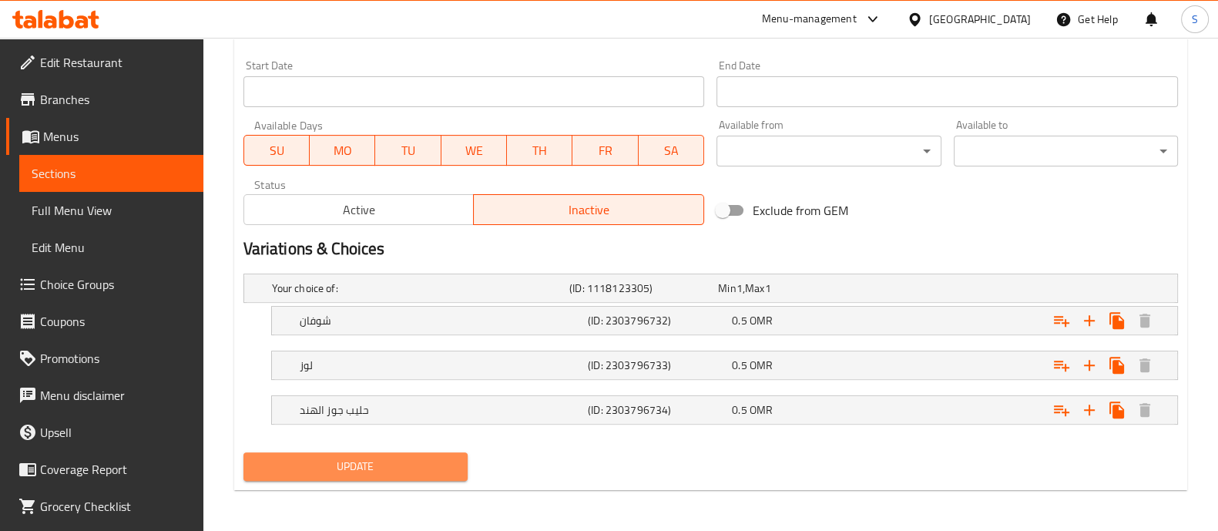
click at [441, 459] on span "Update" at bounding box center [356, 466] width 200 height 19
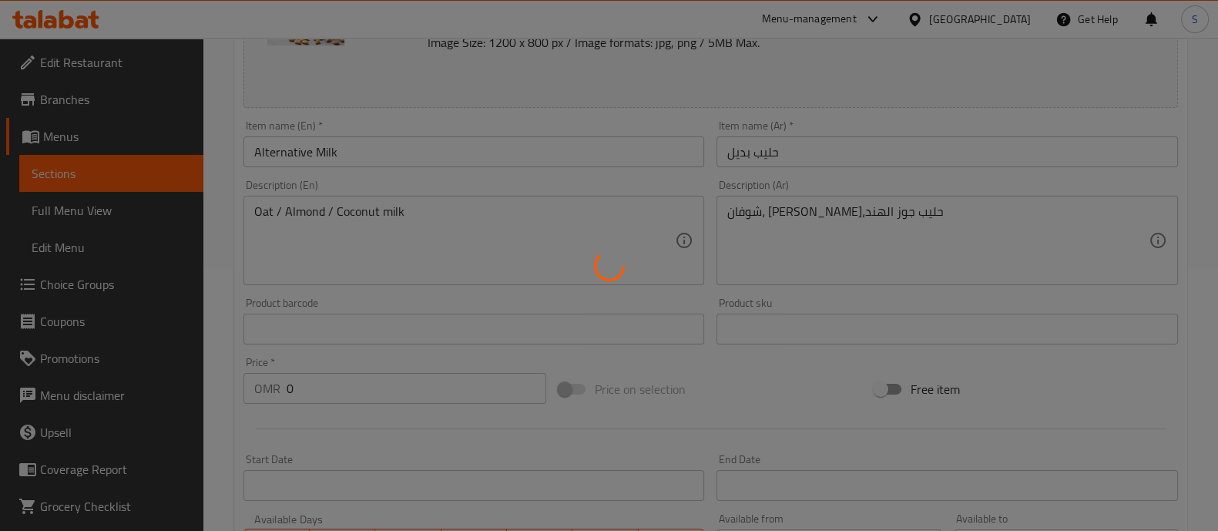
scroll to position [0, 0]
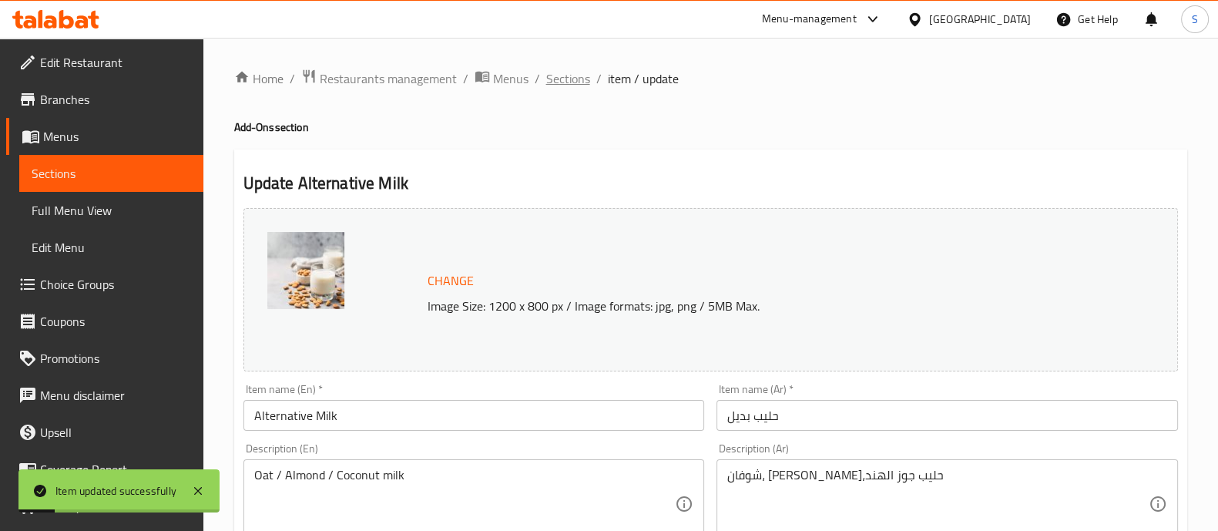
click at [555, 87] on span "Sections" at bounding box center [568, 78] width 44 height 18
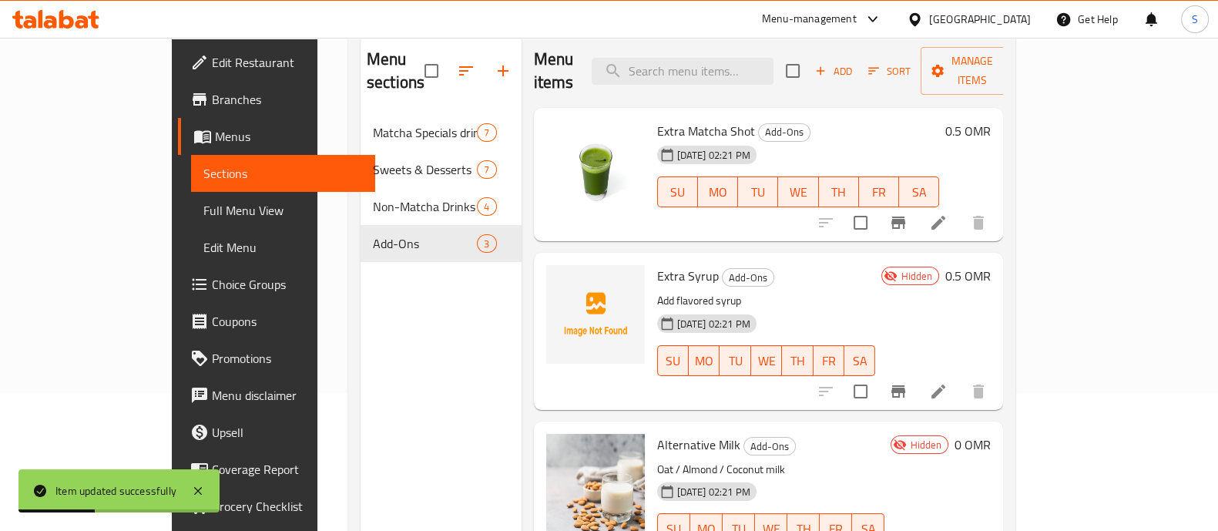
scroll to position [216, 0]
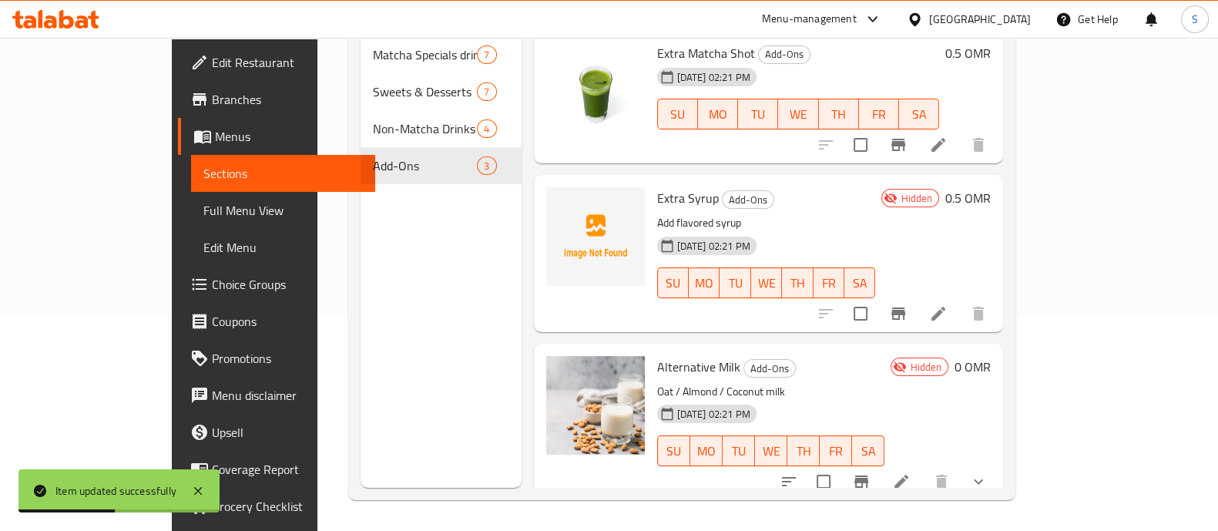
click at [657, 186] on span "Extra Syrup" at bounding box center [688, 197] width 62 height 23
copy h6 "Extra Syrup"
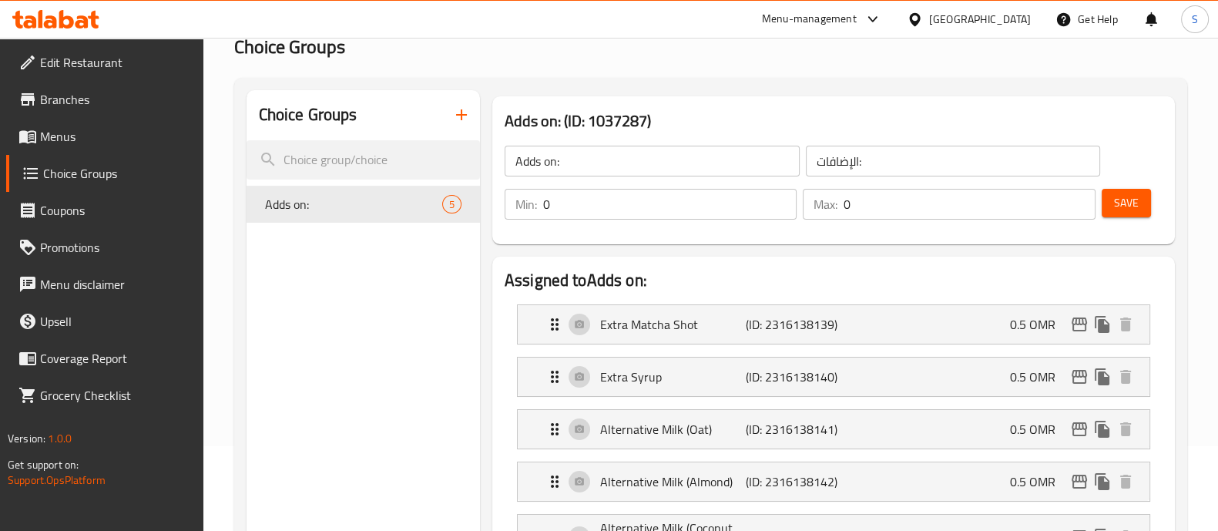
scroll to position [481, 0]
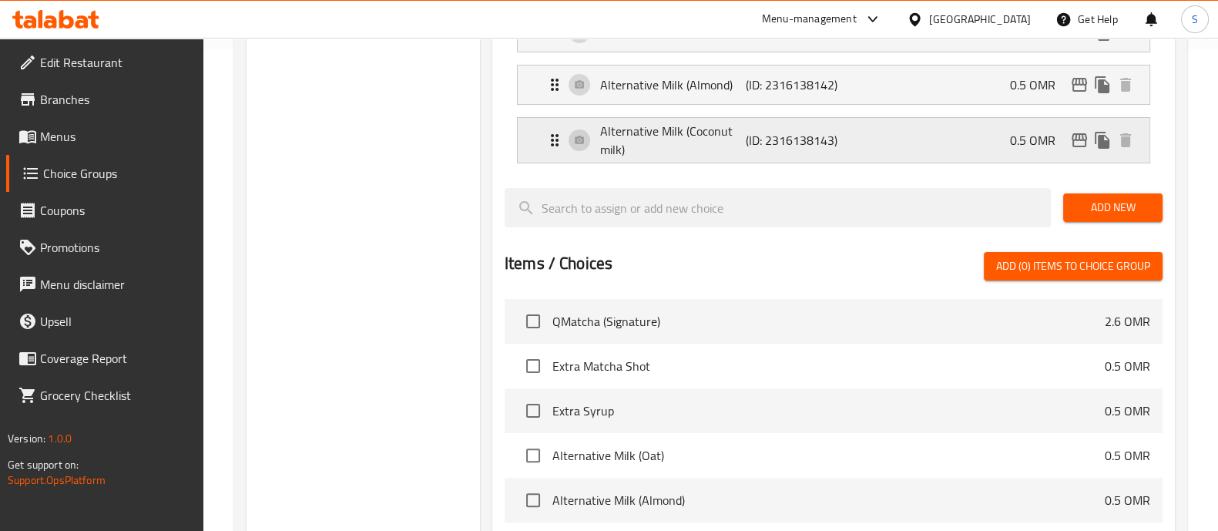
click at [659, 149] on p "Alternative Milk (Coconut milk)" at bounding box center [673, 140] width 146 height 37
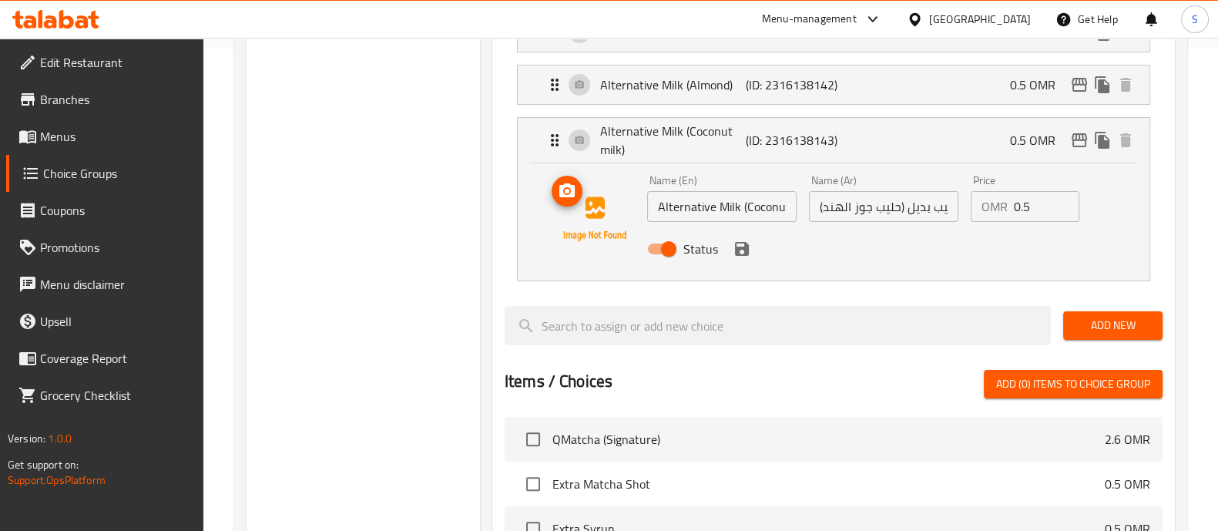
click at [565, 202] on button "upload picture" at bounding box center [567, 191] width 31 height 31
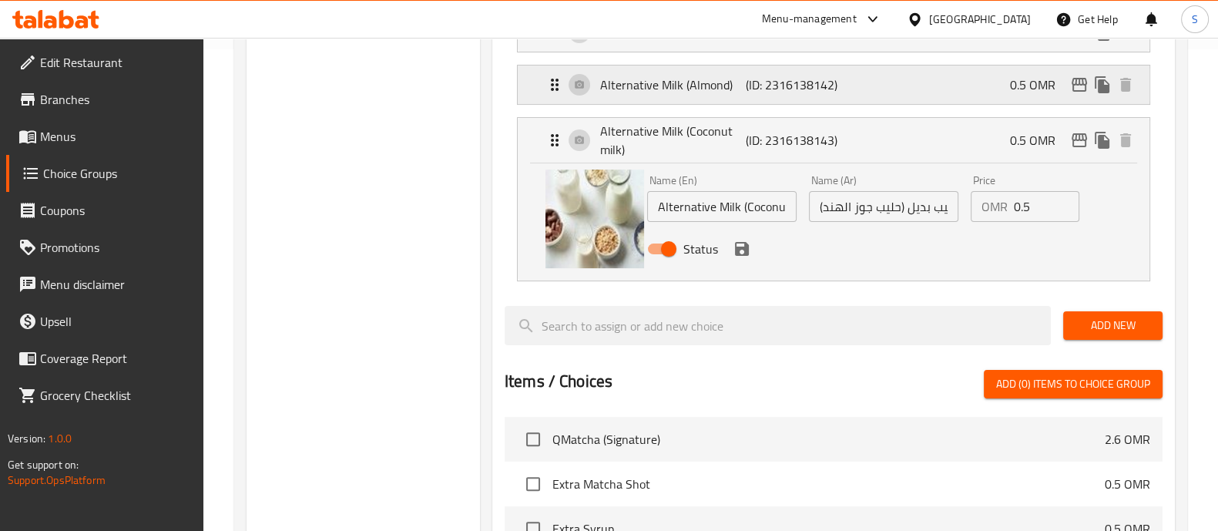
click at [881, 91] on div "Alternative Milk (Almond) (ID: 2316138142) 0.5 OMR" at bounding box center [837, 84] width 585 height 39
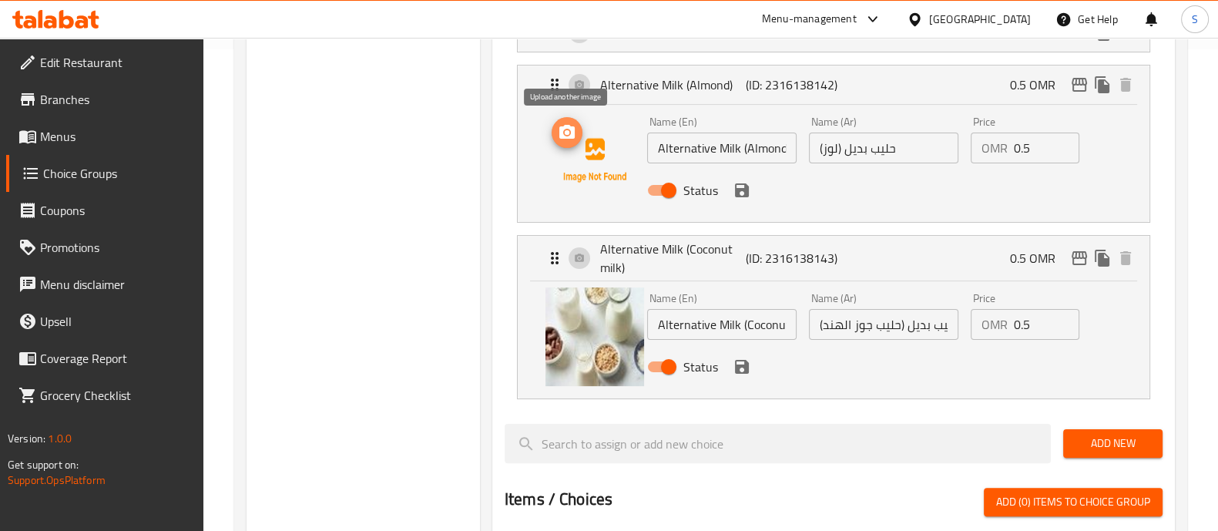
click at [572, 136] on icon "upload picture" at bounding box center [566, 132] width 15 height 14
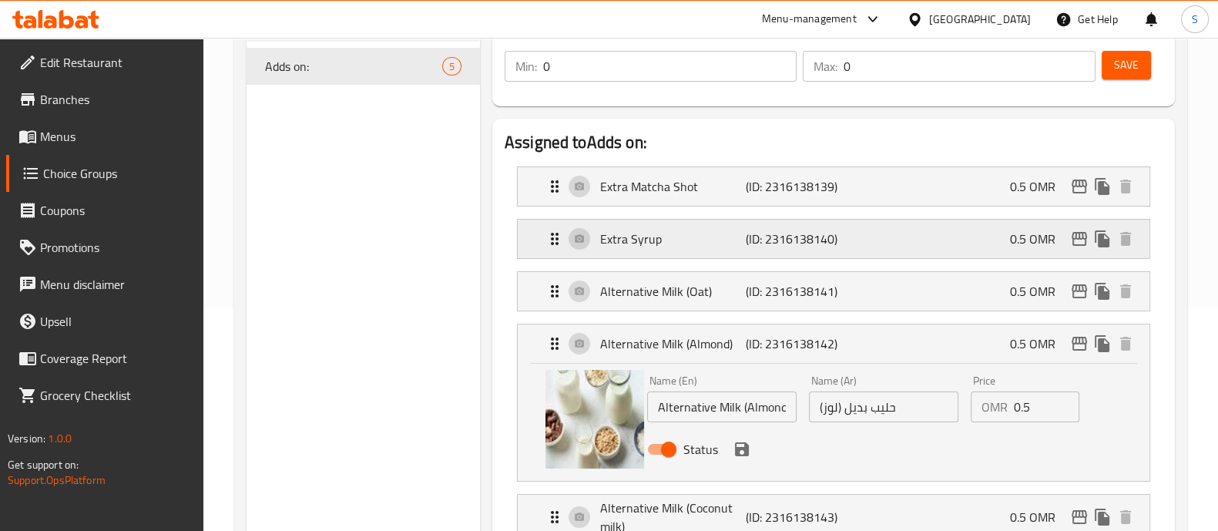
scroll to position [192, 0]
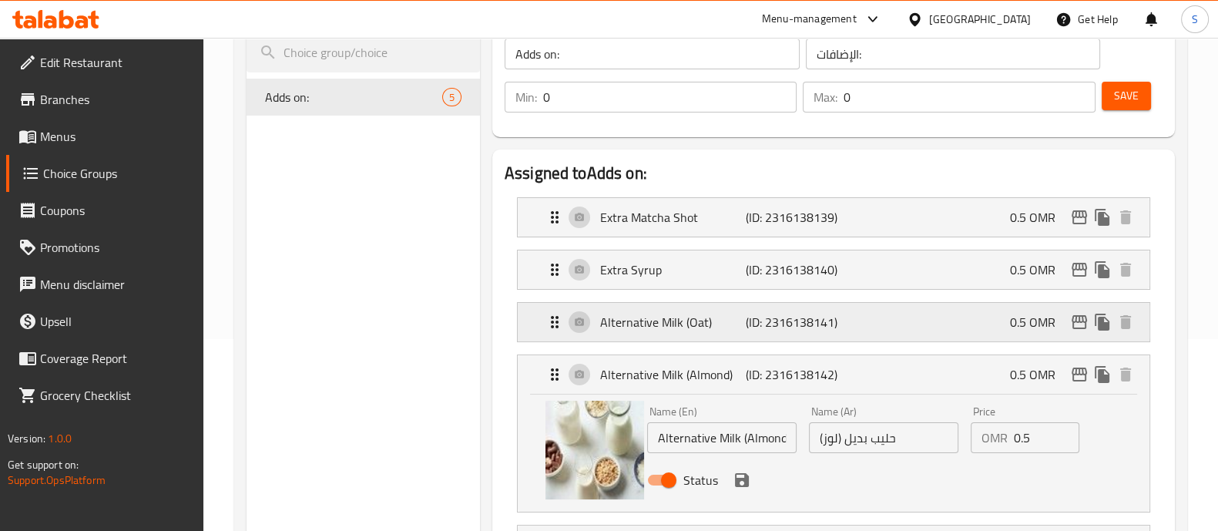
click at [686, 321] on p "Alternative Milk (Oat)" at bounding box center [673, 322] width 146 height 18
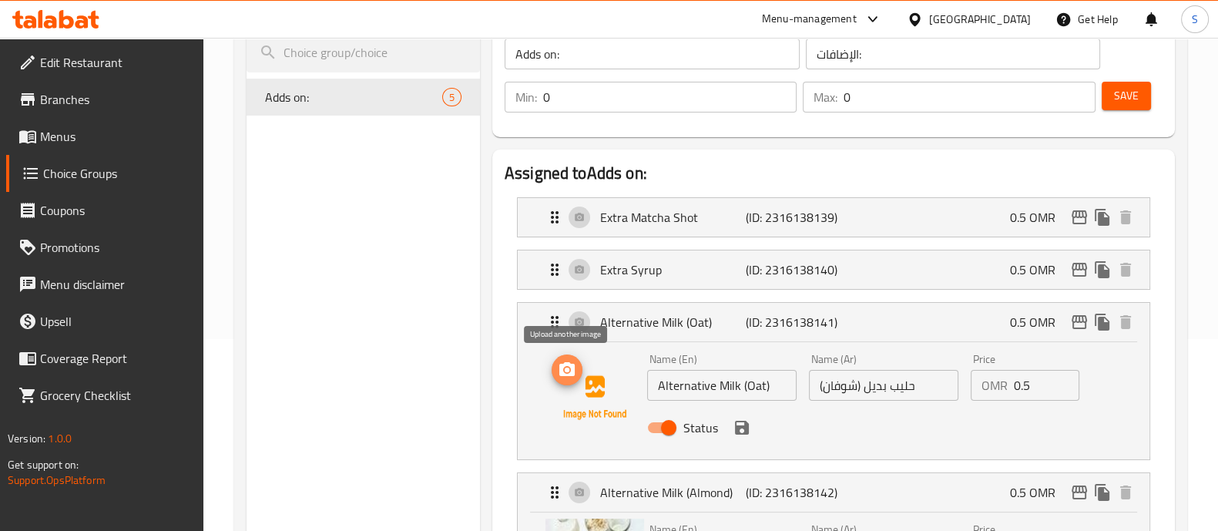
click at [573, 367] on icon "upload picture" at bounding box center [566, 369] width 15 height 14
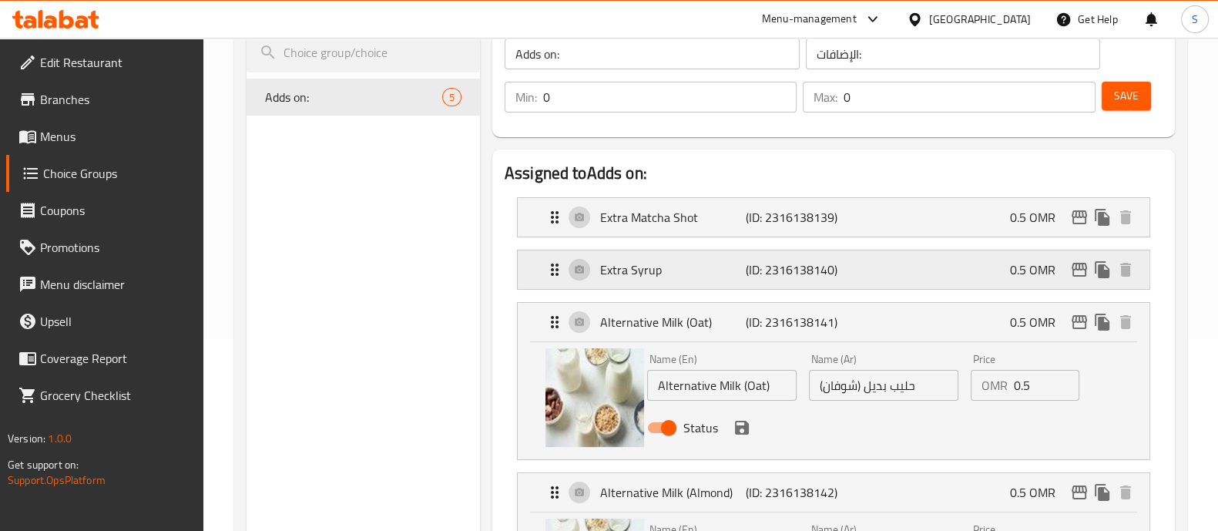
click at [674, 273] on p "Extra Syrup" at bounding box center [673, 269] width 146 height 18
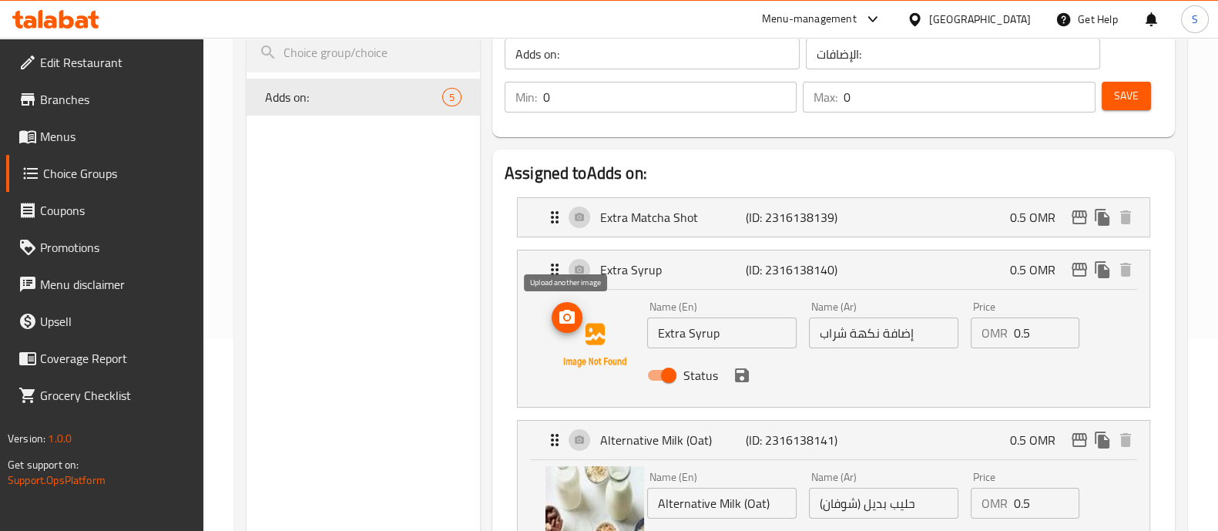
click at [574, 318] on icon "upload picture" at bounding box center [566, 317] width 15 height 14
click at [574, 322] on icon "upload picture" at bounding box center [567, 317] width 18 height 18
click at [572, 317] on icon "upload picture" at bounding box center [566, 317] width 15 height 14
click at [569, 319] on icon "upload picture" at bounding box center [567, 317] width 18 height 18
click at [562, 315] on icon "upload picture" at bounding box center [567, 317] width 18 height 18
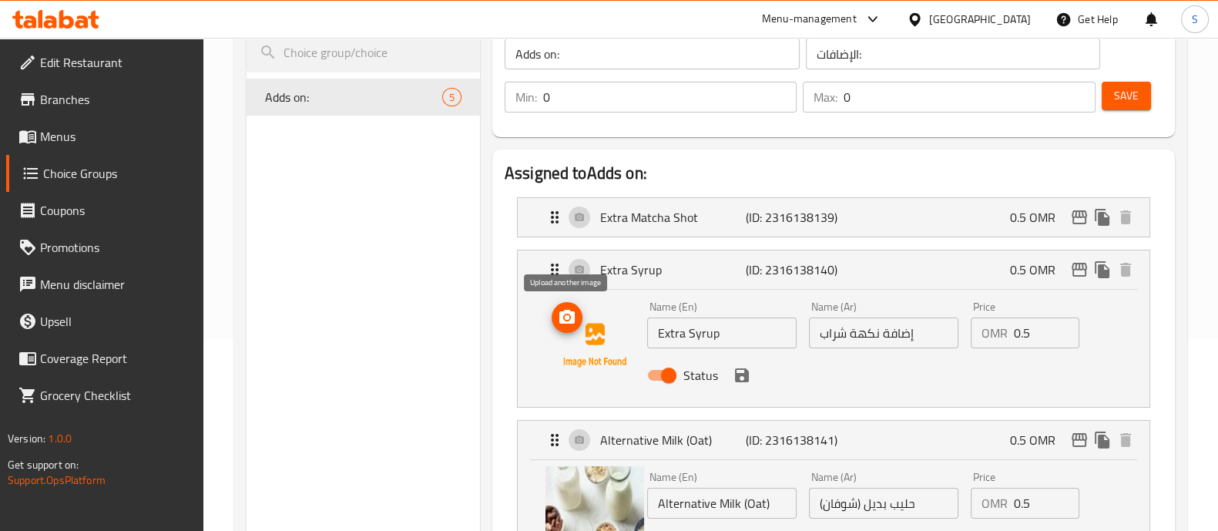
click at [570, 320] on icon "upload picture" at bounding box center [566, 317] width 15 height 14
click at [566, 324] on icon "upload picture" at bounding box center [567, 317] width 18 height 18
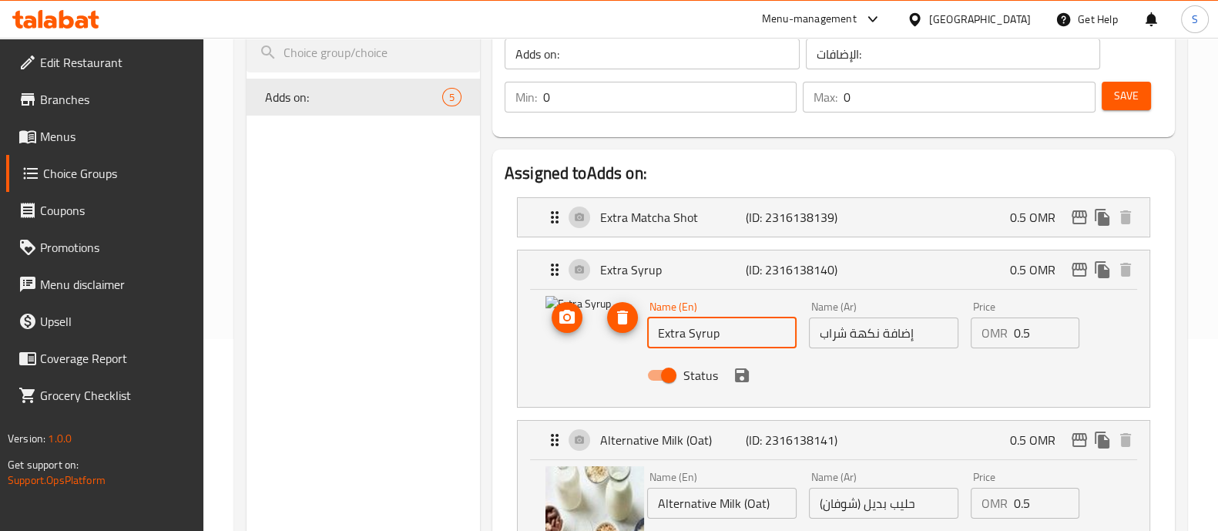
drag, startPoint x: 720, startPoint y: 332, endPoint x: 594, endPoint y: 343, distance: 126.8
click at [594, 343] on div "AxiosError: Network Error Name (En) Extra Syrup Name (En) Name (Ar) إضافة نكهة …" at bounding box center [833, 345] width 582 height 105
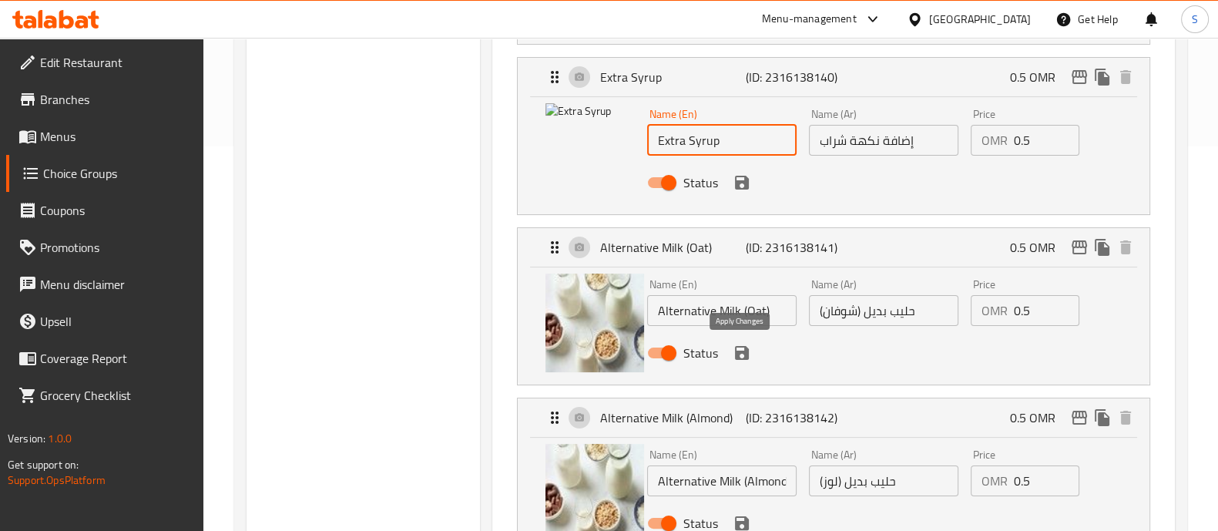
click at [743, 359] on icon "save" at bounding box center [742, 353] width 18 height 18
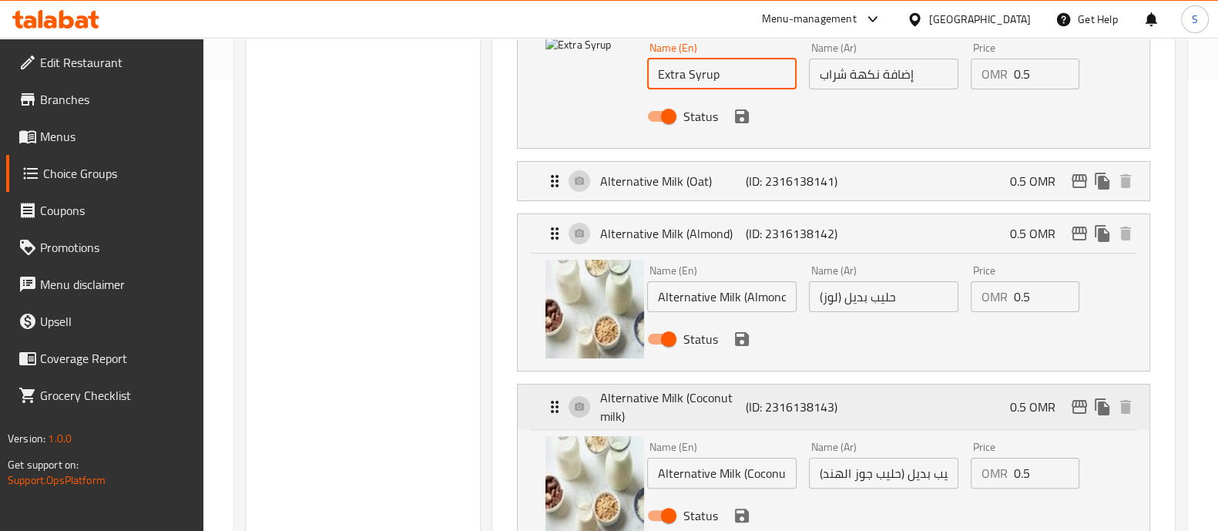
scroll to position [481, 0]
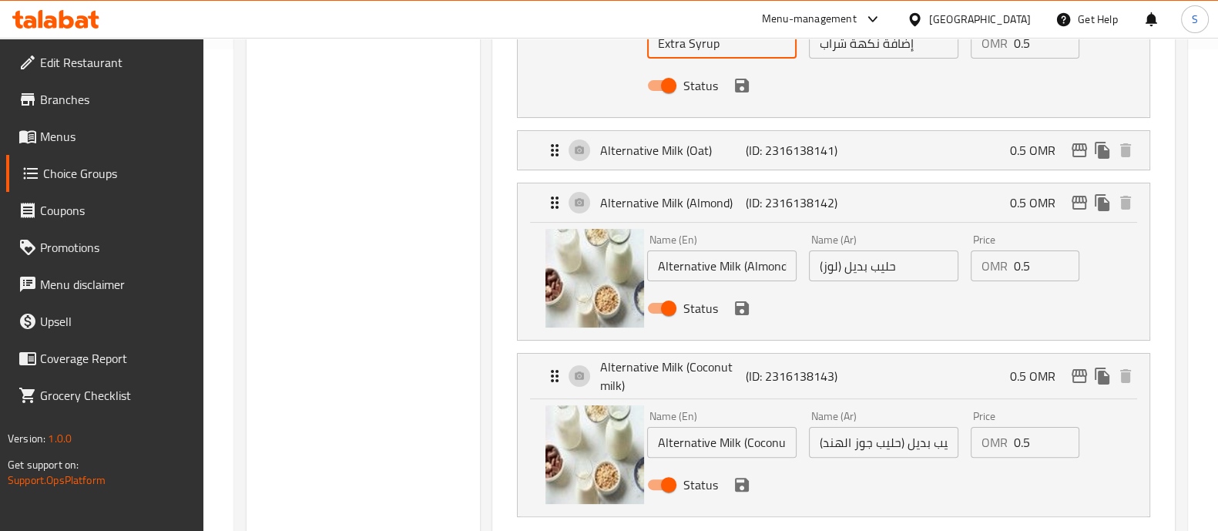
click at [750, 320] on div "Status" at bounding box center [883, 308] width 485 height 42
click at [744, 310] on icon "save" at bounding box center [742, 308] width 14 height 14
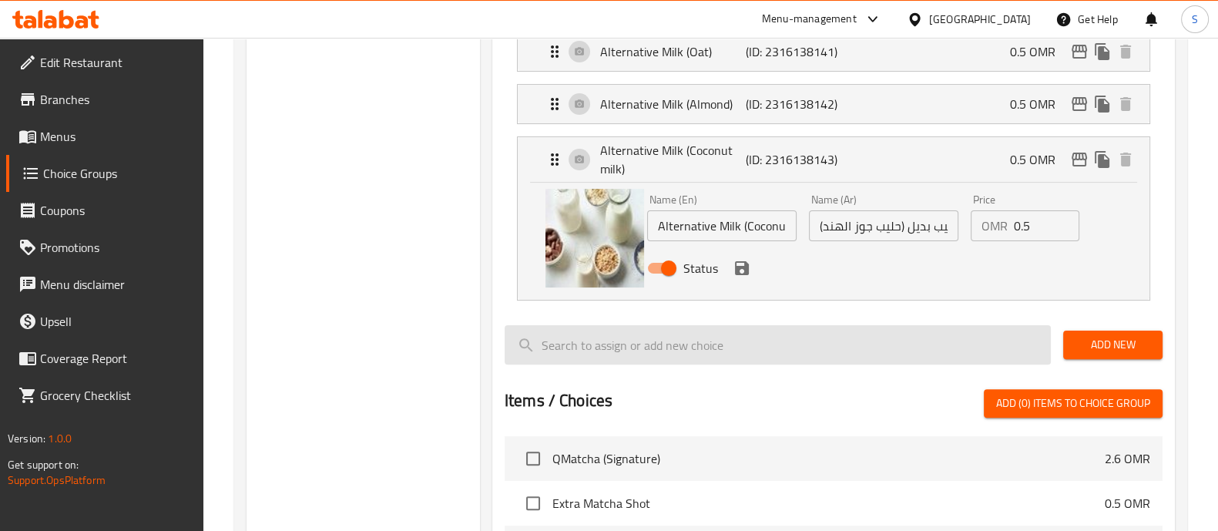
scroll to position [673, 0]
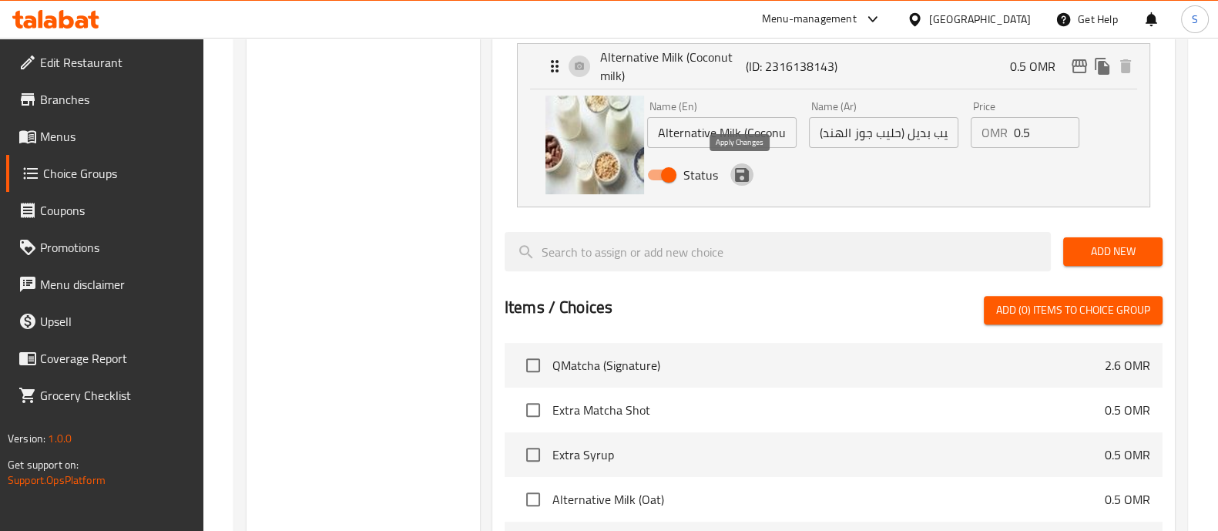
click at [747, 179] on icon "save" at bounding box center [742, 175] width 18 height 18
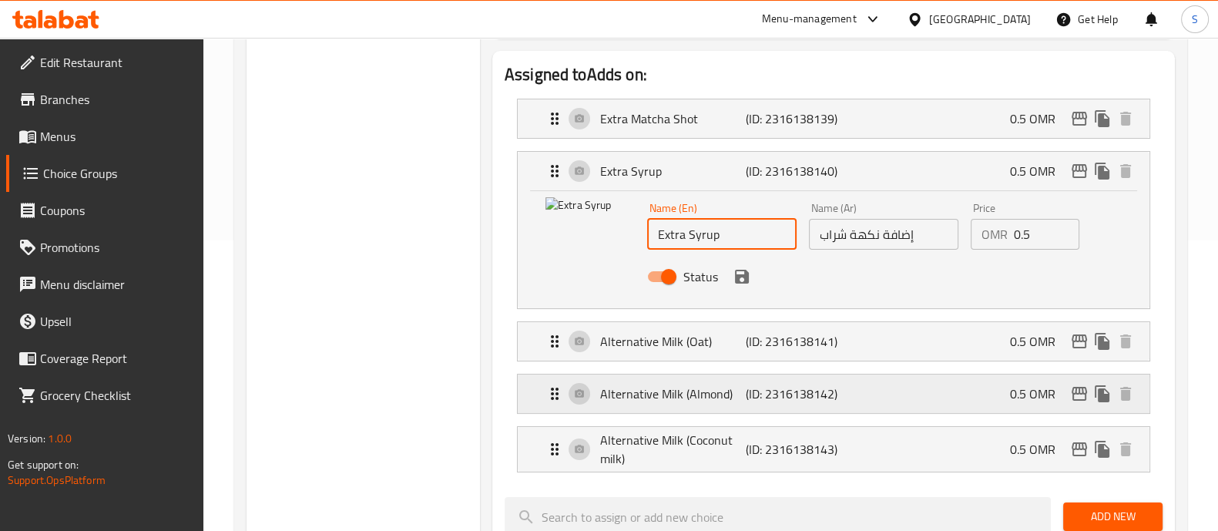
scroll to position [0, 0]
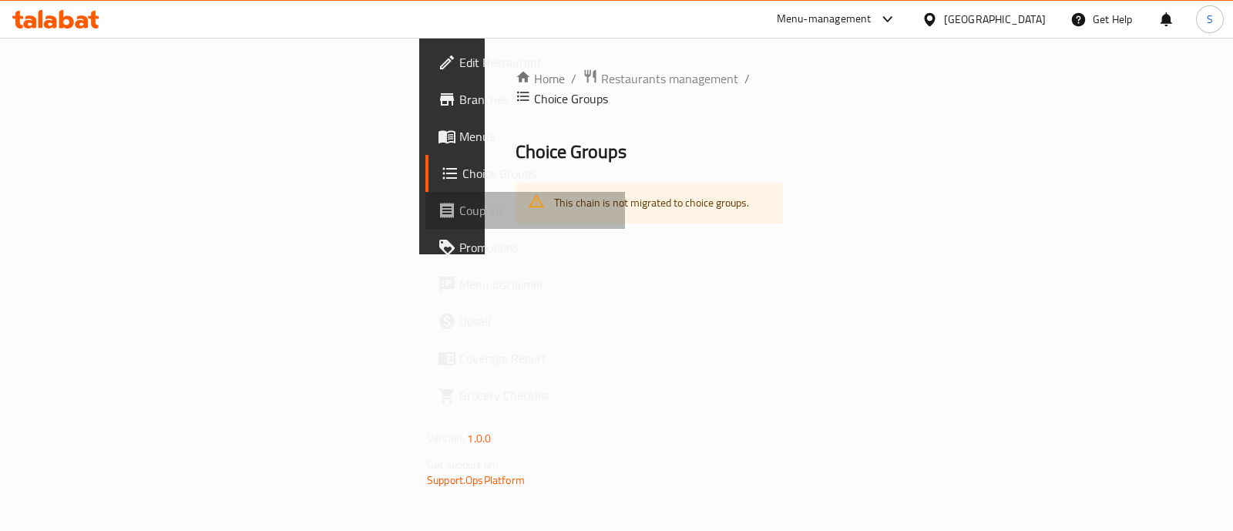
click at [459, 203] on span "Coupons" at bounding box center [535, 210] width 153 height 18
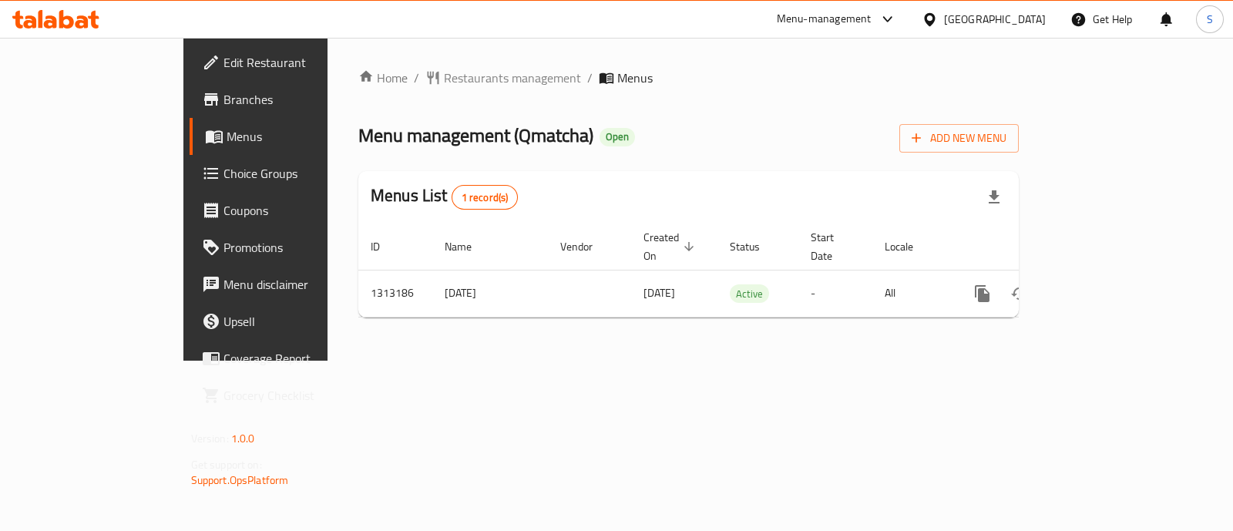
click at [223, 175] on span "Choice Groups" at bounding box center [299, 173] width 153 height 18
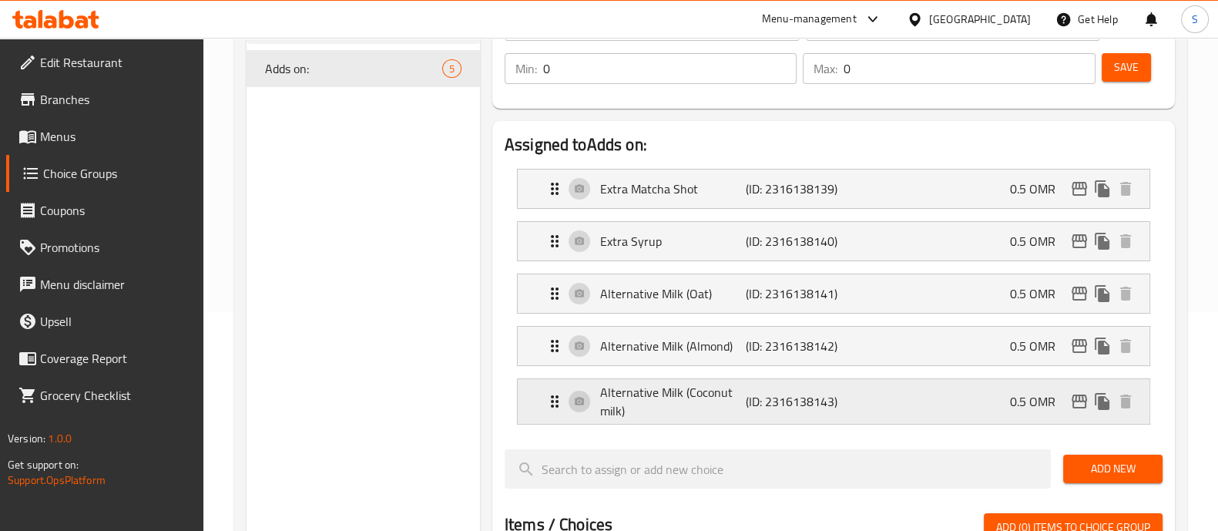
scroll to position [192, 0]
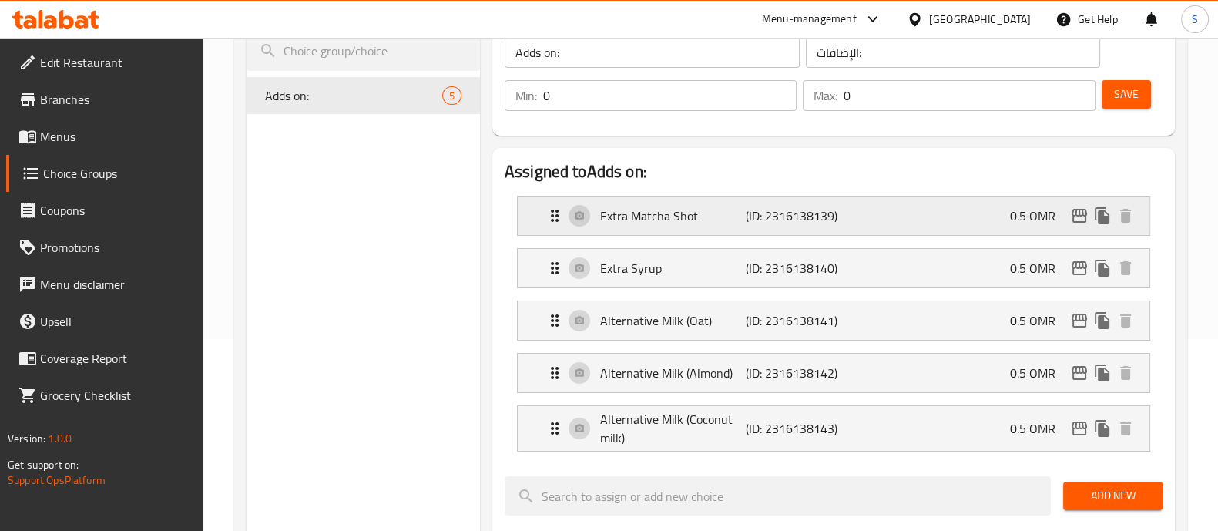
click at [713, 213] on p "Extra Matcha Shot" at bounding box center [673, 215] width 146 height 18
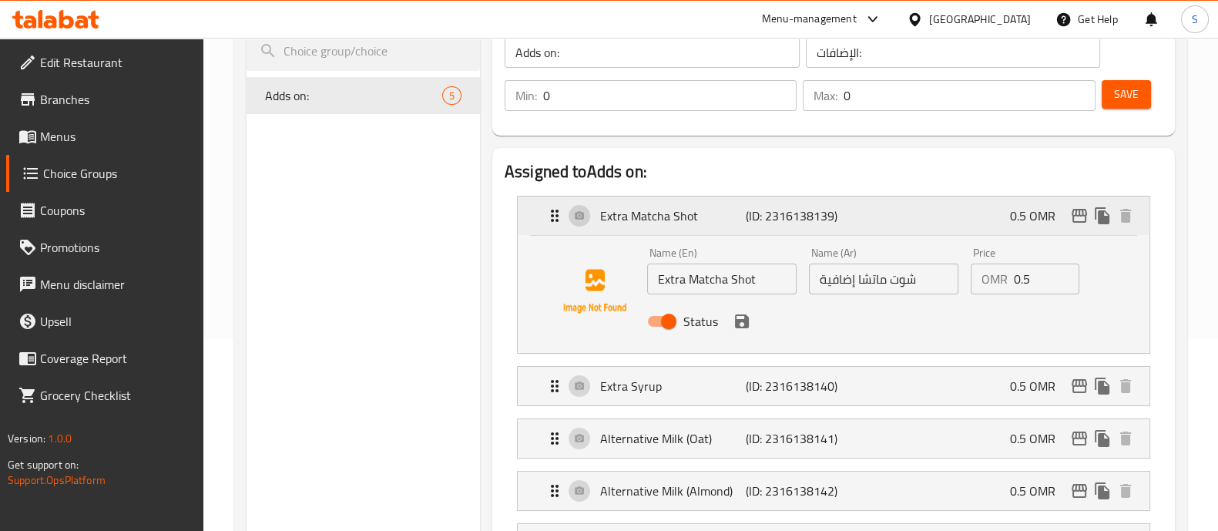
click at [713, 213] on p "Extra Matcha Shot" at bounding box center [673, 215] width 146 height 18
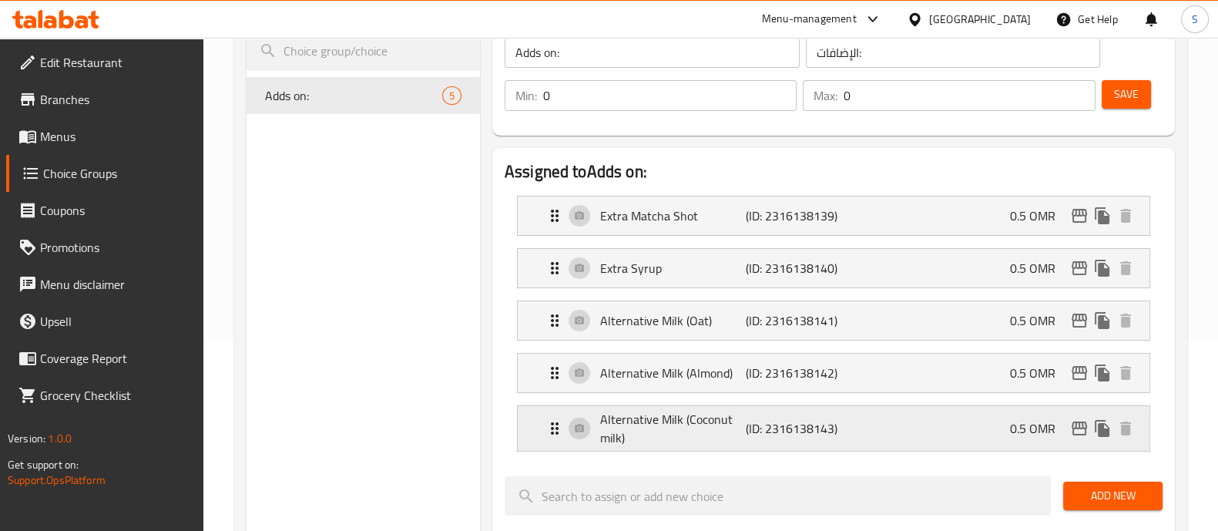
click at [686, 428] on p "Alternative Milk (Coconut milk)" at bounding box center [673, 428] width 146 height 37
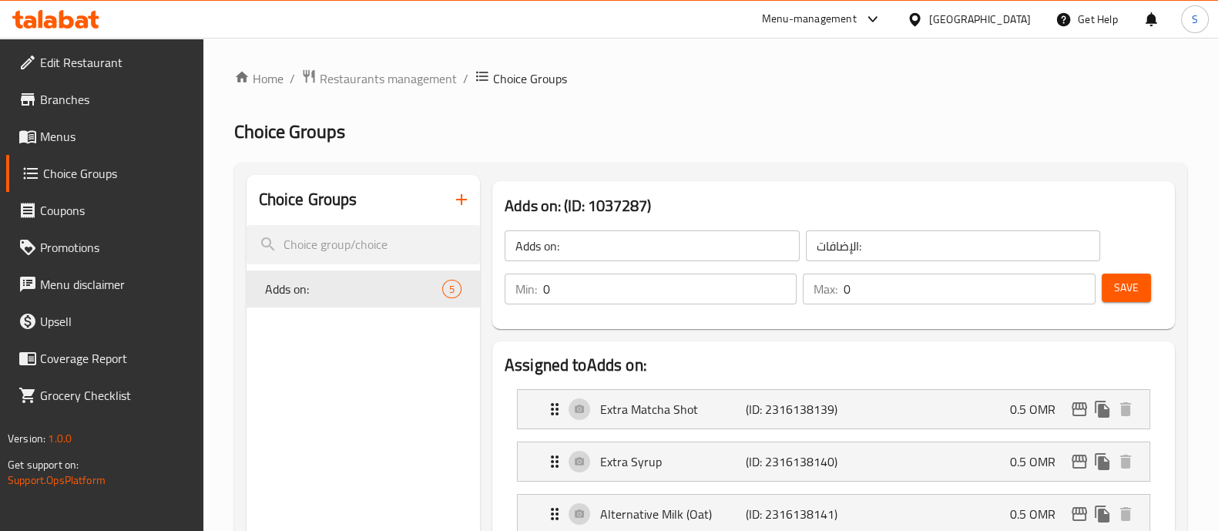
scroll to position [192, 0]
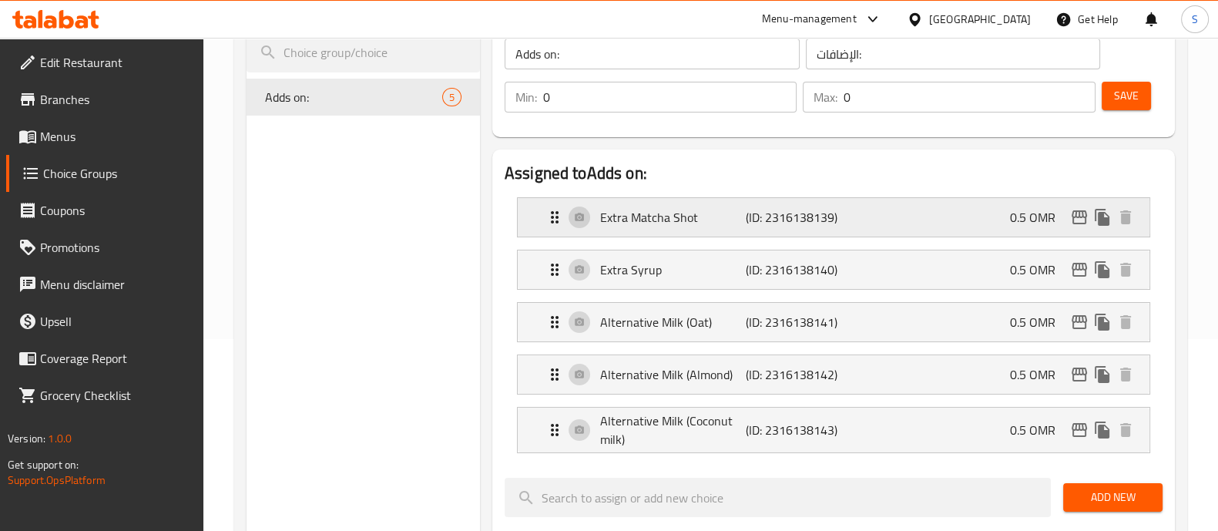
click at [703, 214] on p "Extra Matcha Shot" at bounding box center [673, 217] width 146 height 18
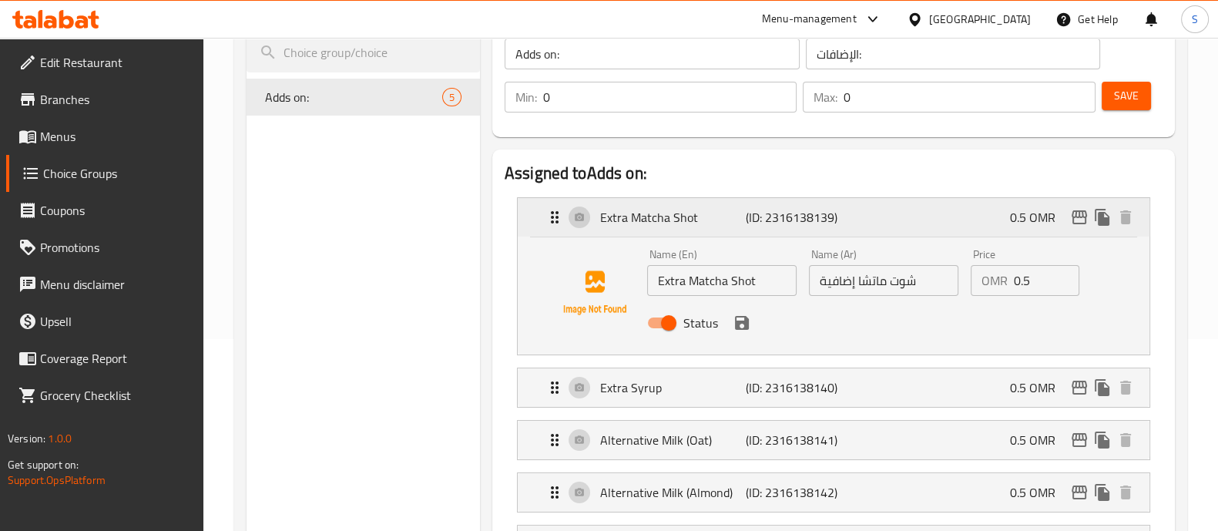
click at [703, 214] on p "Extra Matcha Shot" at bounding box center [673, 217] width 146 height 18
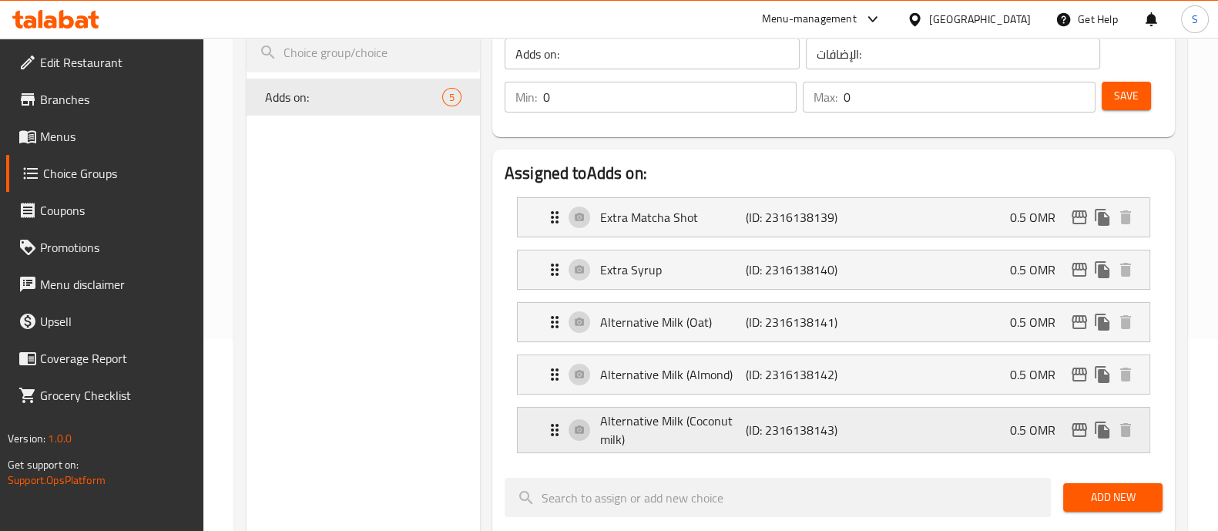
click at [683, 424] on p "Alternative Milk (Coconut milk)" at bounding box center [673, 429] width 146 height 37
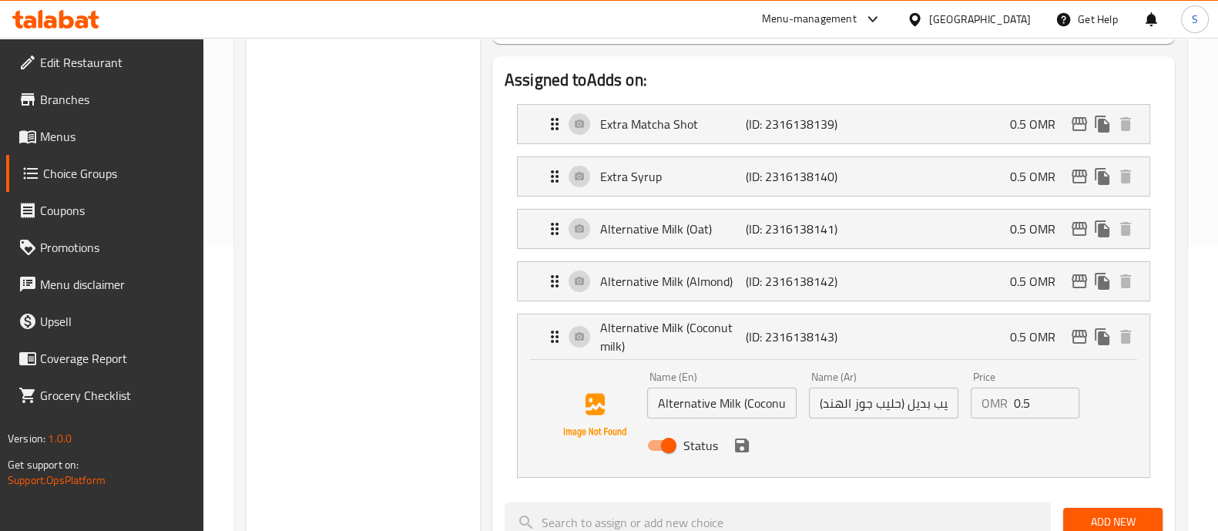
scroll to position [384, 0]
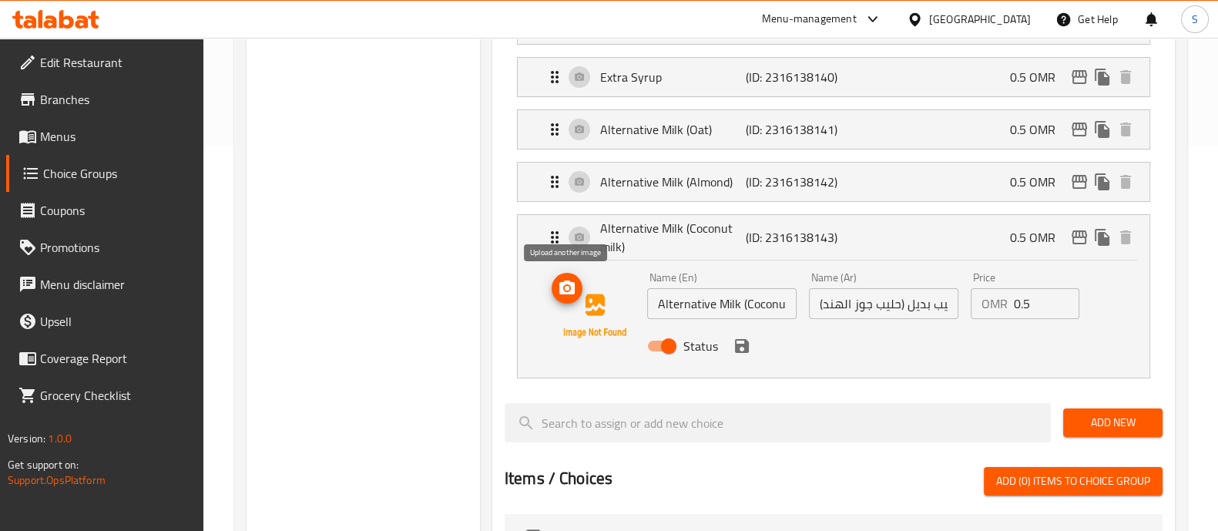
click at [563, 283] on icon "upload picture" at bounding box center [566, 287] width 15 height 14
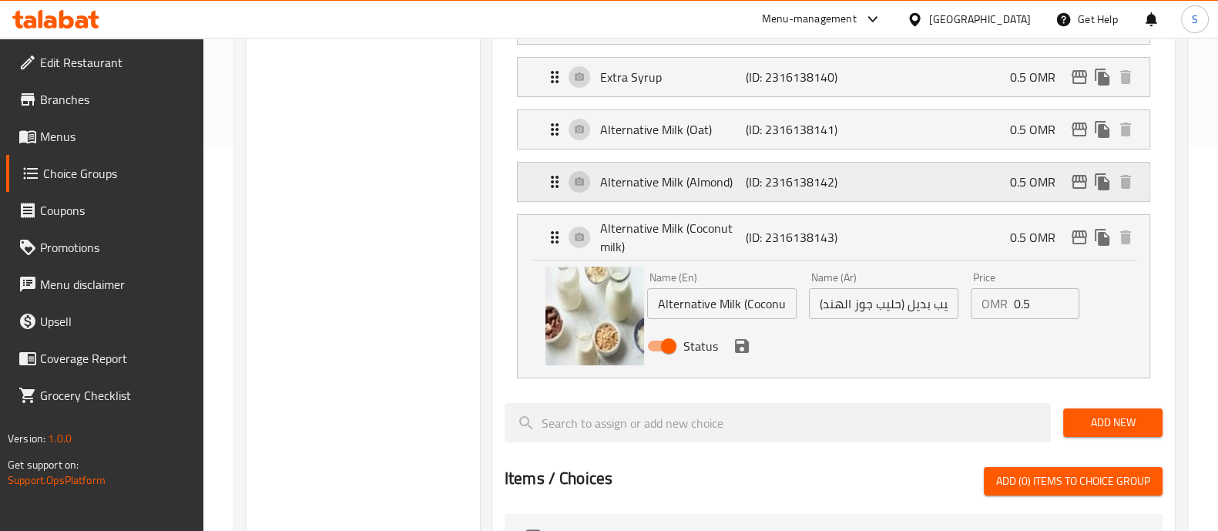
click at [697, 179] on p "Alternative Milk (Almond)" at bounding box center [673, 182] width 146 height 18
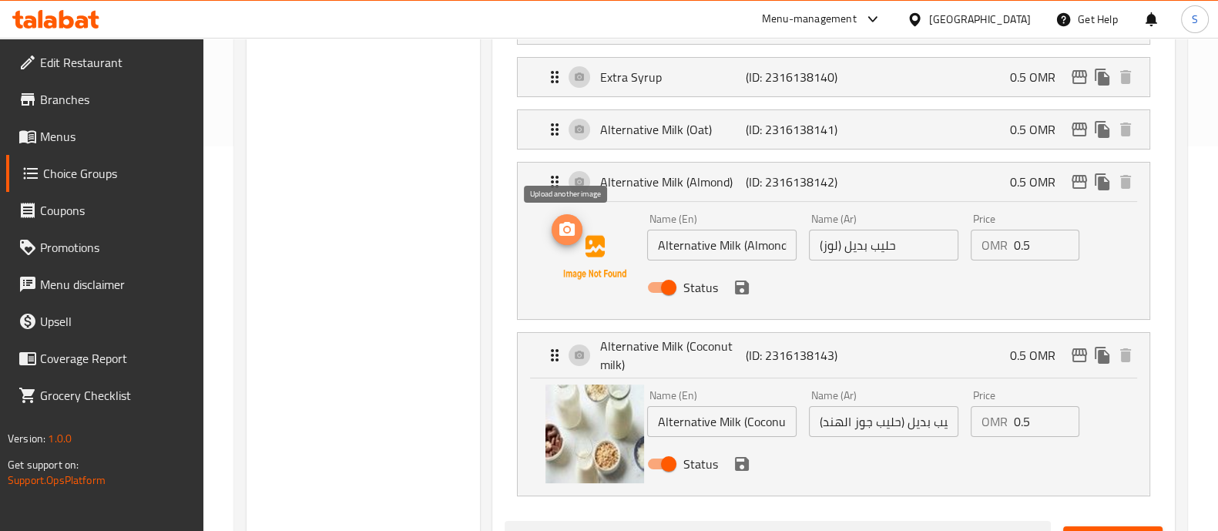
click at [566, 236] on icon "upload picture" at bounding box center [567, 229] width 18 height 18
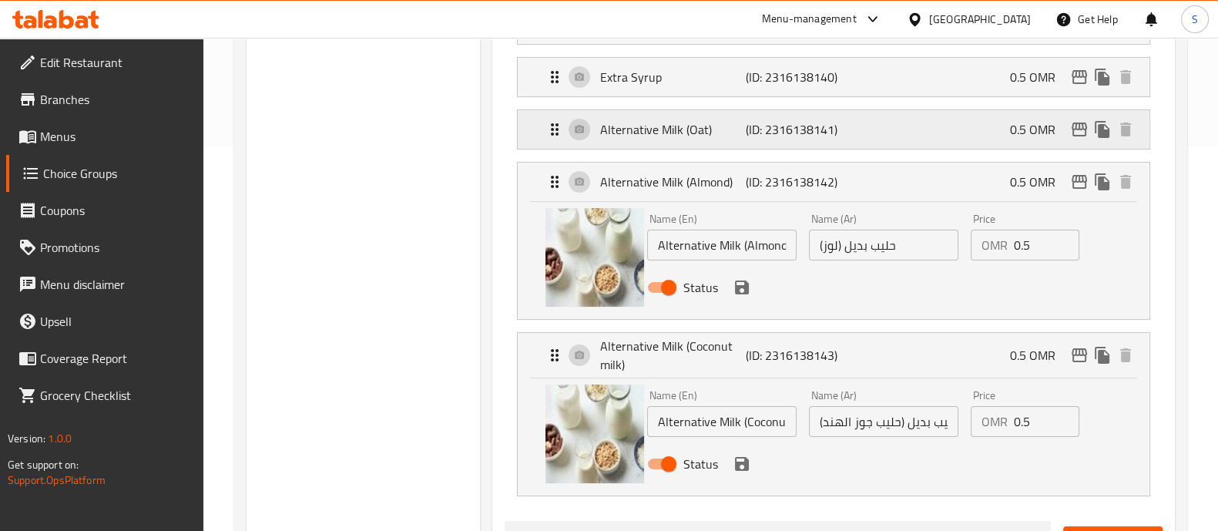
click at [646, 132] on p "Alternative Milk (Oat)" at bounding box center [673, 129] width 146 height 18
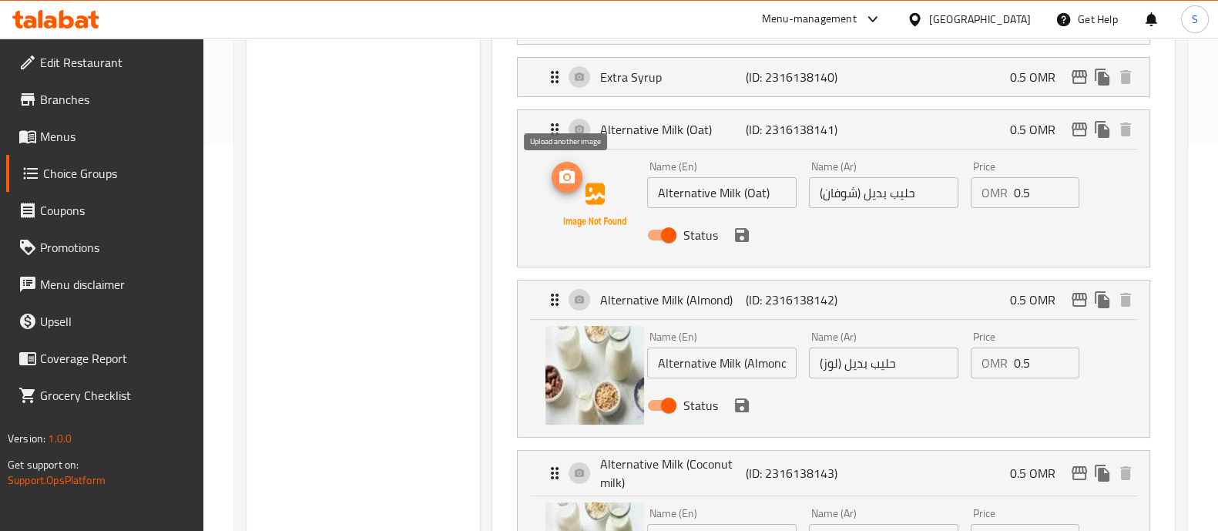
click at [570, 184] on icon "upload picture" at bounding box center [567, 177] width 18 height 18
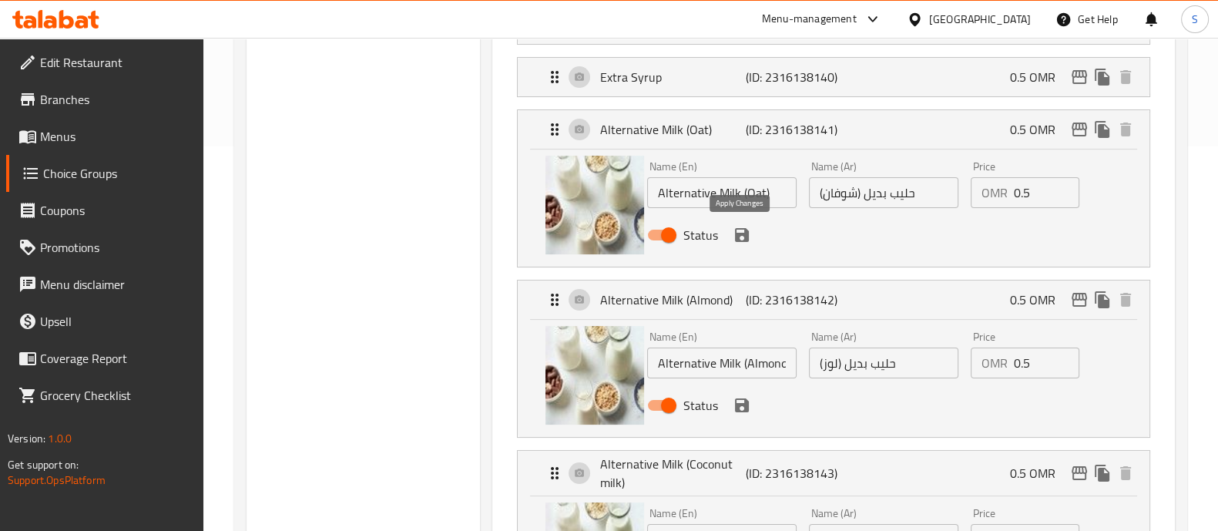
click at [743, 238] on icon "save" at bounding box center [742, 235] width 14 height 14
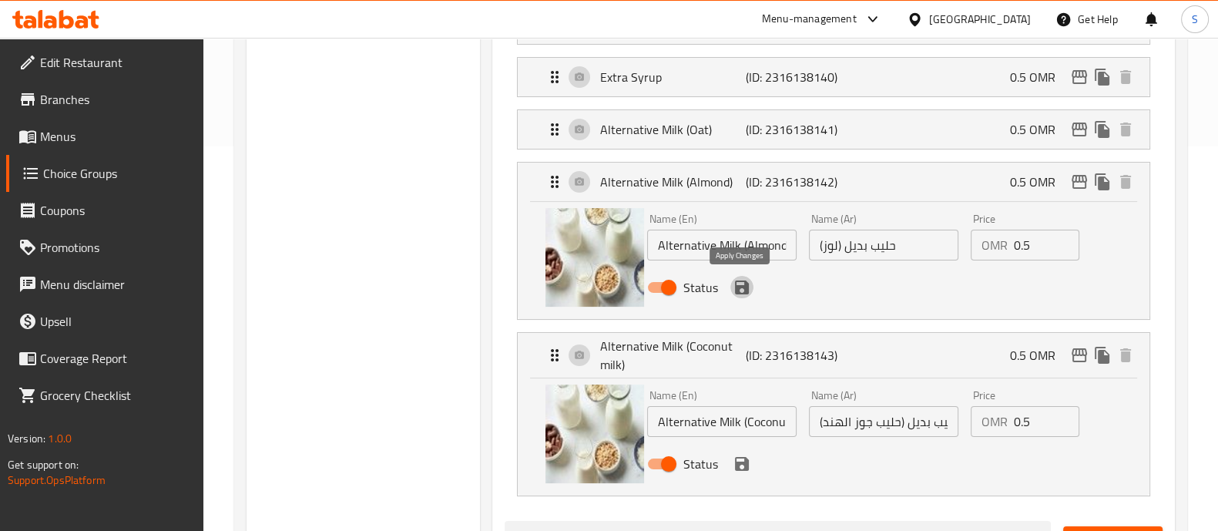
click at [742, 282] on icon "save" at bounding box center [742, 287] width 18 height 18
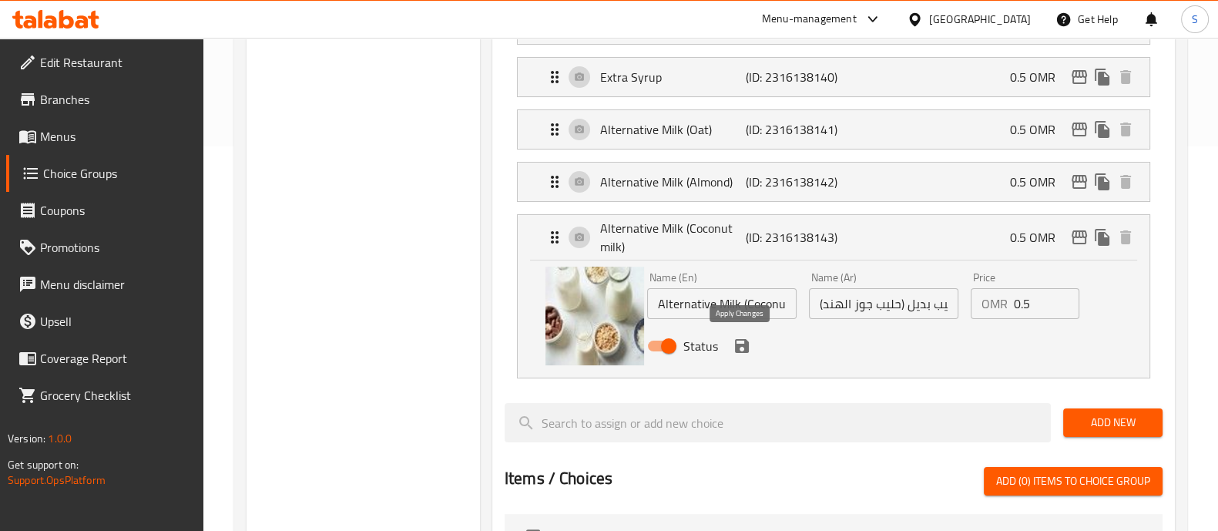
click at [737, 344] on icon "save" at bounding box center [742, 346] width 14 height 14
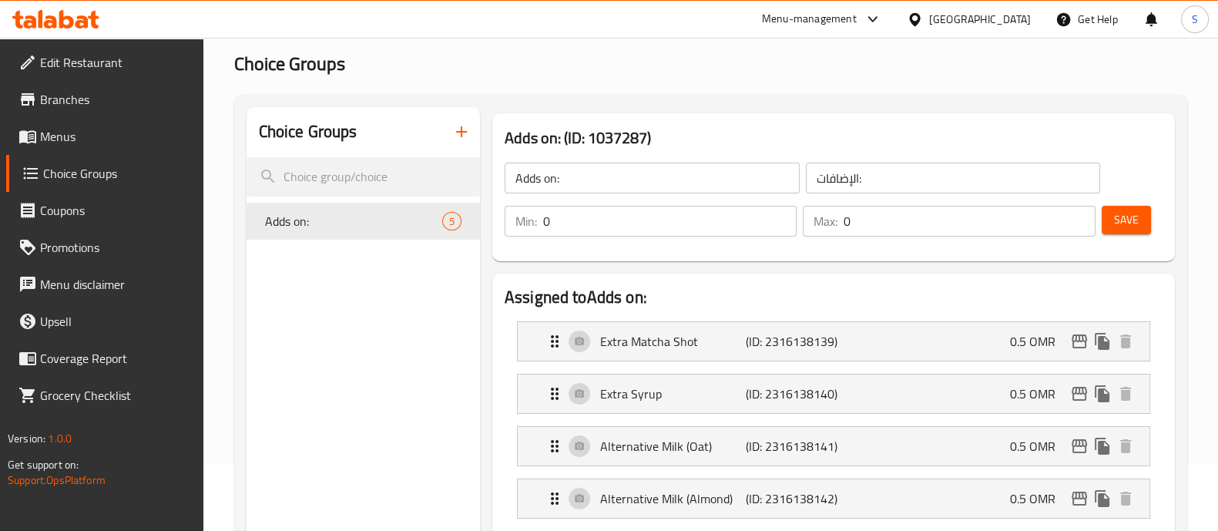
scroll to position [0, 0]
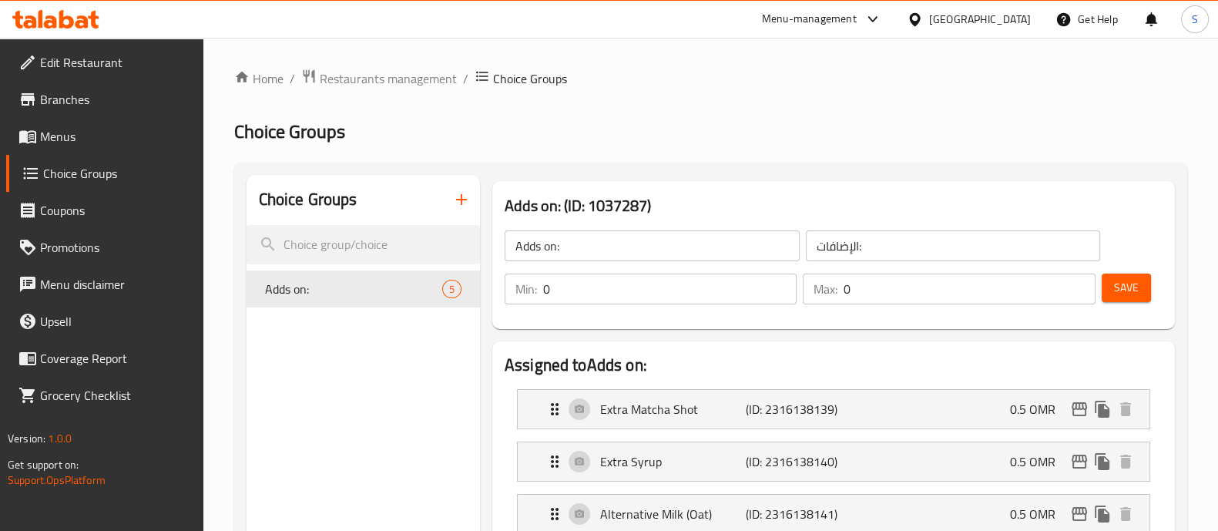
click at [1105, 287] on button "Save" at bounding box center [1126, 287] width 49 height 29
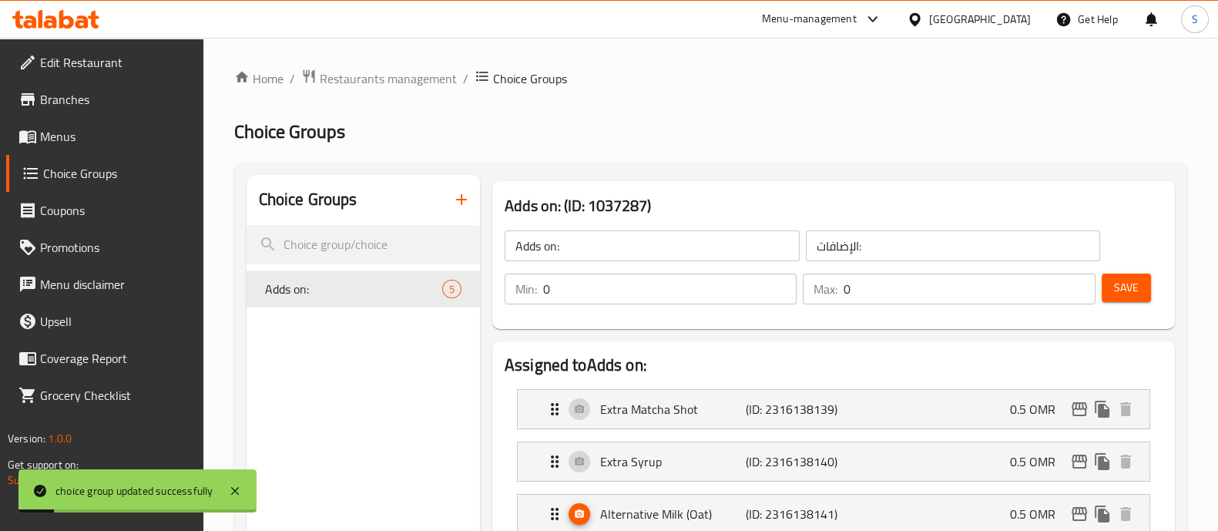
click at [126, 136] on span "Menus" at bounding box center [115, 136] width 151 height 18
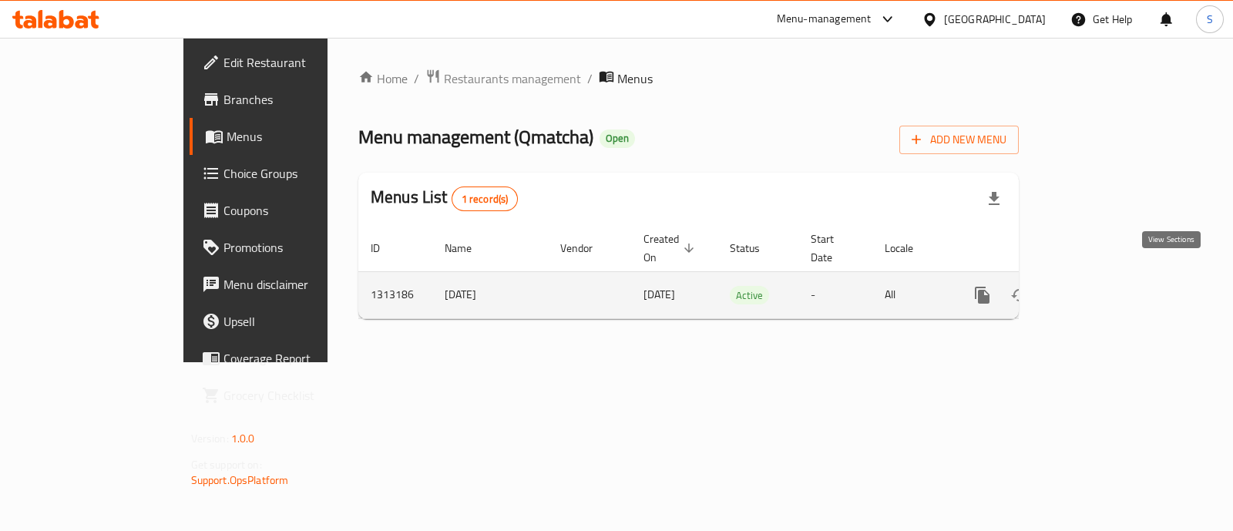
click at [1100, 288] on icon "enhanced table" at bounding box center [1093, 295] width 14 height 14
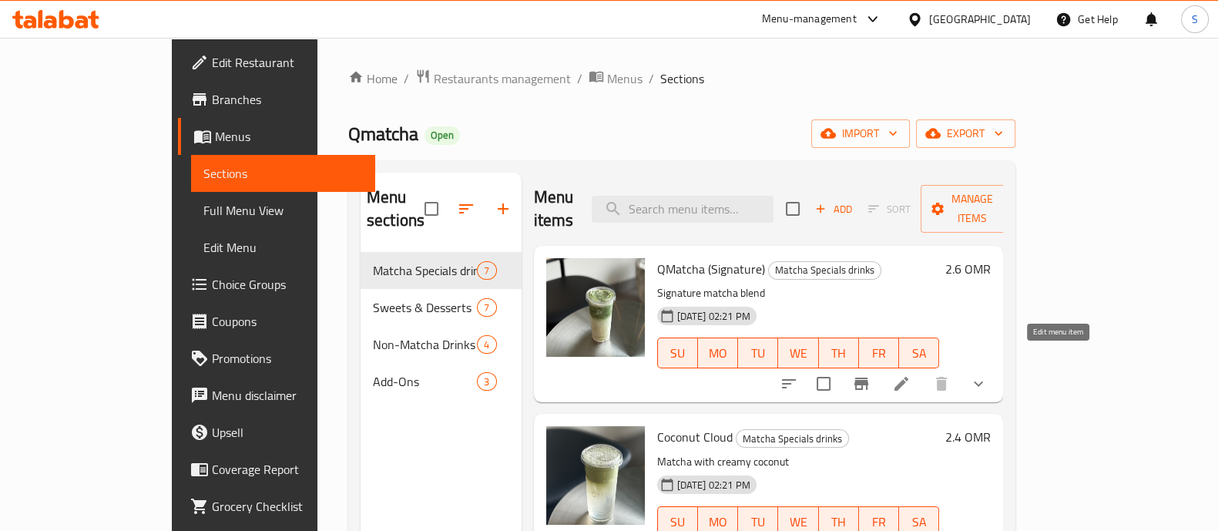
click at [911, 374] on icon at bounding box center [901, 383] width 18 height 18
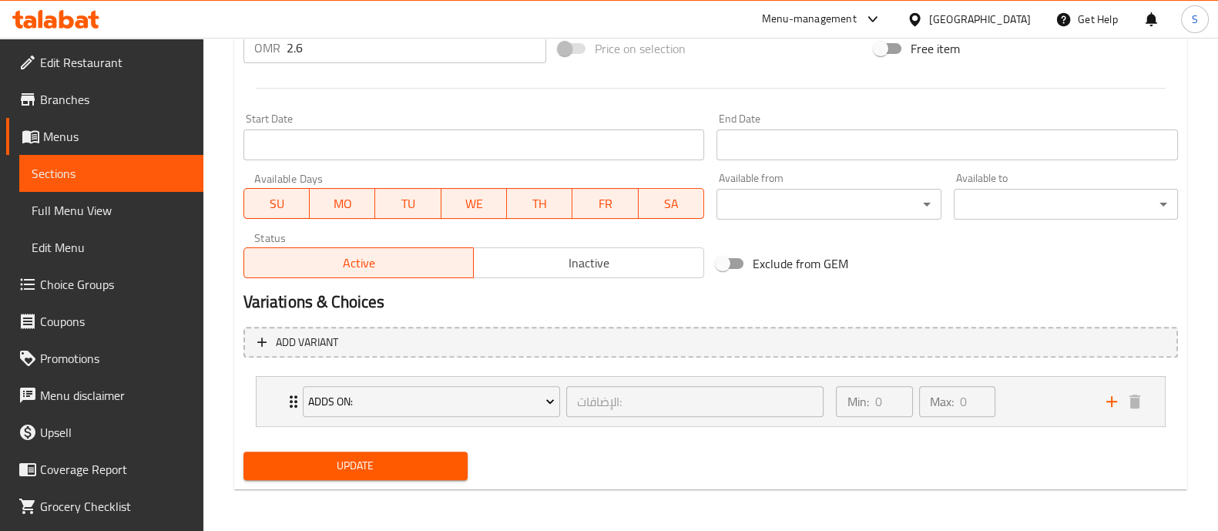
scroll to position [604, 0]
click at [1015, 395] on div "Min: 0 ​ Max: 0 ​" at bounding box center [962, 401] width 270 height 49
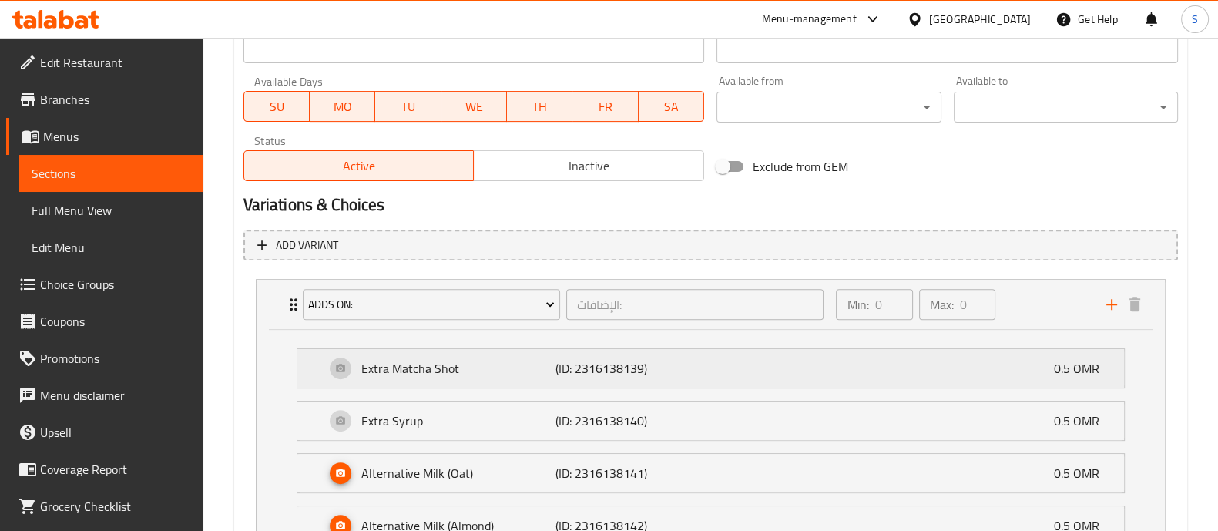
scroll to position [797, 0]
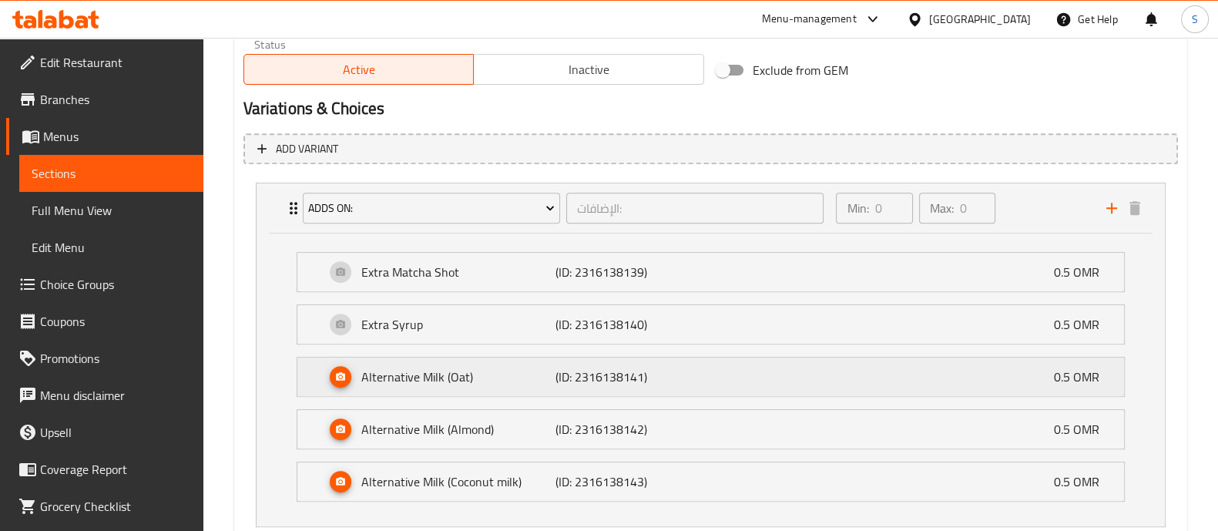
click at [337, 373] on icon "Expand" at bounding box center [340, 377] width 9 height 8
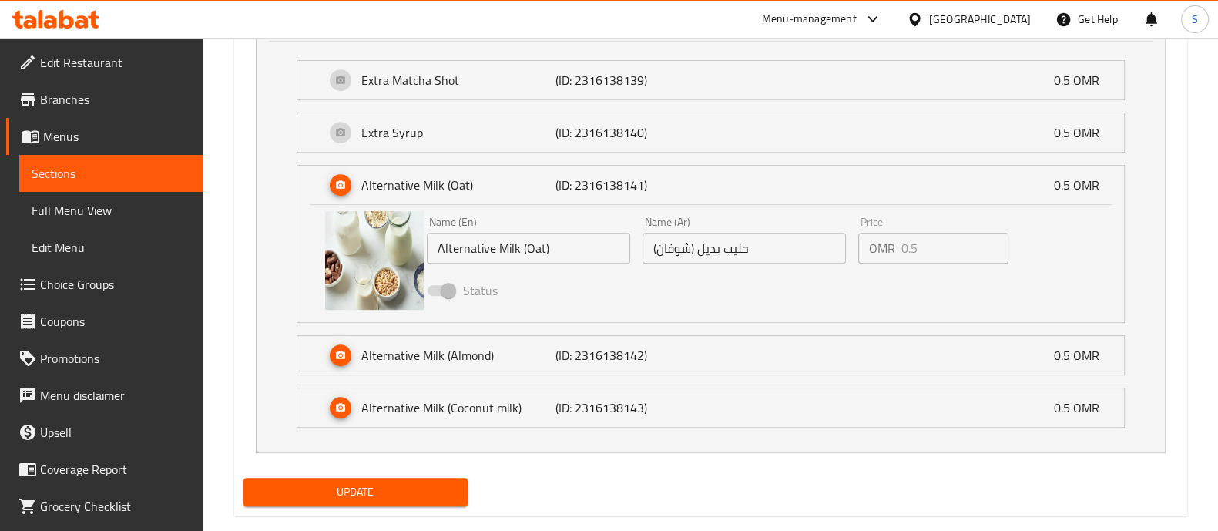
scroll to position [990, 0]
click at [422, 361] on p "Alternative Milk (Almond)" at bounding box center [458, 354] width 194 height 18
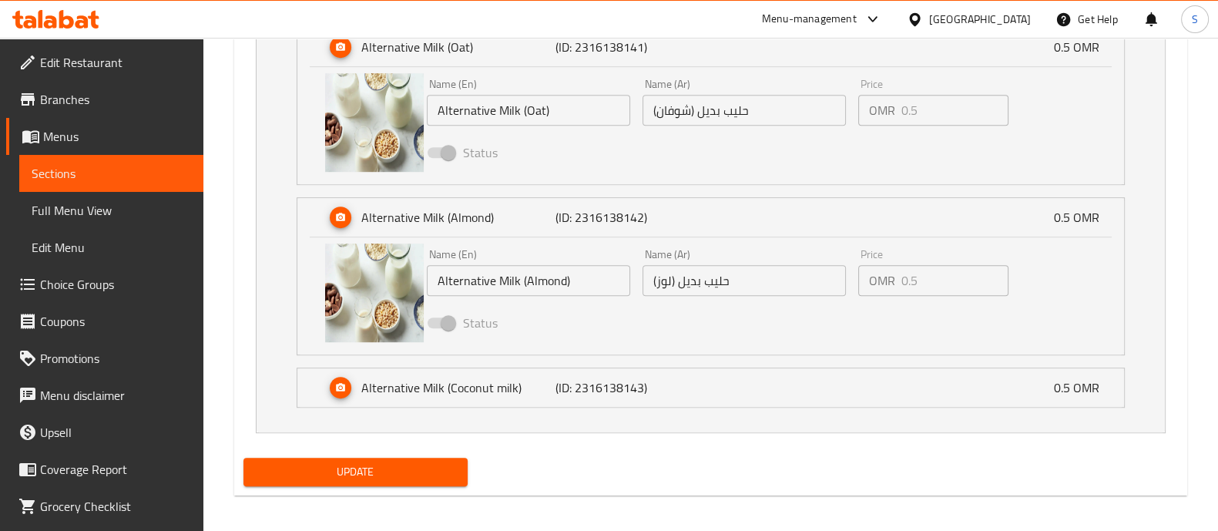
scroll to position [1132, 0]
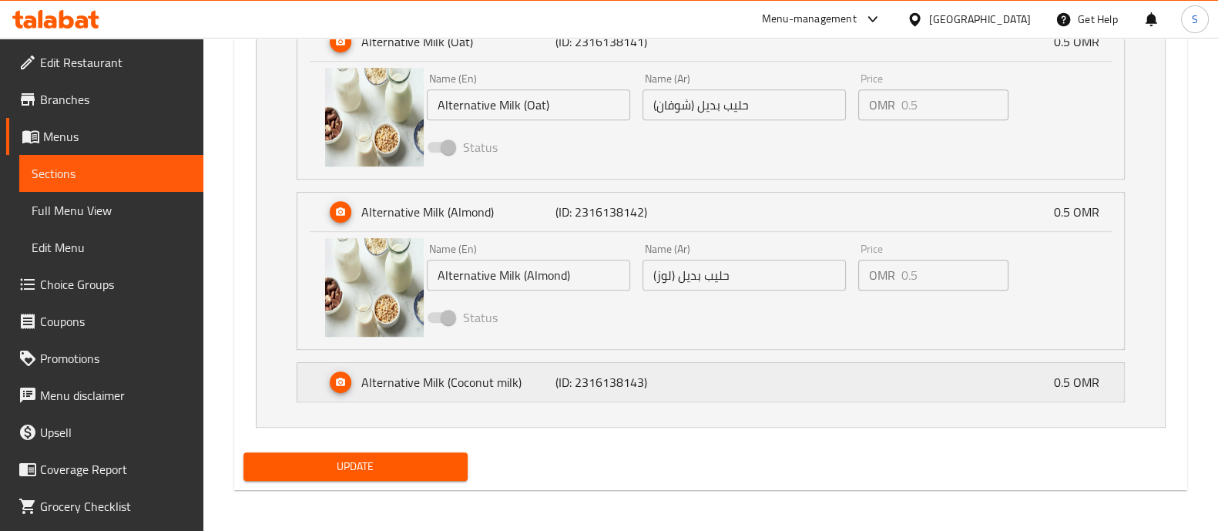
click at [461, 384] on p "Alternative Milk (Coconut milk)" at bounding box center [458, 382] width 194 height 18
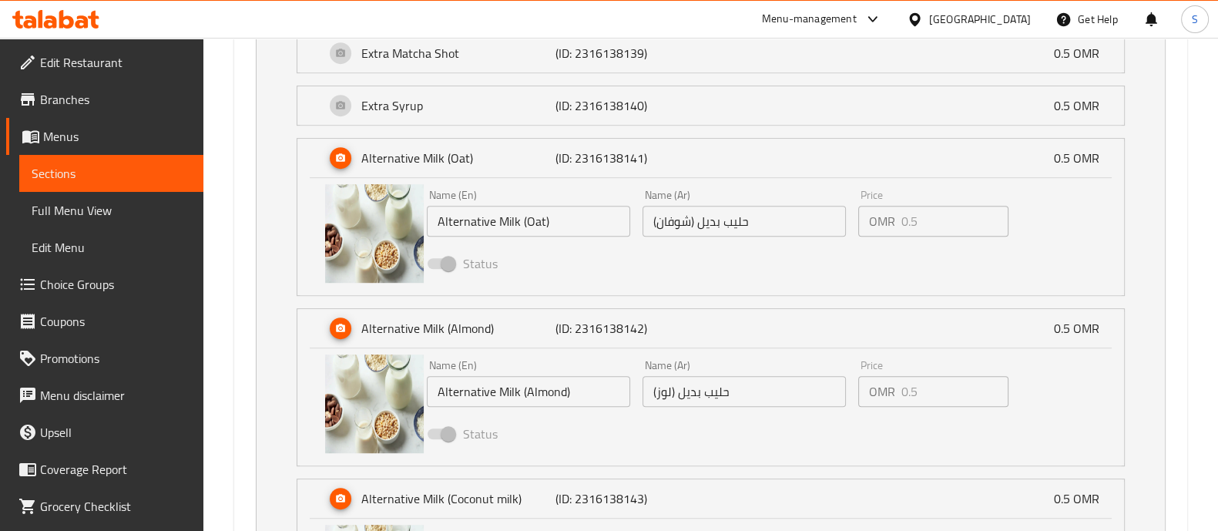
scroll to position [961, 0]
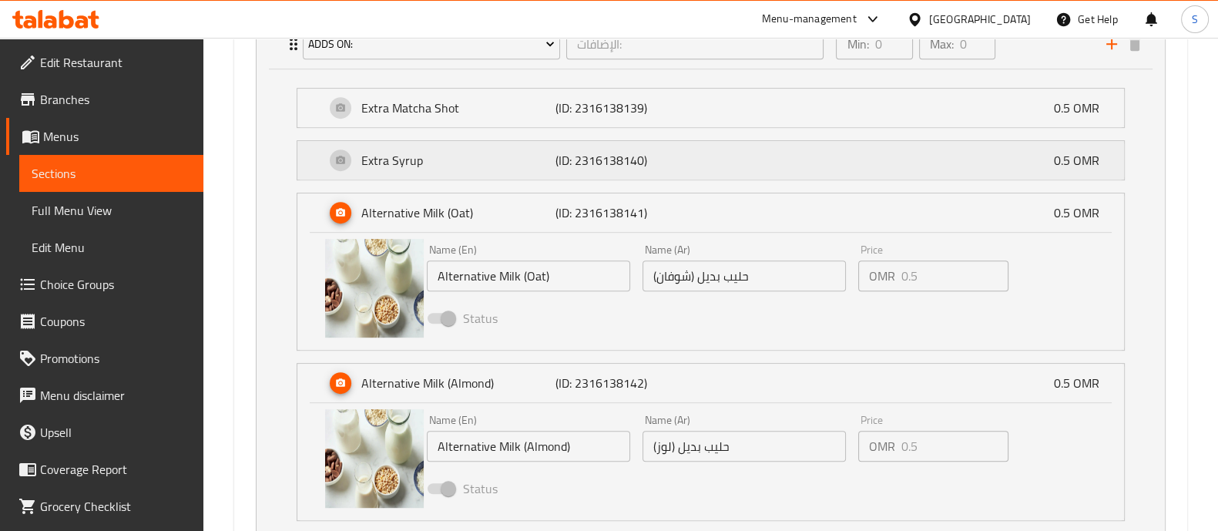
click at [456, 159] on p "Extra Syrup" at bounding box center [458, 160] width 194 height 18
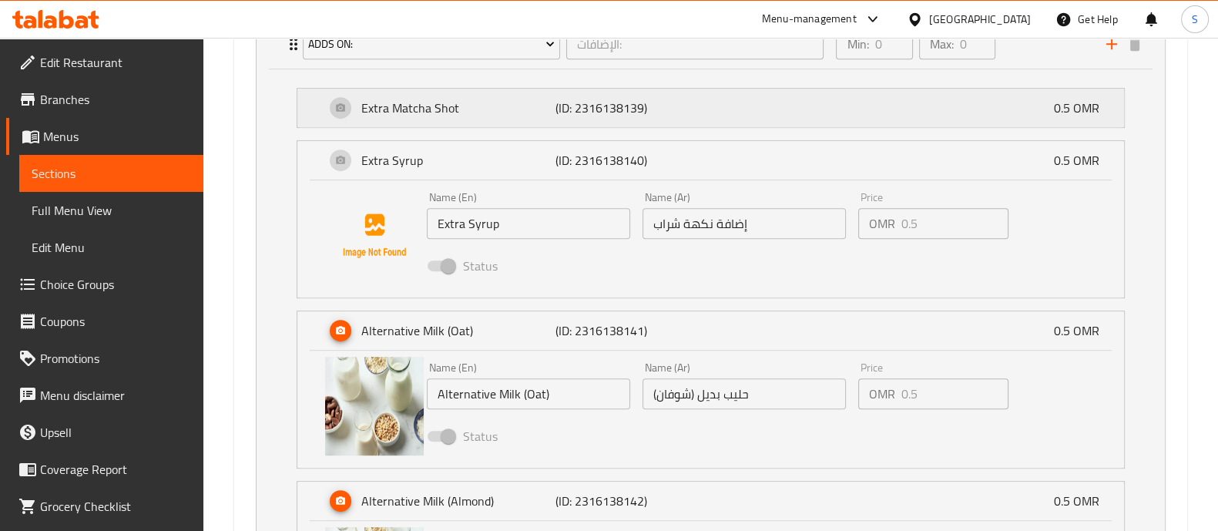
click at [501, 111] on p "Extra Matcha Shot" at bounding box center [458, 108] width 194 height 18
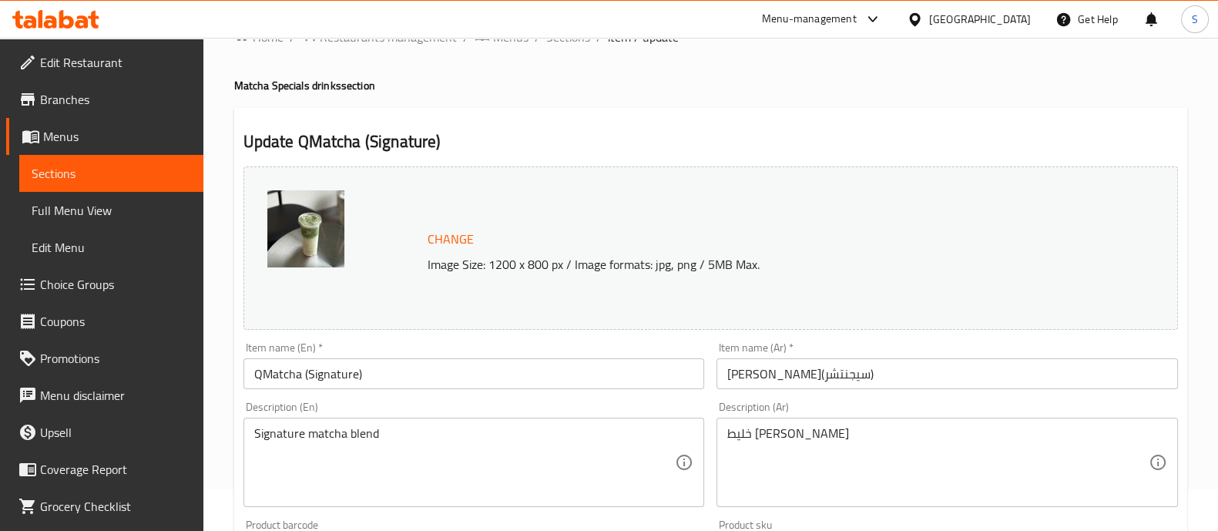
scroll to position [0, 0]
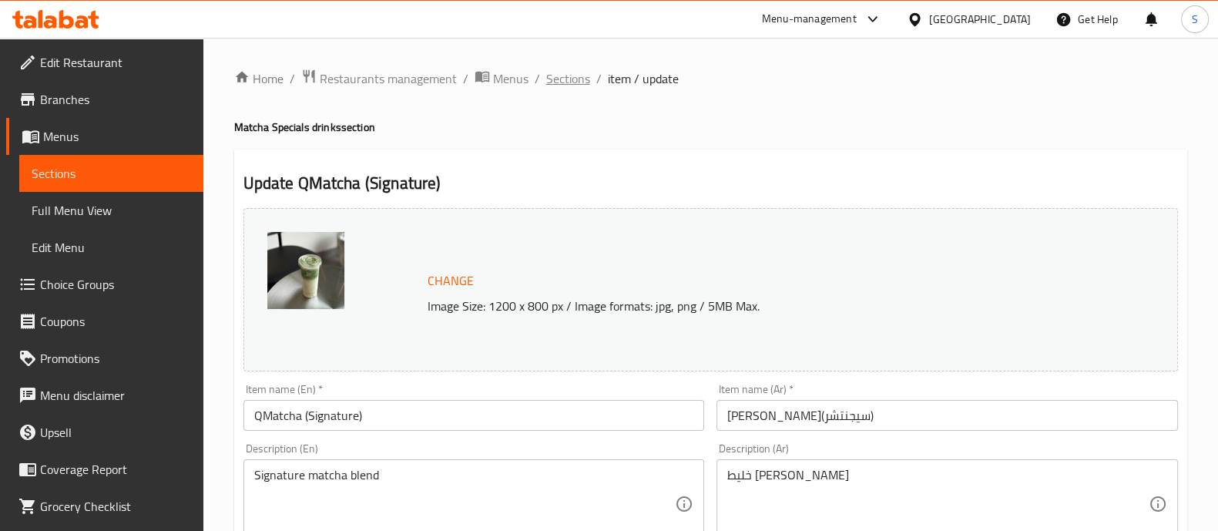
click at [566, 78] on span "Sections" at bounding box center [568, 78] width 44 height 18
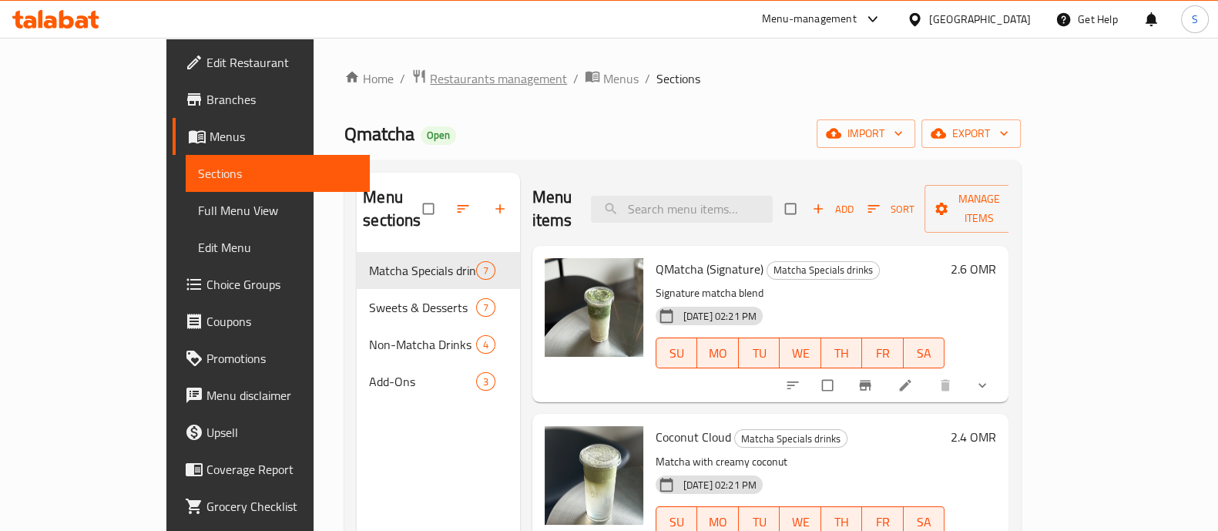
click at [430, 80] on span "Restaurants management" at bounding box center [498, 78] width 137 height 18
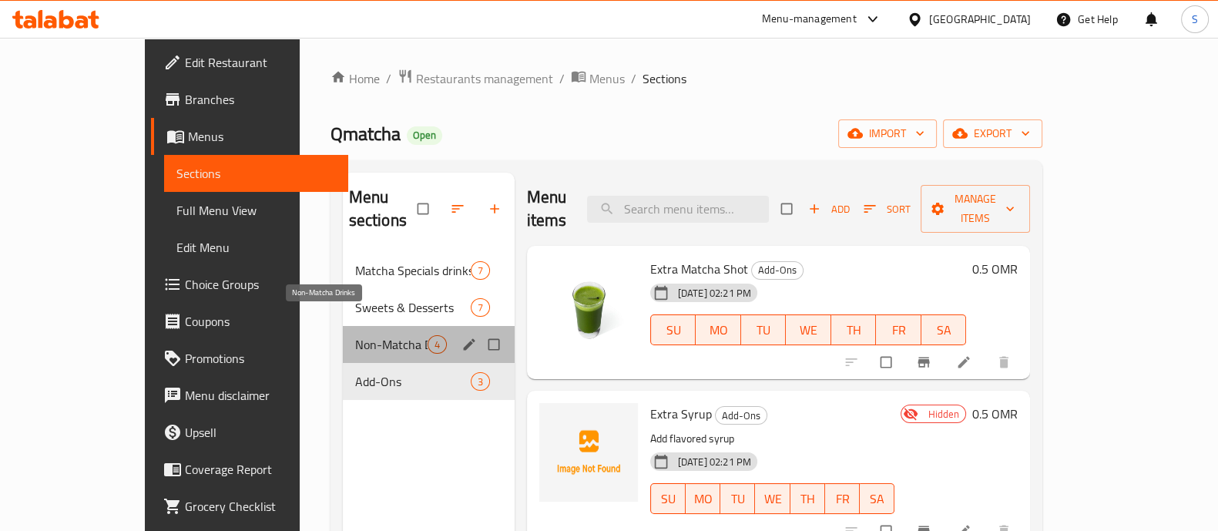
click at [355, 335] on span "Non-Matcha Drinks" at bounding box center [391, 344] width 72 height 18
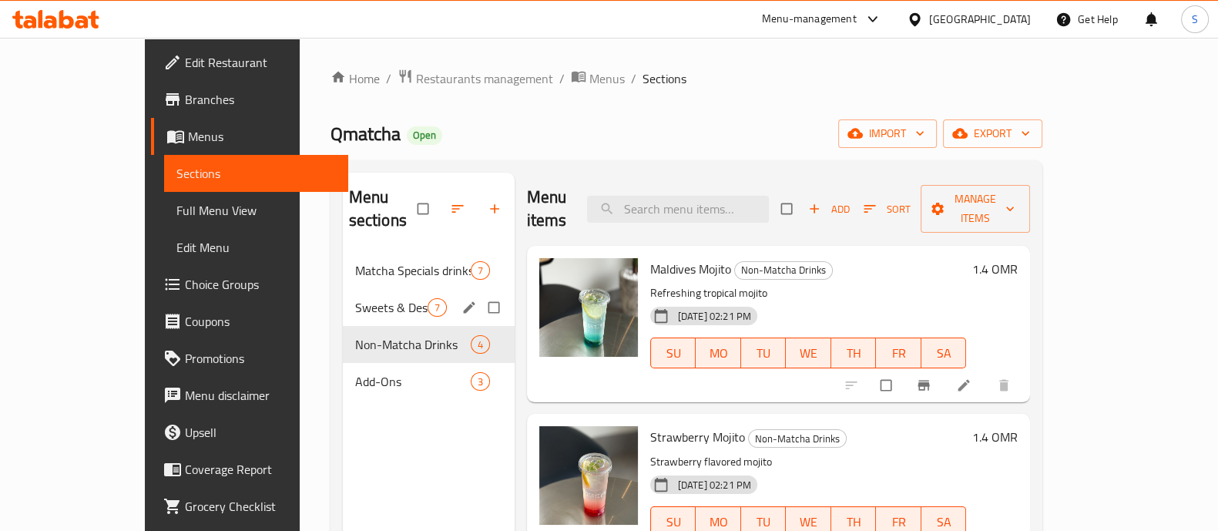
click at [343, 294] on div "Sweets & Desserts 7" at bounding box center [429, 307] width 172 height 37
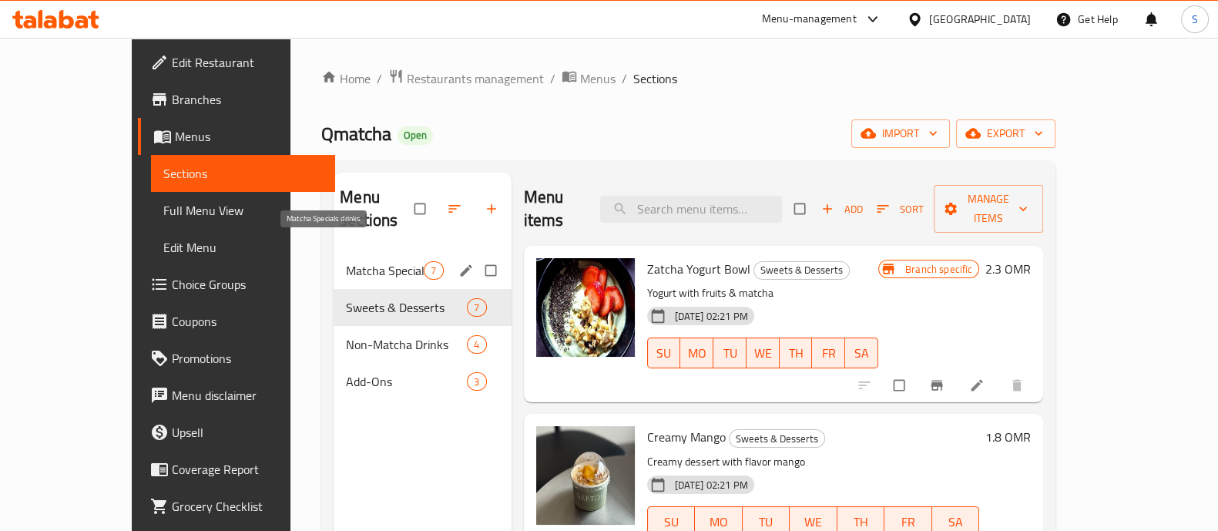
click at [351, 261] on span "Matcha Specials drinks" at bounding box center [385, 270] width 78 height 18
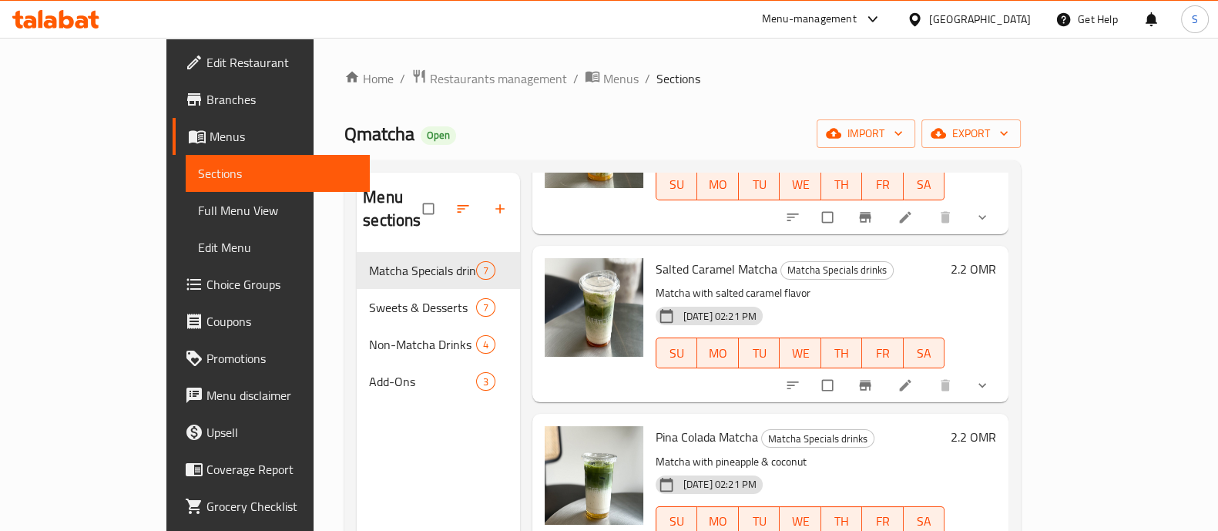
scroll to position [685, 0]
